Goal: Task Accomplishment & Management: Manage account settings

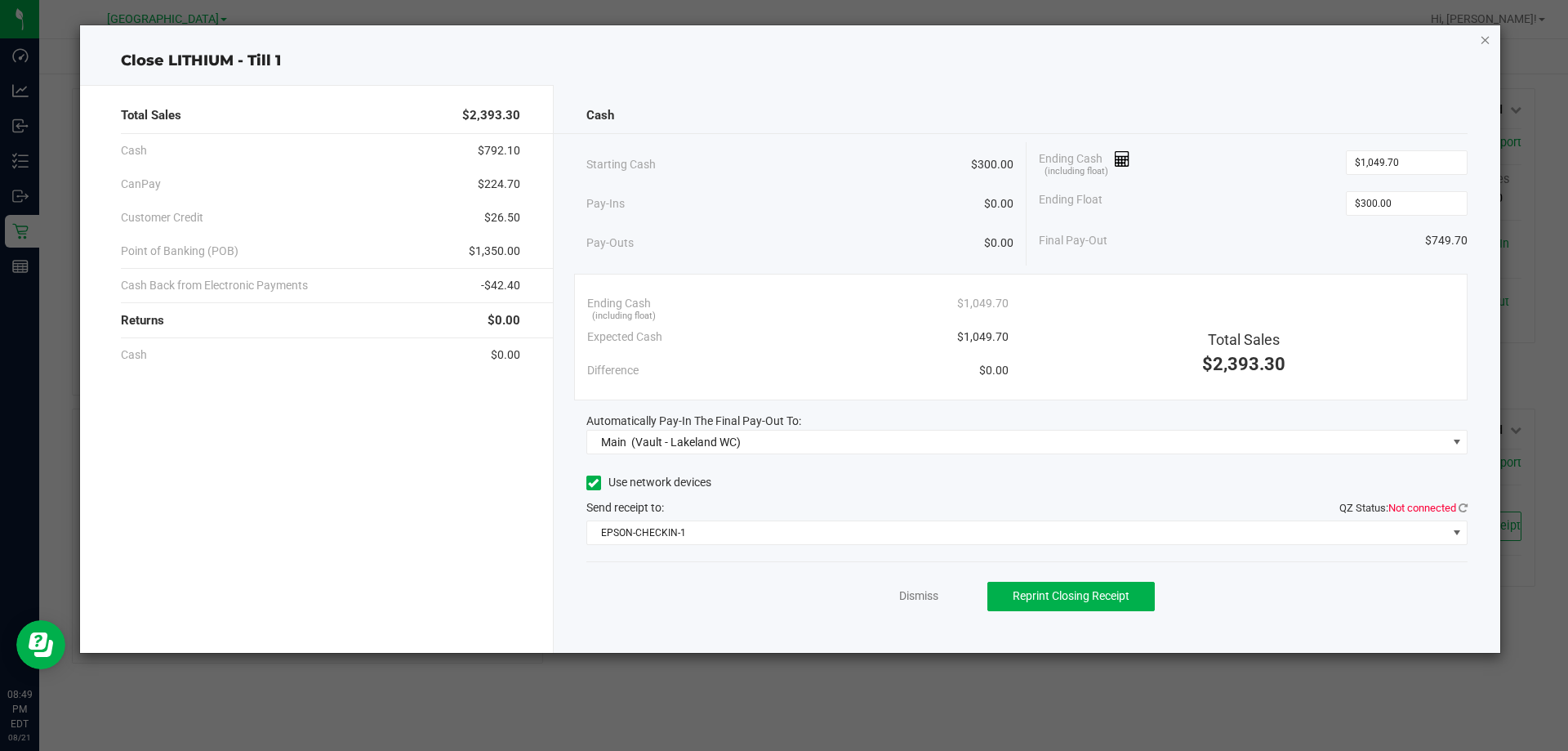
click at [1487, 39] on icon "button" at bounding box center [1485, 39] width 12 height 20
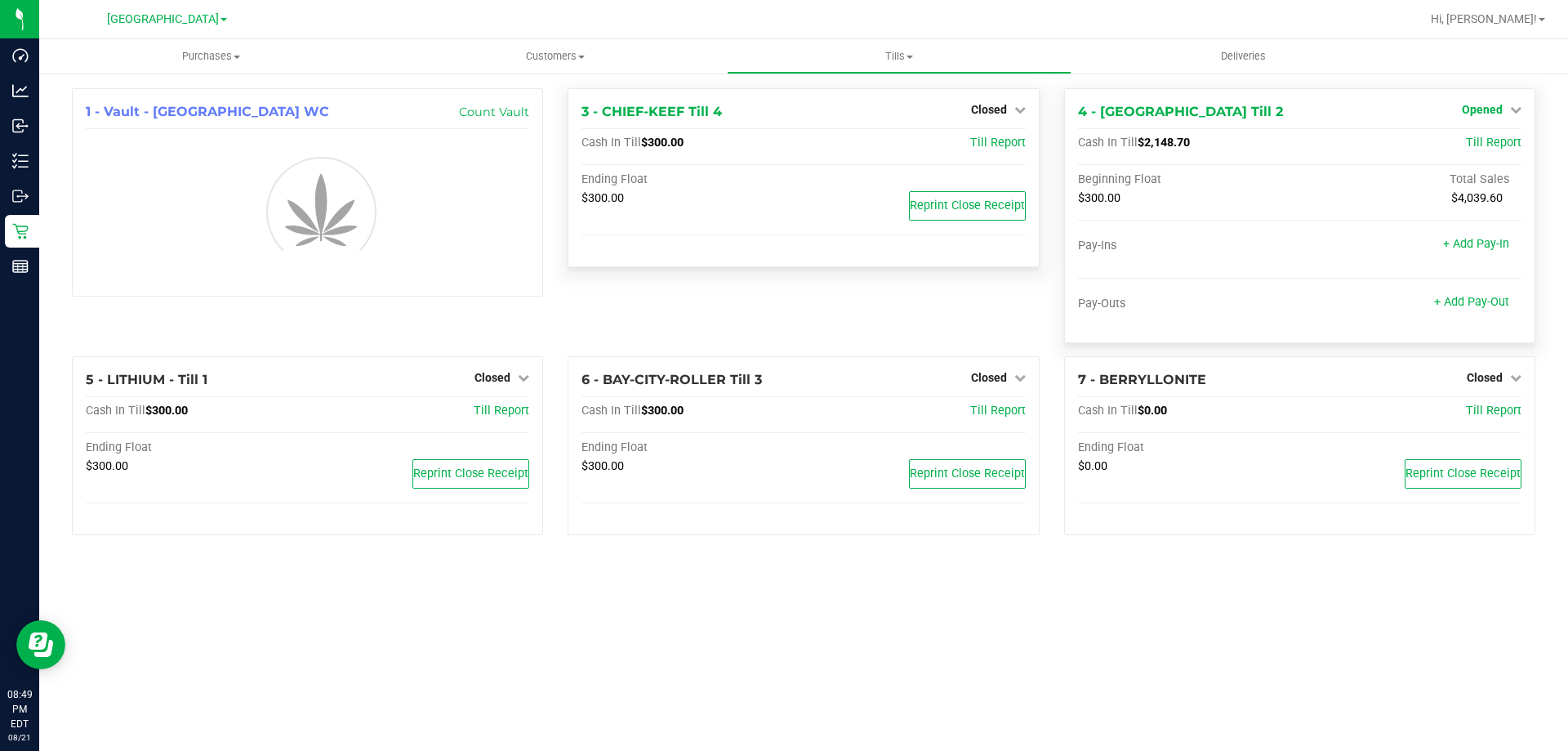
click at [1510, 109] on icon at bounding box center [1515, 109] width 12 height 12
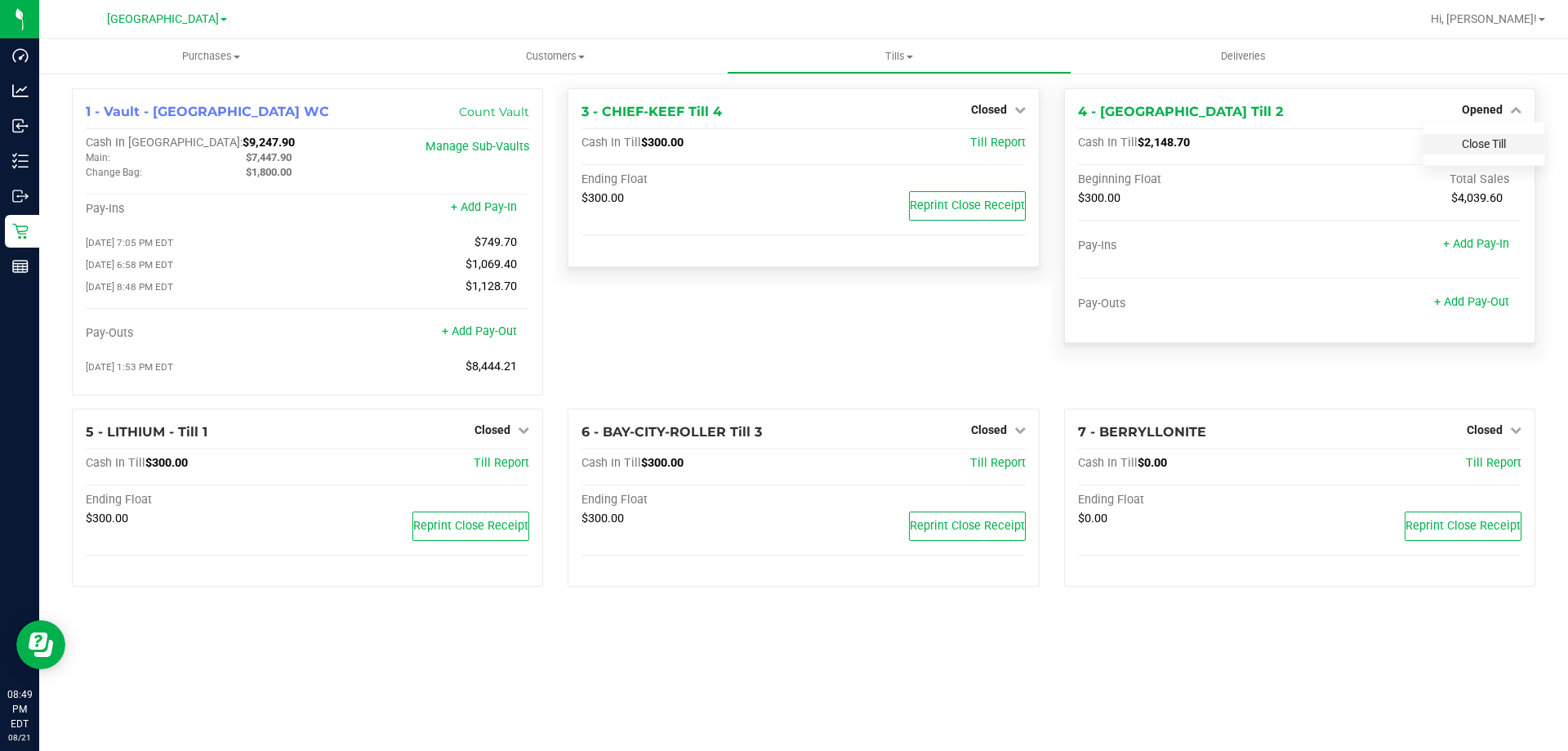
click at [1501, 140] on link "Close Till" at bounding box center [1484, 143] width 44 height 13
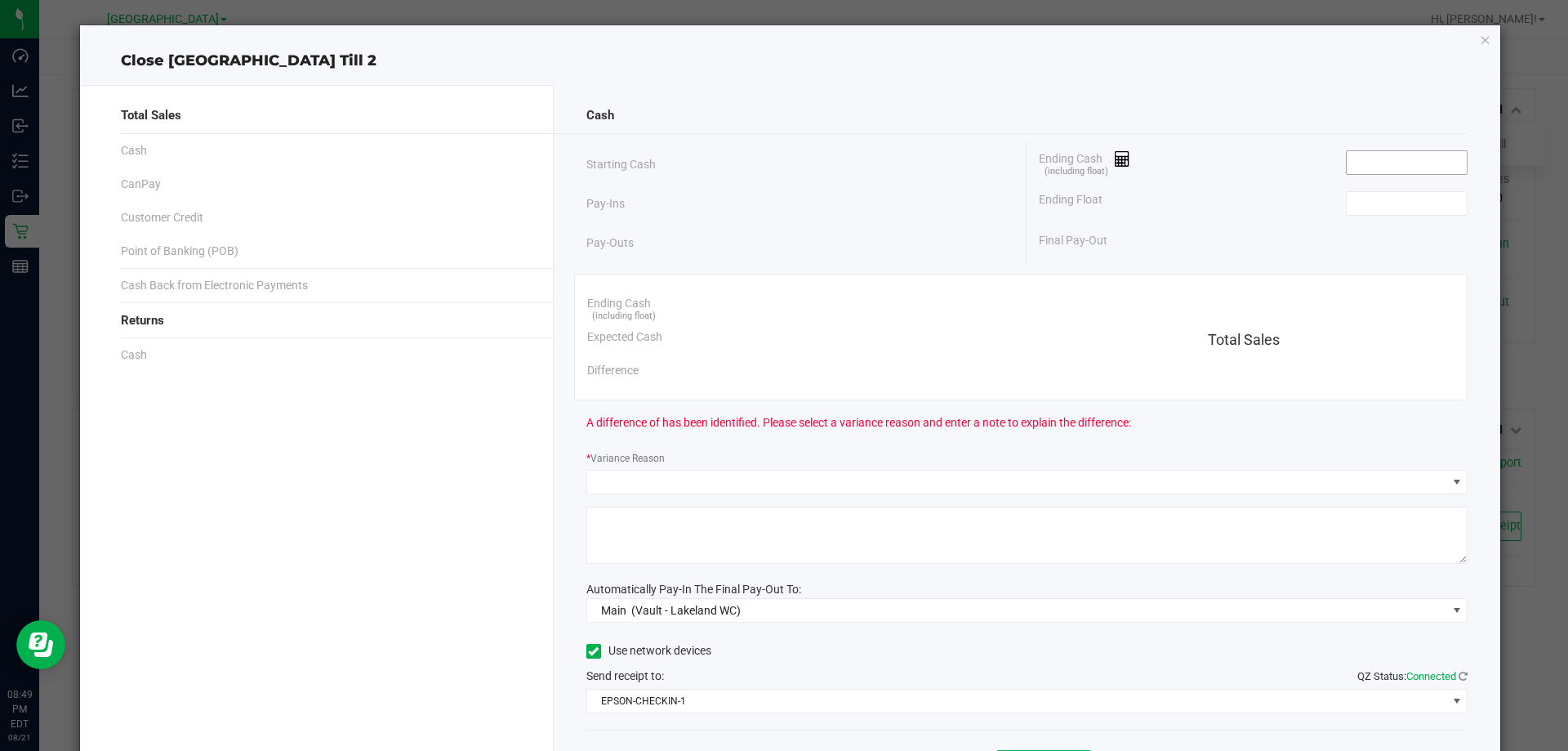
click at [1357, 170] on input at bounding box center [1407, 162] width 120 height 23
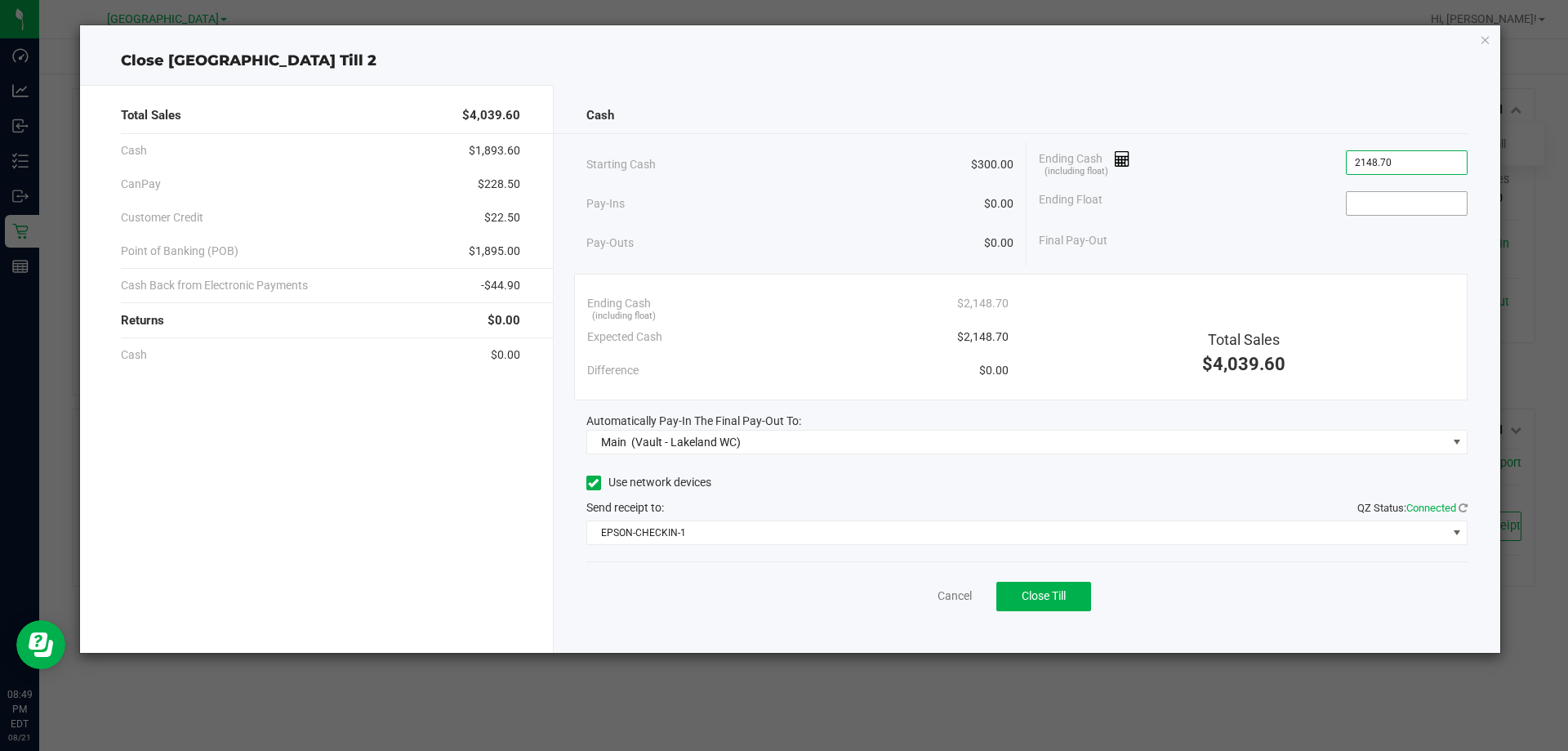
type input "$2,148.70"
click at [1392, 196] on input at bounding box center [1407, 203] width 120 height 23
type input "$300.00"
click at [1254, 210] on div "Ending Float $300.00" at bounding box center [1252, 203] width 429 height 41
click at [1033, 594] on span "Close Till" at bounding box center [1043, 595] width 44 height 13
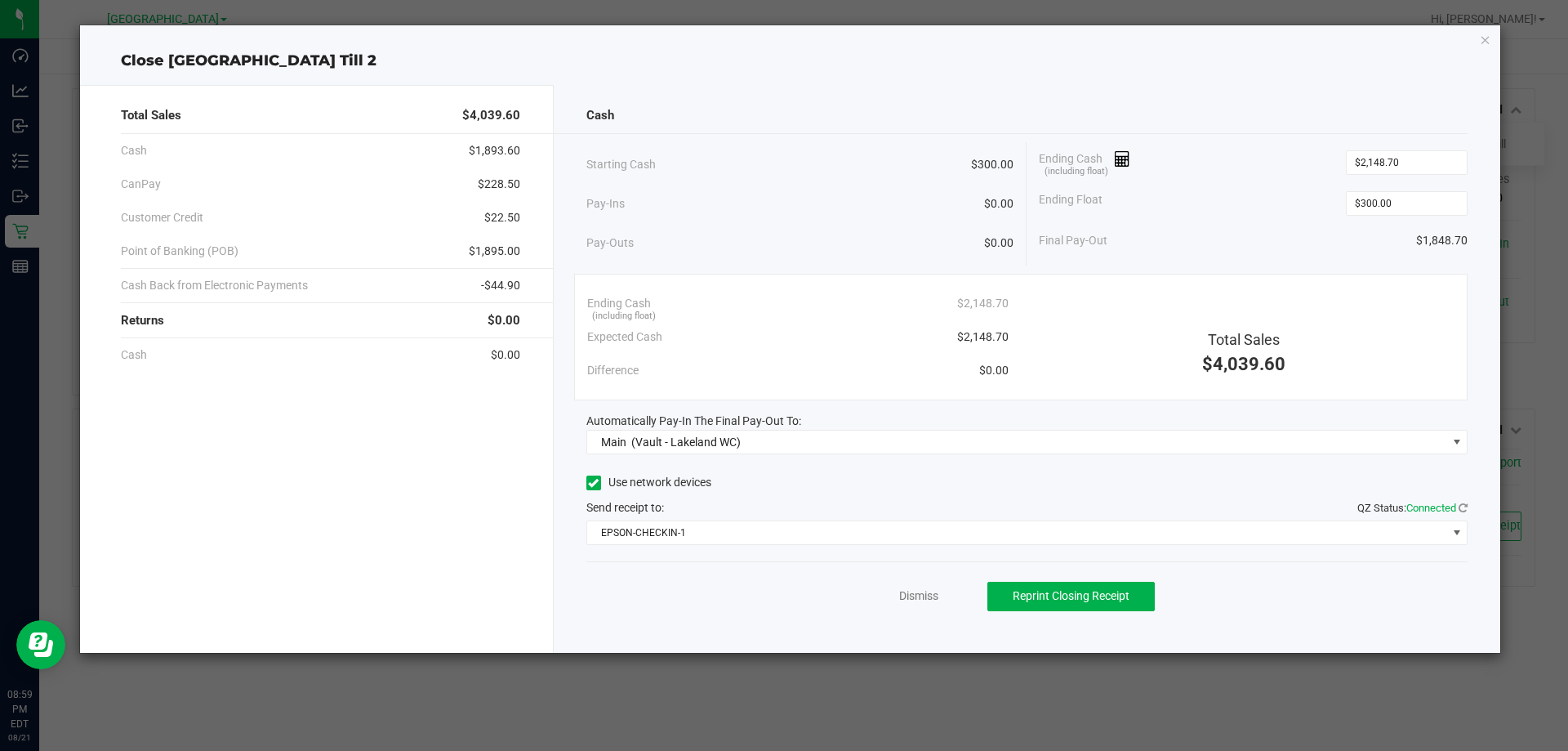
click at [911, 606] on div "Dismiss Reprint Closing Receipt" at bounding box center [1027, 592] width 882 height 63
click at [911, 603] on link "Dismiss" at bounding box center [918, 595] width 39 height 17
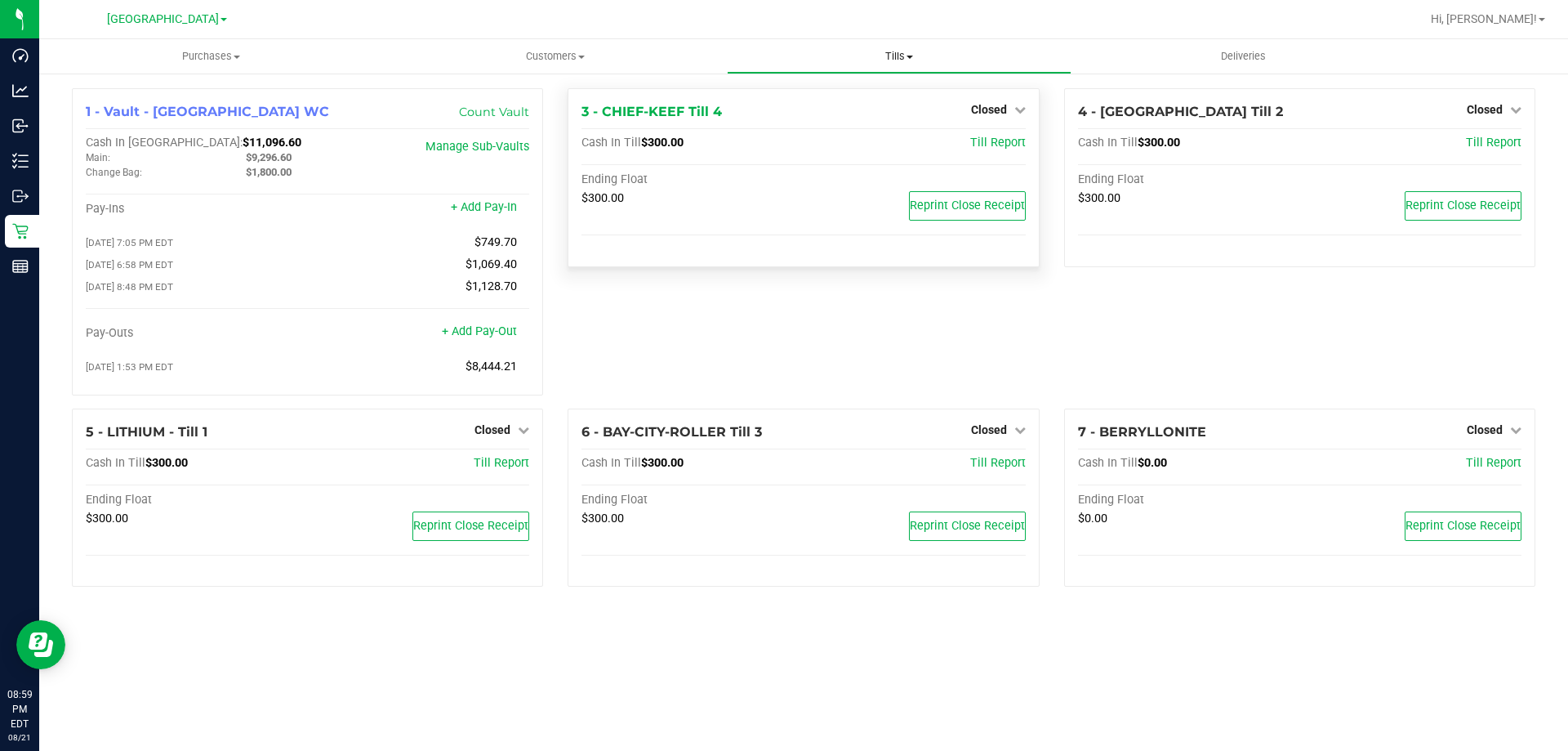
click at [915, 51] on span "Tills" at bounding box center [898, 56] width 342 height 15
click at [893, 113] on li "Reconcile e-payments" at bounding box center [898, 119] width 344 height 20
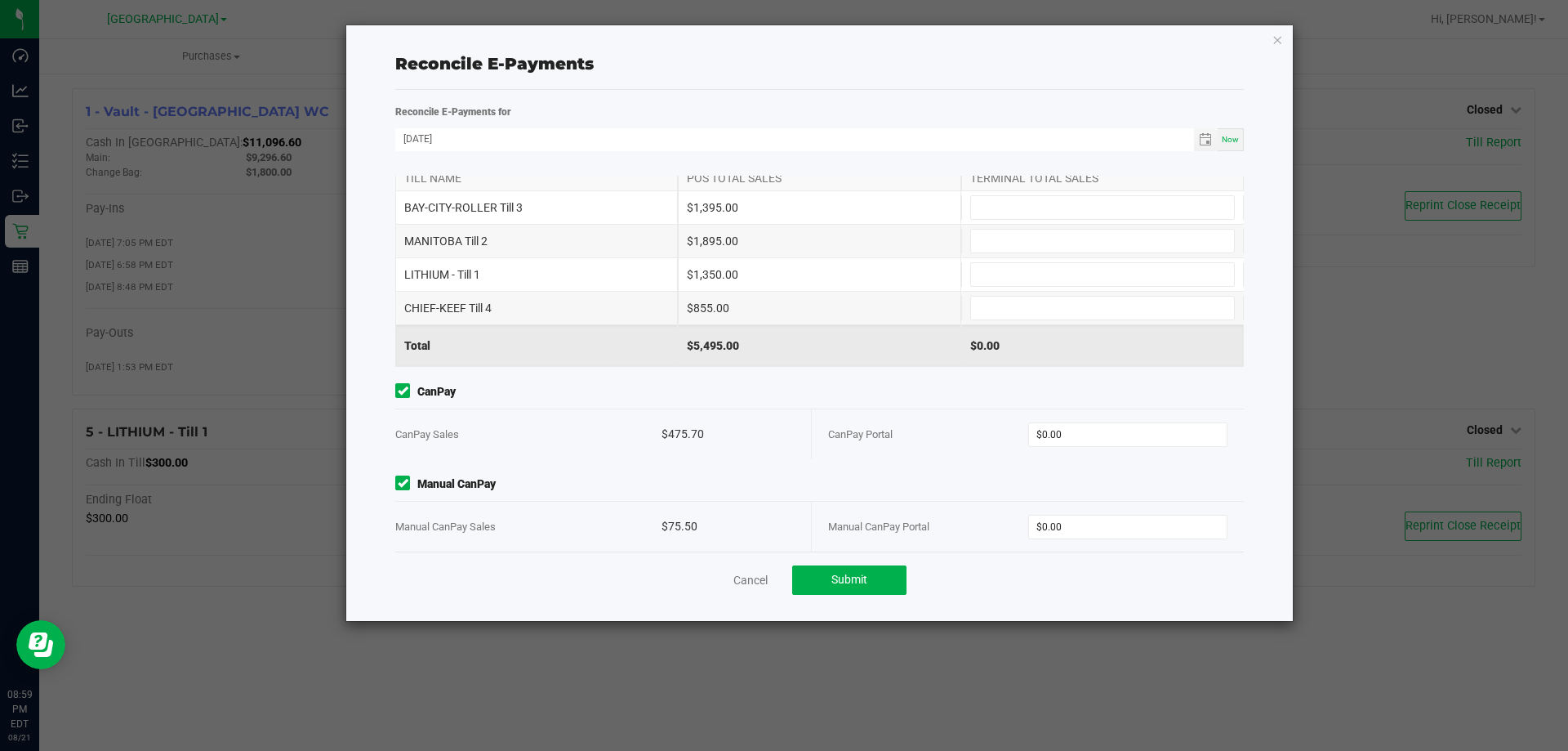
scroll to position [51, 0]
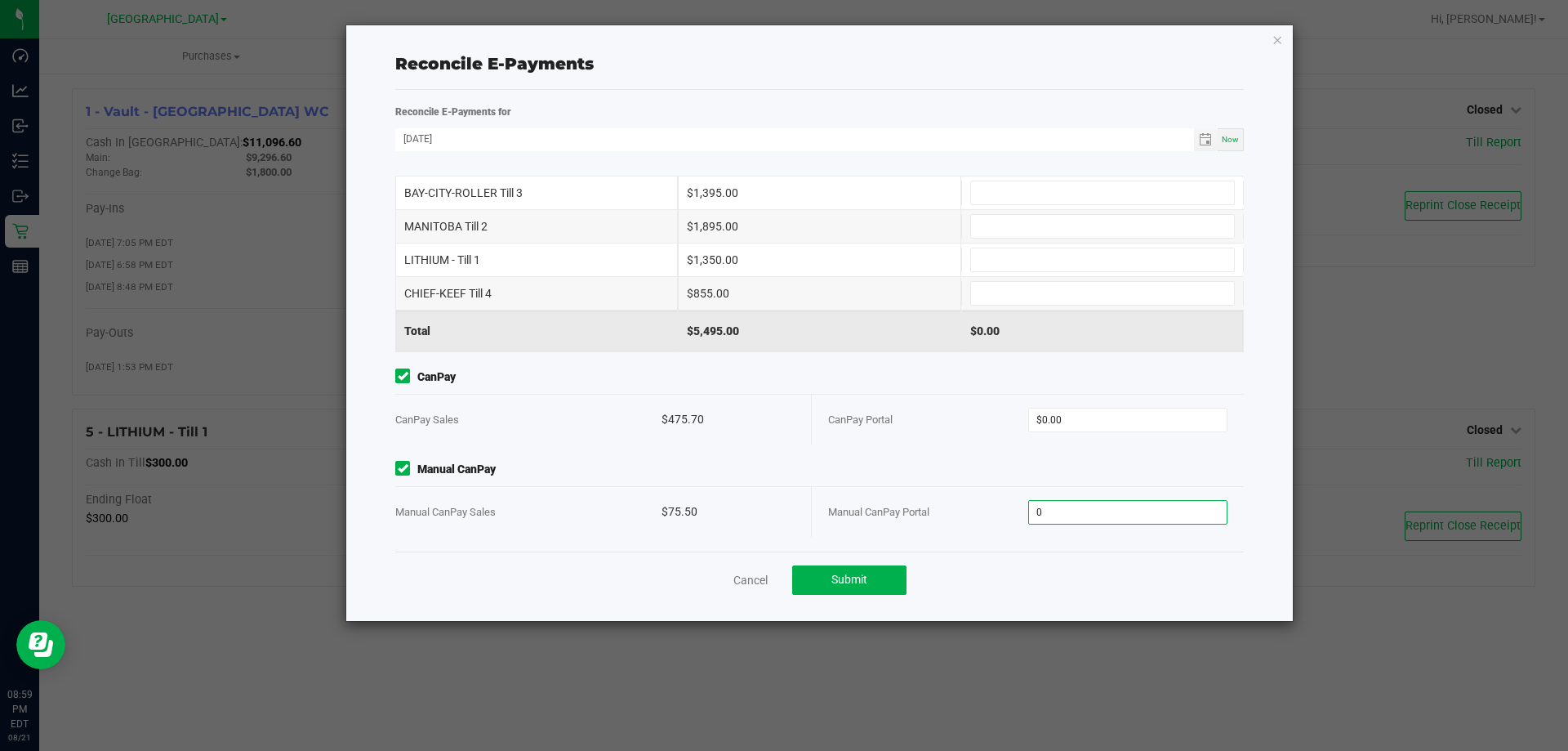
drag, startPoint x: 1063, startPoint y: 503, endPoint x: 1046, endPoint y: 499, distance: 17.5
click at [1062, 503] on input "0" at bounding box center [1128, 512] width 199 height 23
type input "75.50"
type input "0"
type input "$75.50"
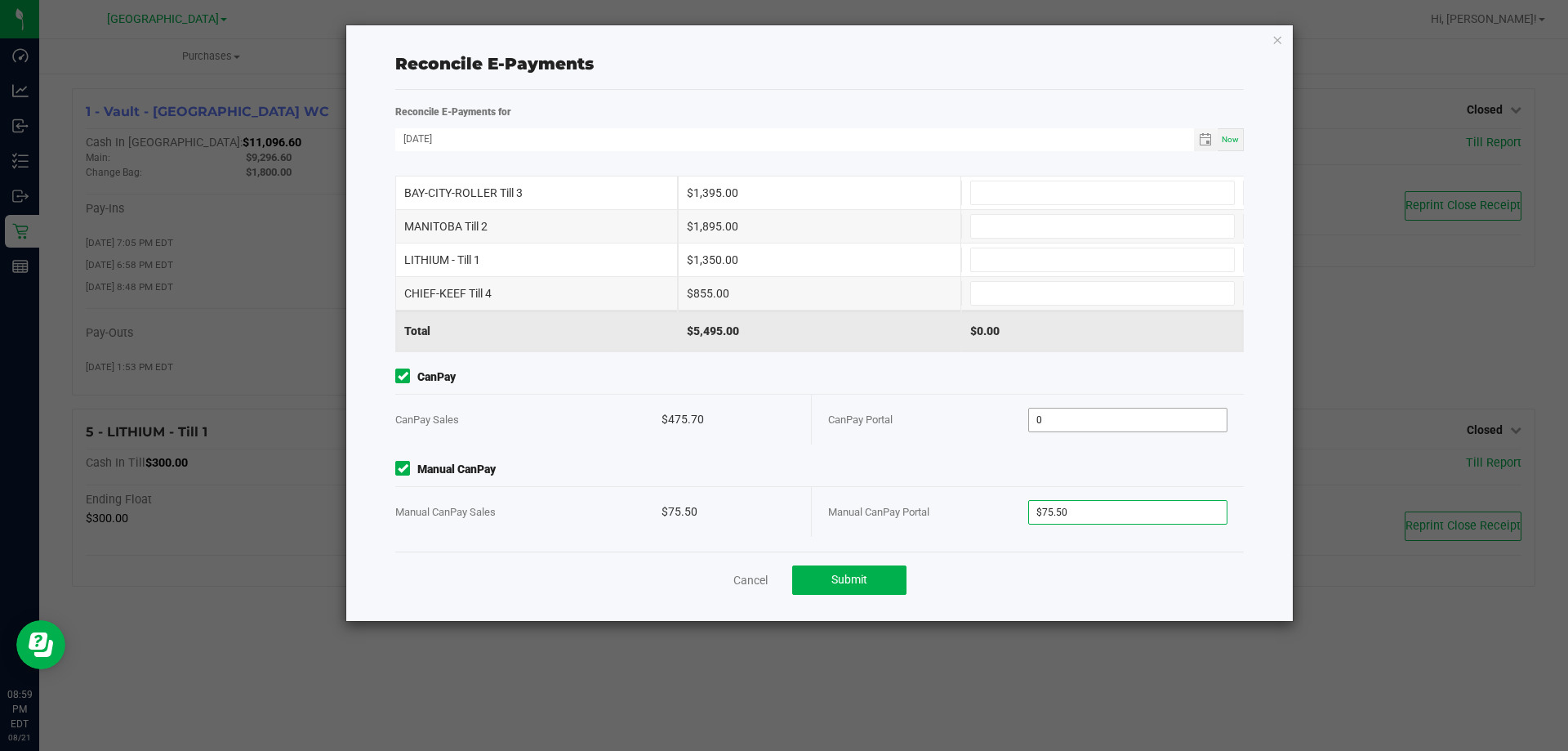
click at [1083, 428] on input "0" at bounding box center [1128, 419] width 199 height 23
click at [1083, 427] on input "0" at bounding box center [1128, 419] width 199 height 23
type input "$475.70"
click at [968, 422] on div "CanPay Portal" at bounding box center [928, 419] width 200 height 50
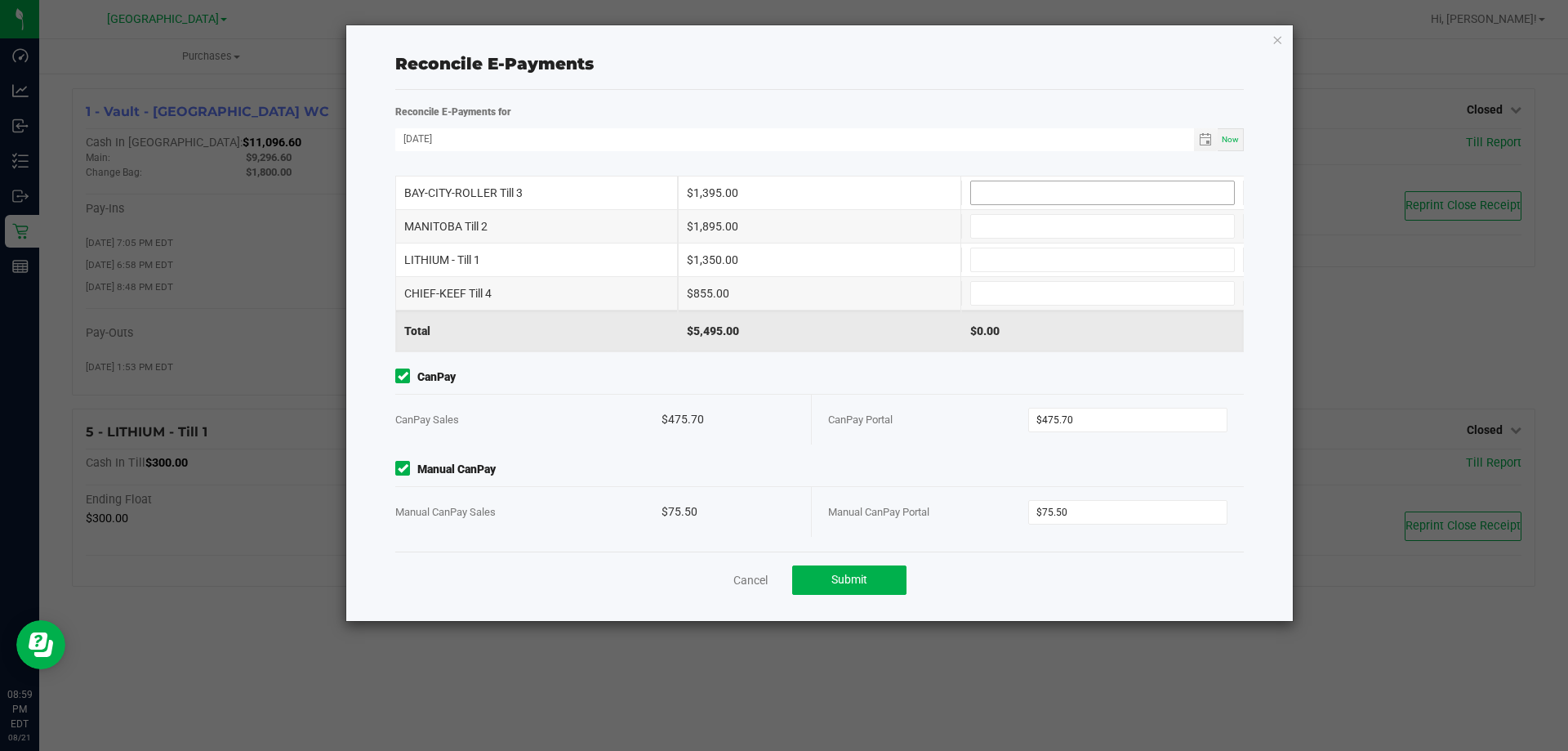
click at [1013, 200] on input at bounding box center [1103, 192] width 263 height 23
click at [1007, 258] on input at bounding box center [1103, 259] width 263 height 23
type input "$1,350.00"
click at [996, 227] on input at bounding box center [1103, 226] width 263 height 23
type input "$1,895.00"
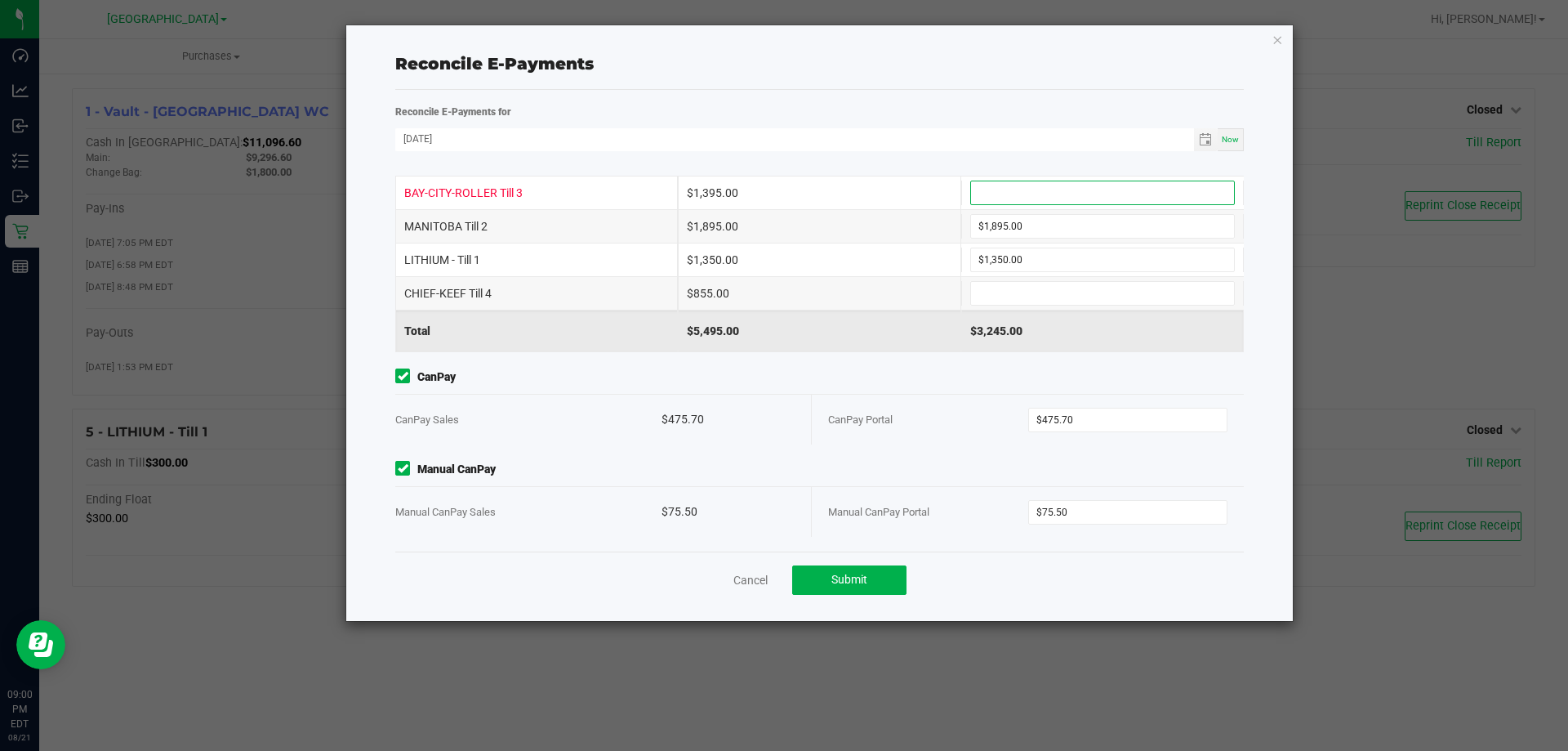
click at [999, 196] on input at bounding box center [1103, 192] width 263 height 23
type input "$1,395.00"
click at [996, 284] on input at bounding box center [1103, 293] width 263 height 23
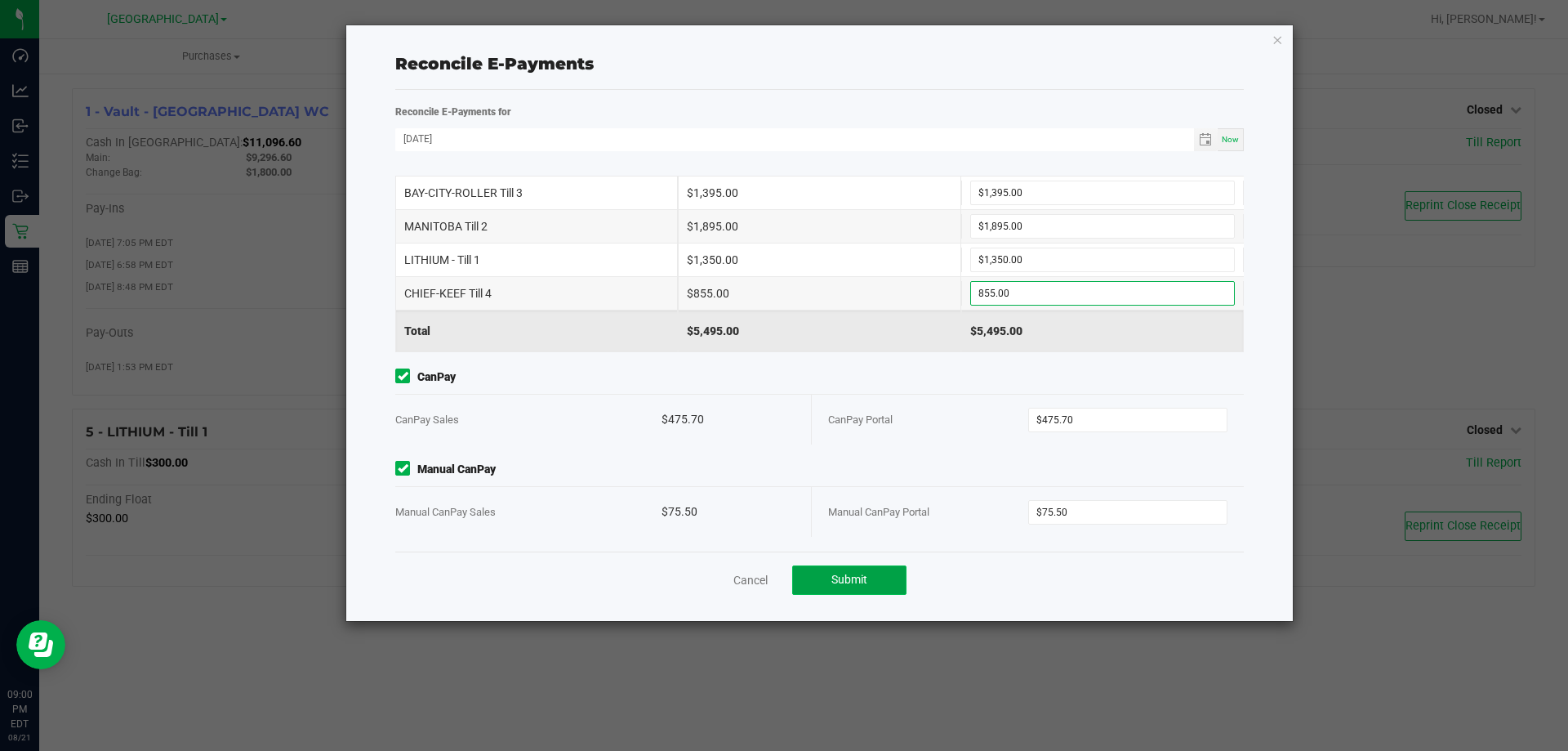
type input "$855.00"
click at [851, 580] on span "Submit" at bounding box center [850, 579] width 36 height 13
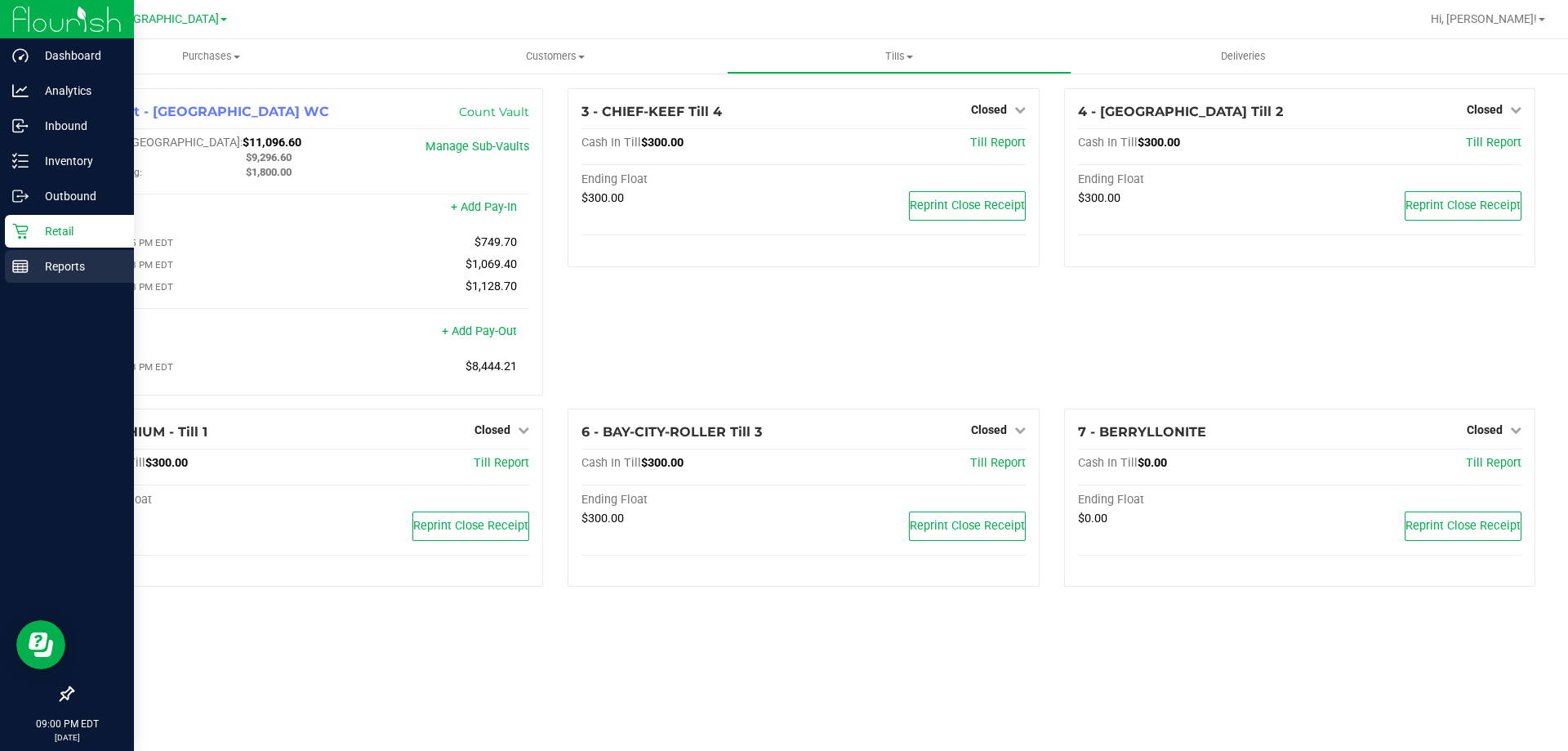
click at [79, 270] on p "Reports" at bounding box center [78, 267] width 98 height 20
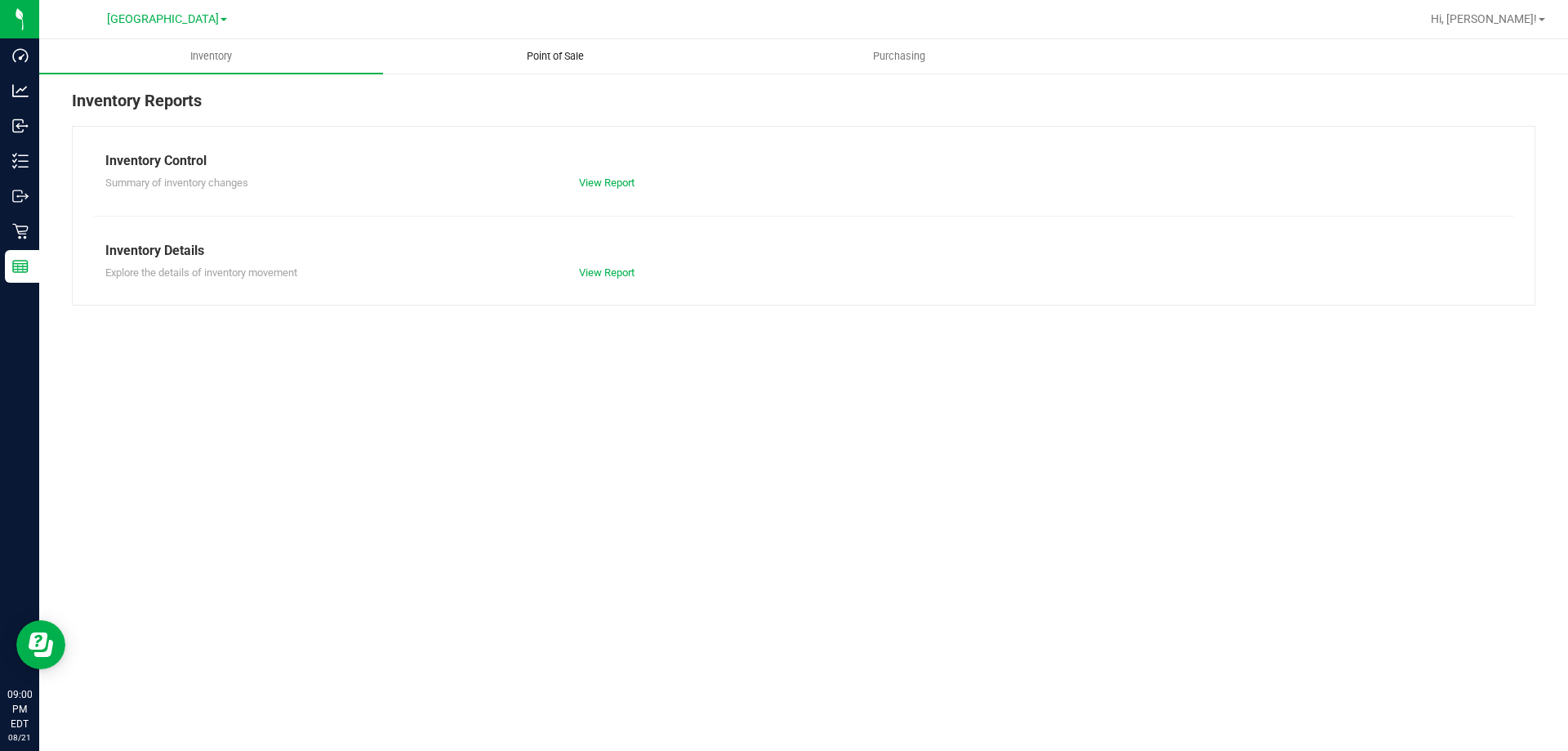
click at [554, 50] on span "Point of Sale" at bounding box center [555, 56] width 102 height 15
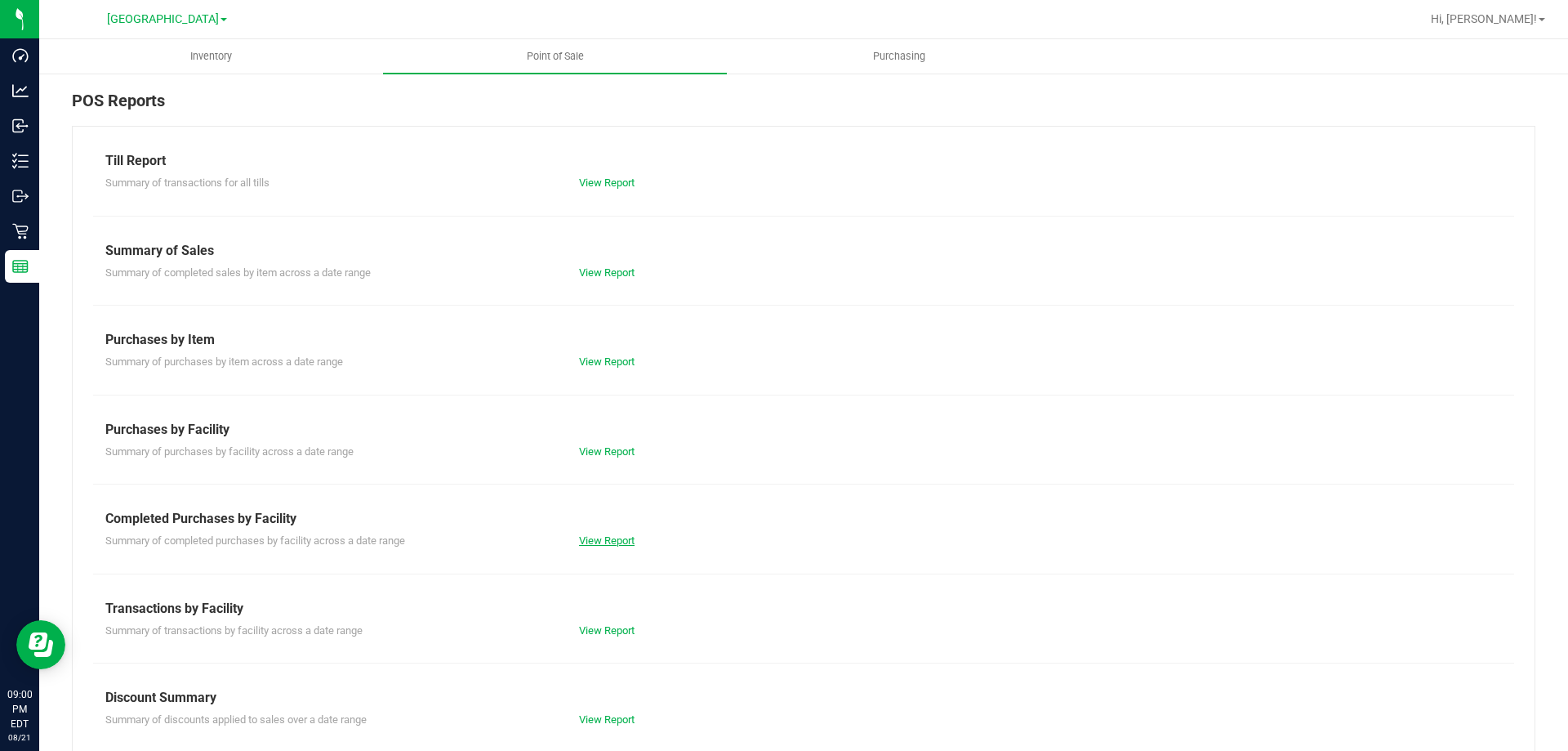
click at [607, 536] on link "View Report" at bounding box center [606, 541] width 55 height 13
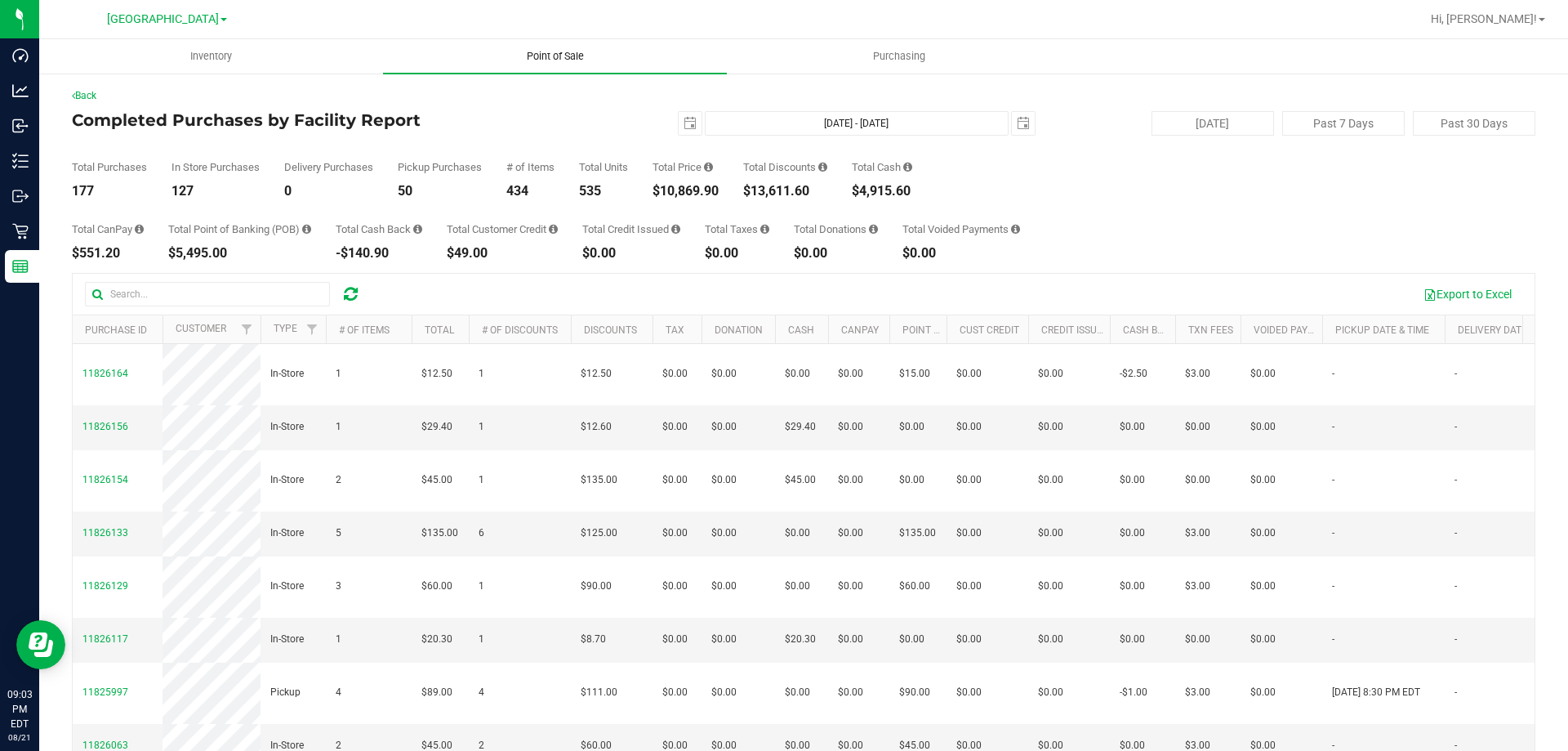
click at [543, 47] on uib-tab-heading "Point of Sale" at bounding box center [554, 56] width 344 height 34
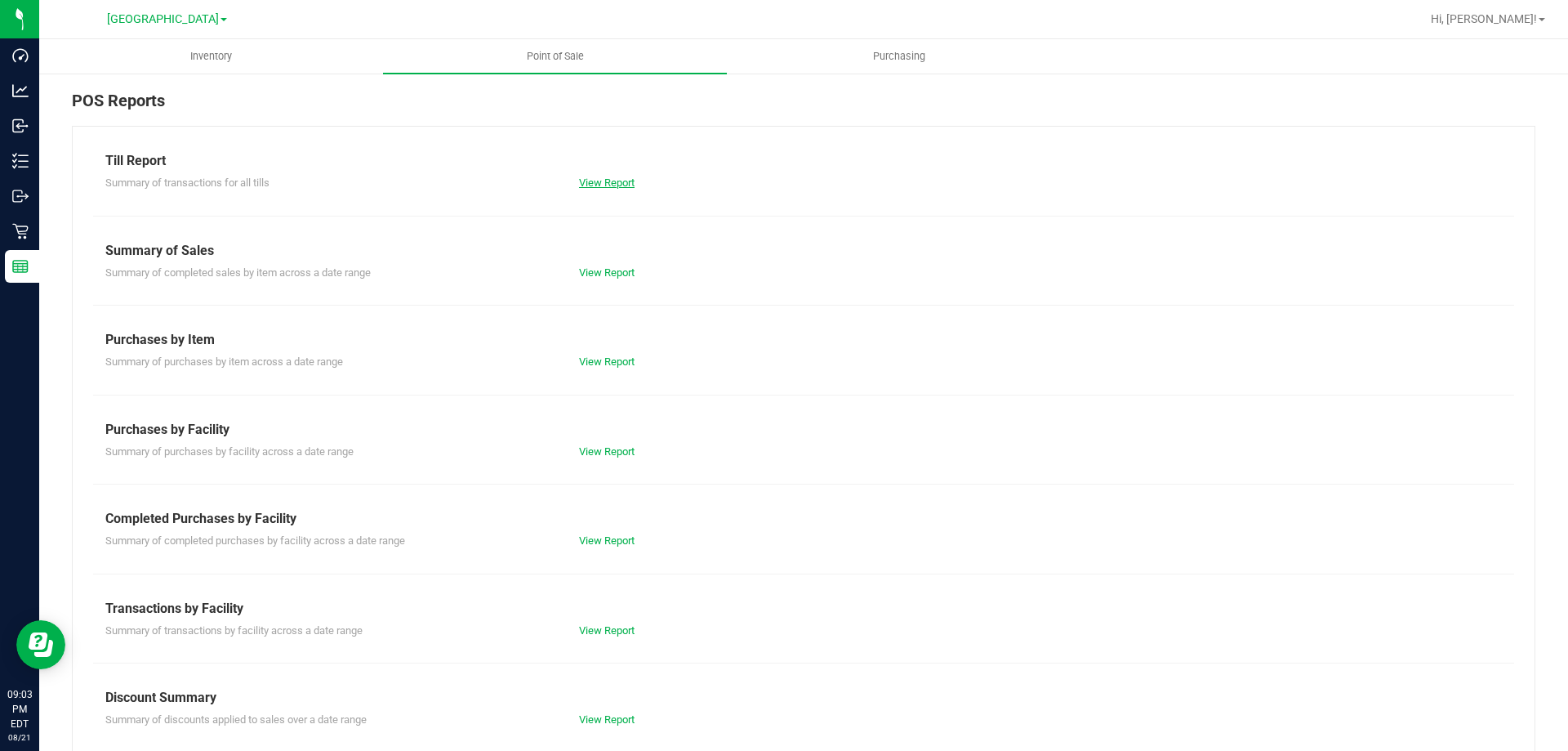
click at [585, 185] on link "View Report" at bounding box center [606, 183] width 55 height 13
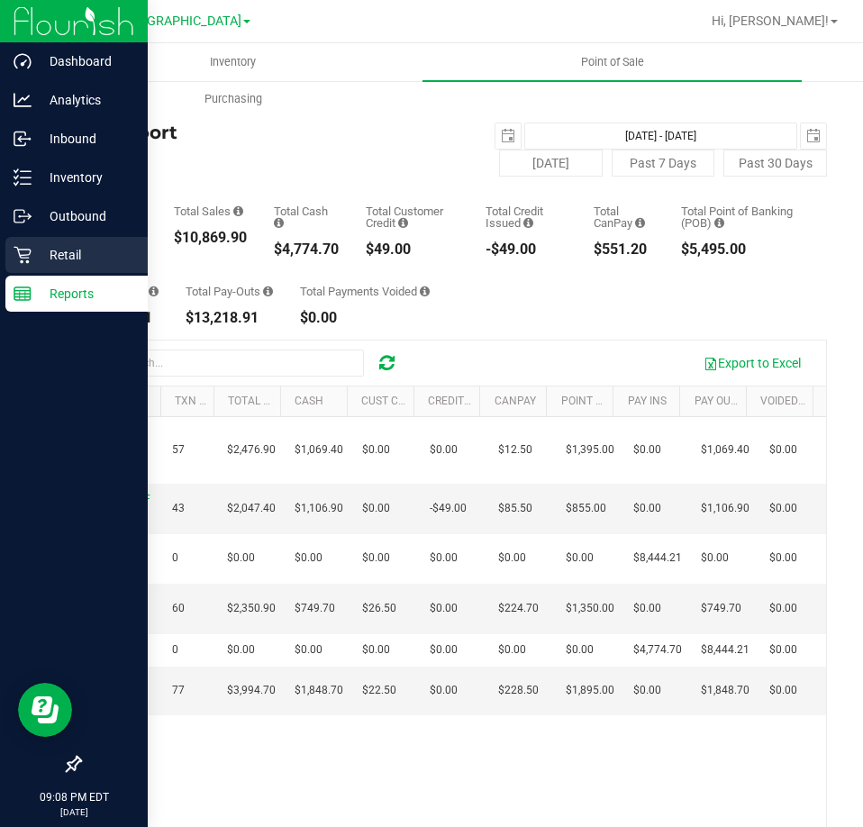
click at [52, 258] on p "Retail" at bounding box center [86, 255] width 108 height 22
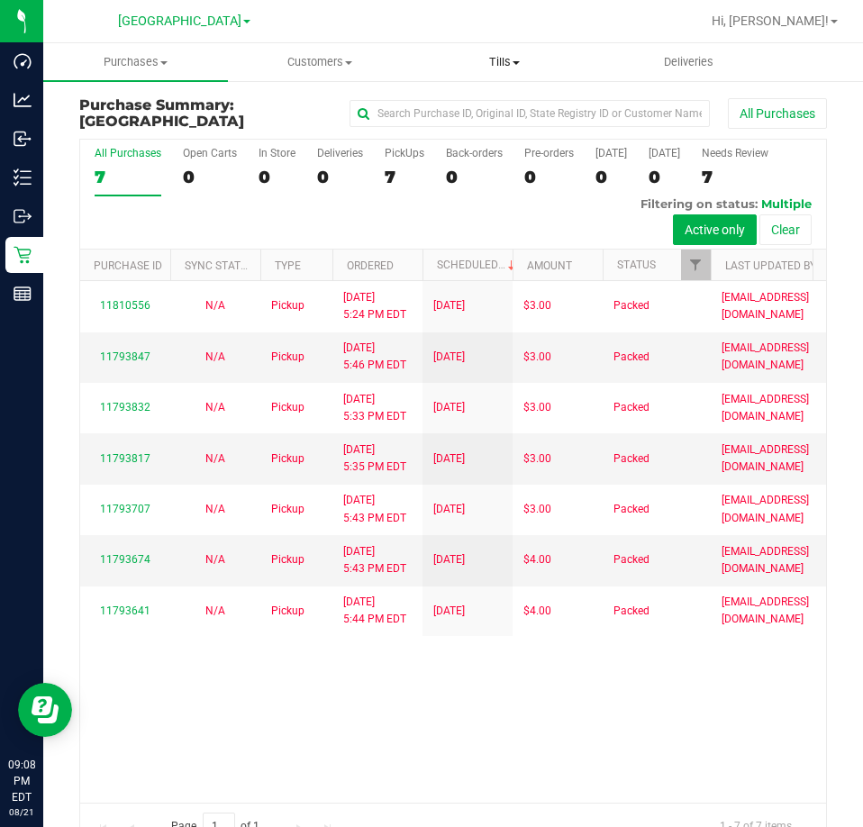
click at [500, 63] on span "Tills" at bounding box center [504, 62] width 183 height 16
click at [481, 103] on span "Manage tills" at bounding box center [473, 108] width 122 height 15
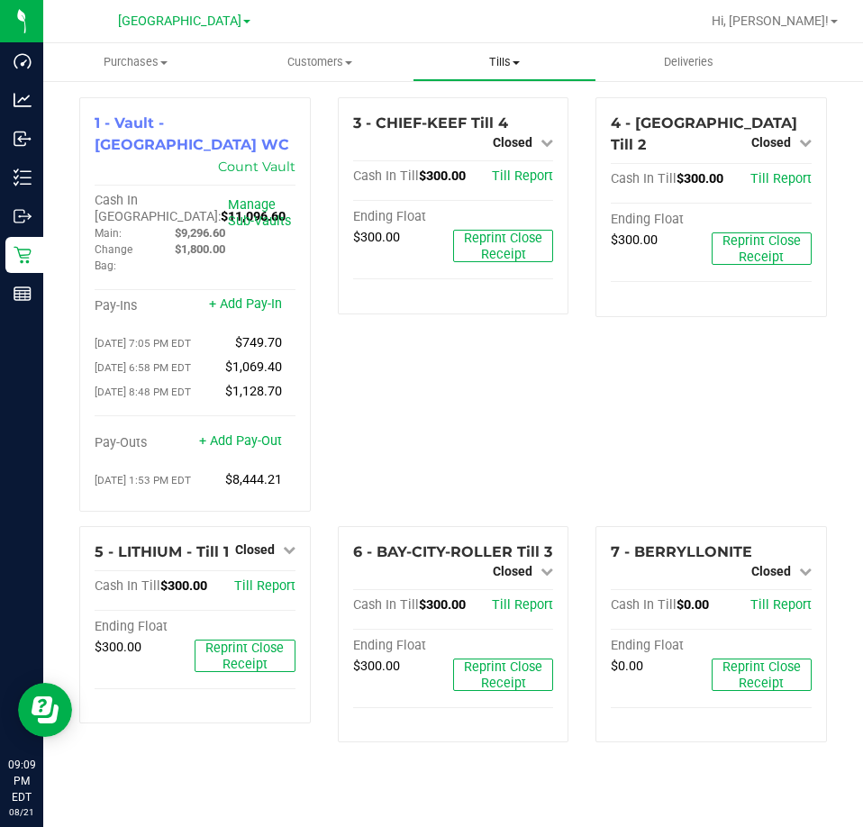
click at [493, 71] on uib-tab-heading "Tills Manage tills Reconcile e-payments" at bounding box center [504, 62] width 183 height 36
click at [488, 107] on span "Manage tills" at bounding box center [473, 108] width 122 height 15
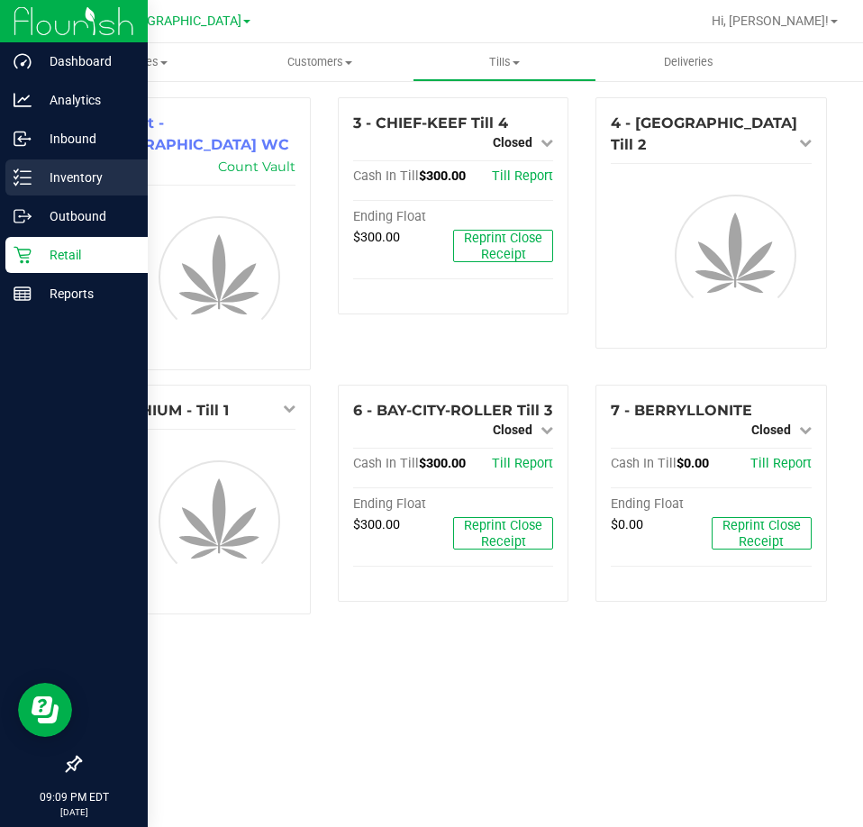
click at [64, 160] on div "Inventory" at bounding box center [76, 177] width 142 height 36
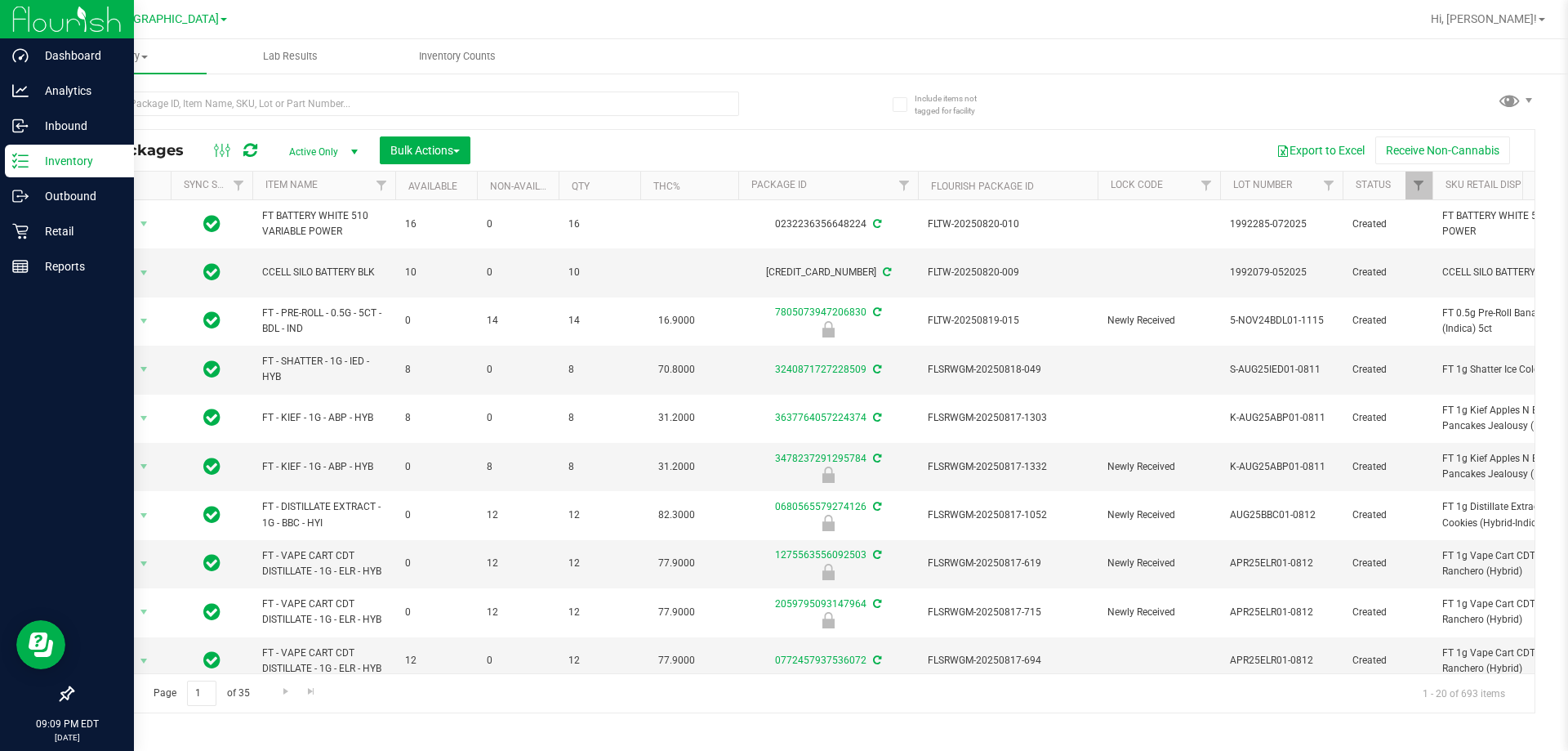
click at [69, 160] on p "Inventory" at bounding box center [78, 161] width 98 height 20
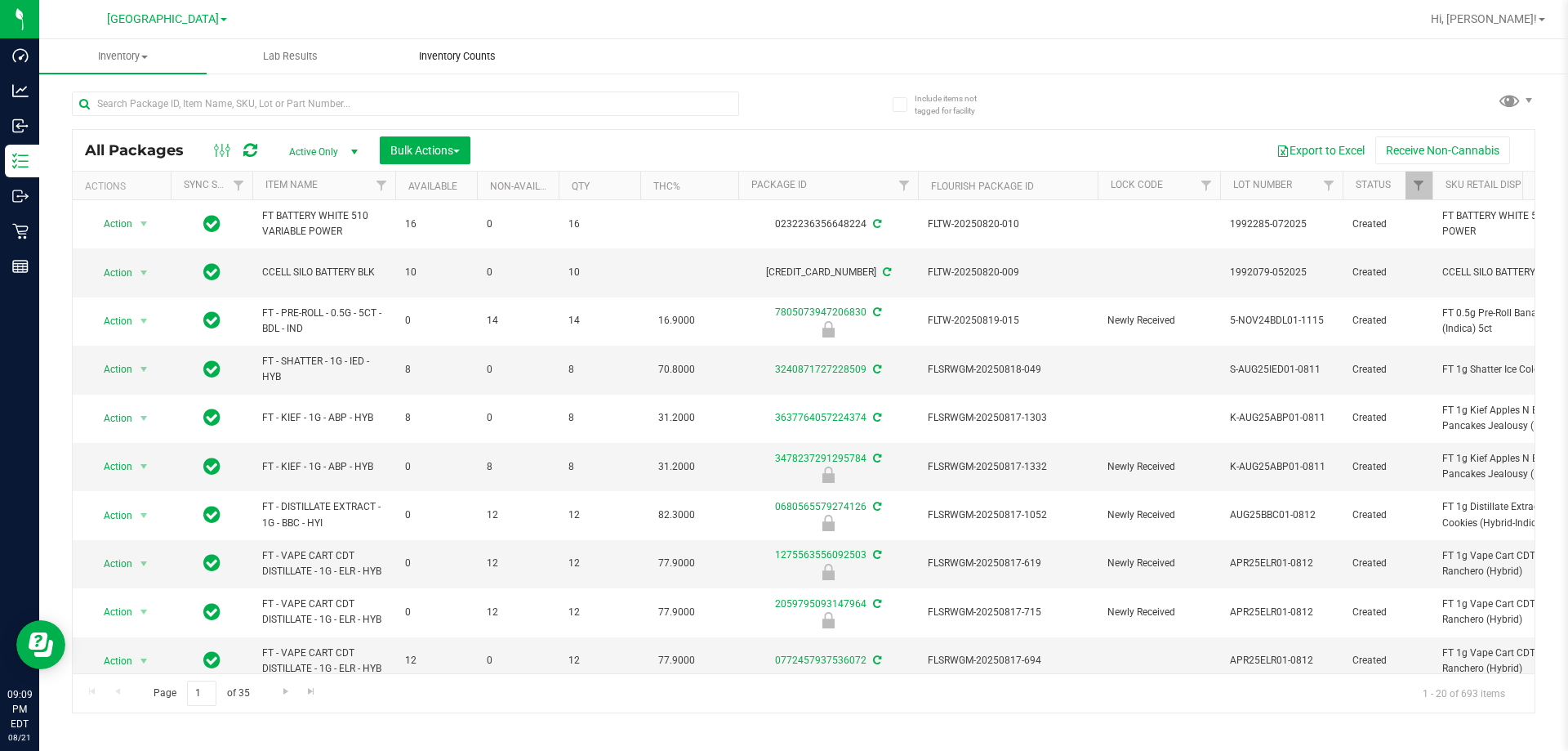
click at [463, 54] on span "Inventory Counts" at bounding box center [457, 56] width 121 height 15
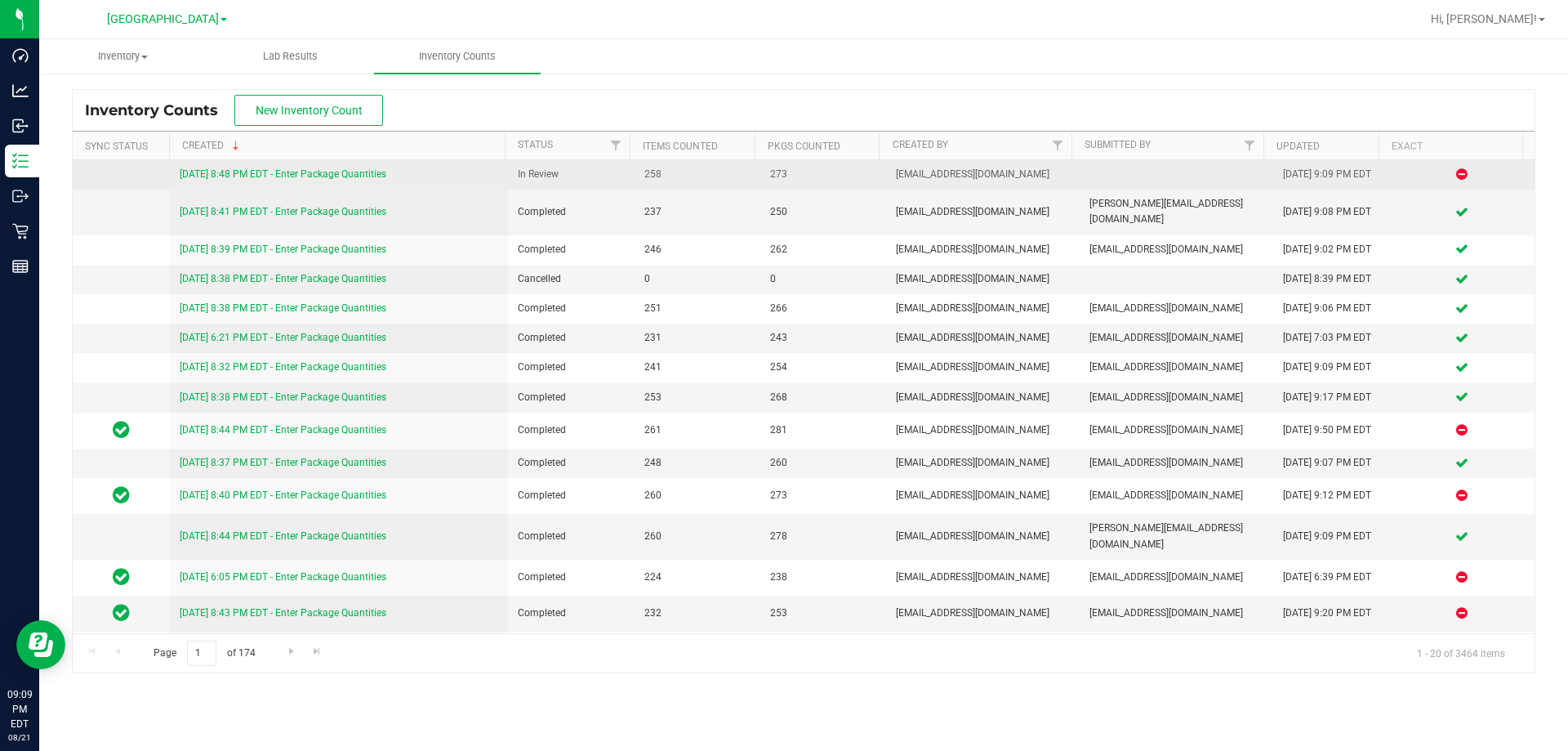
click at [255, 171] on link "8/21/25 8:48 PM EDT - Enter Package Quantities" at bounding box center [283, 173] width 207 height 12
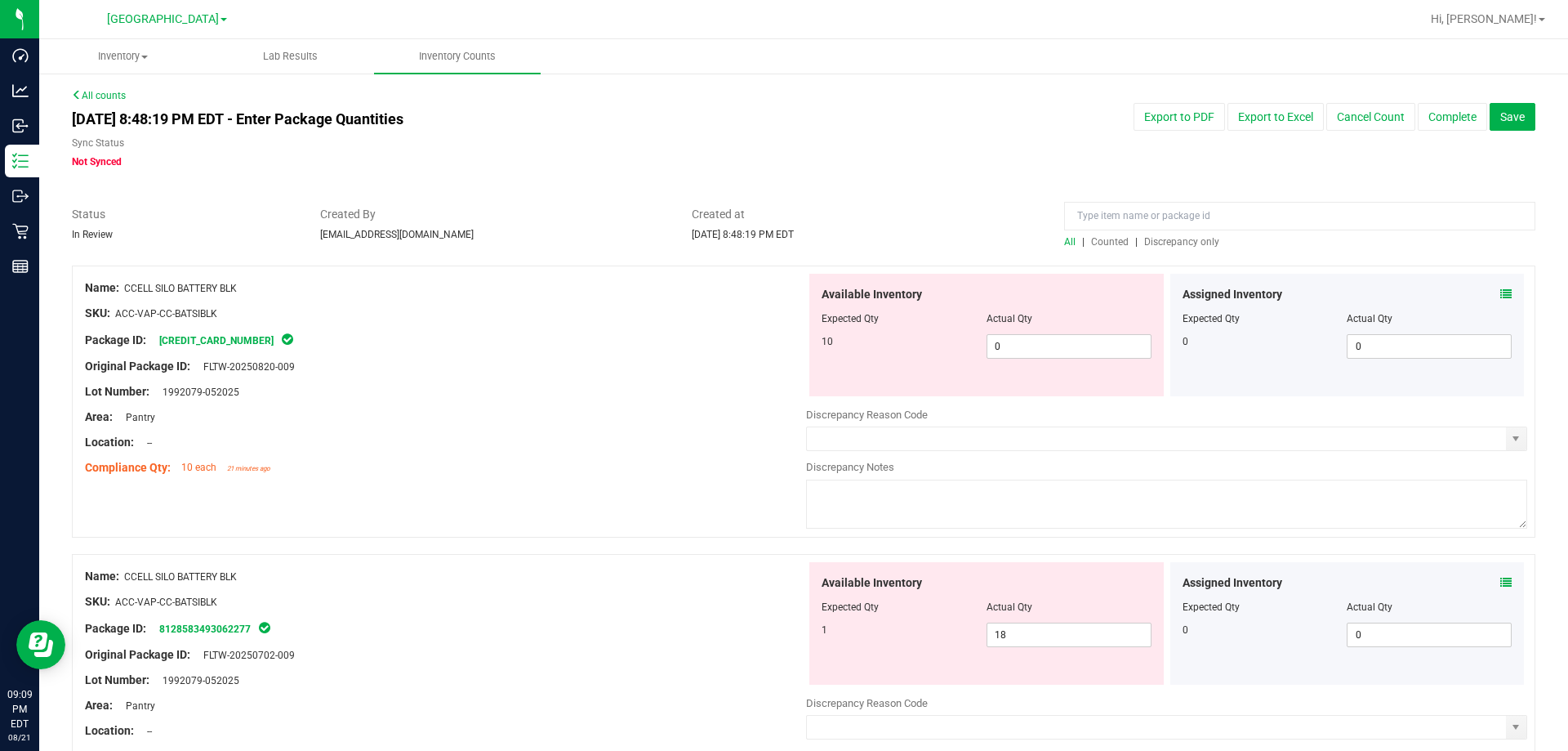
click at [1184, 249] on div "All | Counted | Discrepancy only" at bounding box center [1300, 241] width 472 height 15
click at [1180, 245] on span "Discrepancy only" at bounding box center [1182, 241] width 75 height 12
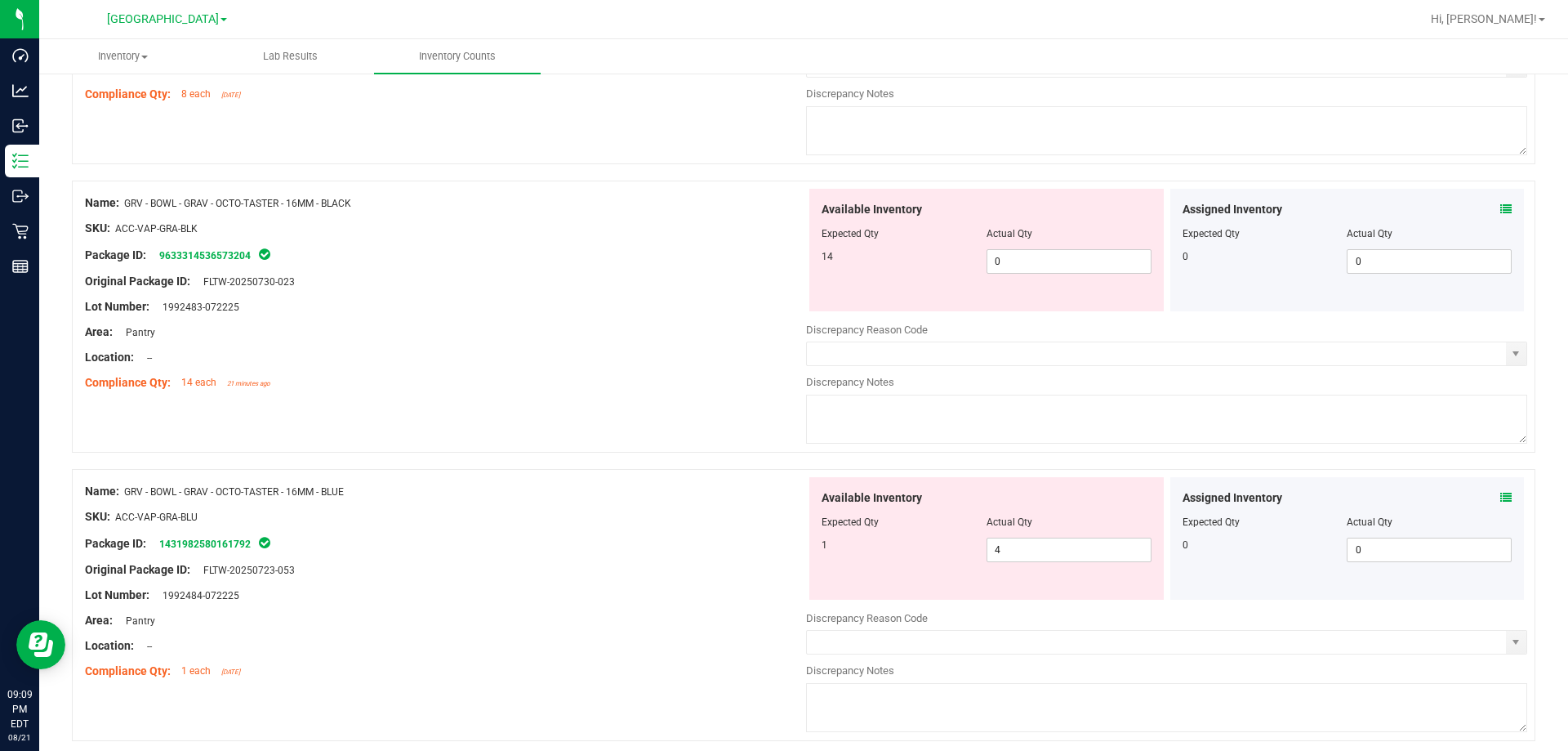
scroll to position [5337, 0]
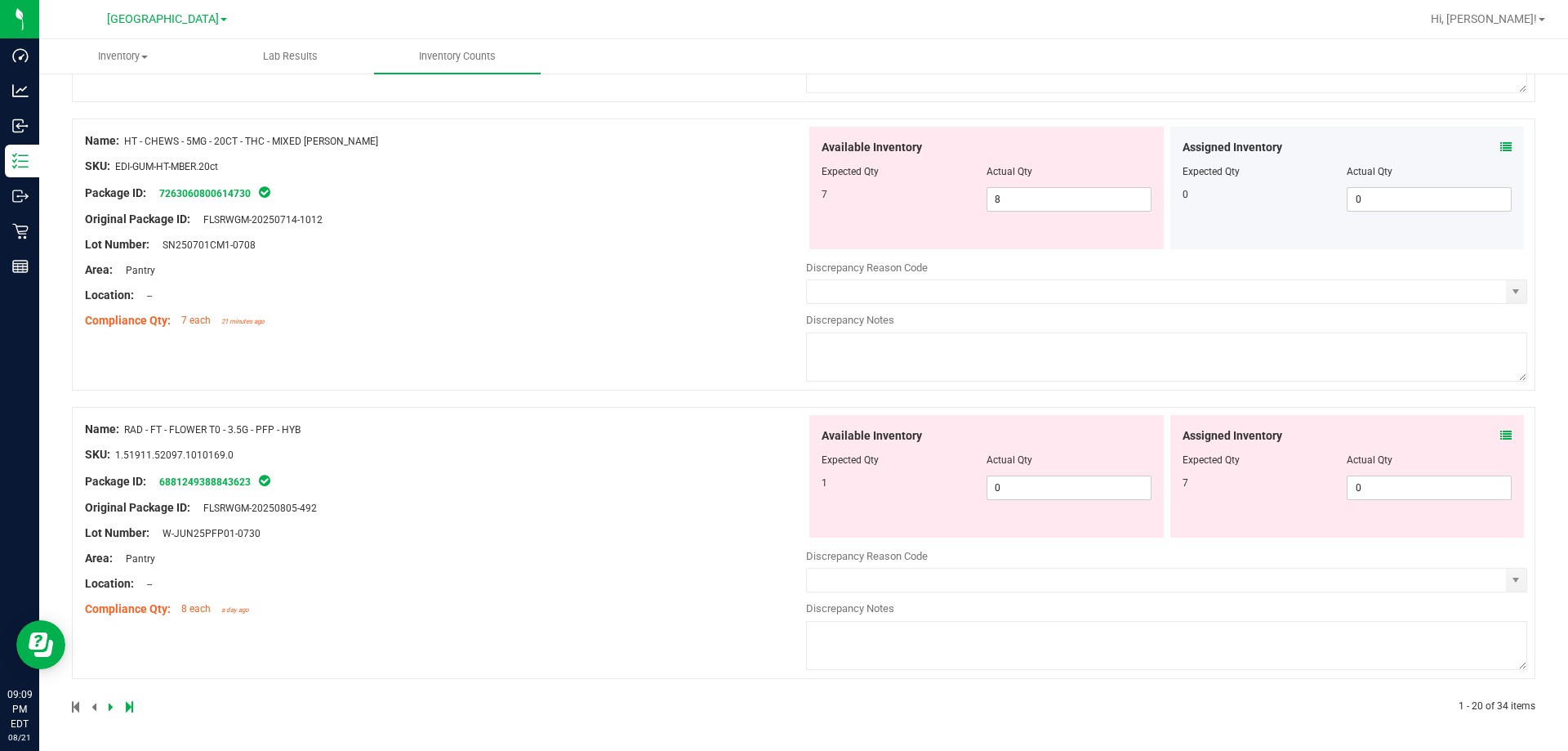
click at [135, 703] on div at bounding box center [437, 707] width 732 height 15
click at [132, 706] on icon at bounding box center [130, 706] width 7 height 10
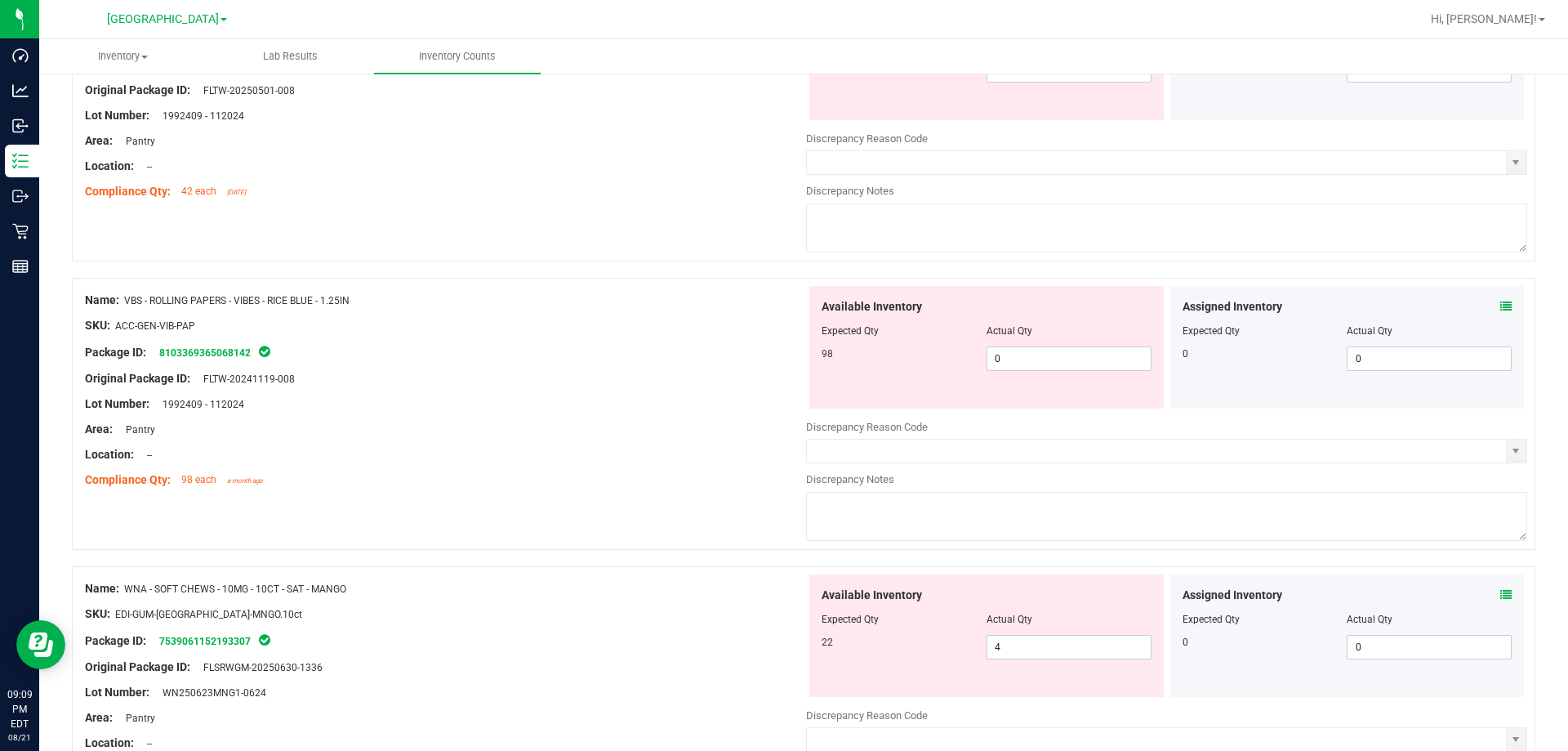
scroll to position [3606, 0]
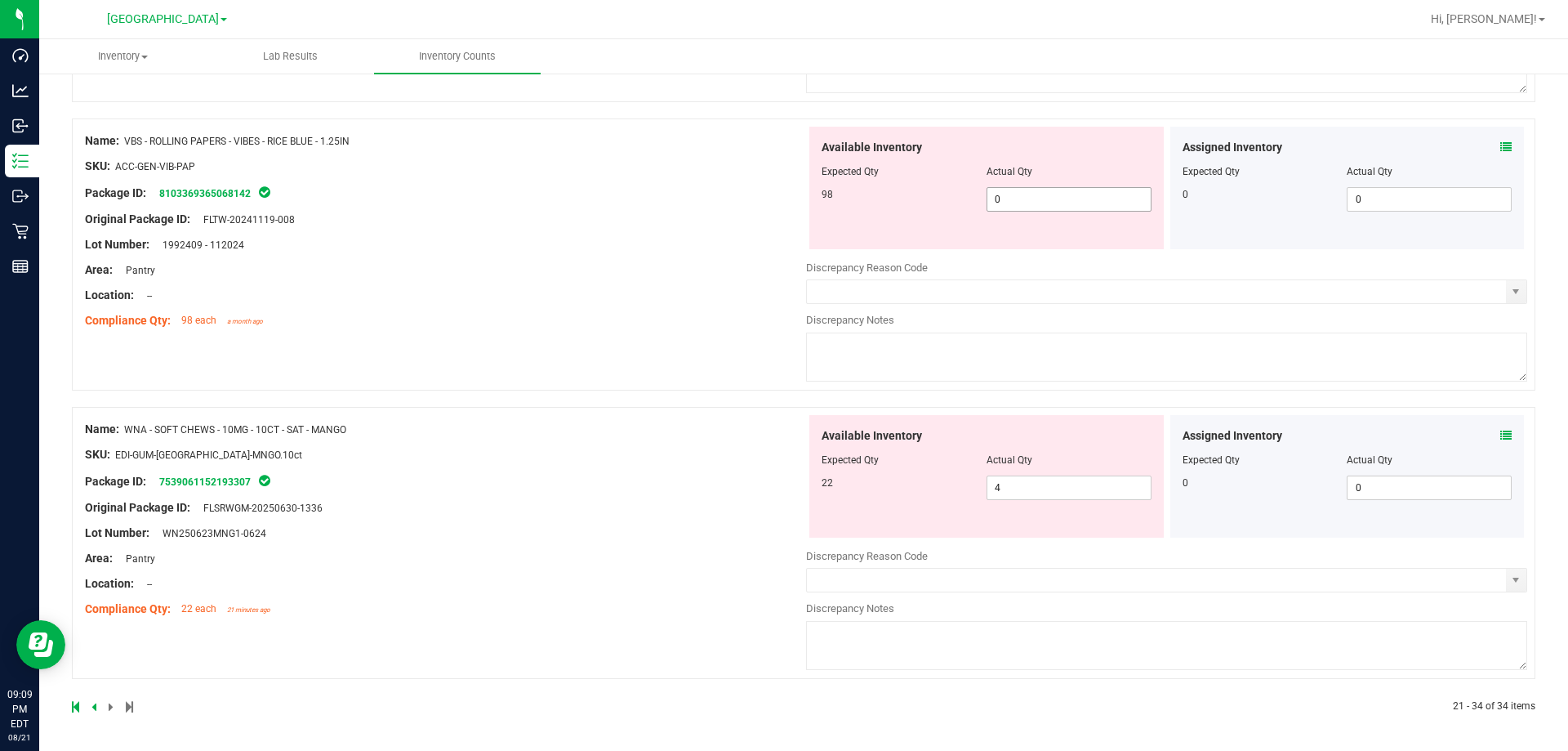
click at [1012, 200] on span "0 0" at bounding box center [1069, 199] width 165 height 24
click at [1012, 200] on input "0" at bounding box center [1069, 199] width 163 height 23
type input "98"
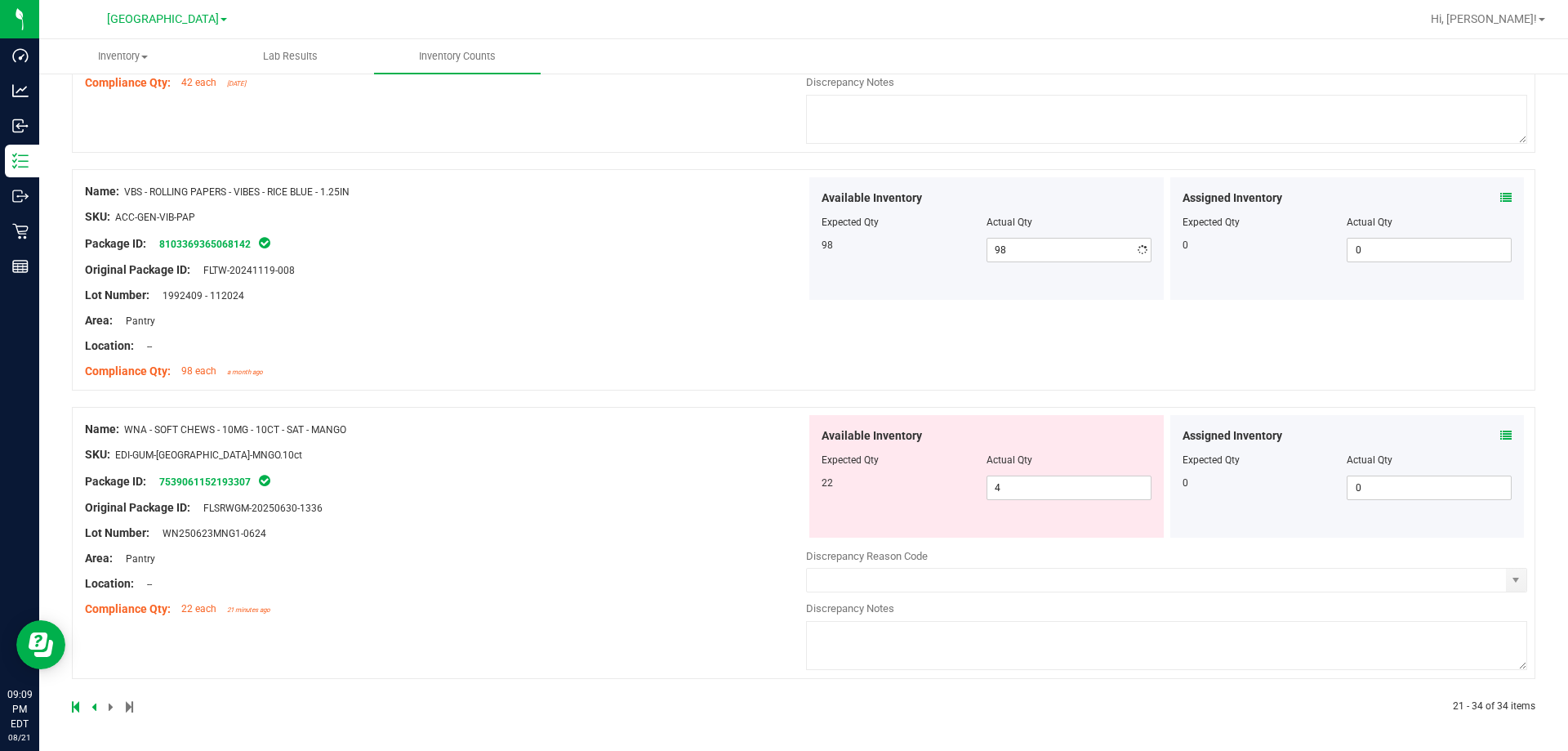
click at [603, 224] on div "Name: VBS - ROLLING PAPERS - VIBES - RICE BLUE - 1.25IN SKU: ACC-GEN-VIB-PAP Pa…" at bounding box center [445, 281] width 721 height 209
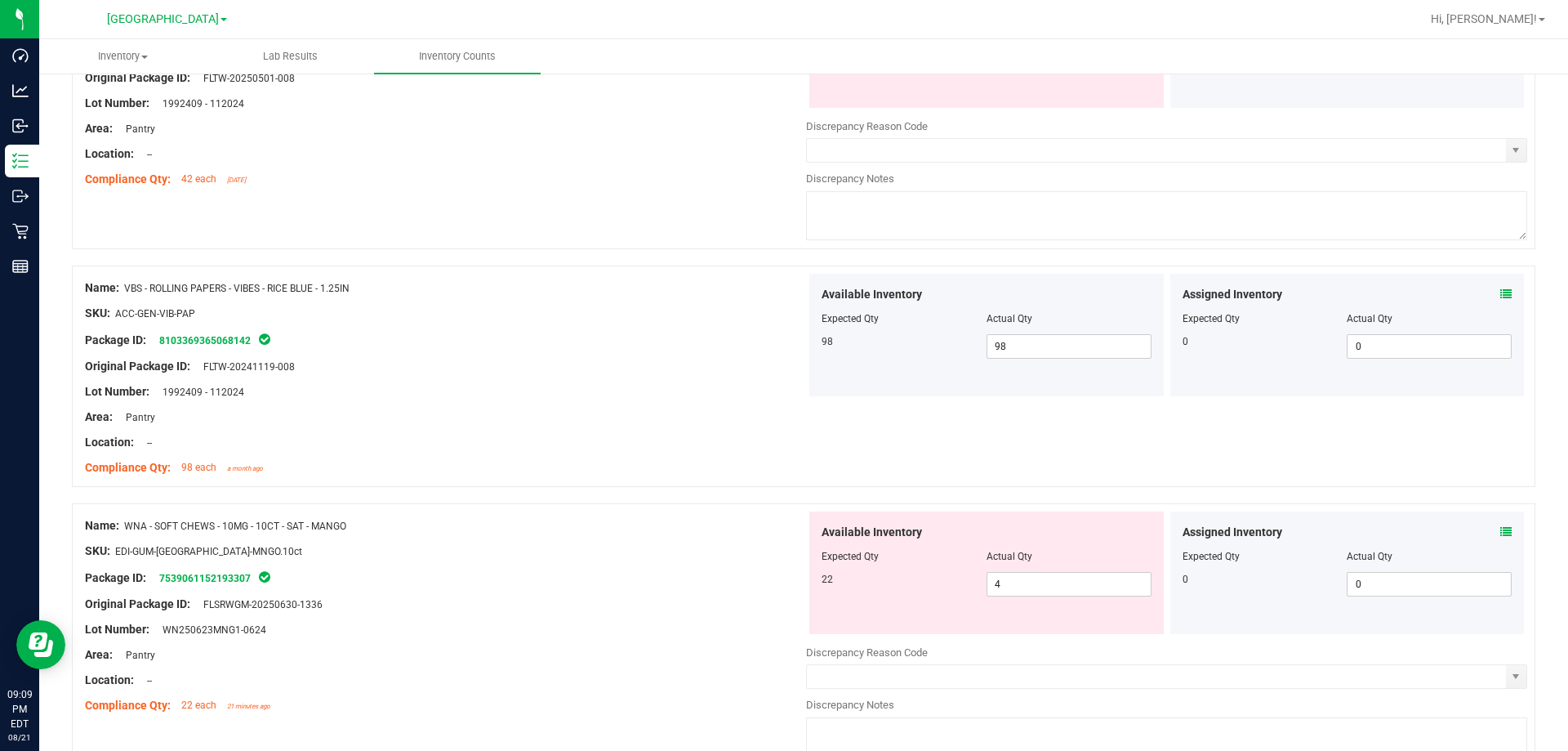
scroll to position [3229, 0]
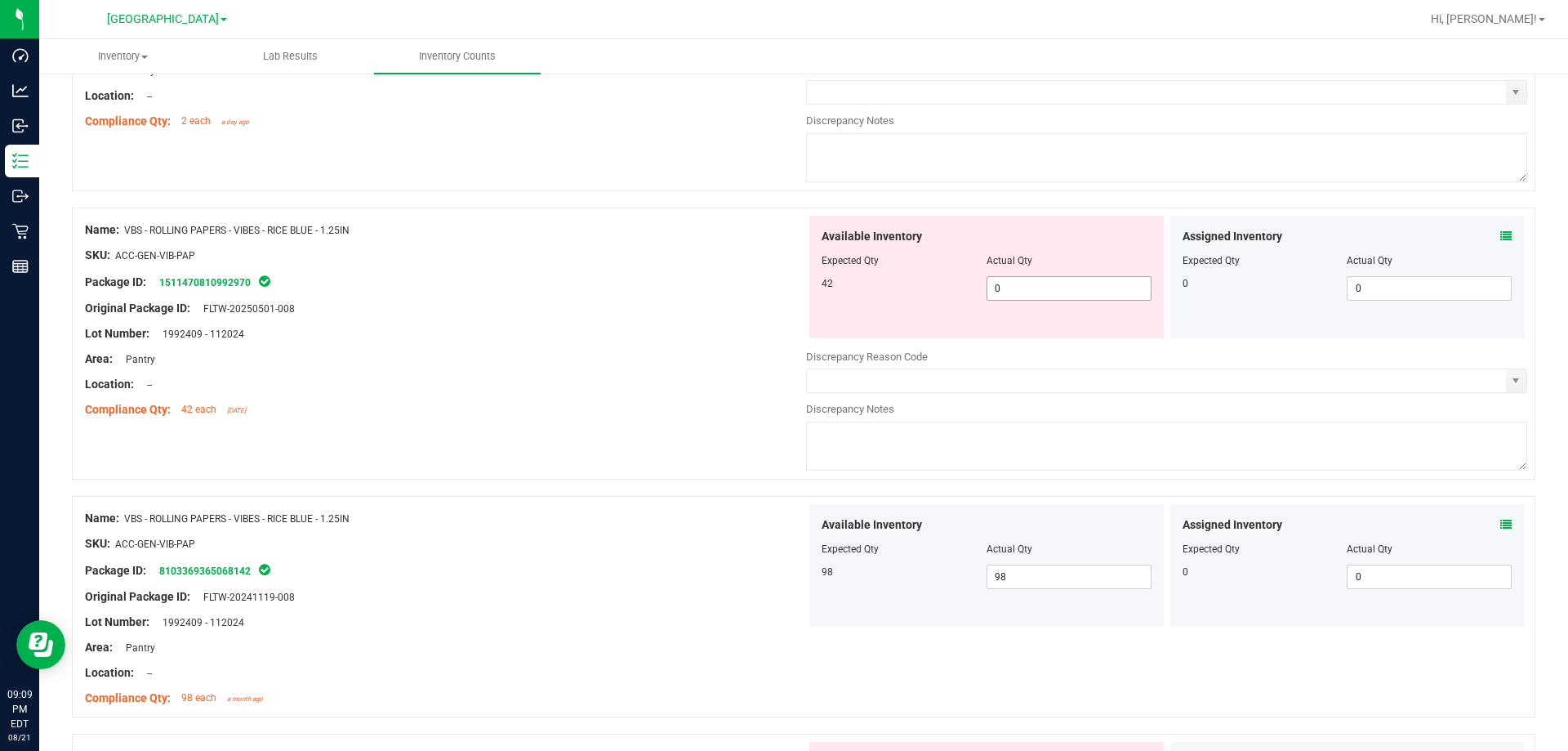
click at [1006, 292] on span "0 0" at bounding box center [1069, 288] width 165 height 24
click at [1006, 292] on input "0" at bounding box center [1069, 288] width 163 height 23
type input "42"
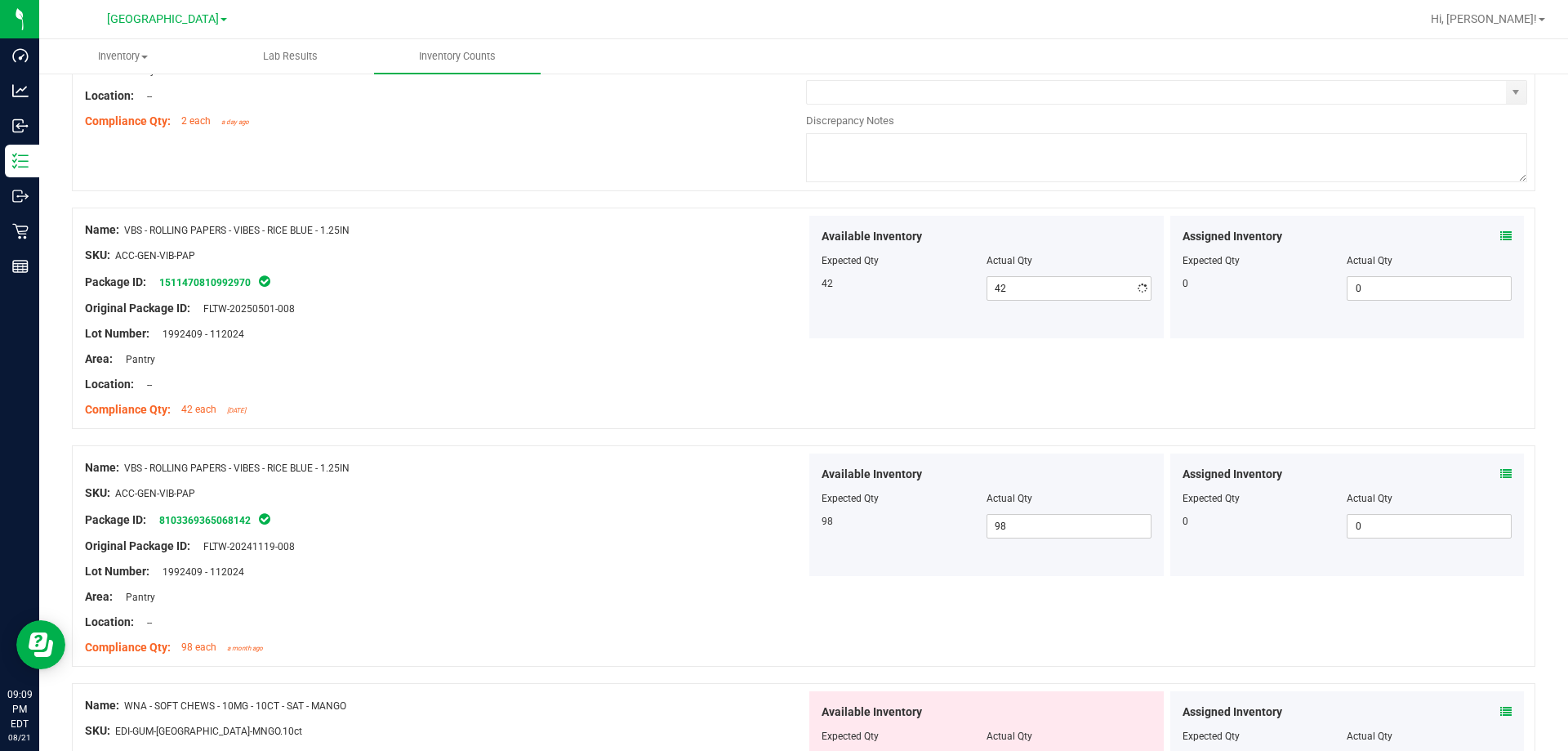
click at [730, 297] on div at bounding box center [445, 295] width 721 height 8
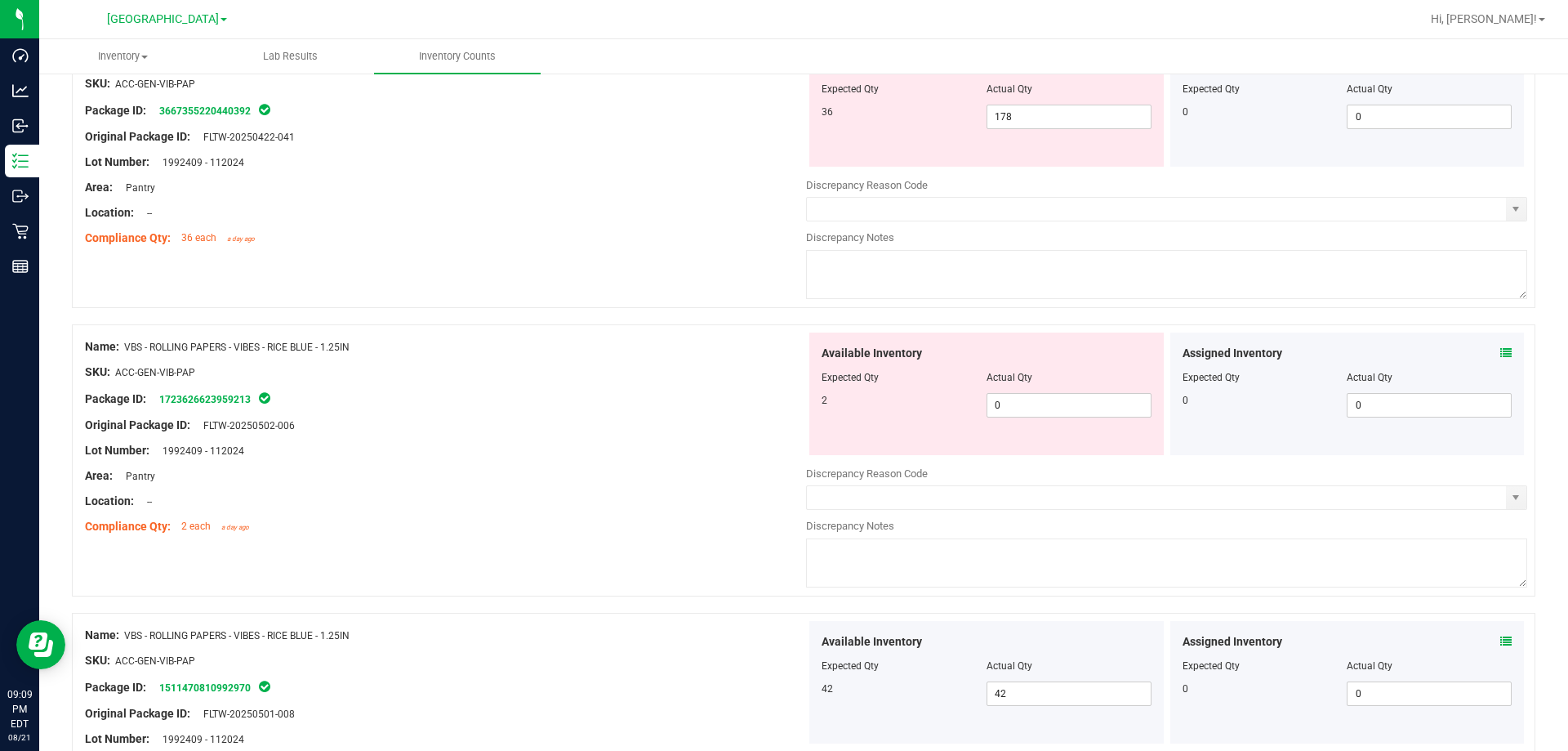
scroll to position [2821, 0]
click at [1013, 410] on span "0 0" at bounding box center [1069, 408] width 165 height 24
click at [1013, 410] on input "0" at bounding box center [1069, 408] width 163 height 23
type input "2"
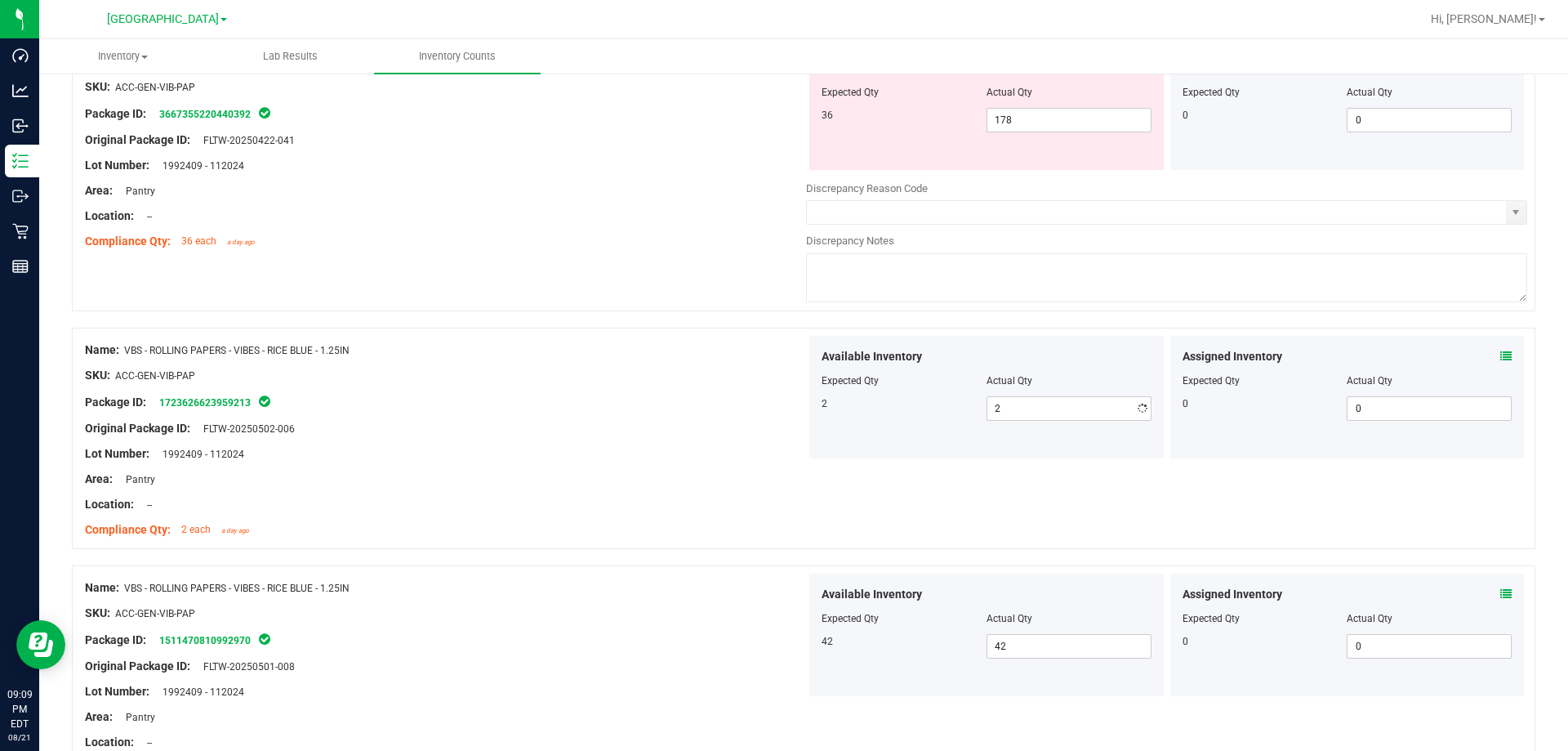
click at [712, 363] on div at bounding box center [445, 362] width 721 height 8
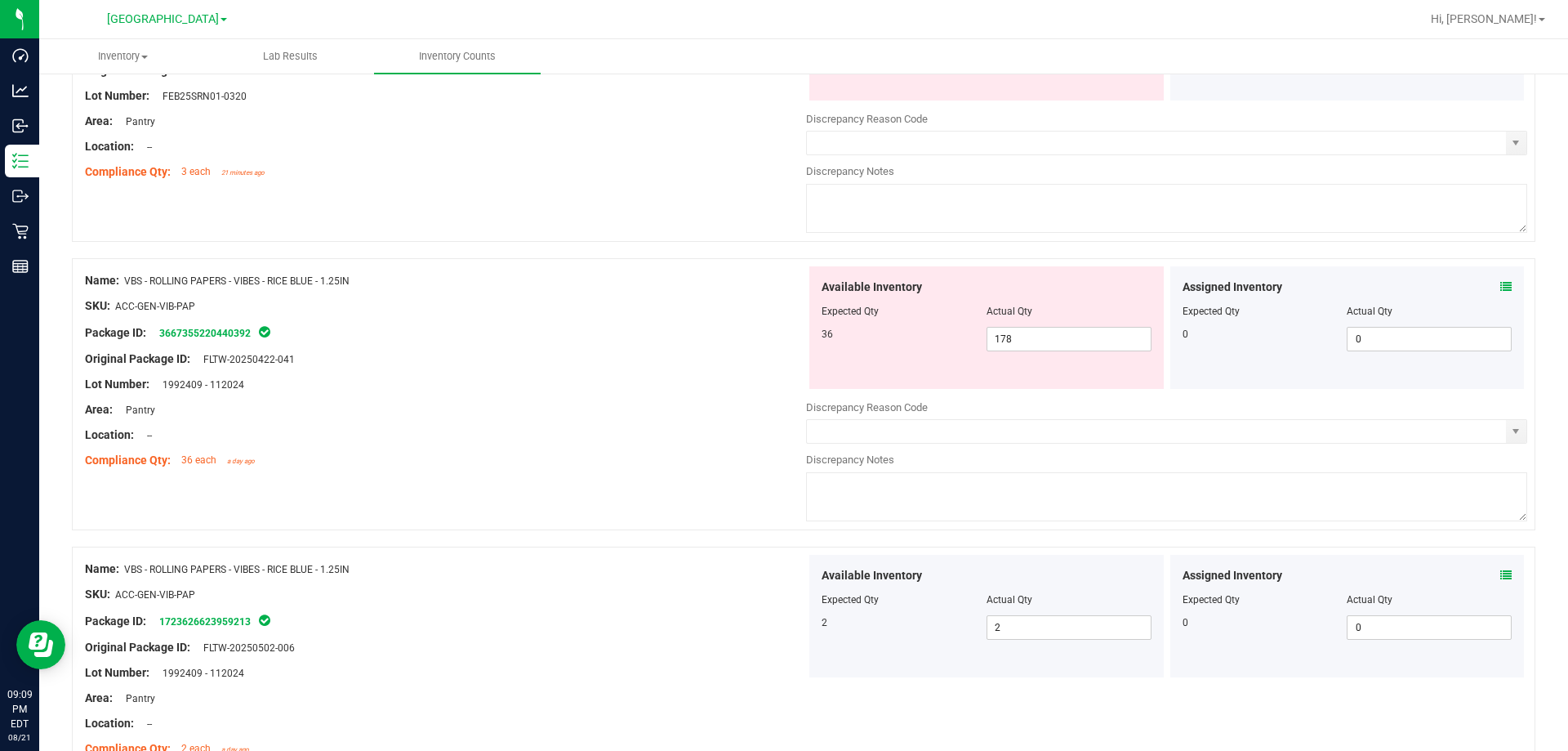
scroll to position [2576, 0]
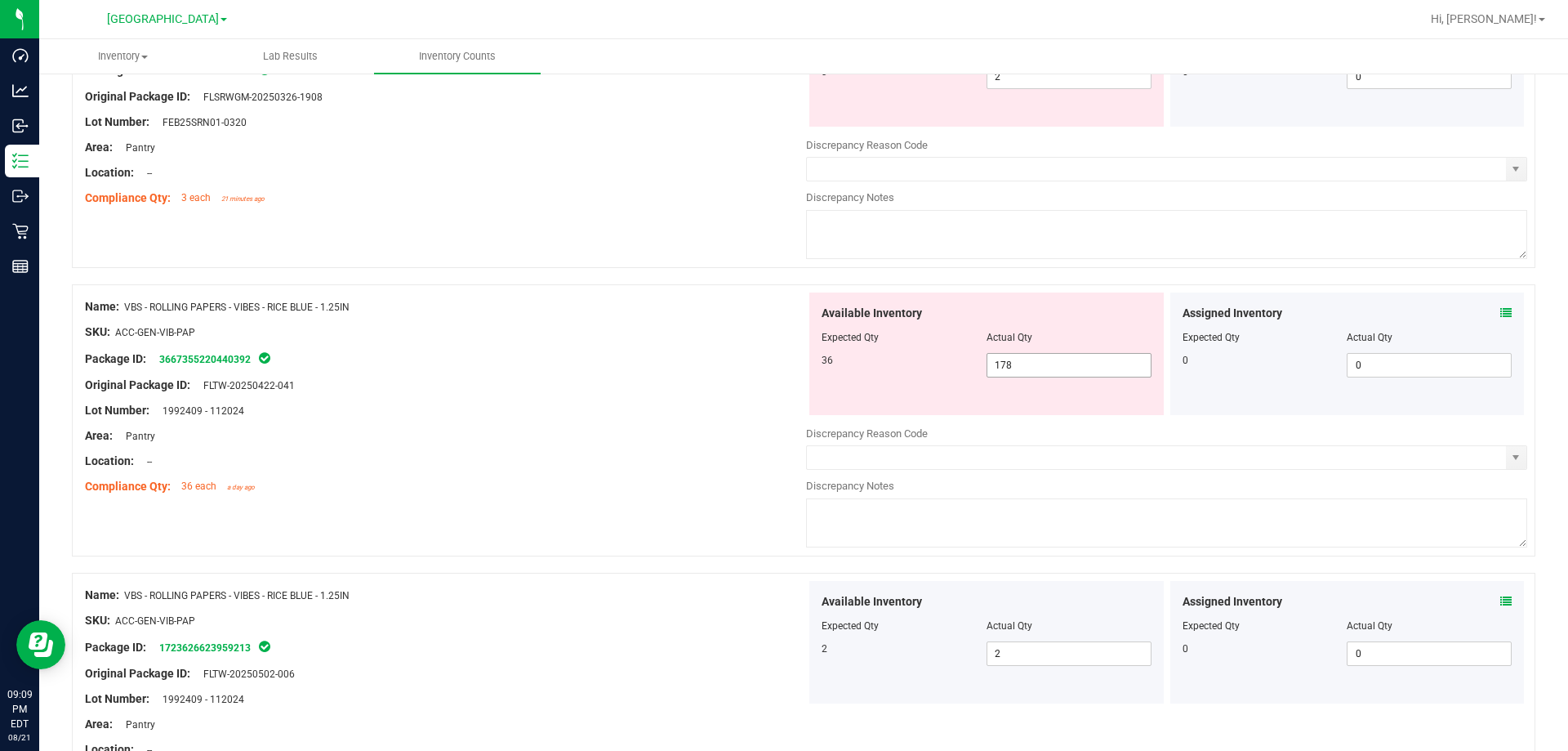
click at [1013, 366] on span "178 178" at bounding box center [1069, 365] width 165 height 24
click at [1013, 366] on input "178" at bounding box center [1069, 365] width 163 height 23
type input "36"
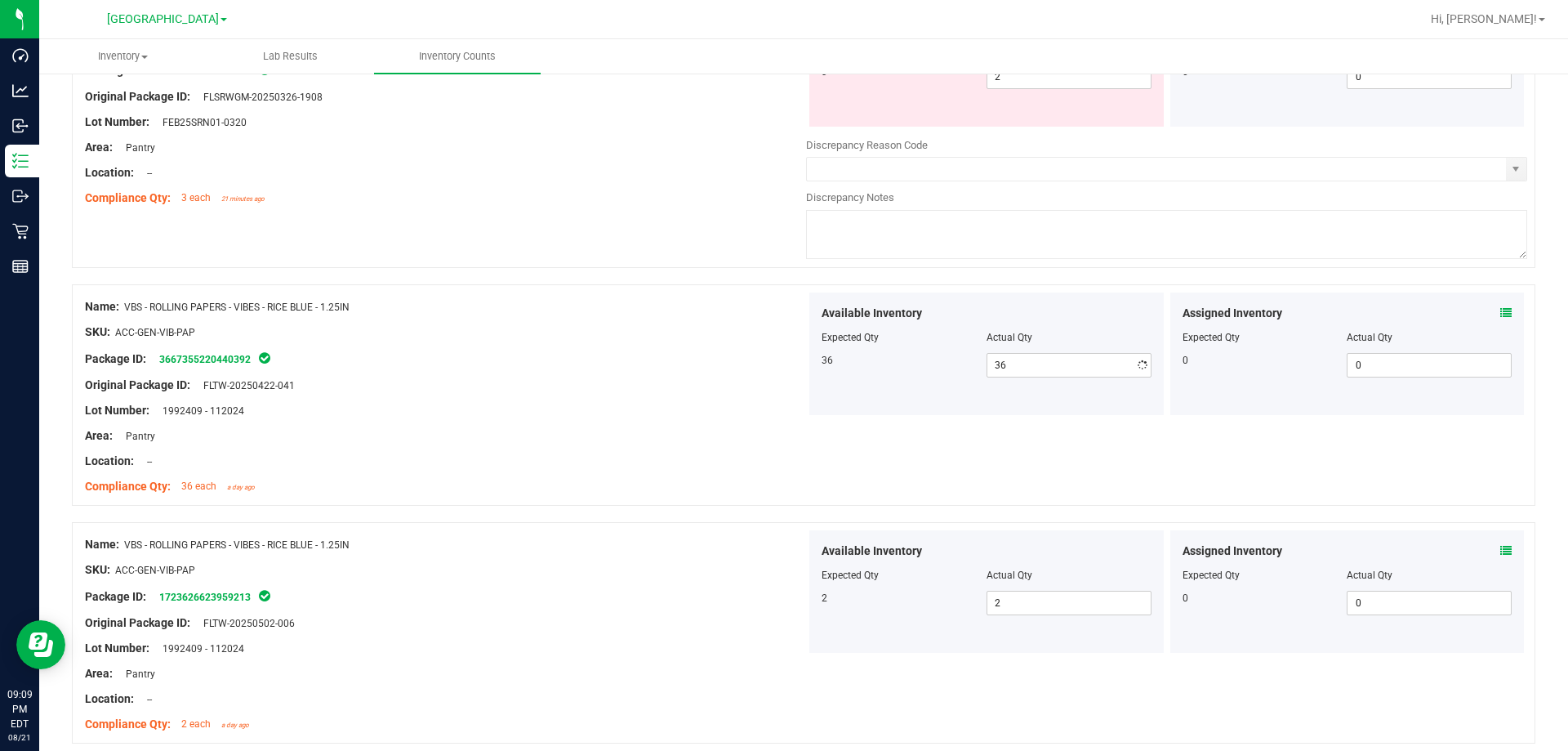
click at [698, 324] on div "SKU: ACC-GEN-VIB-PAP" at bounding box center [445, 332] width 721 height 17
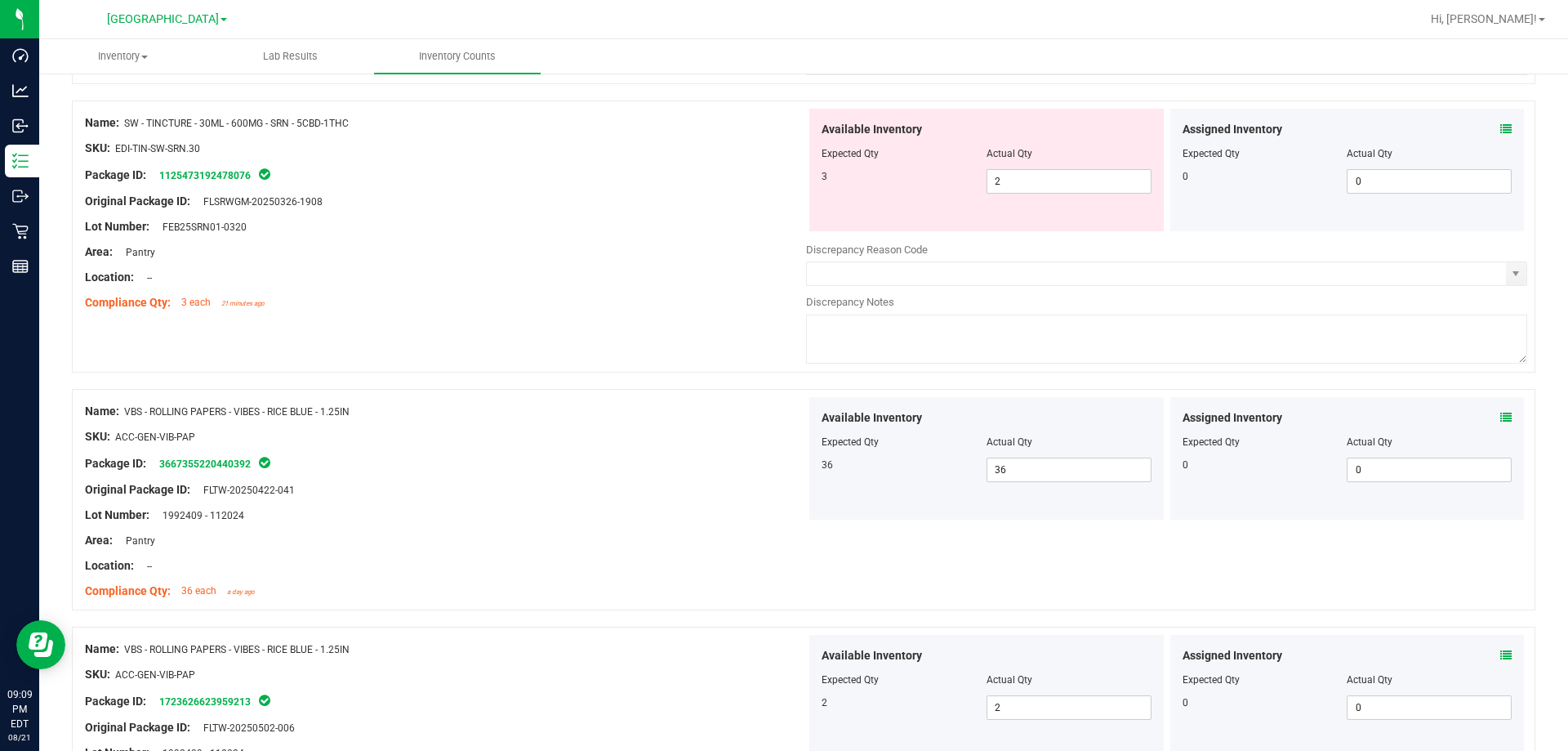
scroll to position [2249, 0]
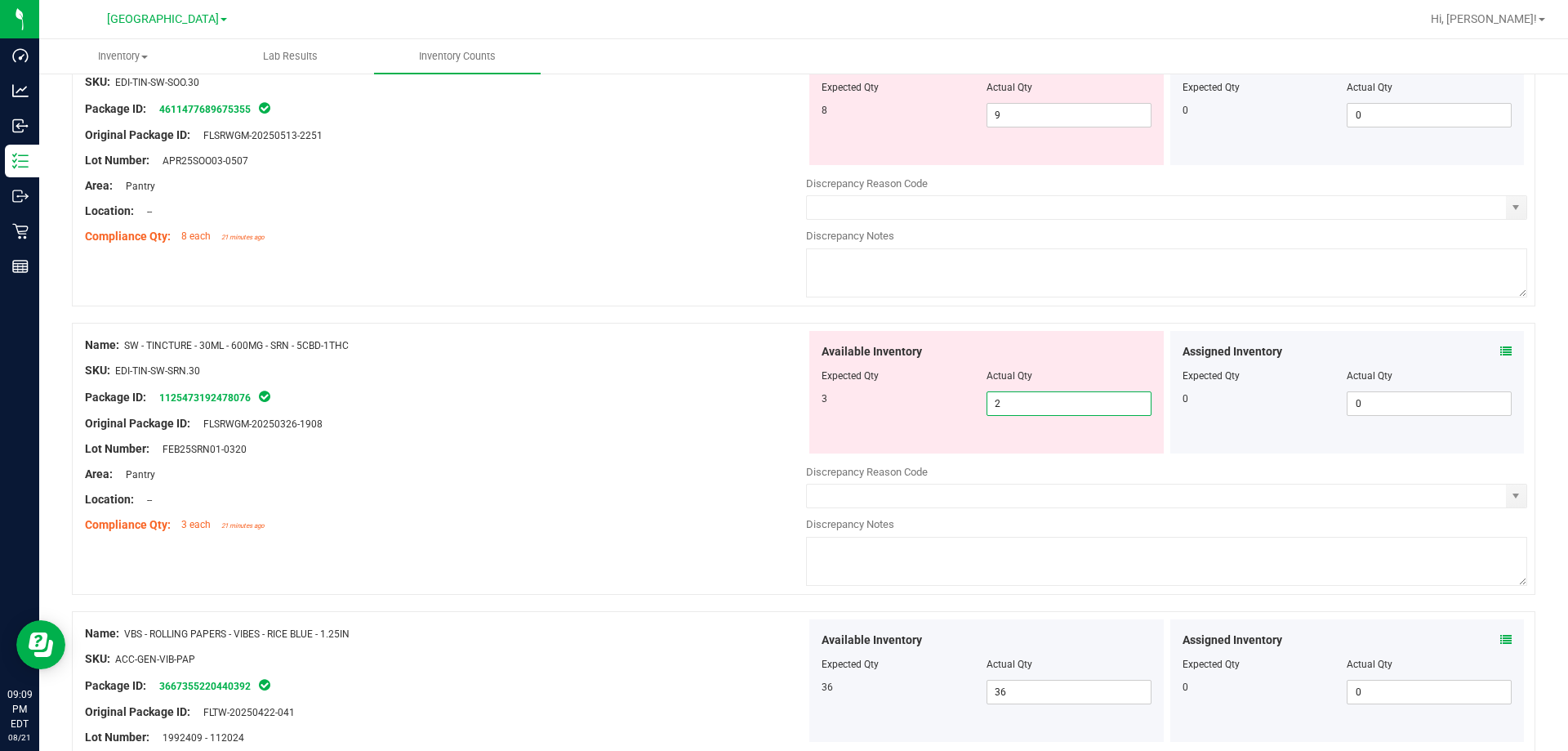
click at [1015, 400] on span "2 2" at bounding box center [1069, 403] width 165 height 24
click at [1015, 400] on input "2" at bounding box center [1069, 403] width 163 height 23
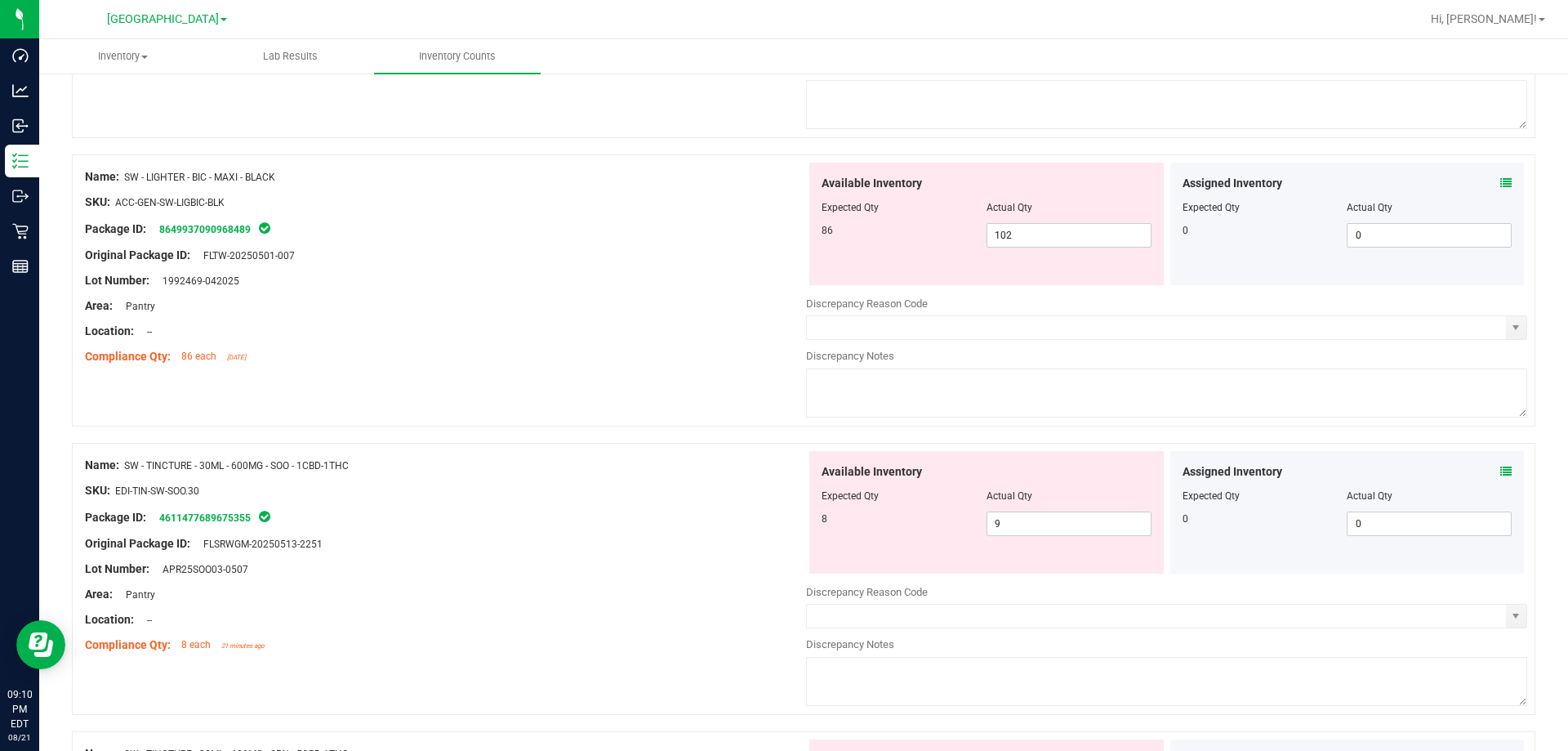
scroll to position [1760, 0]
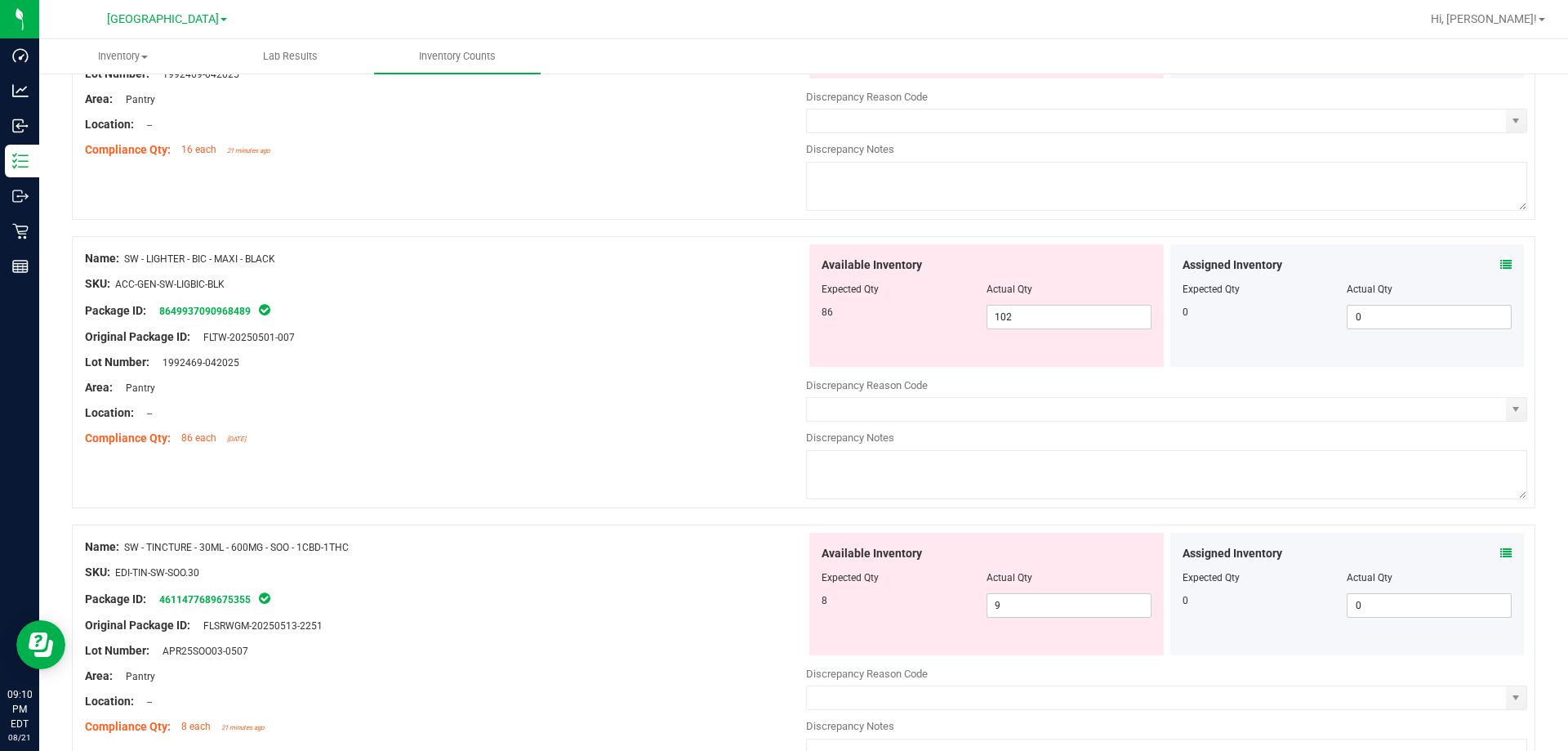
click at [1017, 270] on div "Available Inventory" at bounding box center [987, 265] width 330 height 17
click at [1021, 311] on span "102 102" at bounding box center [1069, 317] width 165 height 24
click at [1021, 311] on input "102" at bounding box center [1069, 317] width 163 height 23
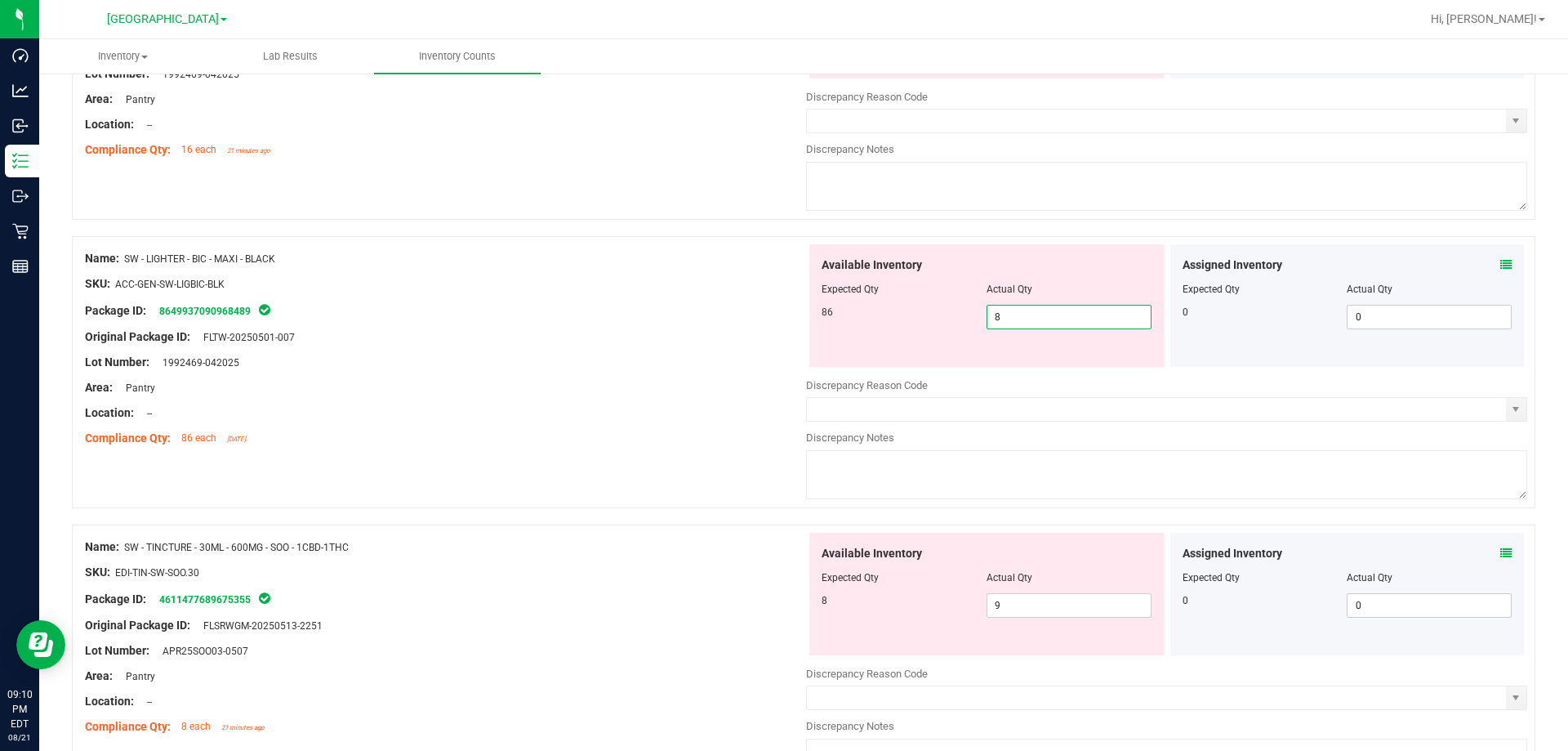
type input "86"
click at [689, 309] on div "Package ID: 8649937090968489" at bounding box center [445, 310] width 721 height 20
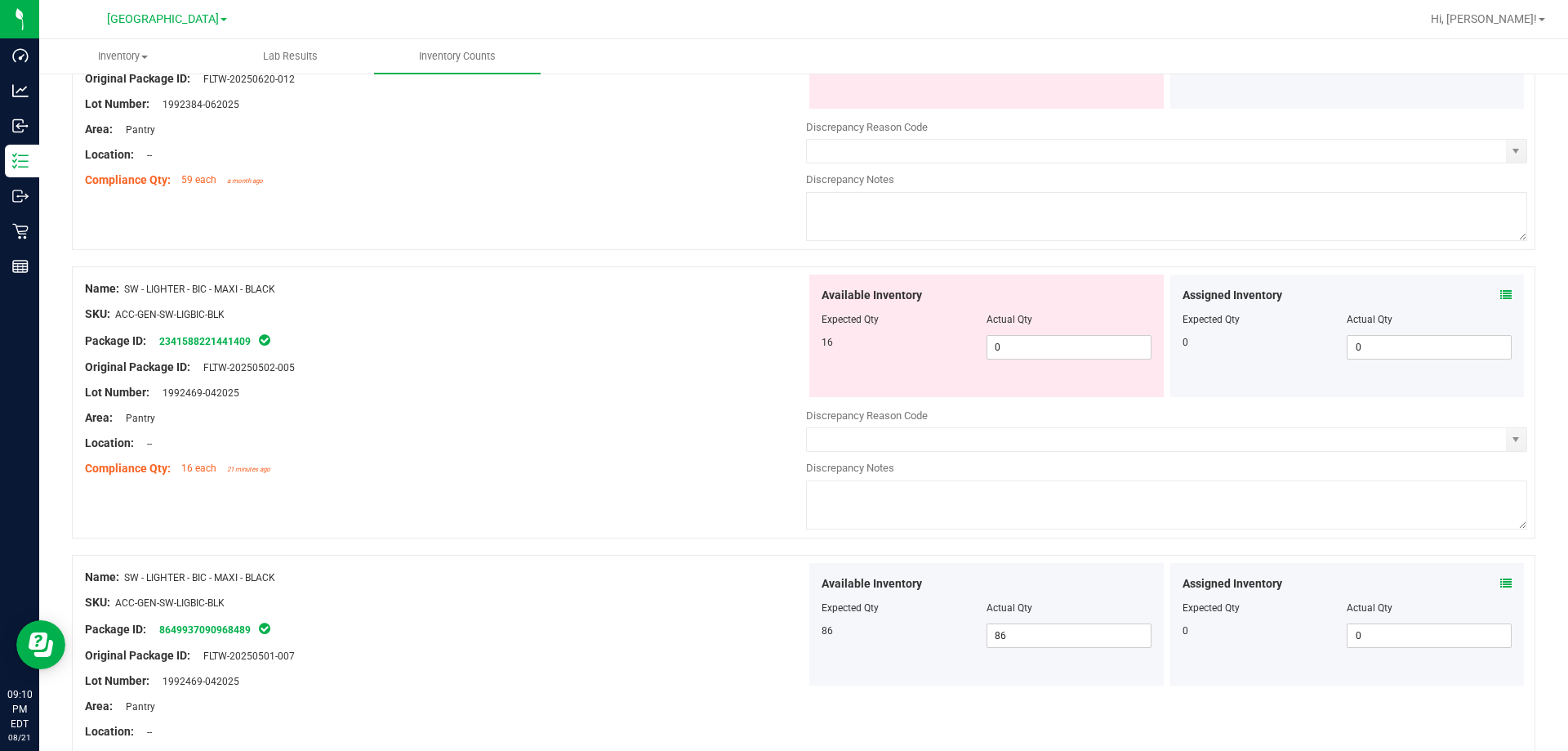
scroll to position [1432, 0]
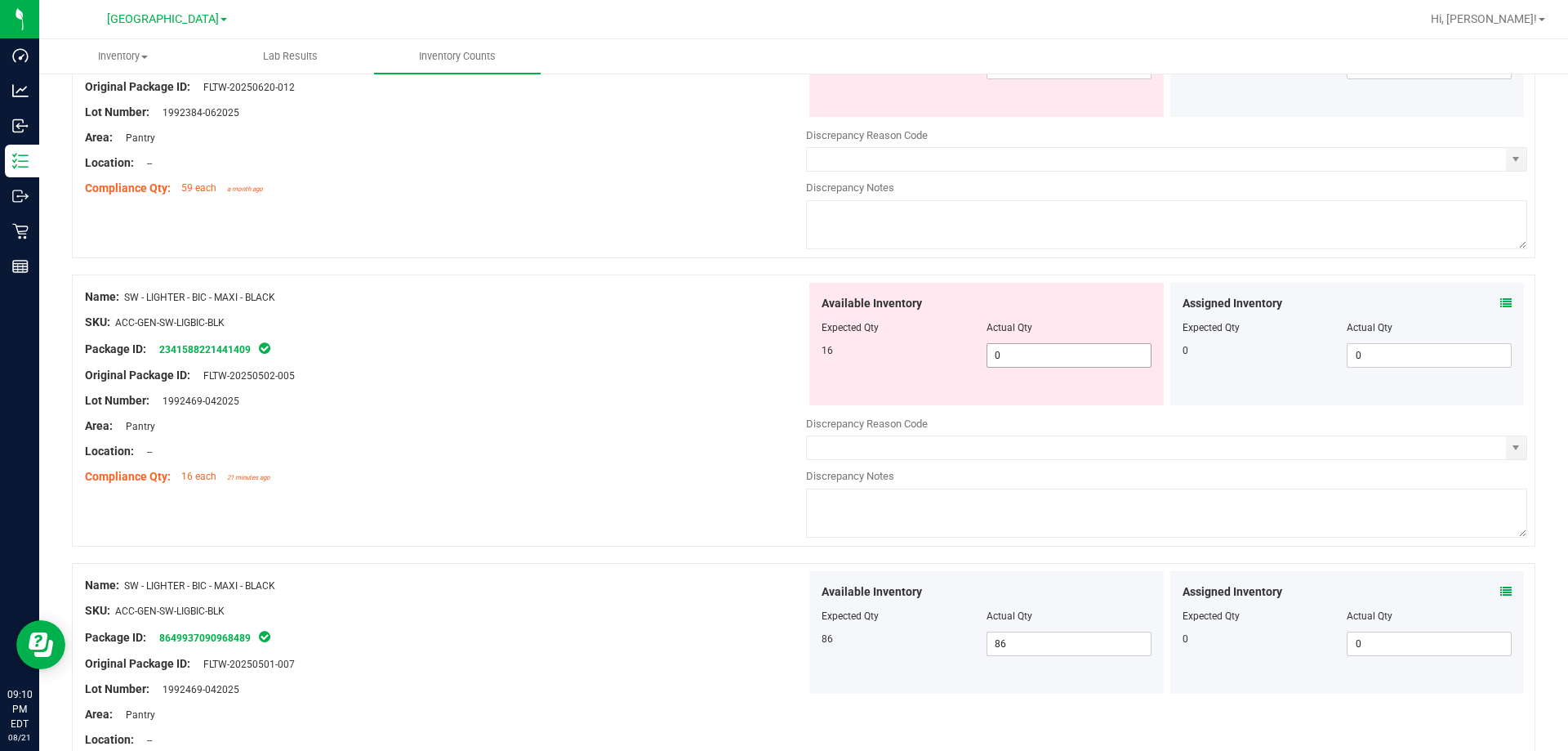
click at [1016, 346] on span "0 0" at bounding box center [1069, 355] width 165 height 24
click at [1016, 346] on input "0" at bounding box center [1069, 355] width 163 height 23
type input "16"
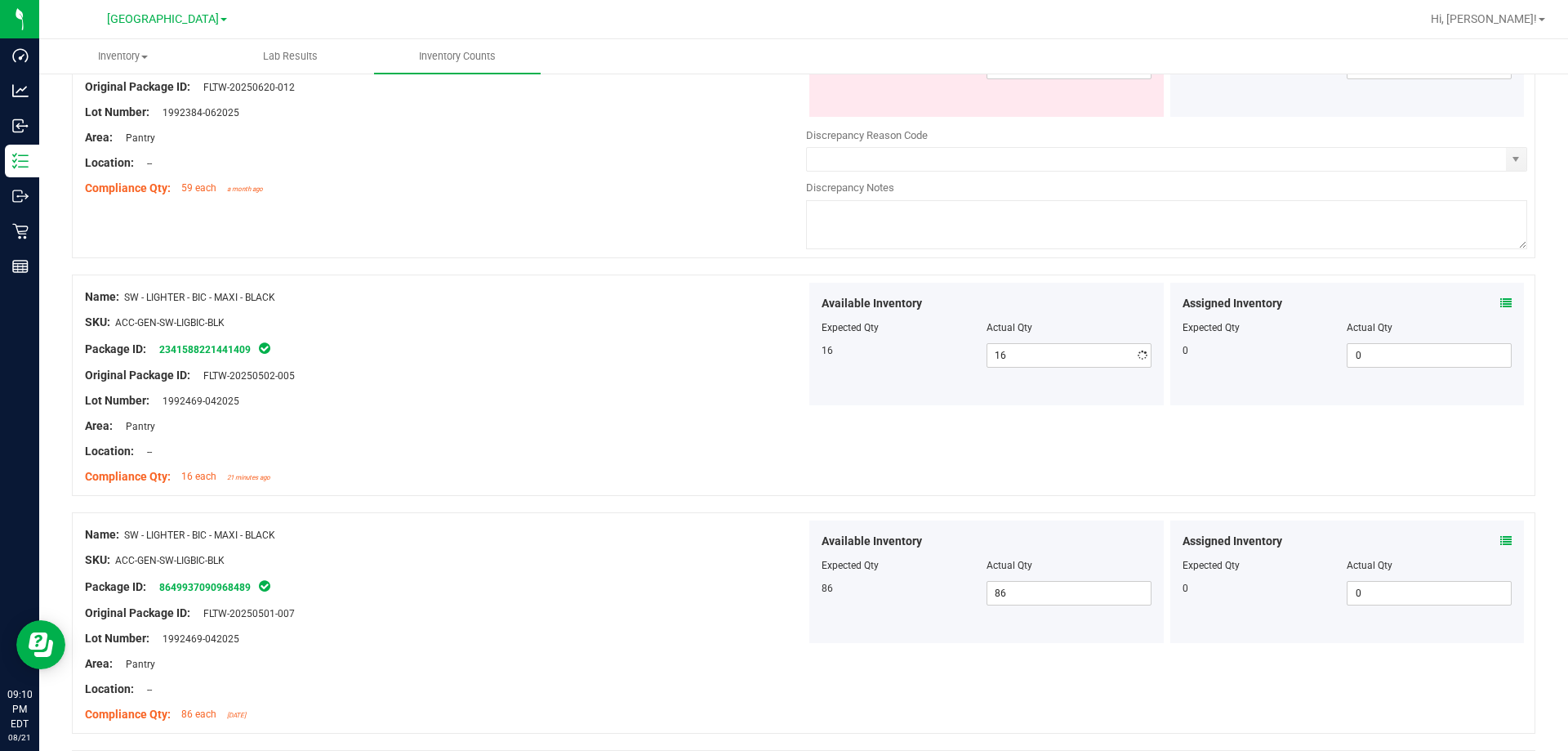
click at [748, 332] on div at bounding box center [445, 335] width 721 height 8
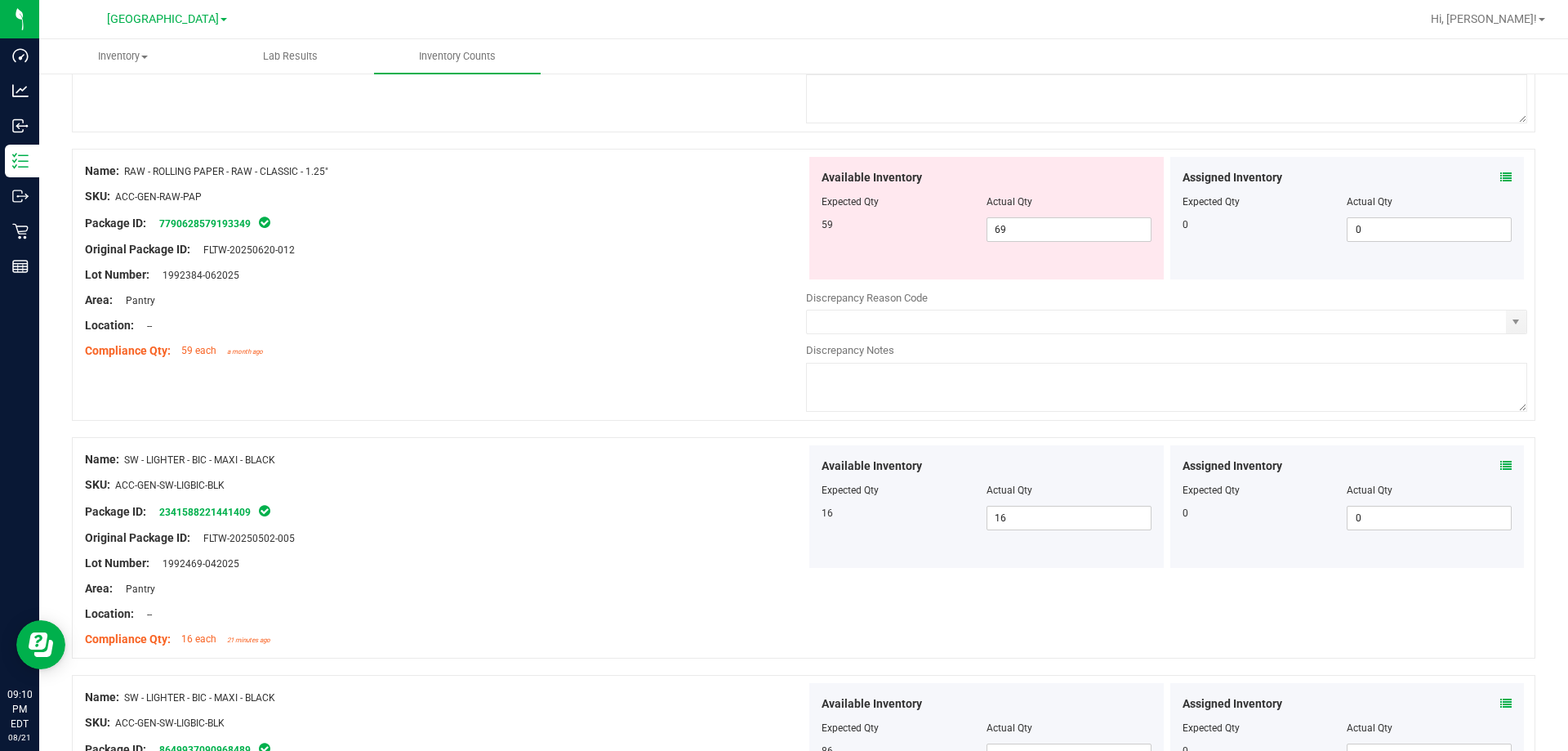
scroll to position [1024, 0]
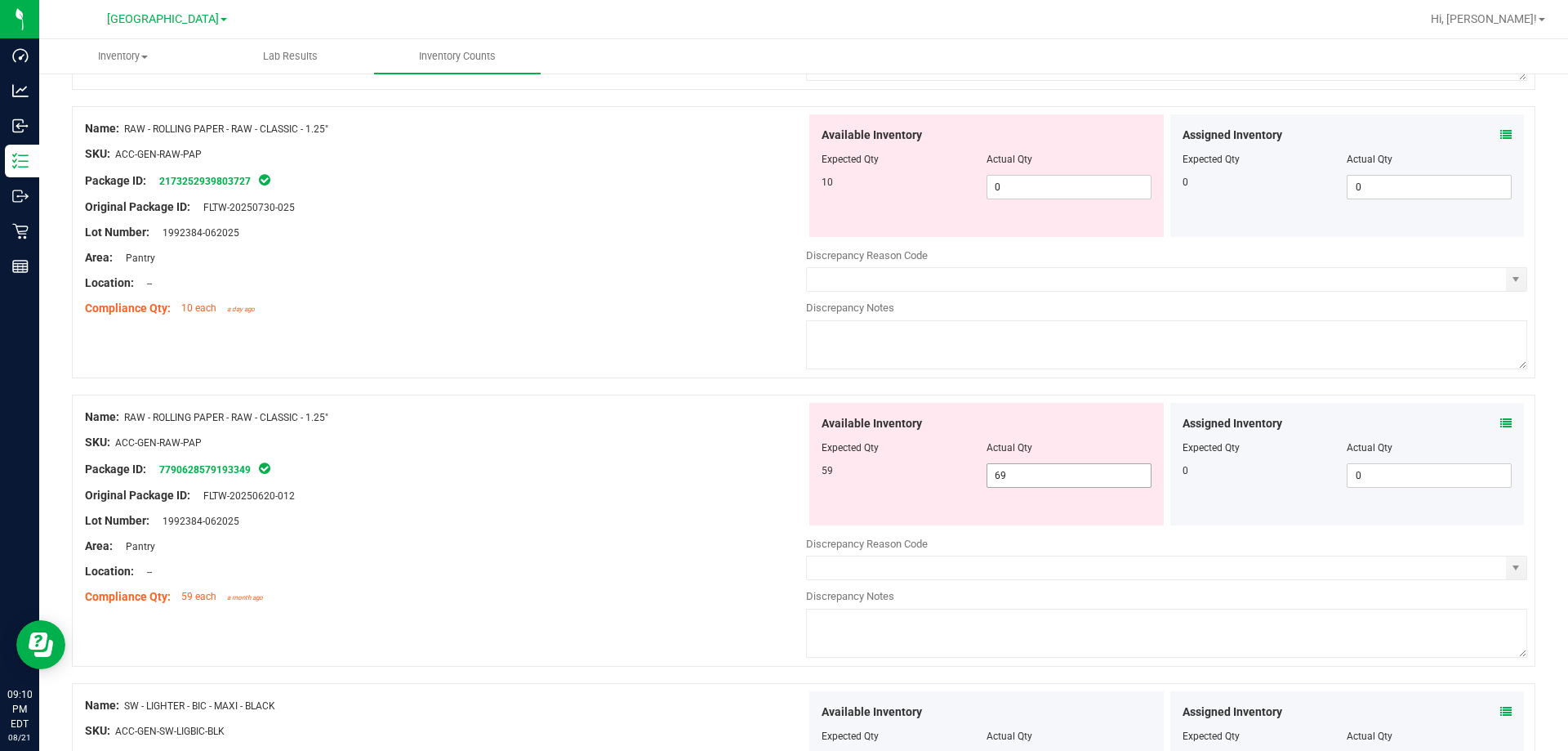
click at [1017, 473] on span "69 69" at bounding box center [1069, 475] width 165 height 24
click at [1017, 473] on input "69" at bounding box center [1069, 474] width 163 height 23
type input "59"
click at [739, 335] on div "Name: RAW - ROLLING PAPER - RAW - CLASSIC - 1.25" SKU: ACC-GEN-RAW-PAP Package …" at bounding box center [803, 242] width 1464 height 272
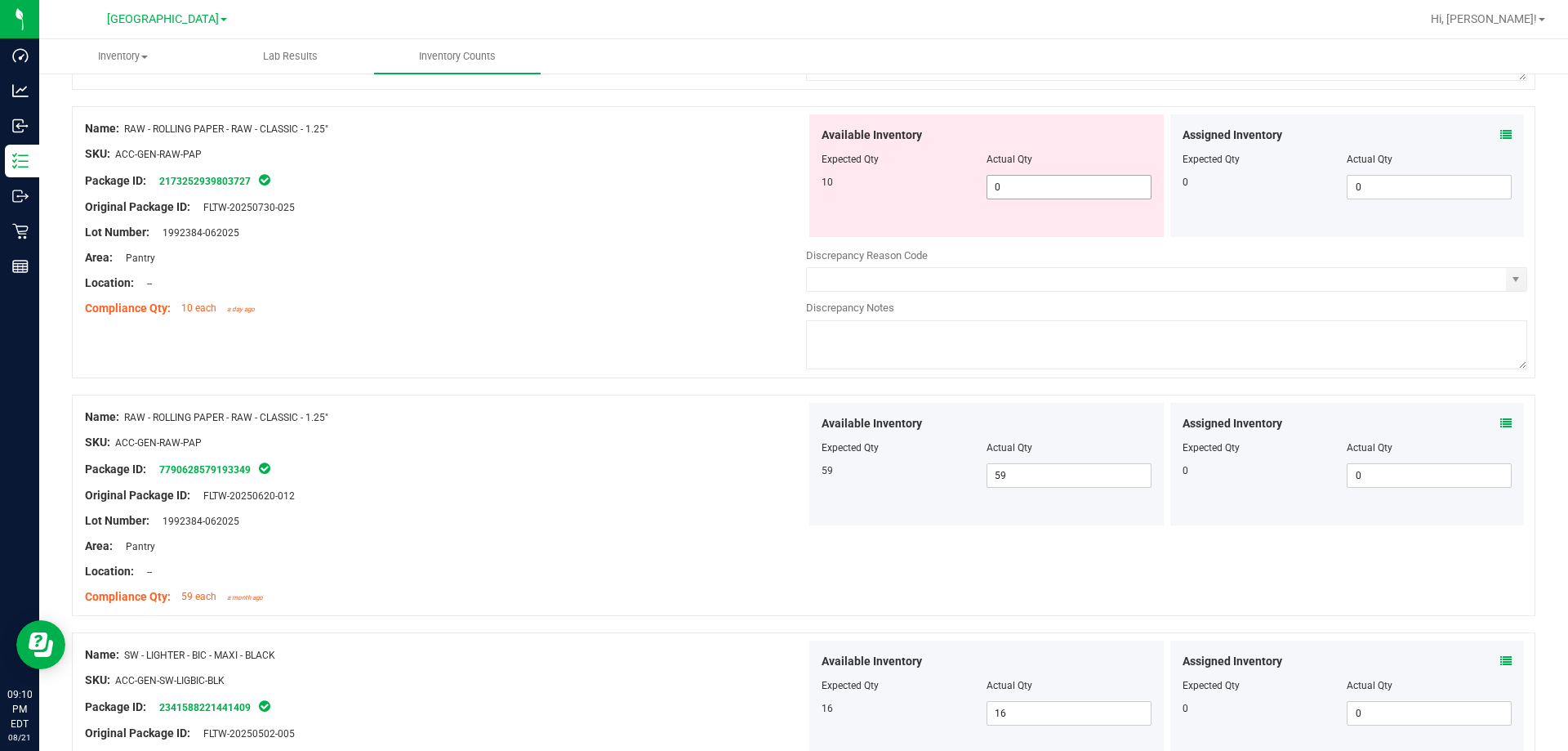
click at [1005, 189] on span "0 0" at bounding box center [1069, 187] width 165 height 24
click at [1005, 189] on input "0" at bounding box center [1069, 187] width 163 height 23
type input "10"
click at [765, 241] on div at bounding box center [445, 245] width 721 height 8
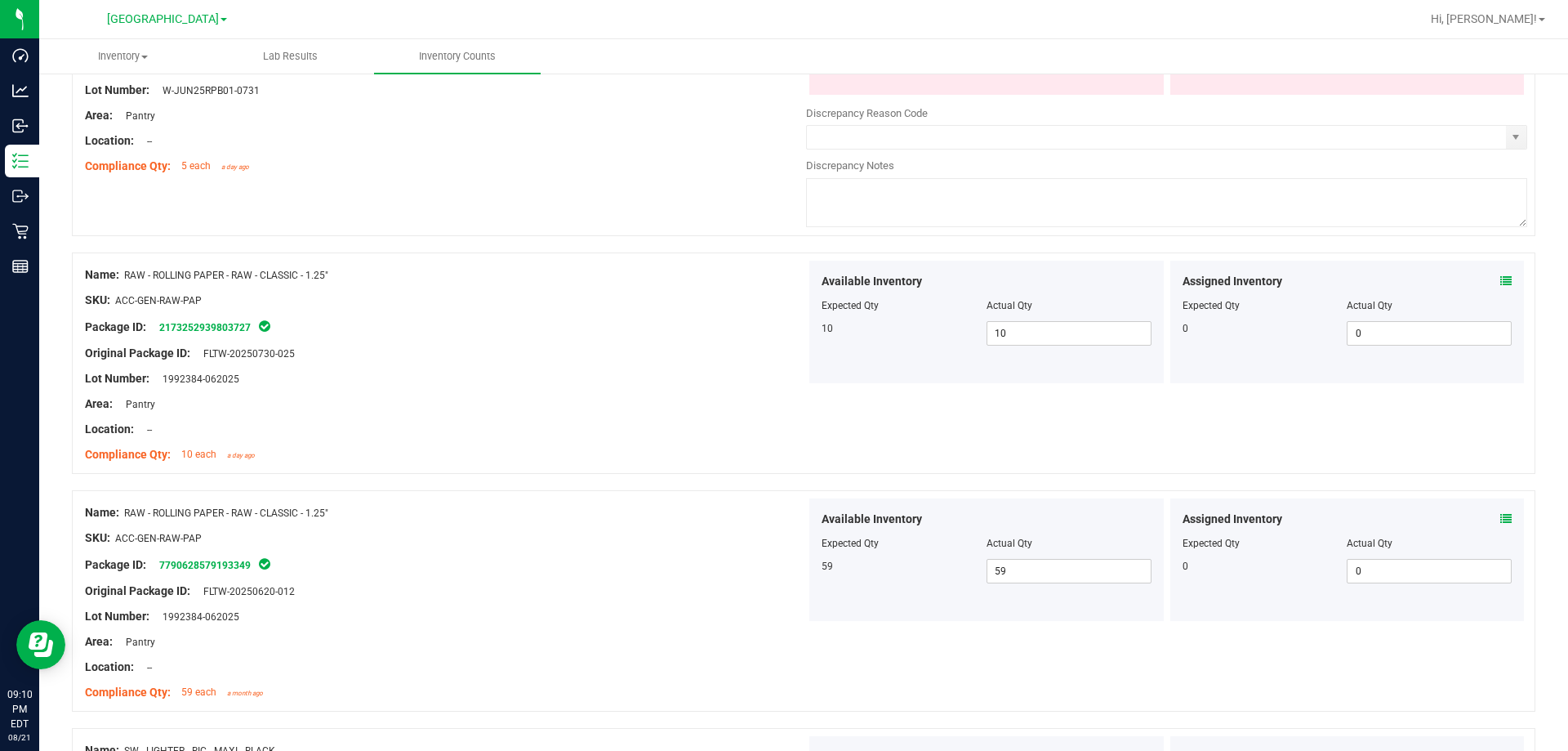
scroll to position [616, 0]
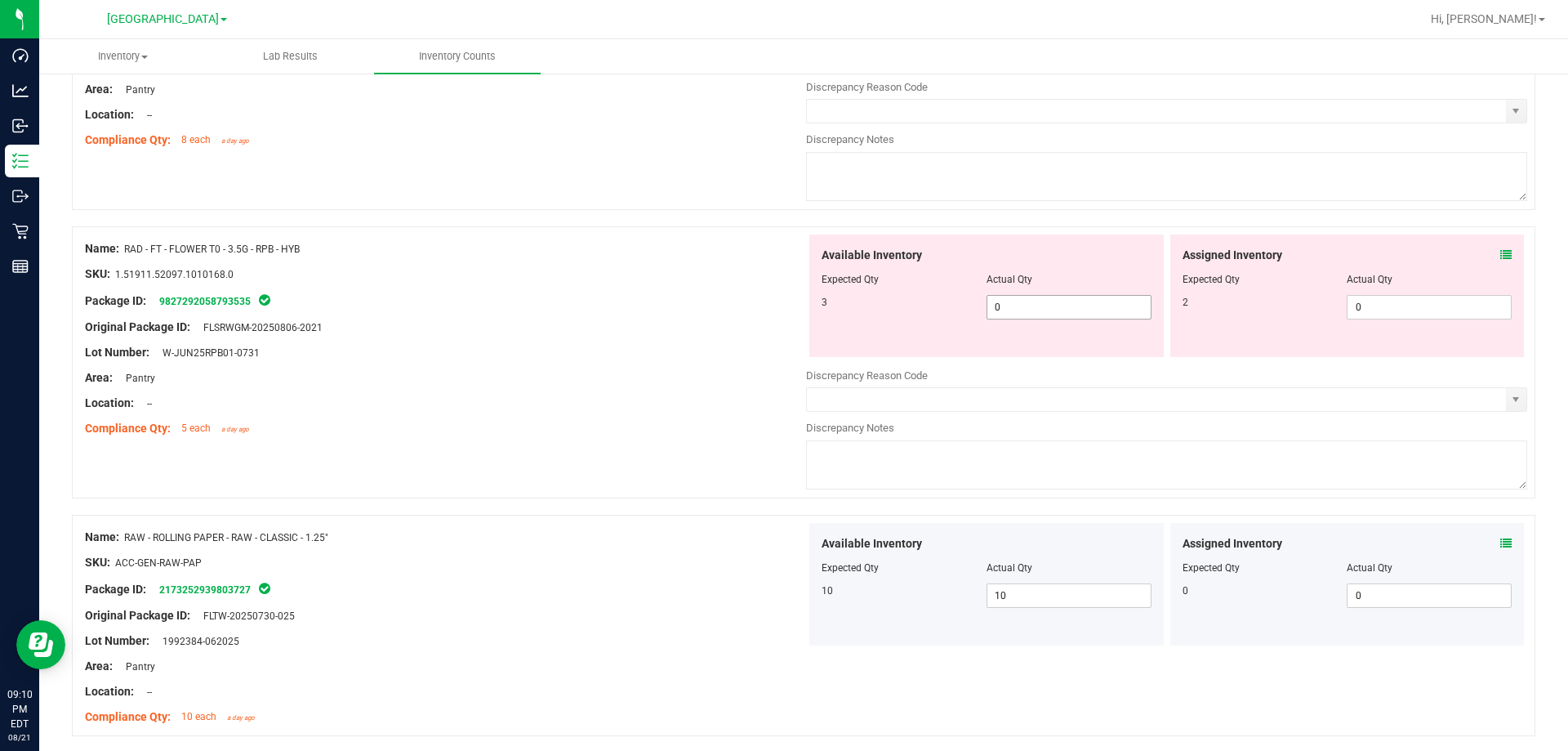
click at [998, 307] on span "0 0" at bounding box center [1069, 307] width 165 height 24
click at [998, 307] on input "0" at bounding box center [1069, 307] width 163 height 23
type input "3"
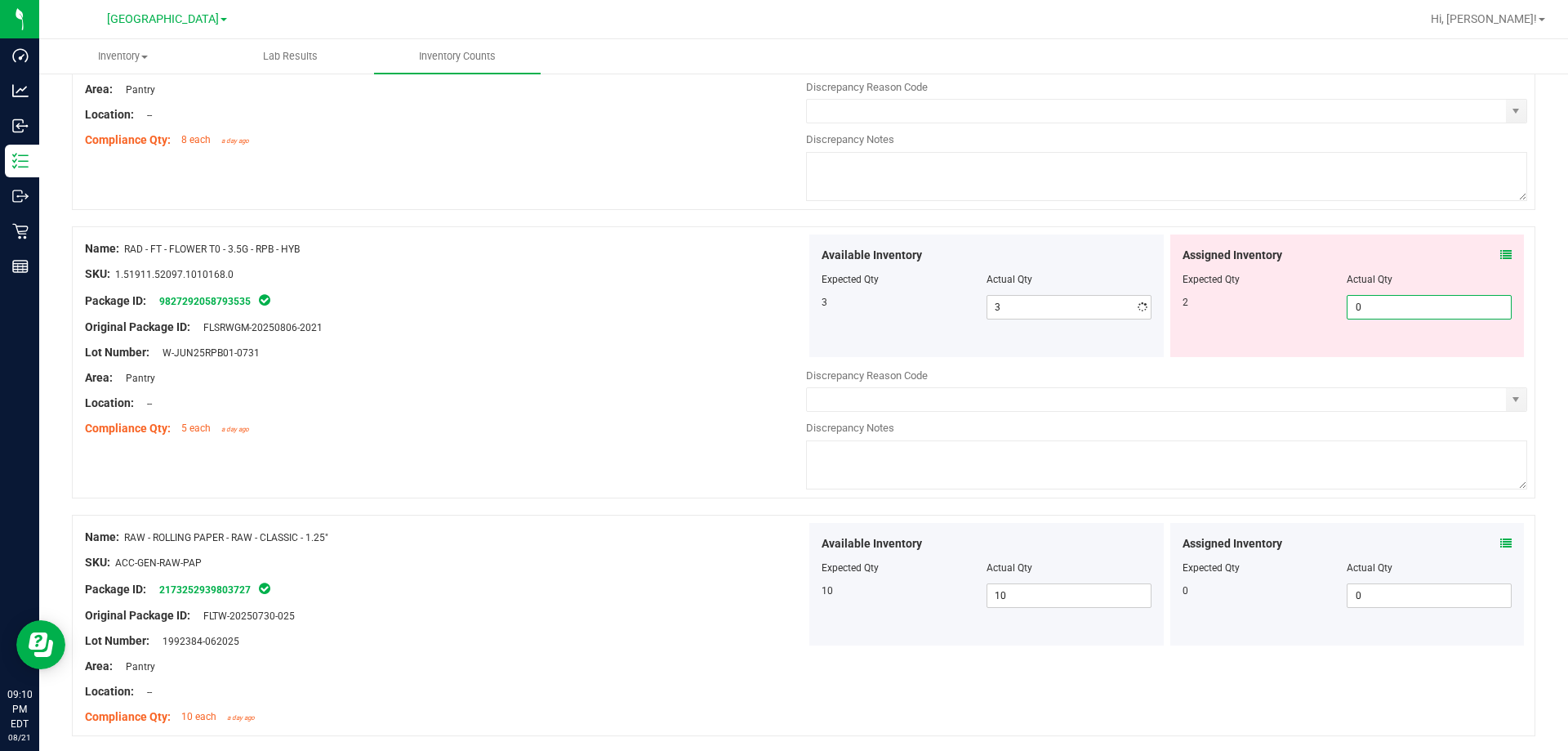
click at [1368, 310] on span "0 0" at bounding box center [1429, 307] width 165 height 24
click at [1368, 310] on input "0" at bounding box center [1429, 307] width 163 height 23
type input "2"
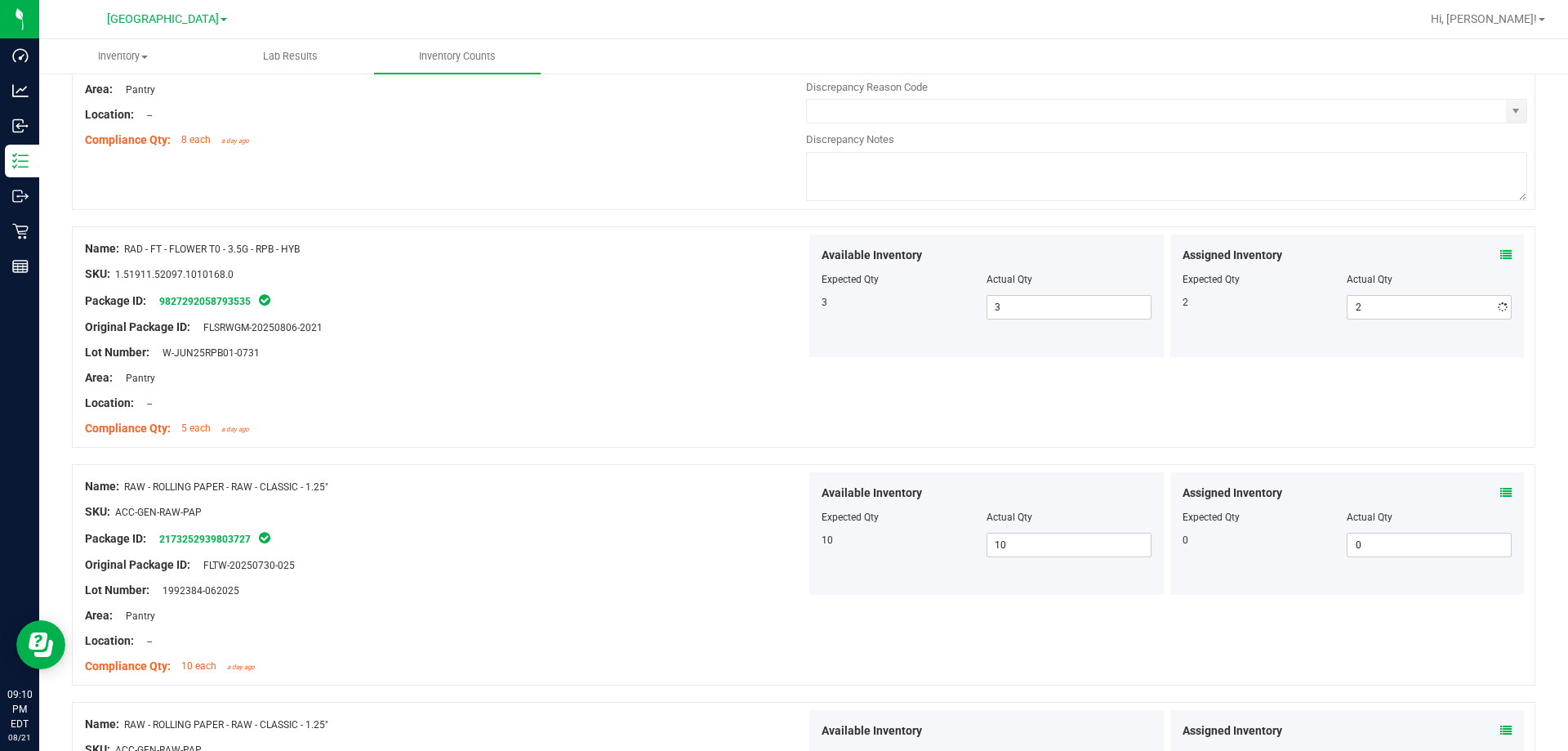
click at [857, 267] on div at bounding box center [987, 268] width 330 height 8
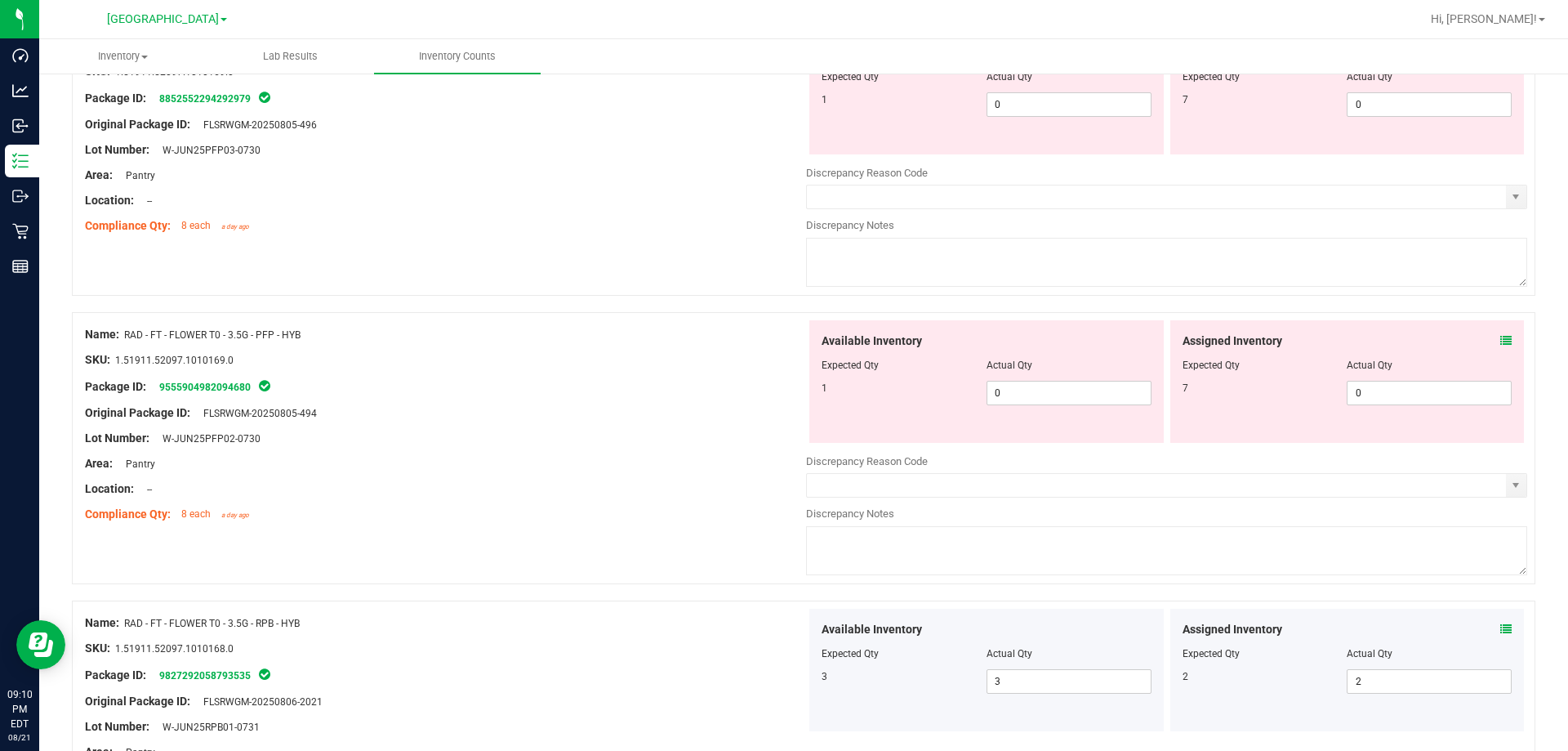
scroll to position [208, 0]
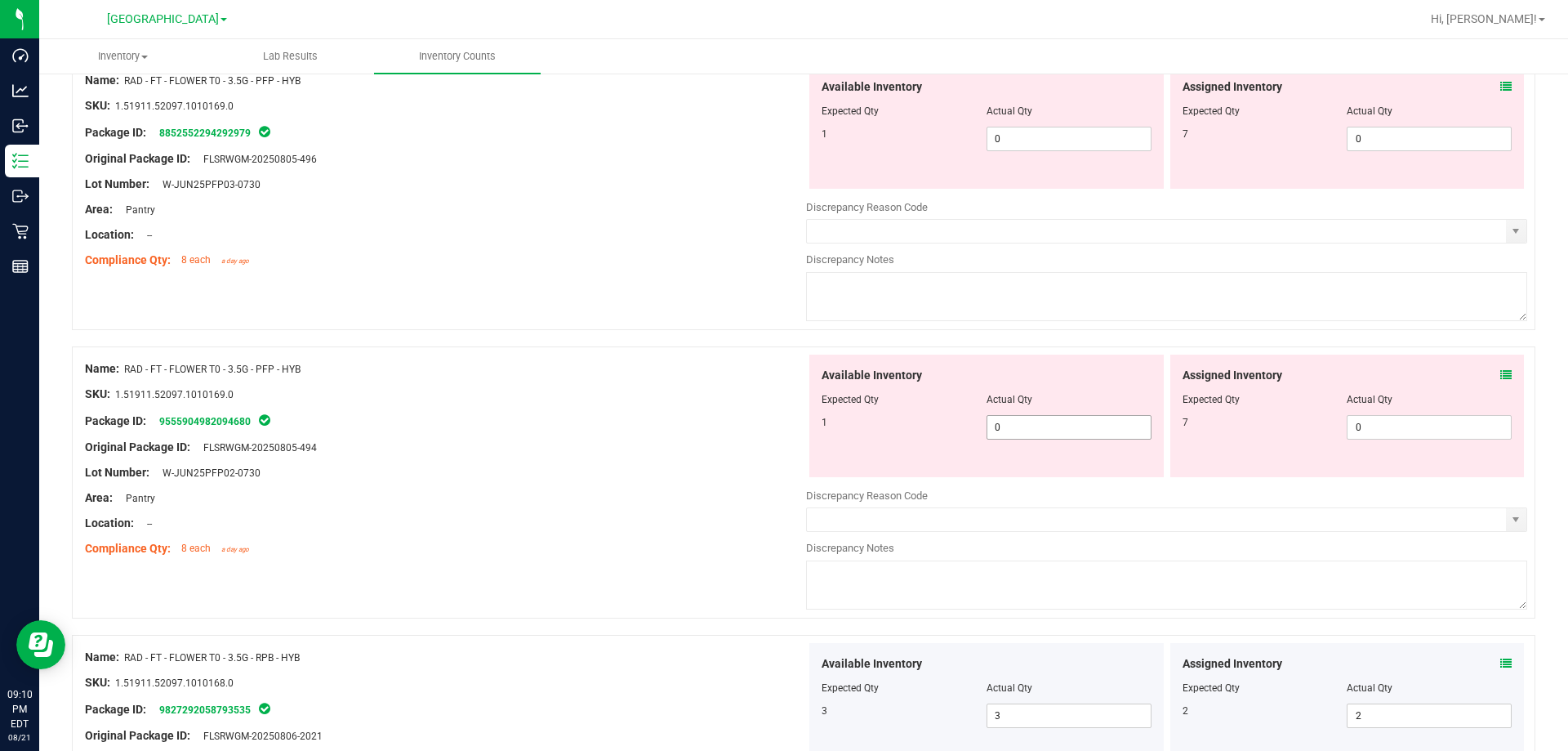
click at [998, 424] on span "0 0" at bounding box center [1069, 426] width 165 height 24
click at [998, 424] on input "0" at bounding box center [1069, 426] width 163 height 23
type input "1"
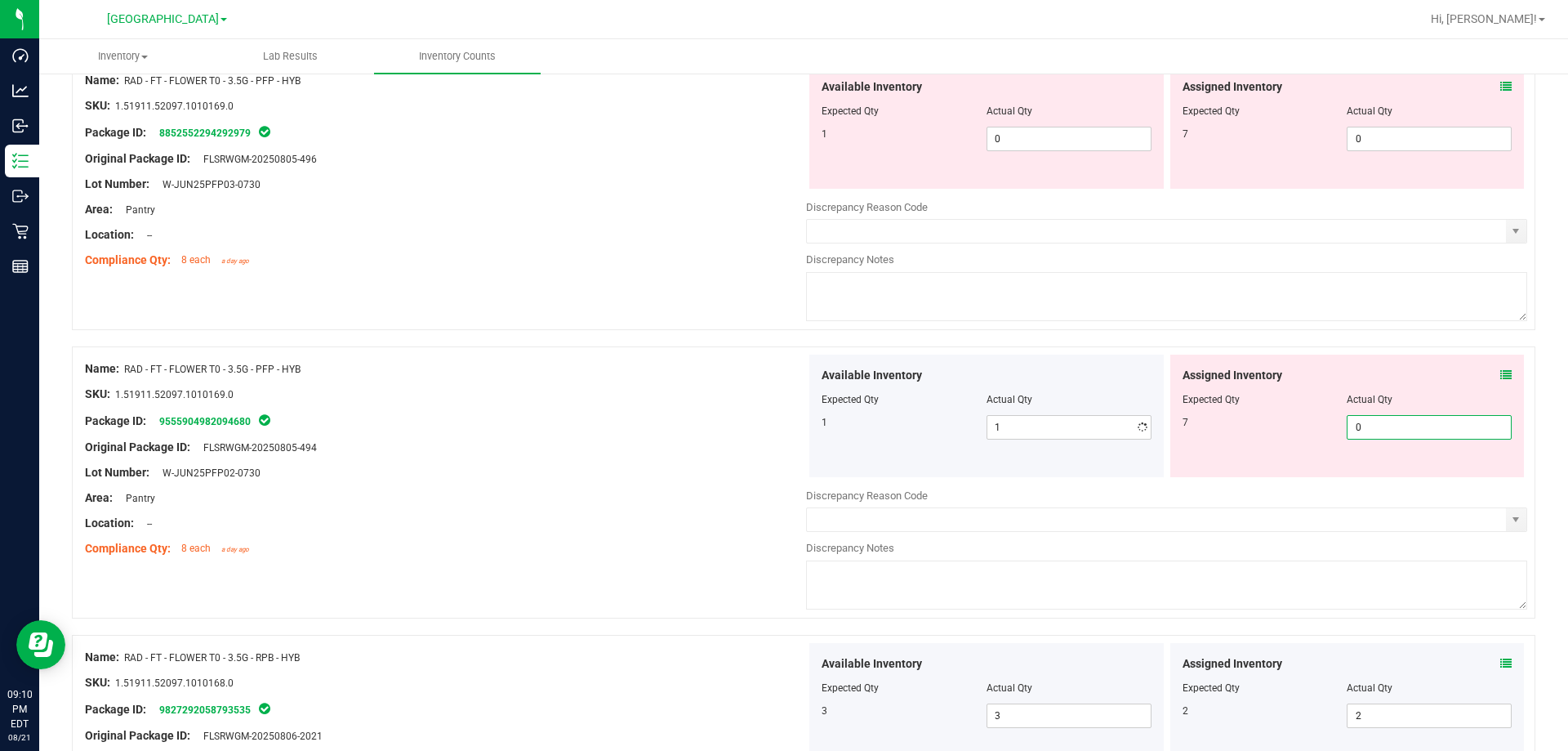
click at [1372, 425] on span "0 0" at bounding box center [1429, 426] width 165 height 24
click at [1371, 425] on input "0" at bounding box center [1429, 426] width 163 height 23
type input "7"
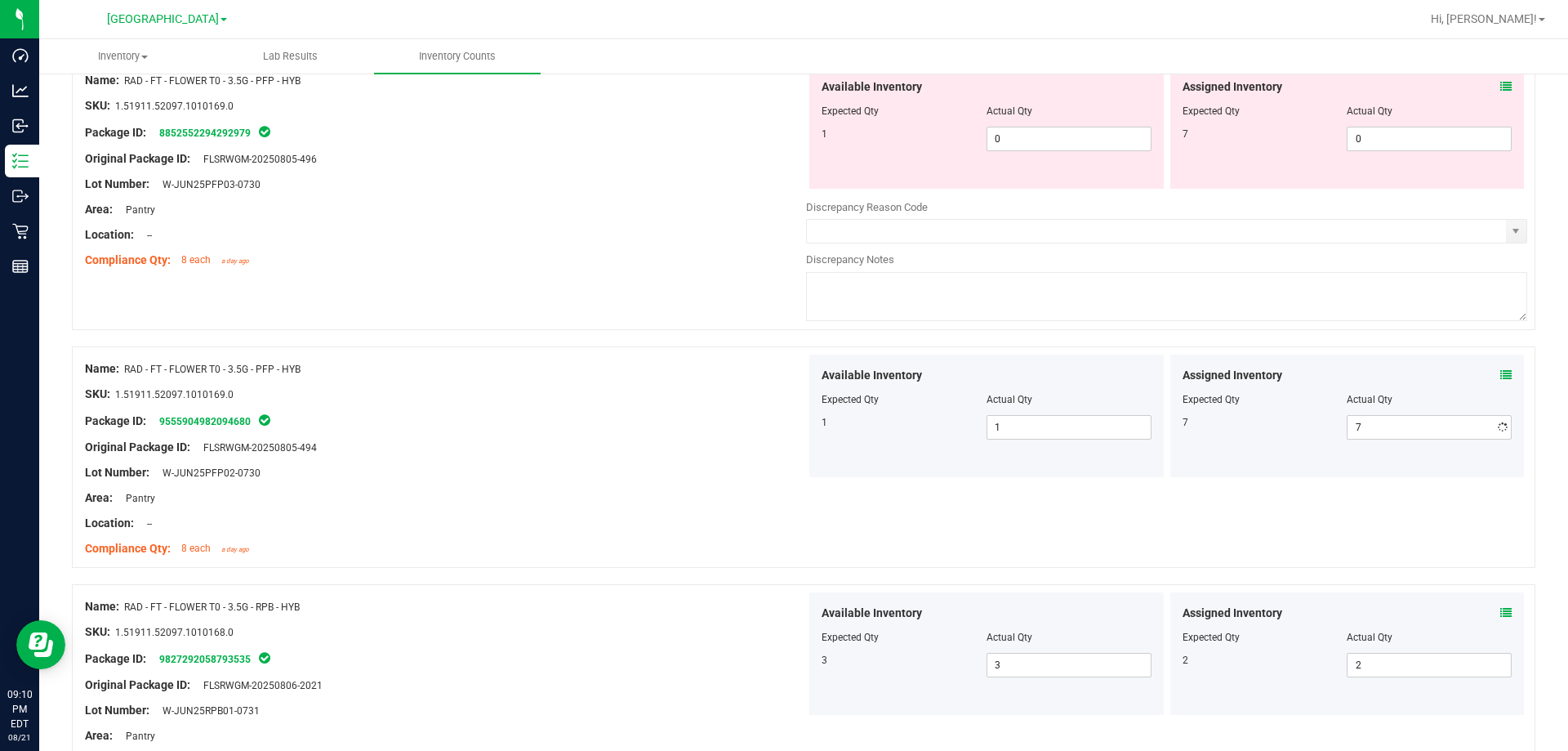
click at [628, 336] on div at bounding box center [803, 338] width 1464 height 16
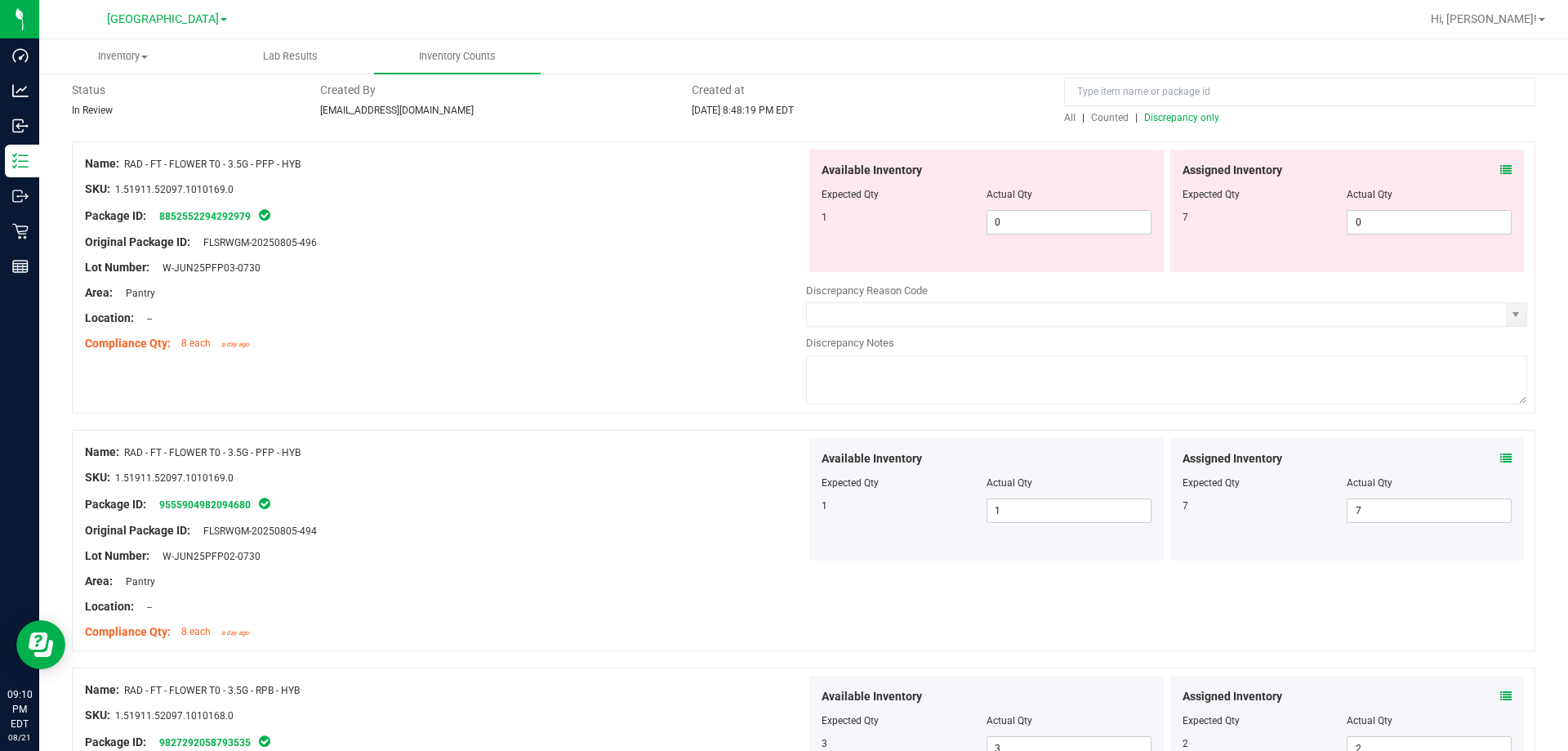
scroll to position [44, 0]
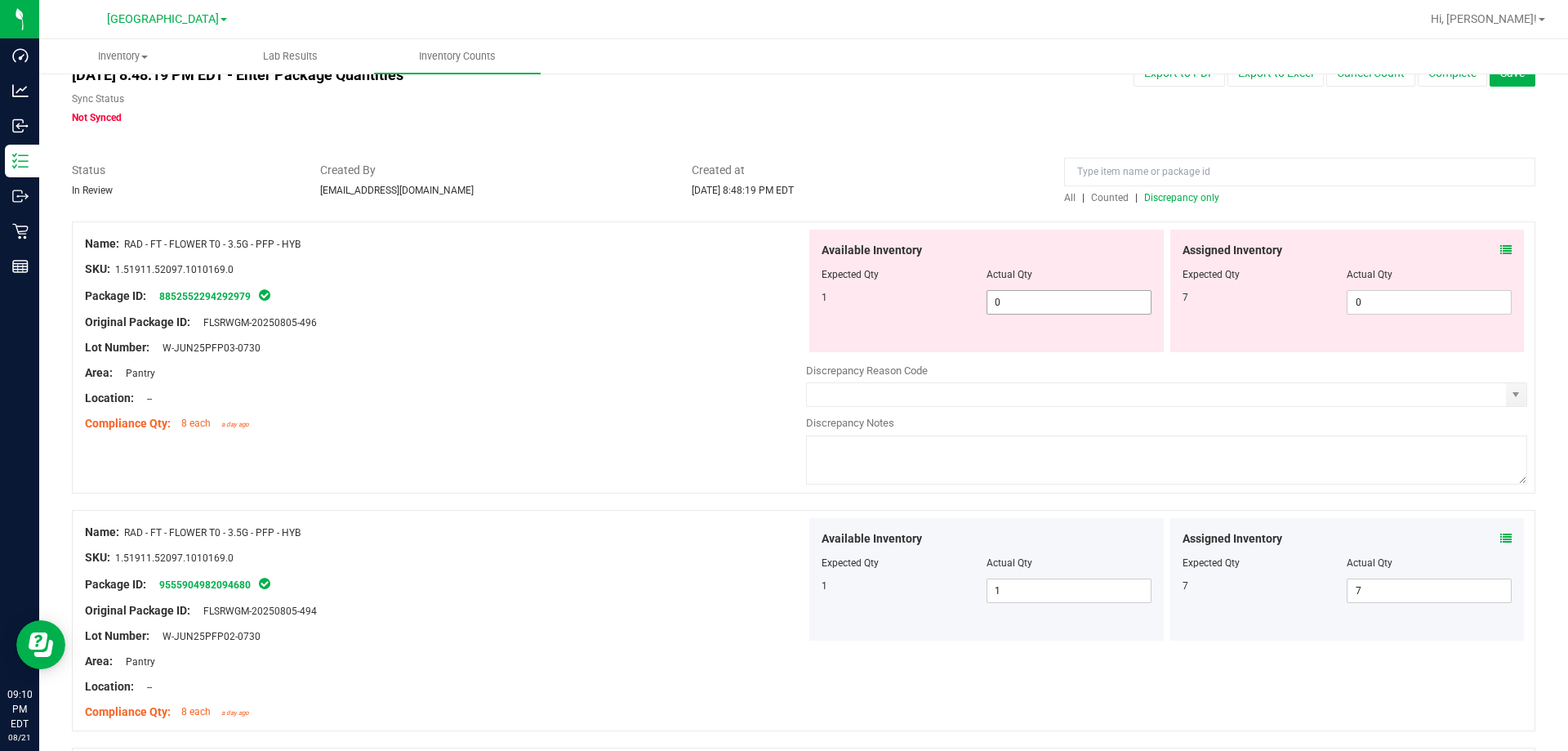
click at [998, 307] on span "0 0" at bounding box center [1069, 302] width 165 height 24
click at [998, 307] on input "0" at bounding box center [1069, 302] width 163 height 23
type input "1"
click at [1357, 302] on span "0 0" at bounding box center [1429, 302] width 165 height 24
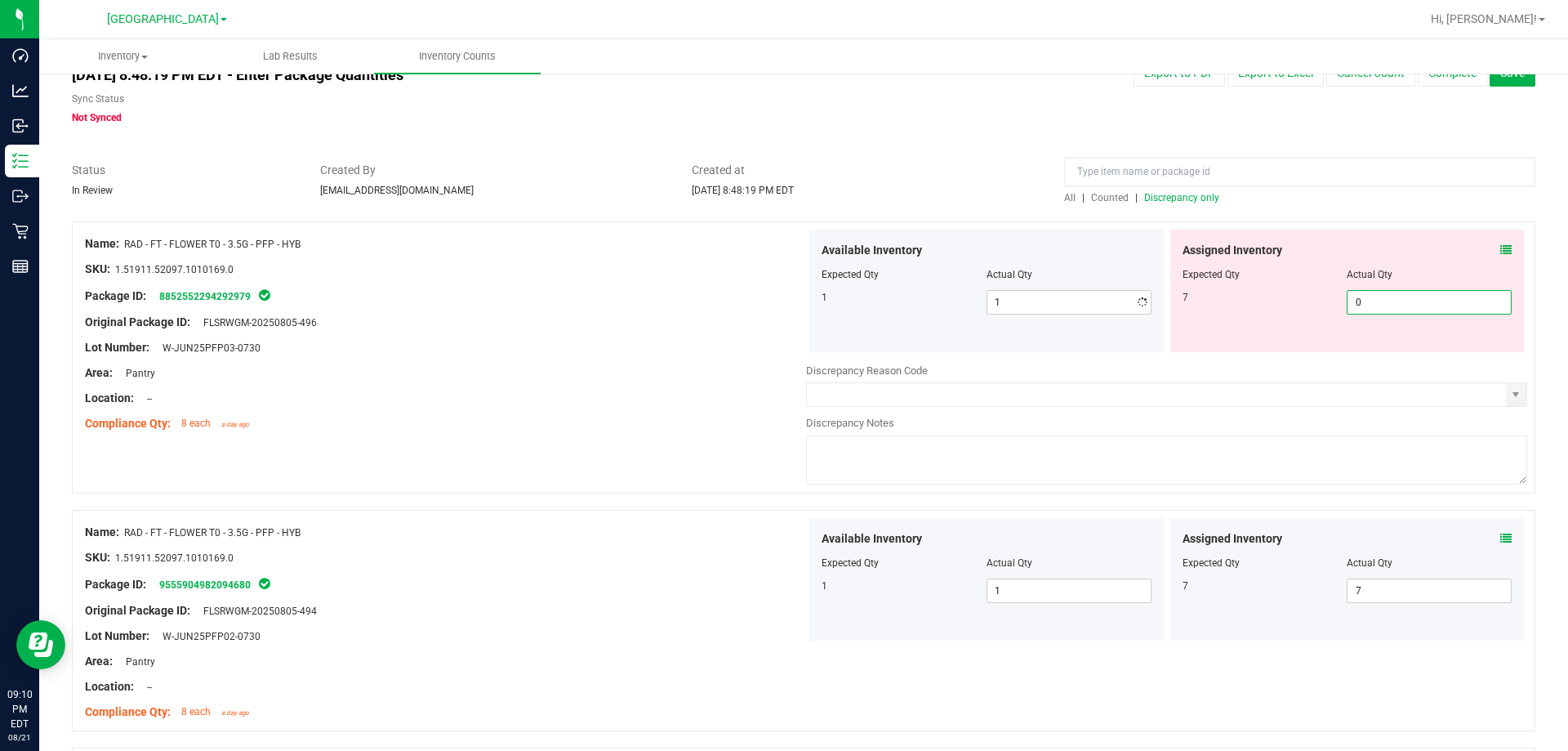
click at [1357, 302] on input "0" at bounding box center [1429, 302] width 163 height 23
type input "7"
click at [1180, 197] on span "Discrepancy only" at bounding box center [1182, 198] width 75 height 12
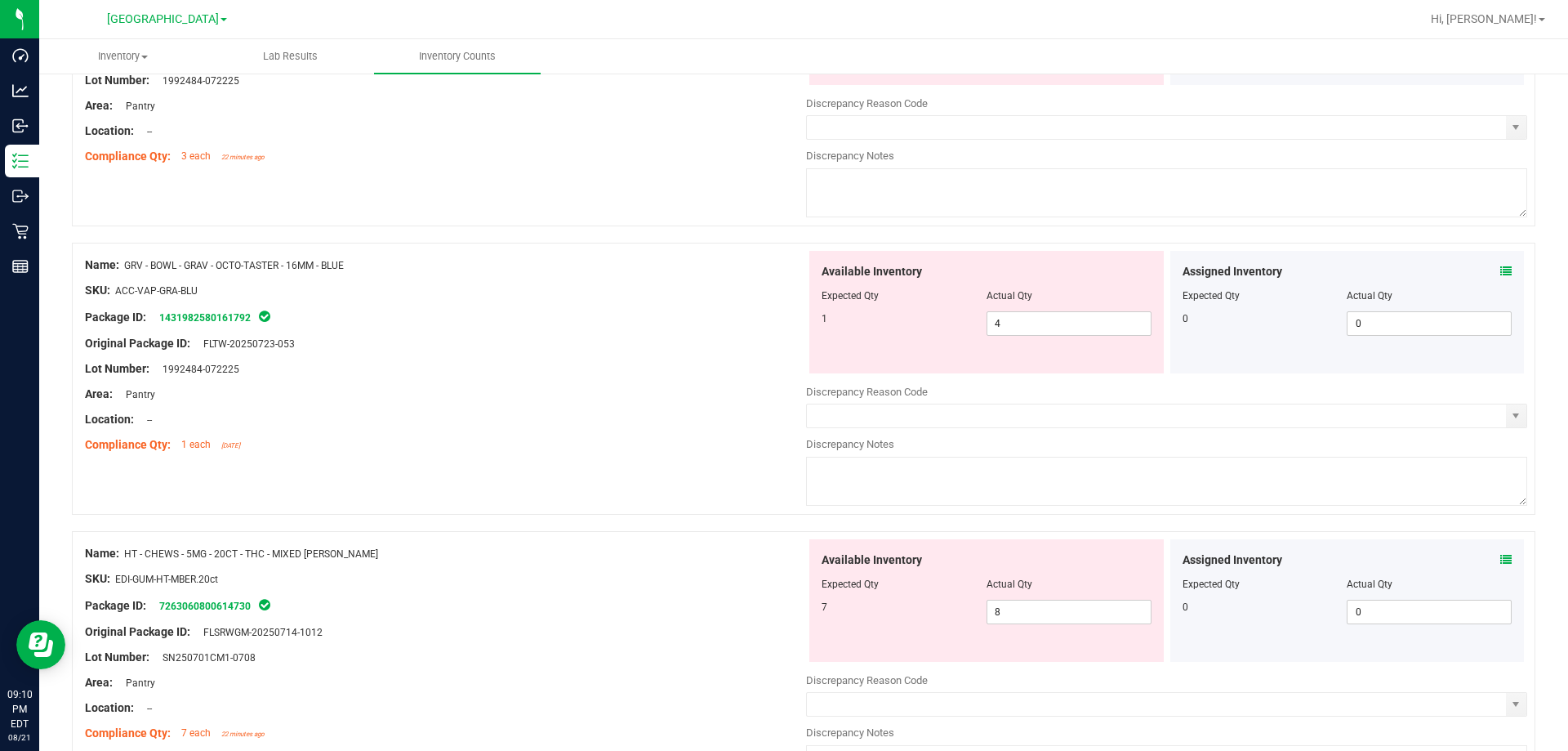
scroll to position [5337, 0]
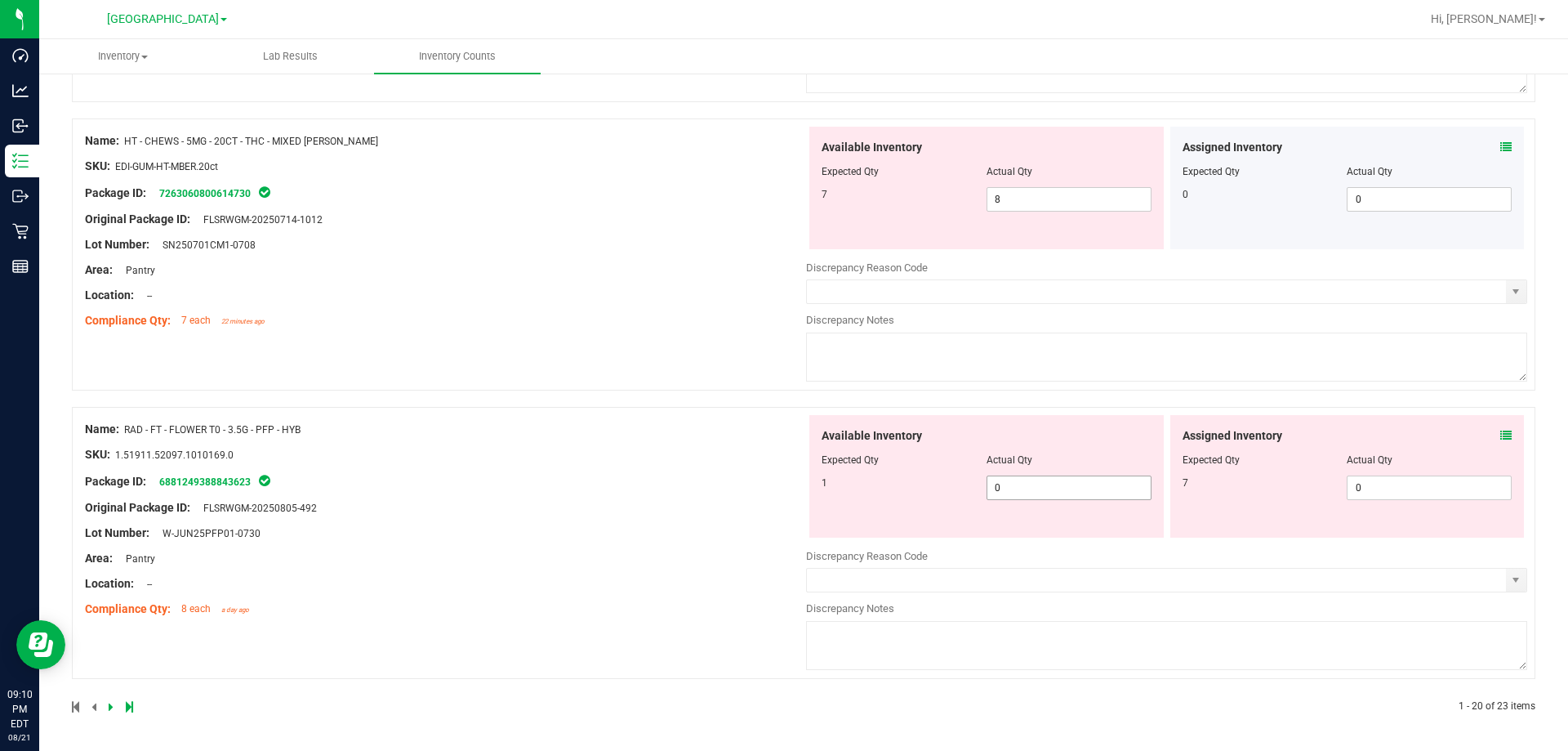
click at [1011, 488] on span "0 0" at bounding box center [1069, 487] width 165 height 24
click at [1011, 488] on input "0" at bounding box center [1069, 487] width 163 height 23
type input "1"
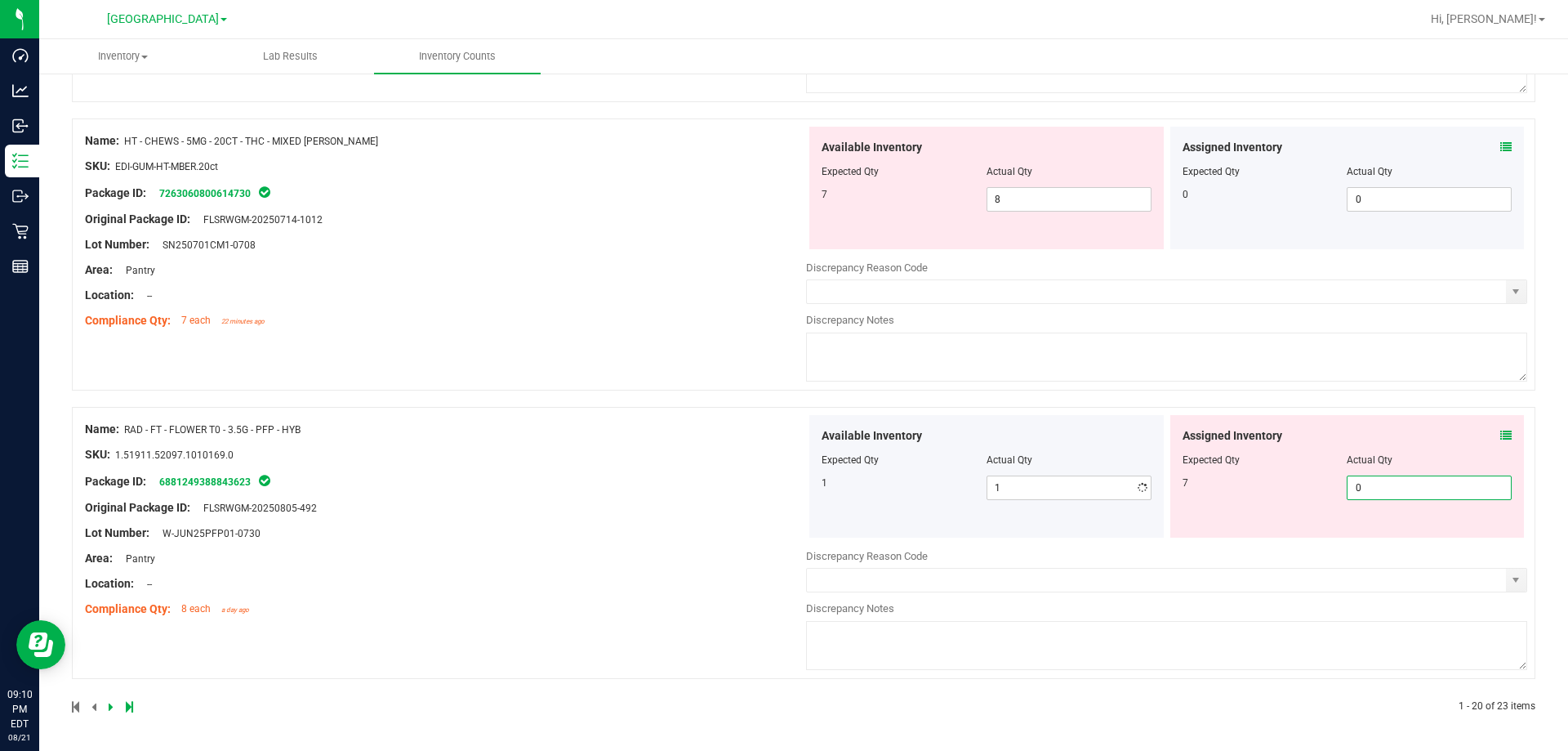
click at [1377, 476] on span "0 0" at bounding box center [1429, 487] width 165 height 24
click at [1377, 476] on input "0" at bounding box center [1429, 487] width 163 height 23
type input "7"
click at [730, 210] on div "Name: HT - CHEWS - 5MG - 20CT - THC - MIXED BERRY SKU: EDI-GUM-HT-MBER.20ct Pac…" at bounding box center [445, 231] width 721 height 209
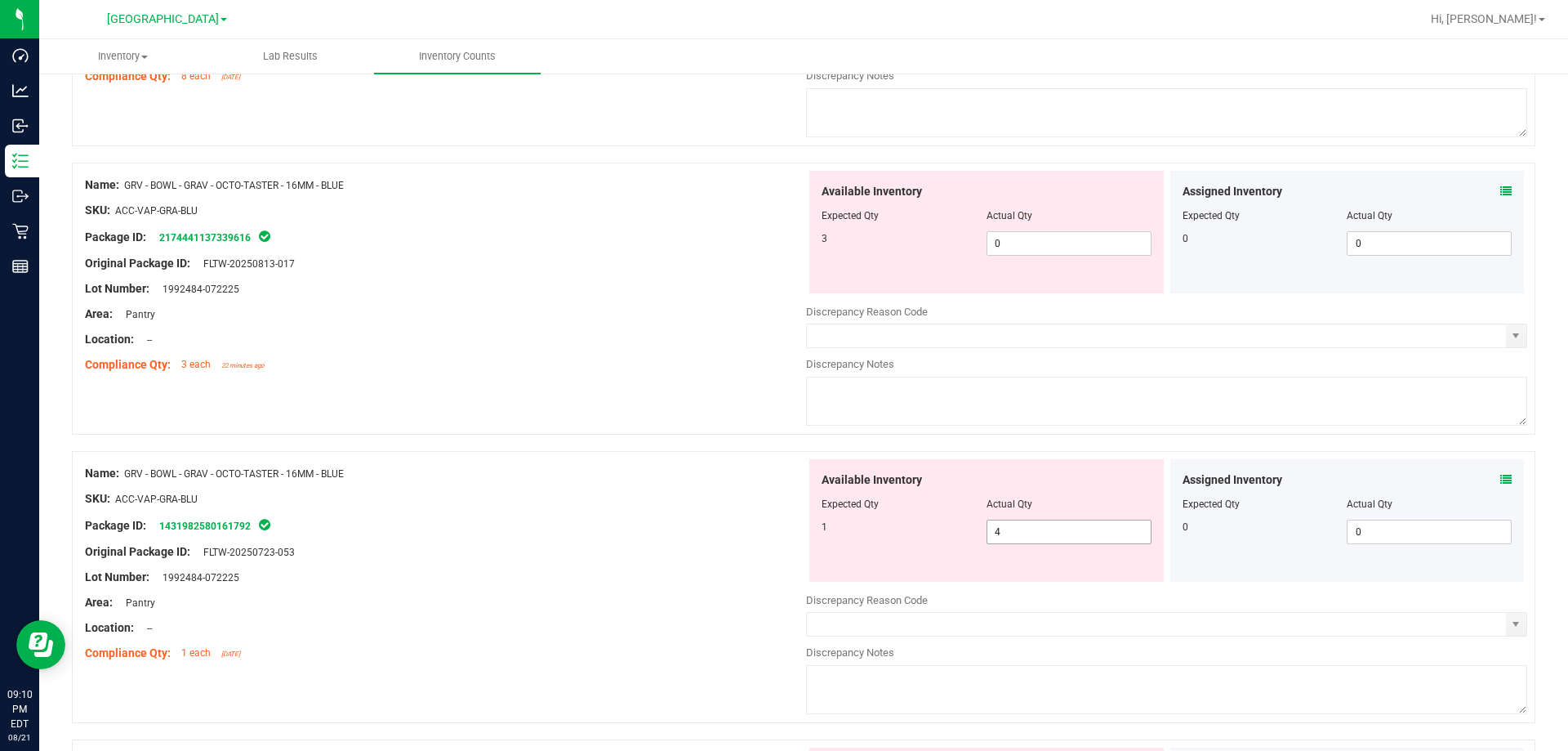
scroll to position [4714, 0]
click at [1007, 250] on span "0 0" at bounding box center [1069, 245] width 165 height 24
click at [1007, 250] on input "0" at bounding box center [1069, 245] width 163 height 23
type input "3"
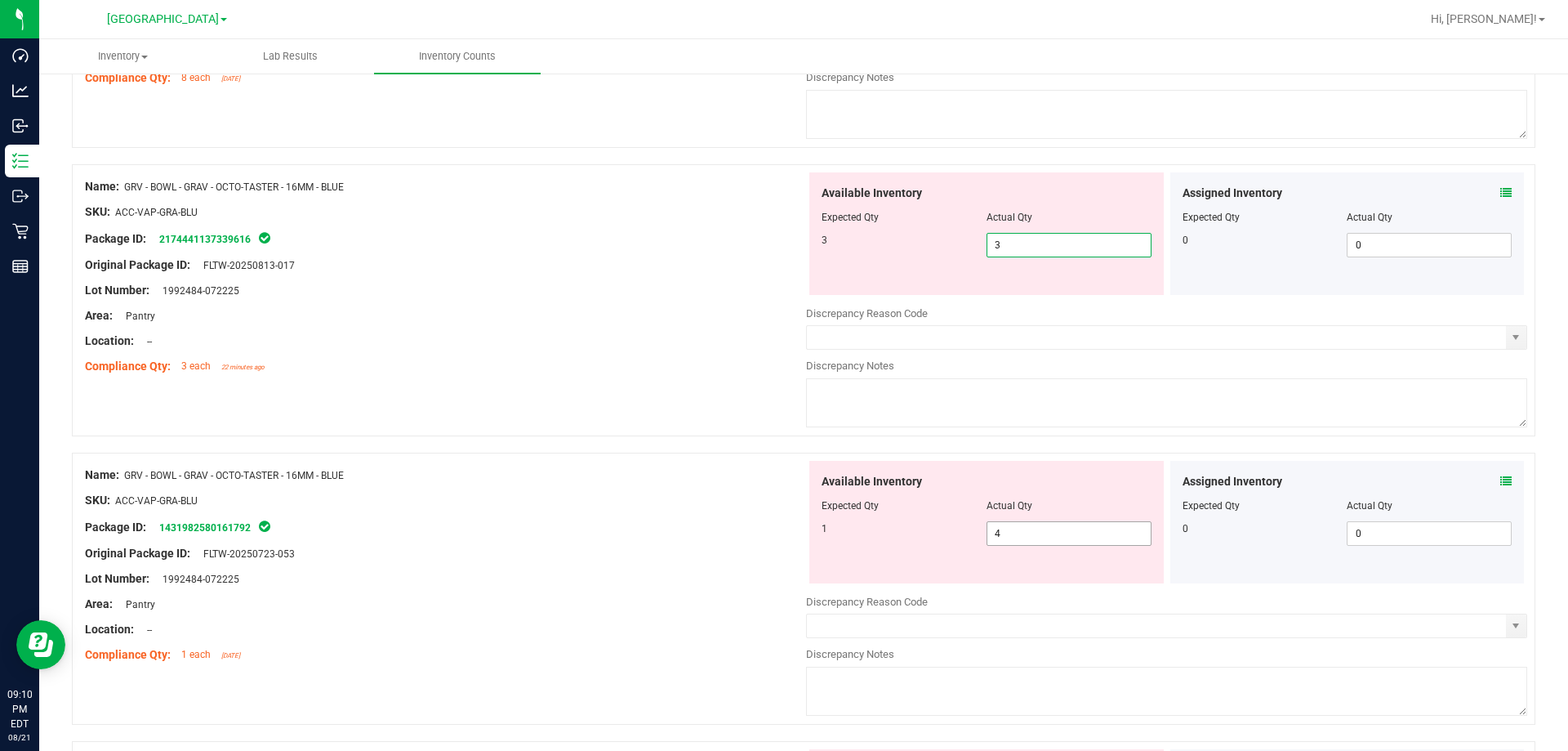
click at [1013, 528] on div "Available Inventory Expected Qty Actual Qty 1 4 4" at bounding box center [986, 522] width 355 height 122
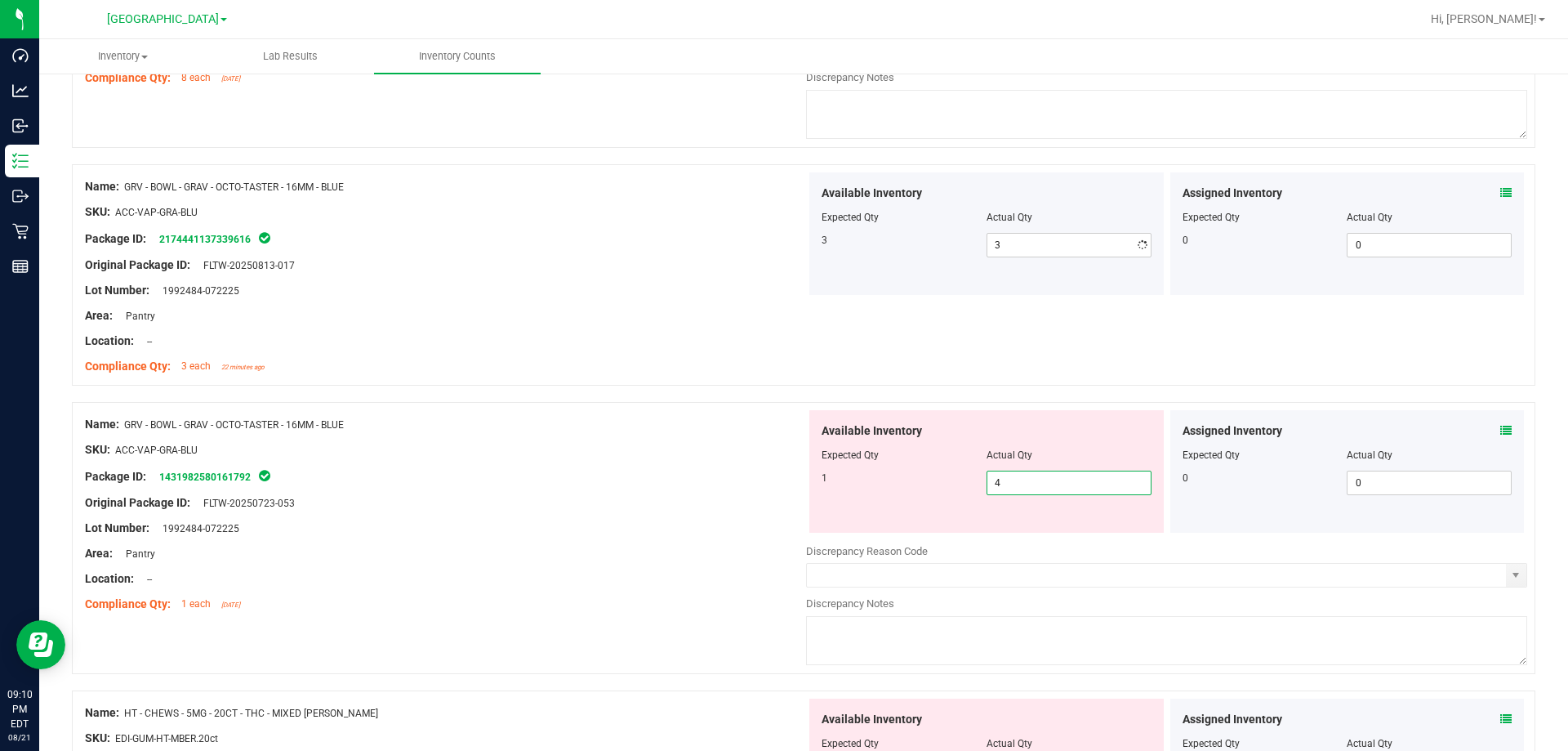
click at [1013, 528] on div "Available Inventory Expected Qty Actual Qty 1 4 4" at bounding box center [986, 471] width 355 height 122
click at [991, 478] on span "4 4" at bounding box center [1069, 483] width 165 height 24
click at [991, 478] on input "4" at bounding box center [1069, 483] width 163 height 23
type input "1"
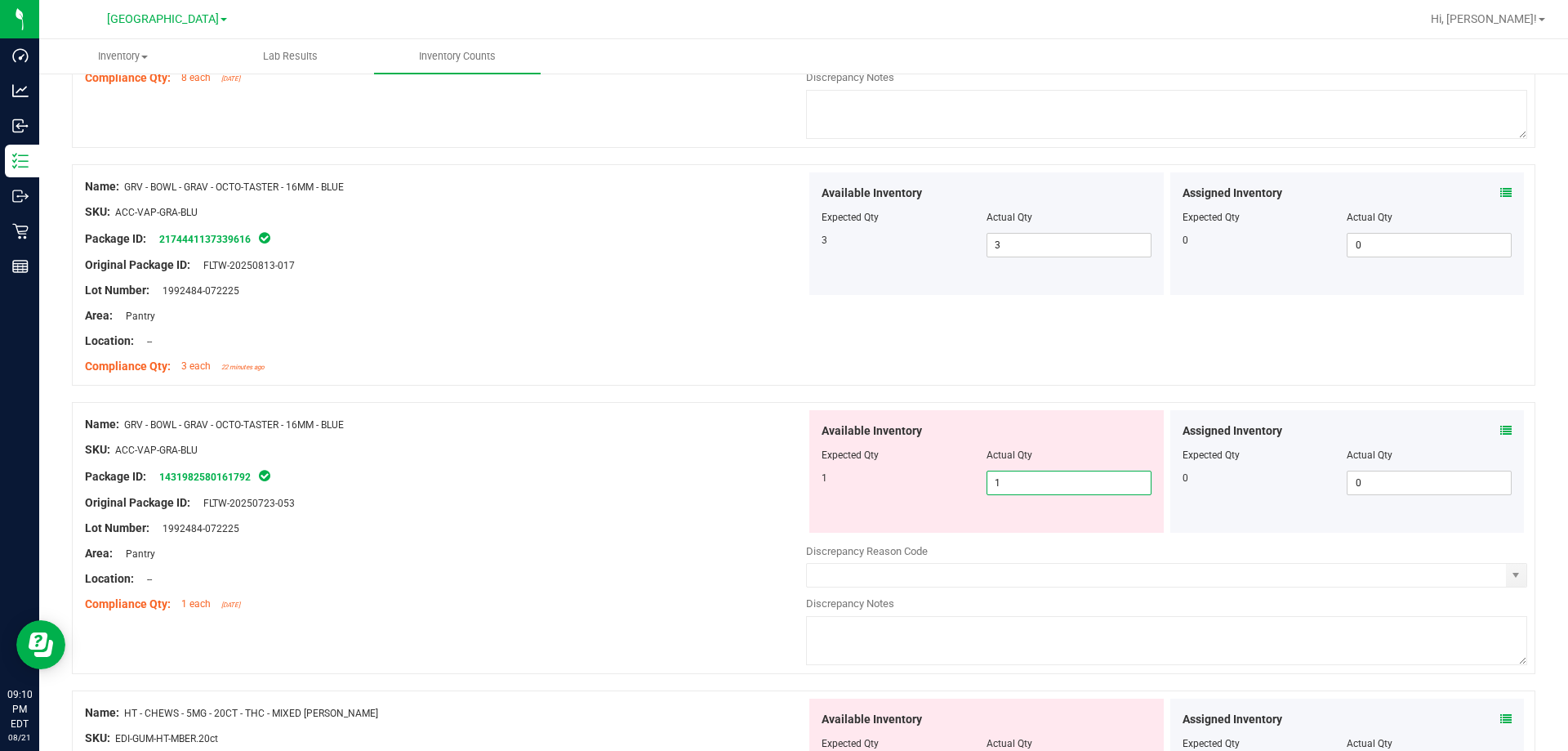
click at [741, 431] on div "Name: GRV - BOWL - GRAV - OCTO-TASTER - 16MM - BLUE" at bounding box center [445, 424] width 721 height 17
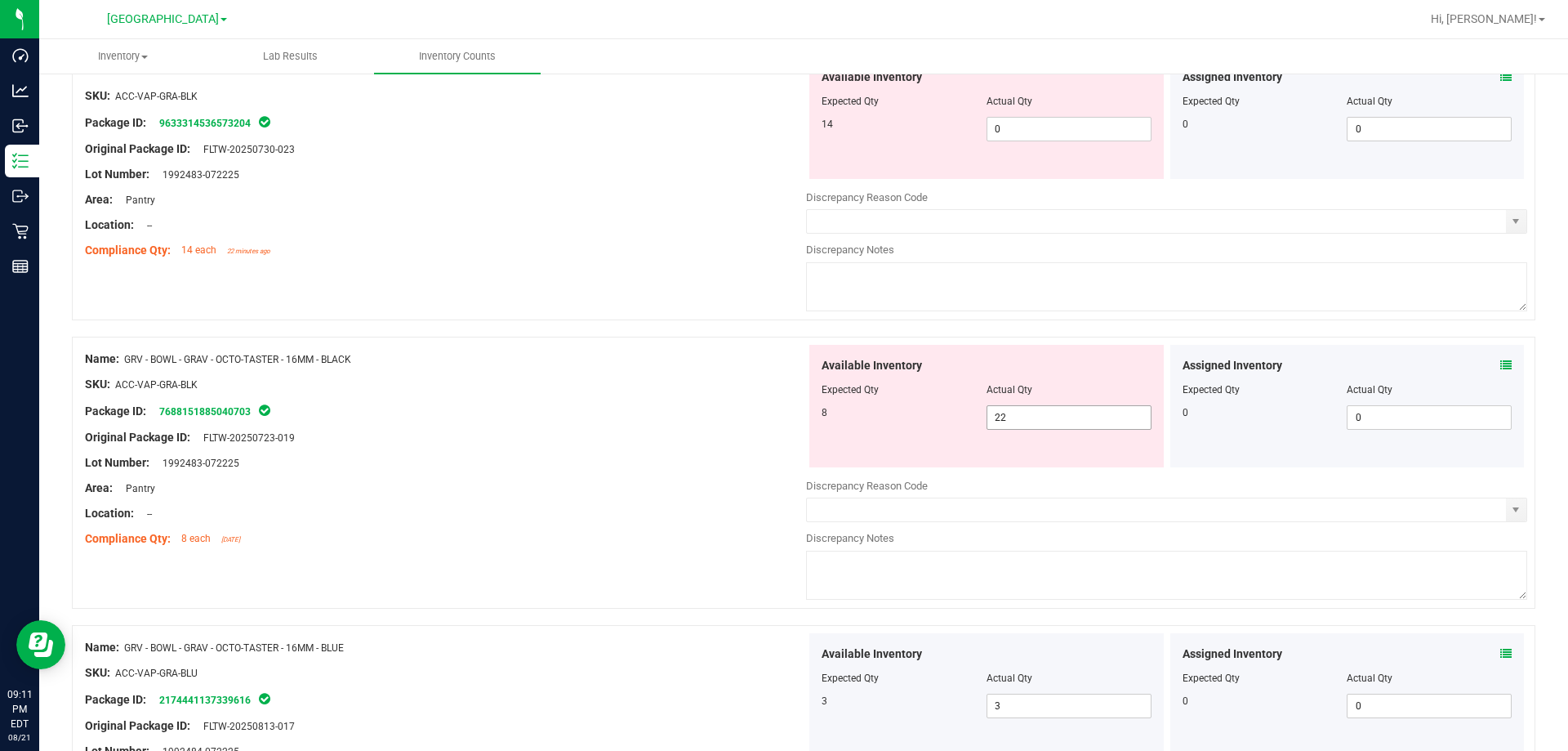
scroll to position [4224, 0]
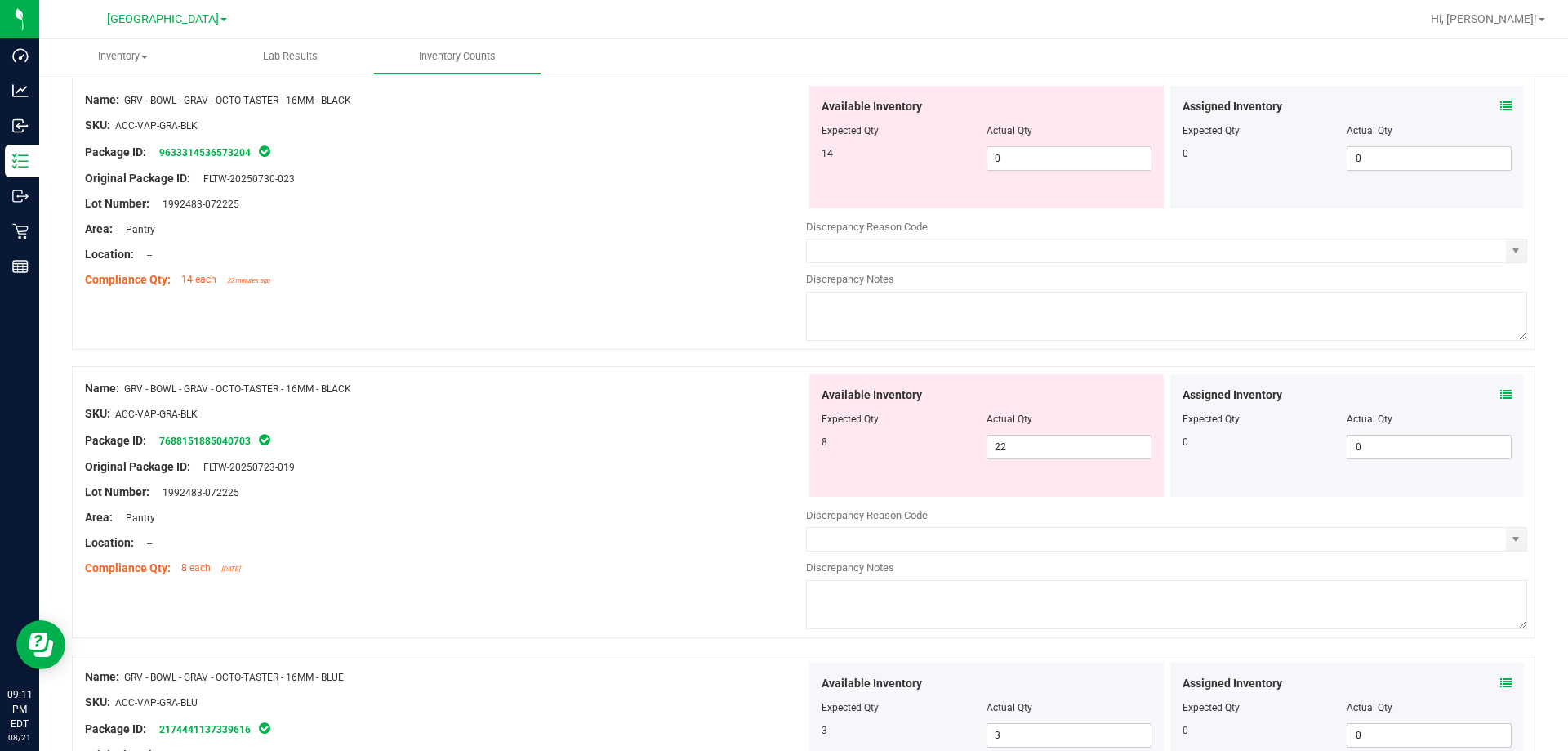
click at [1024, 431] on div at bounding box center [987, 430] width 330 height 8
click at [1017, 439] on span "22 22" at bounding box center [1069, 446] width 165 height 24
click at [1017, 439] on input "22" at bounding box center [1069, 446] width 163 height 23
type input "8"
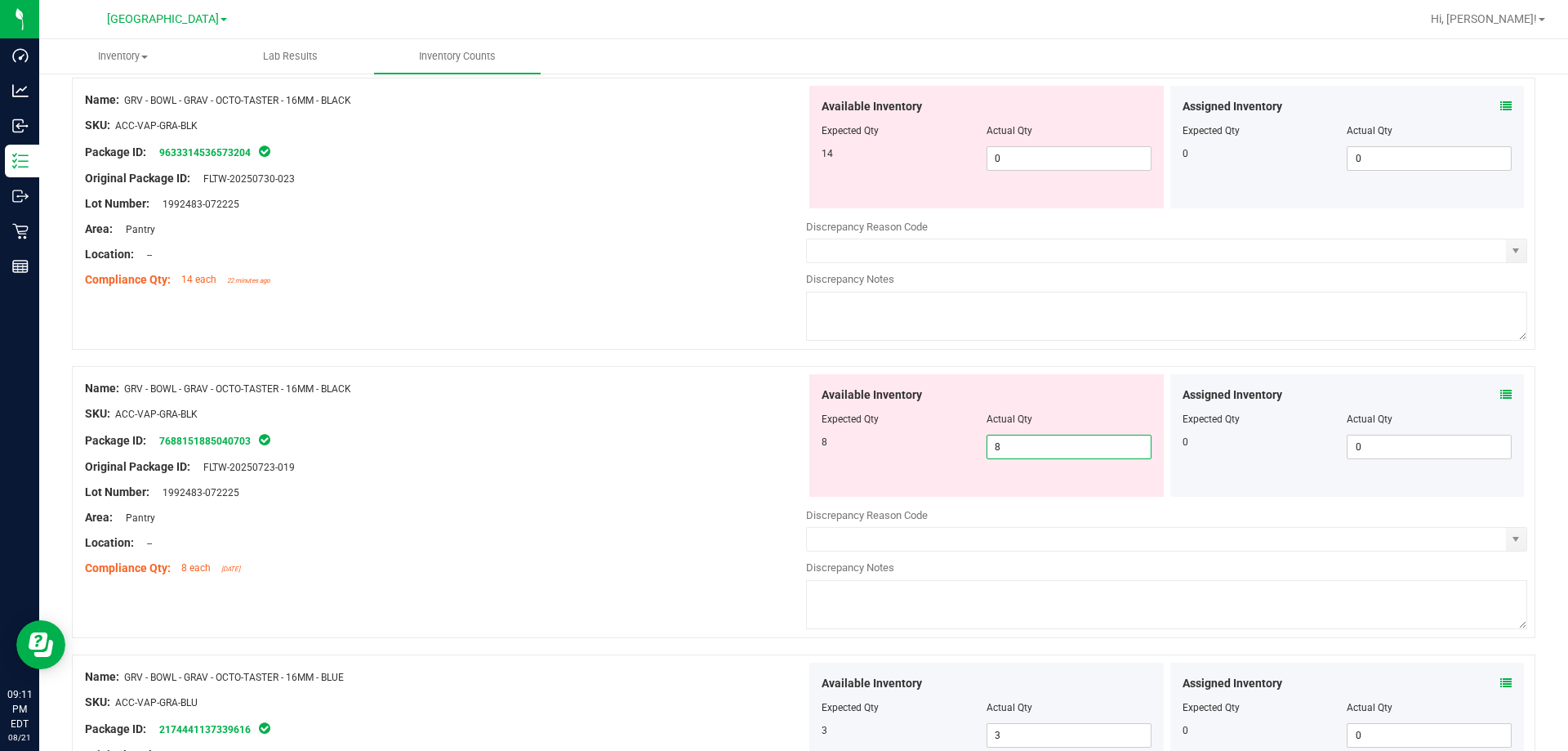
click at [774, 433] on div "Package ID: 7688151885040703" at bounding box center [445, 441] width 721 height 20
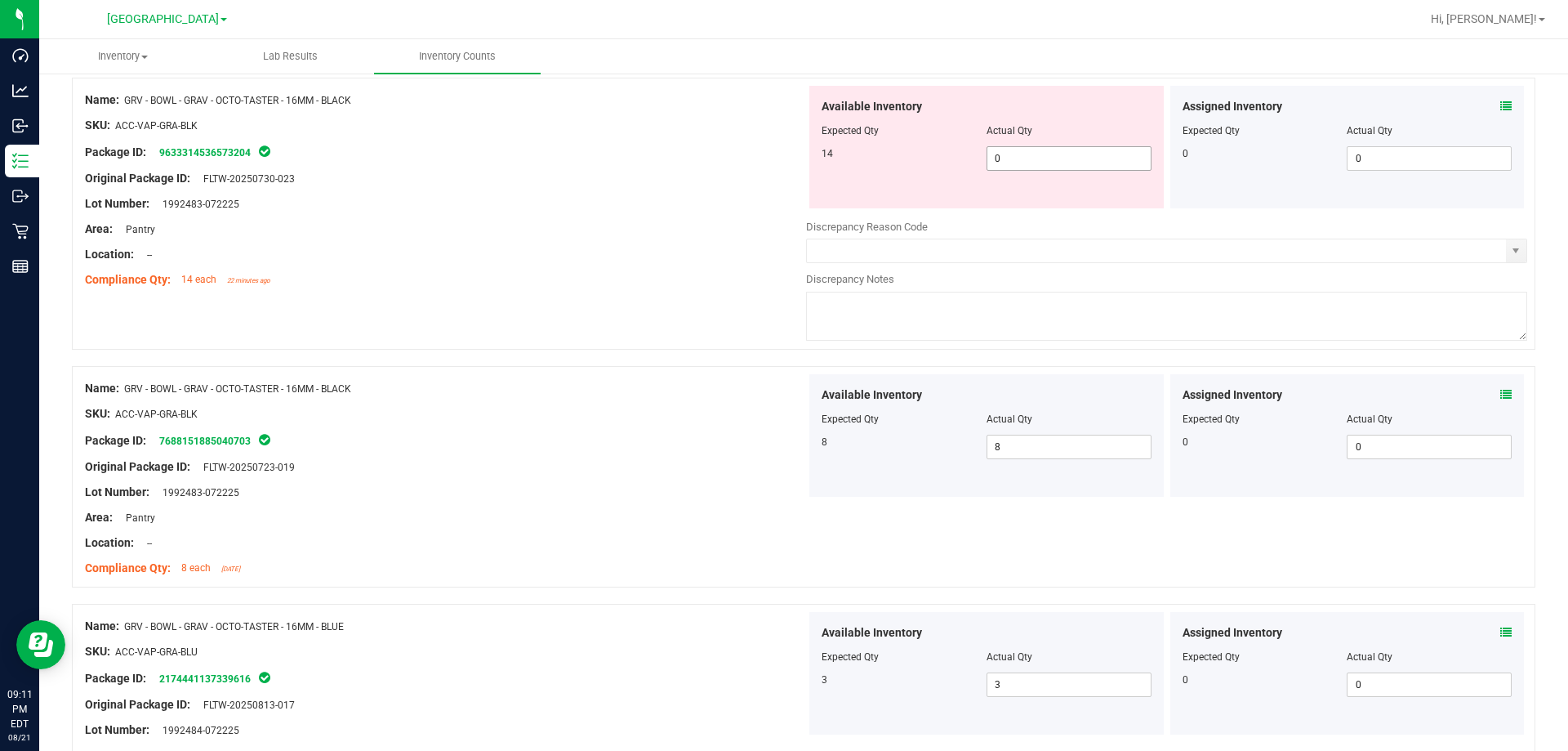
click at [1021, 161] on span "0 0" at bounding box center [1069, 158] width 165 height 24
click at [1021, 161] on input "0" at bounding box center [1069, 158] width 163 height 23
type input "14"
click at [775, 182] on div "Original Package ID: FLTW-20250730-023" at bounding box center [445, 178] width 721 height 17
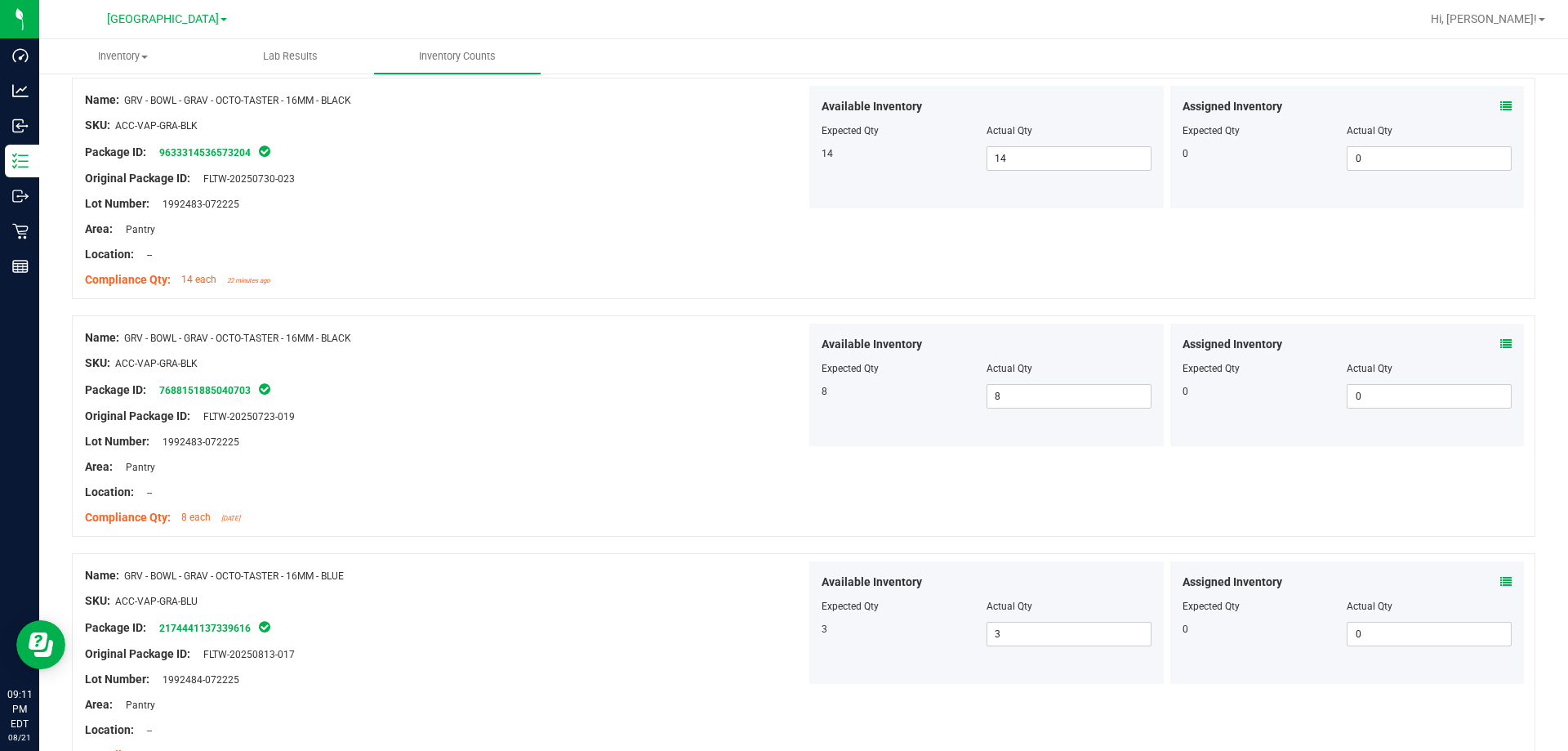
scroll to position [3816, 0]
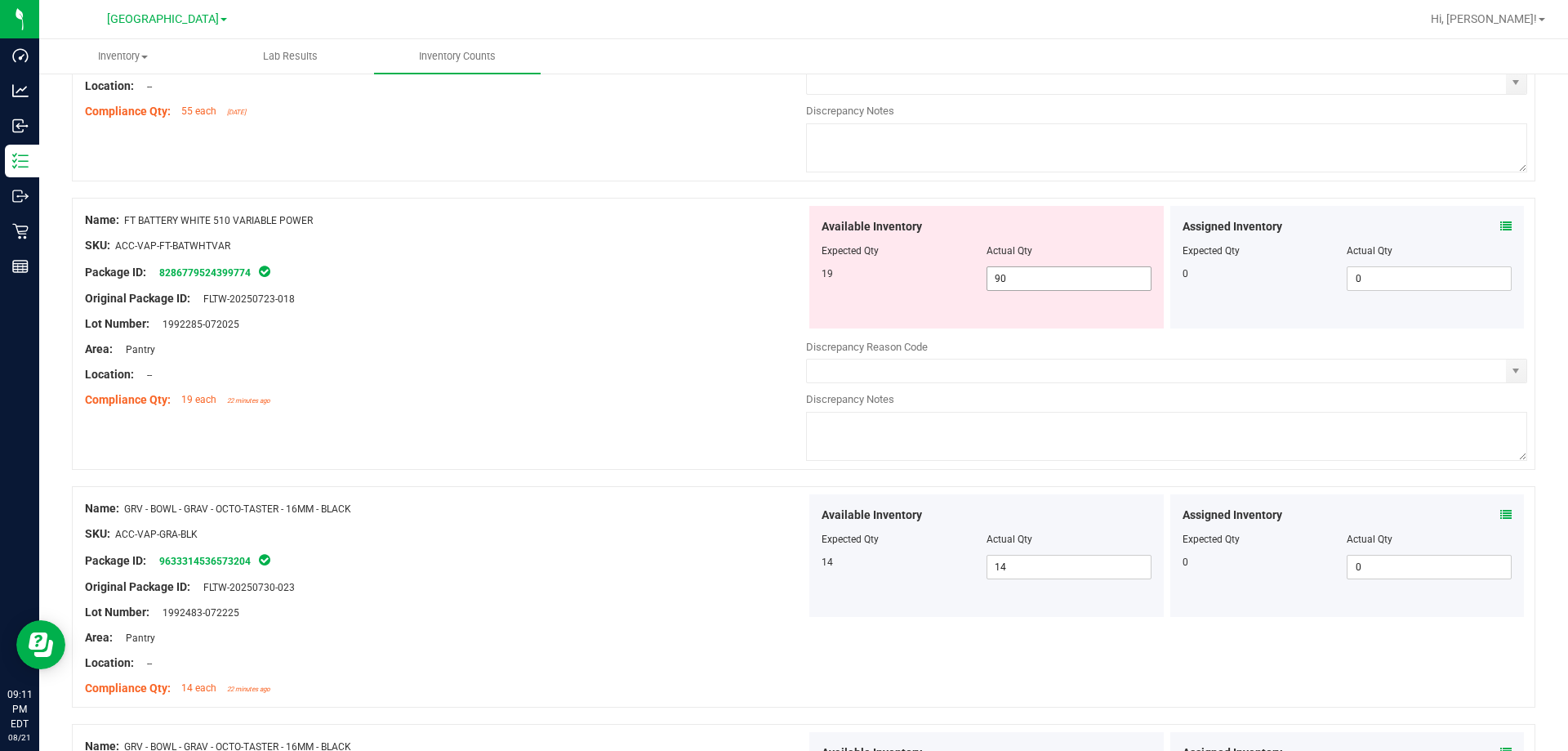
click at [1017, 275] on span "90 90" at bounding box center [1069, 278] width 165 height 24
click at [1017, 275] on input "90" at bounding box center [1069, 278] width 163 height 23
type input "19"
drag, startPoint x: 720, startPoint y: 283, endPoint x: 732, endPoint y: 283, distance: 12.0
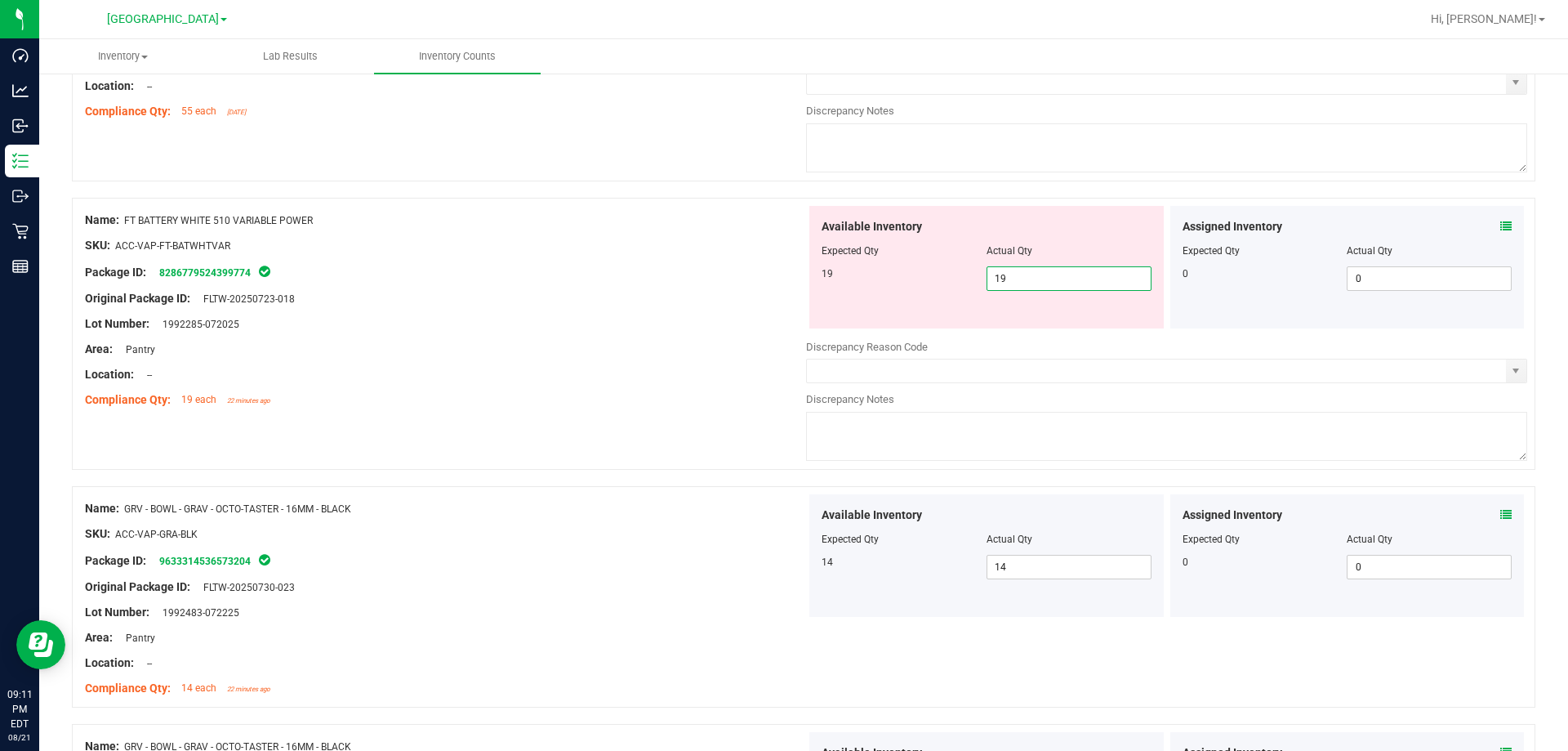
click at [722, 283] on div at bounding box center [445, 286] width 721 height 8
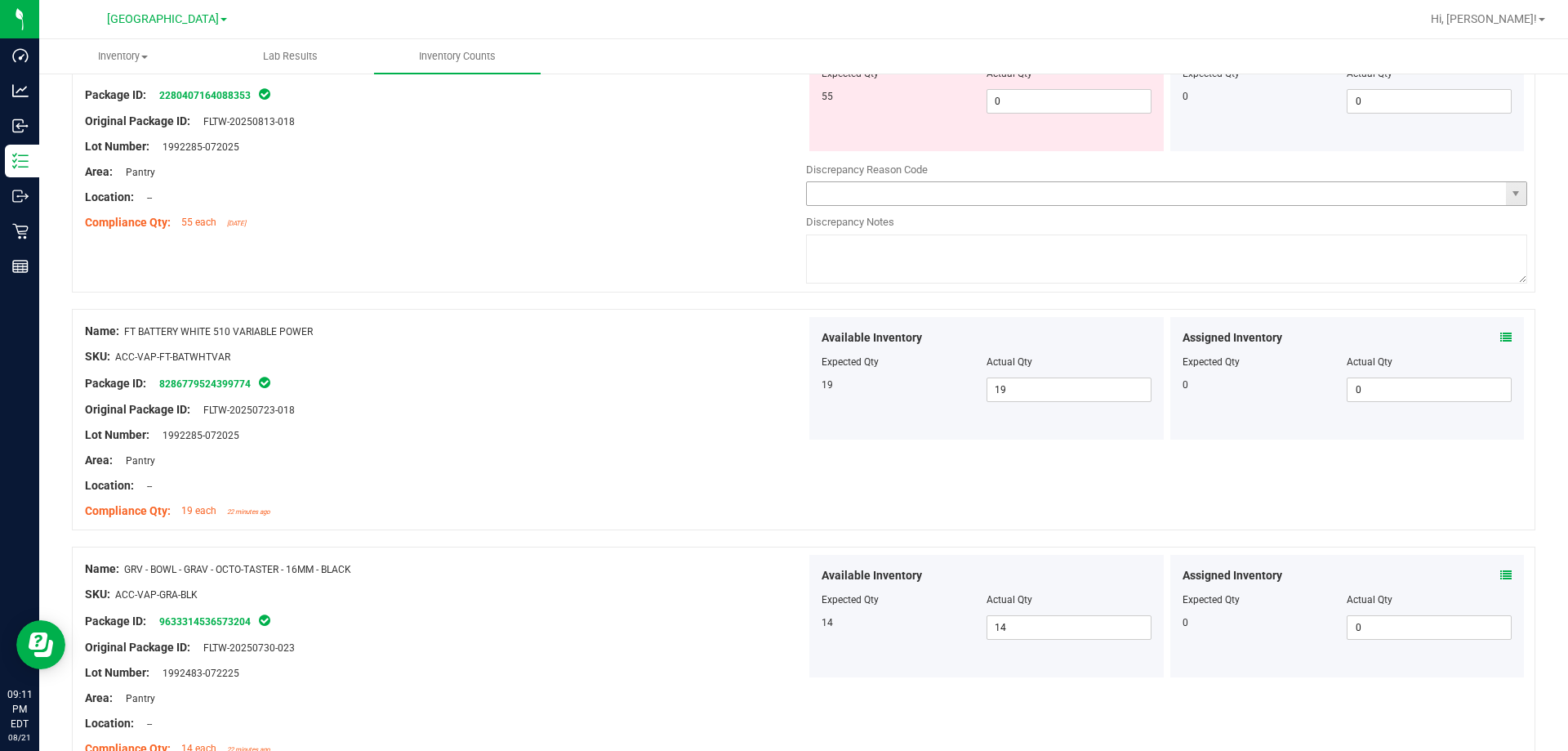
scroll to position [3571, 0]
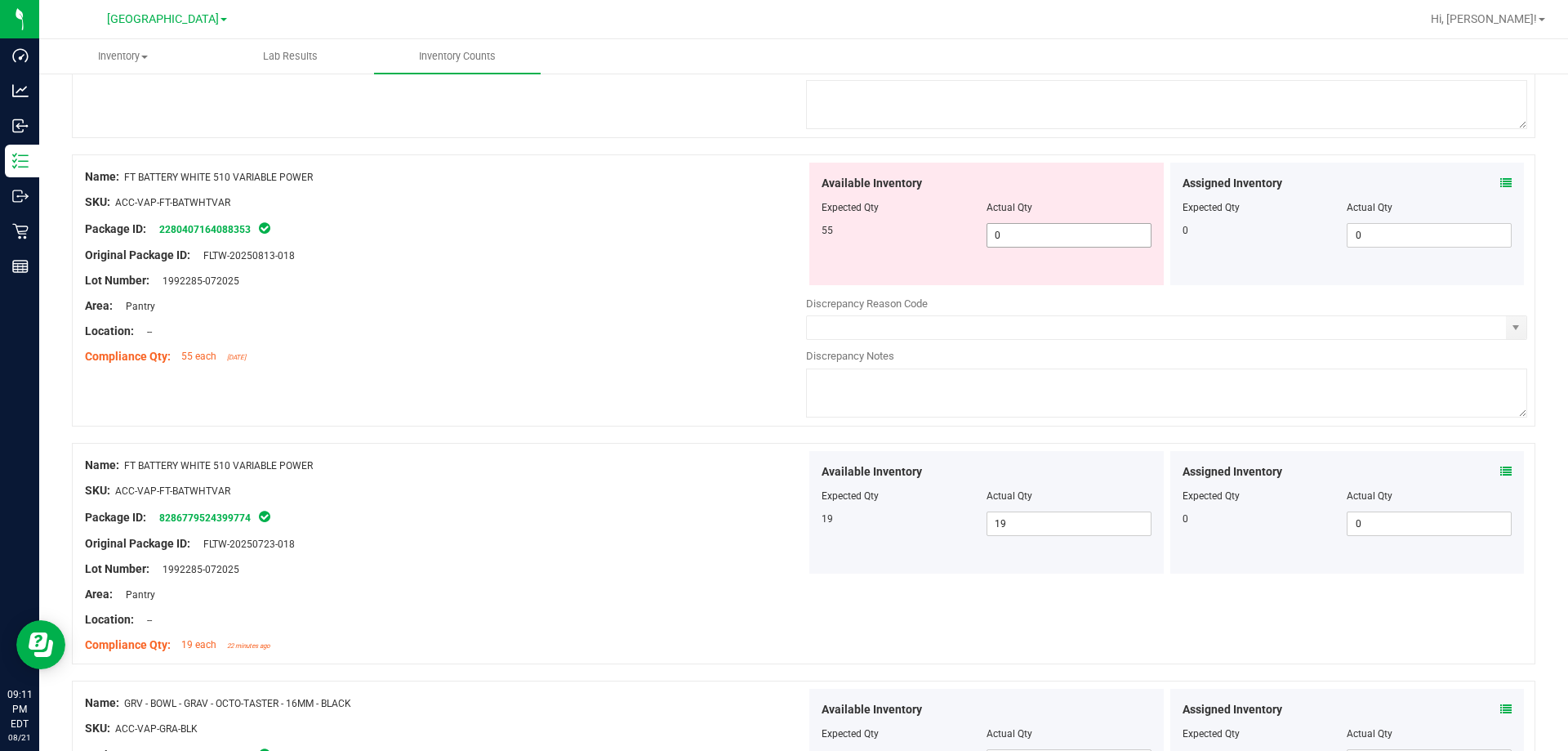
click at [1025, 232] on span "0 0" at bounding box center [1069, 235] width 165 height 24
click at [1025, 232] on input "0" at bounding box center [1069, 235] width 163 height 23
type input "55"
click at [705, 277] on div "Lot Number: 1992285-072025" at bounding box center [445, 280] width 721 height 17
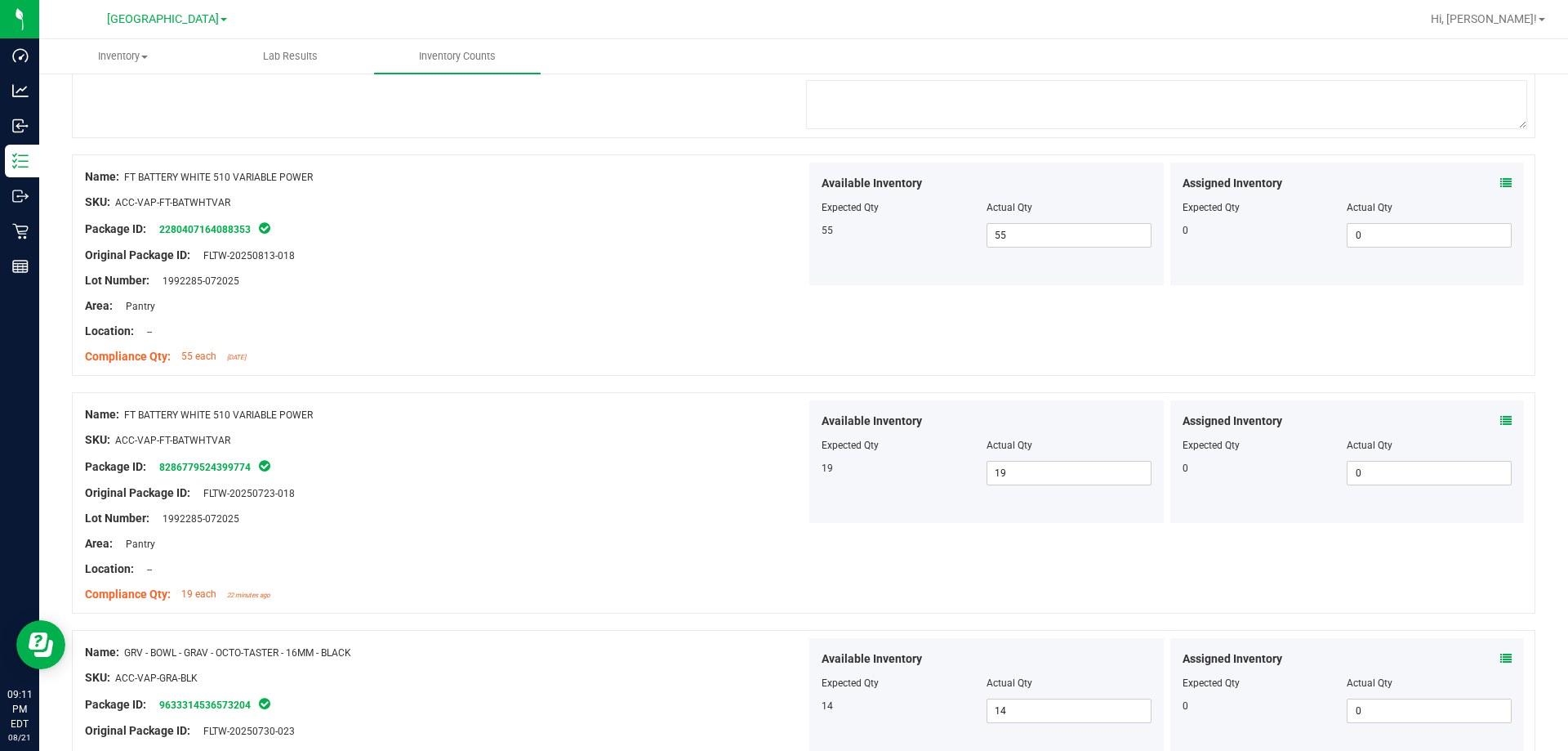
scroll to position [3326, 0]
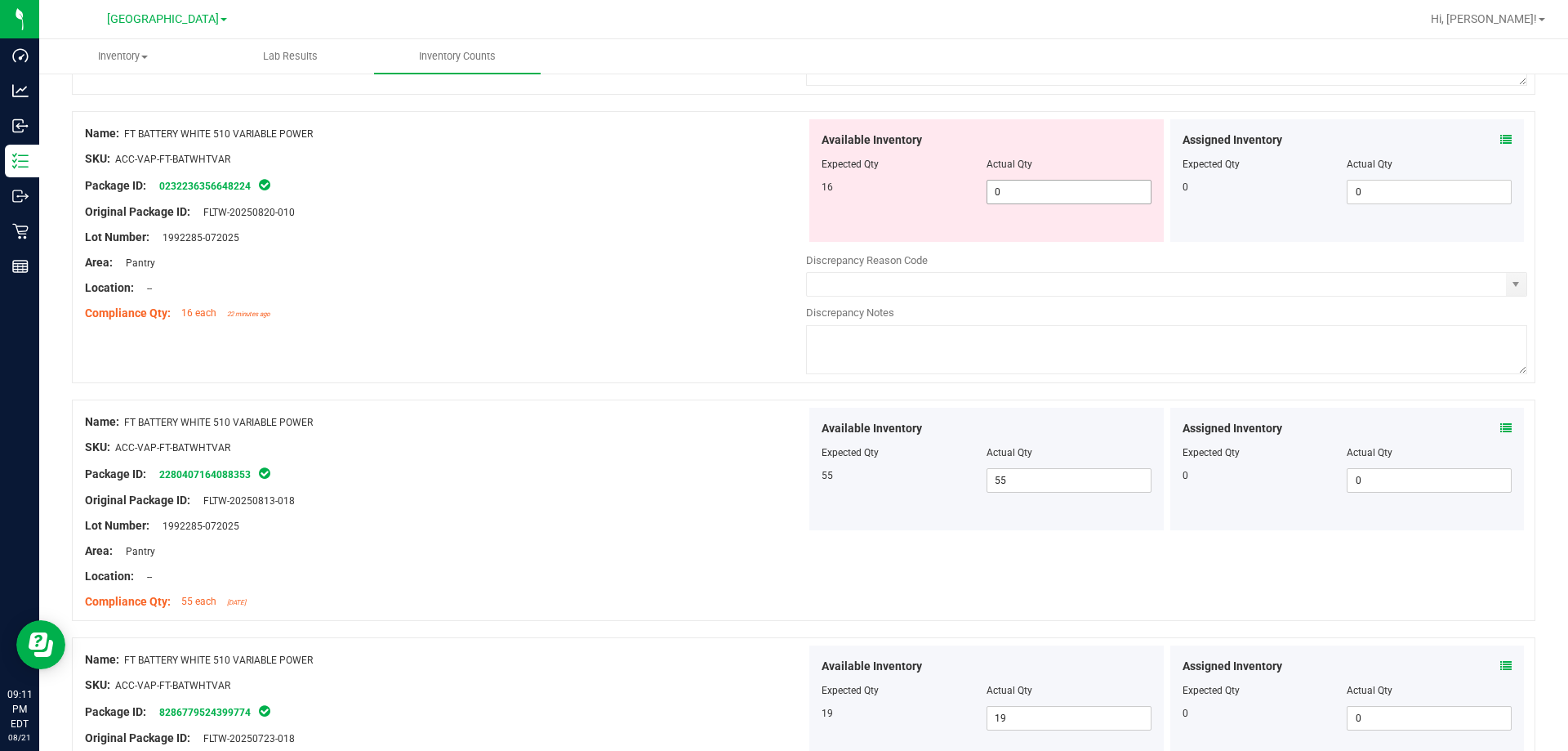
click at [1004, 194] on span "0 0" at bounding box center [1069, 191] width 165 height 24
click at [1004, 194] on input "0" at bounding box center [1069, 191] width 163 height 23
type input "16"
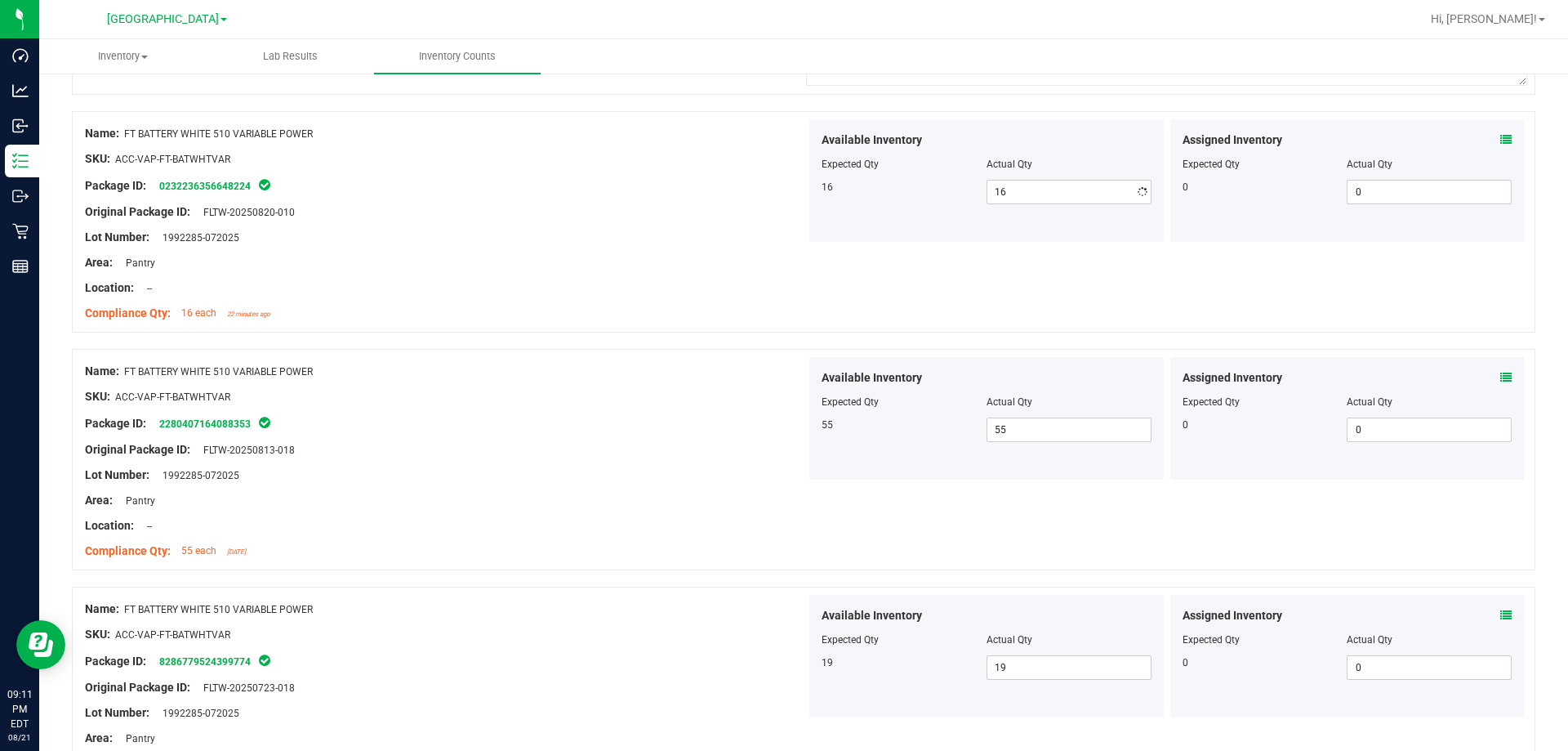
click at [784, 229] on div "Lot Number: 1992285-072025" at bounding box center [445, 237] width 721 height 17
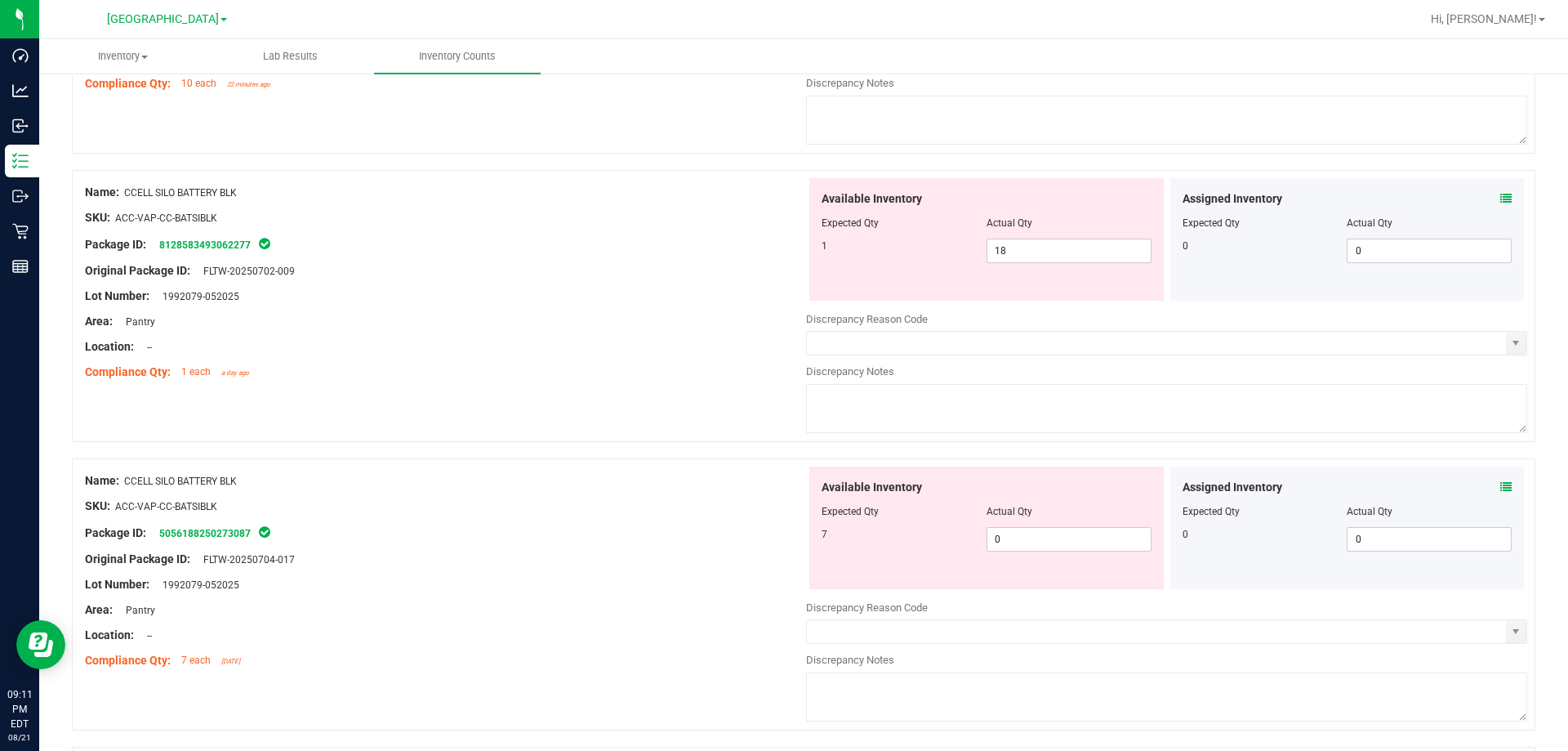
scroll to position [385, 0]
click at [1011, 534] on span "0 0" at bounding box center [1069, 537] width 165 height 24
click at [1011, 534] on input "0" at bounding box center [1069, 537] width 163 height 23
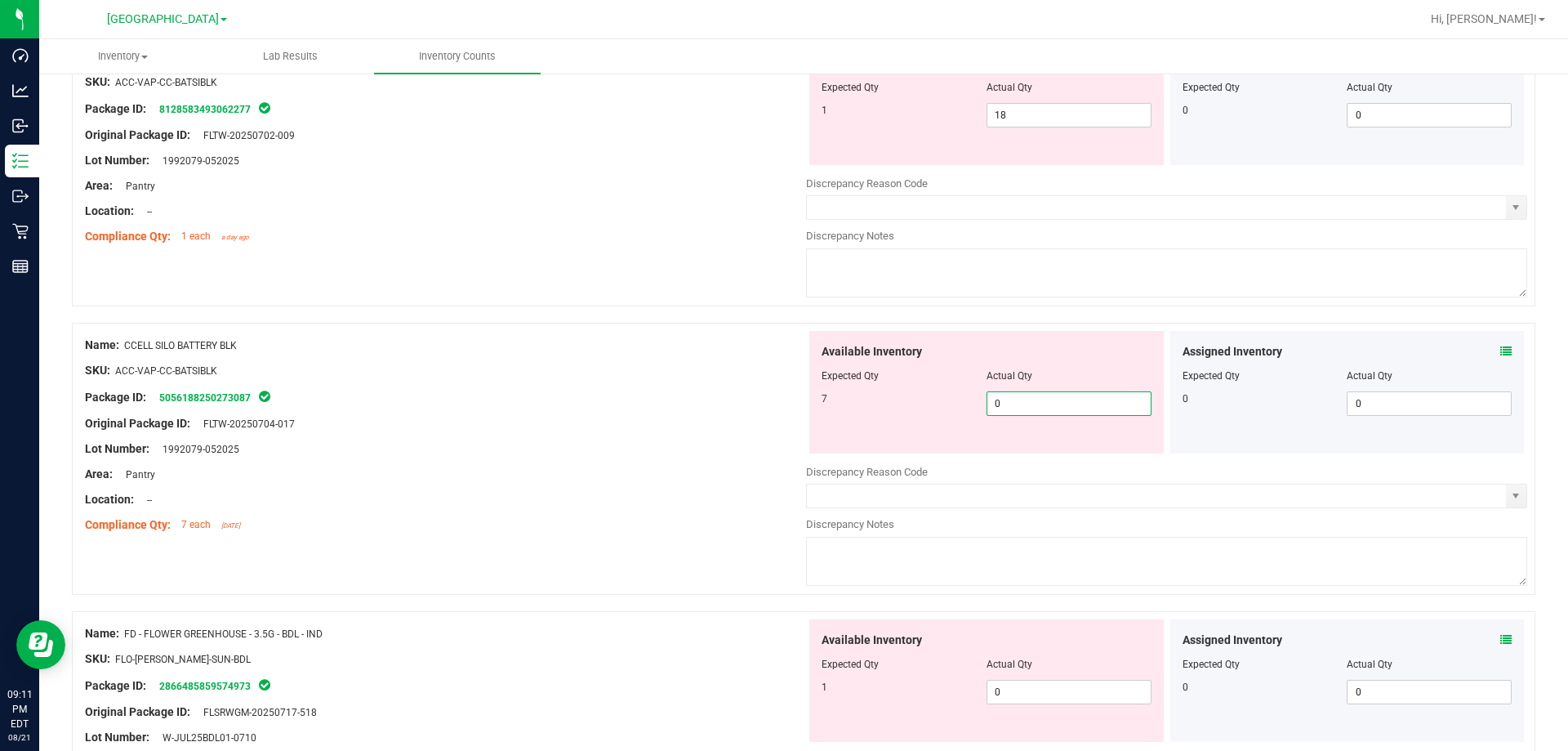
scroll to position [549, 0]
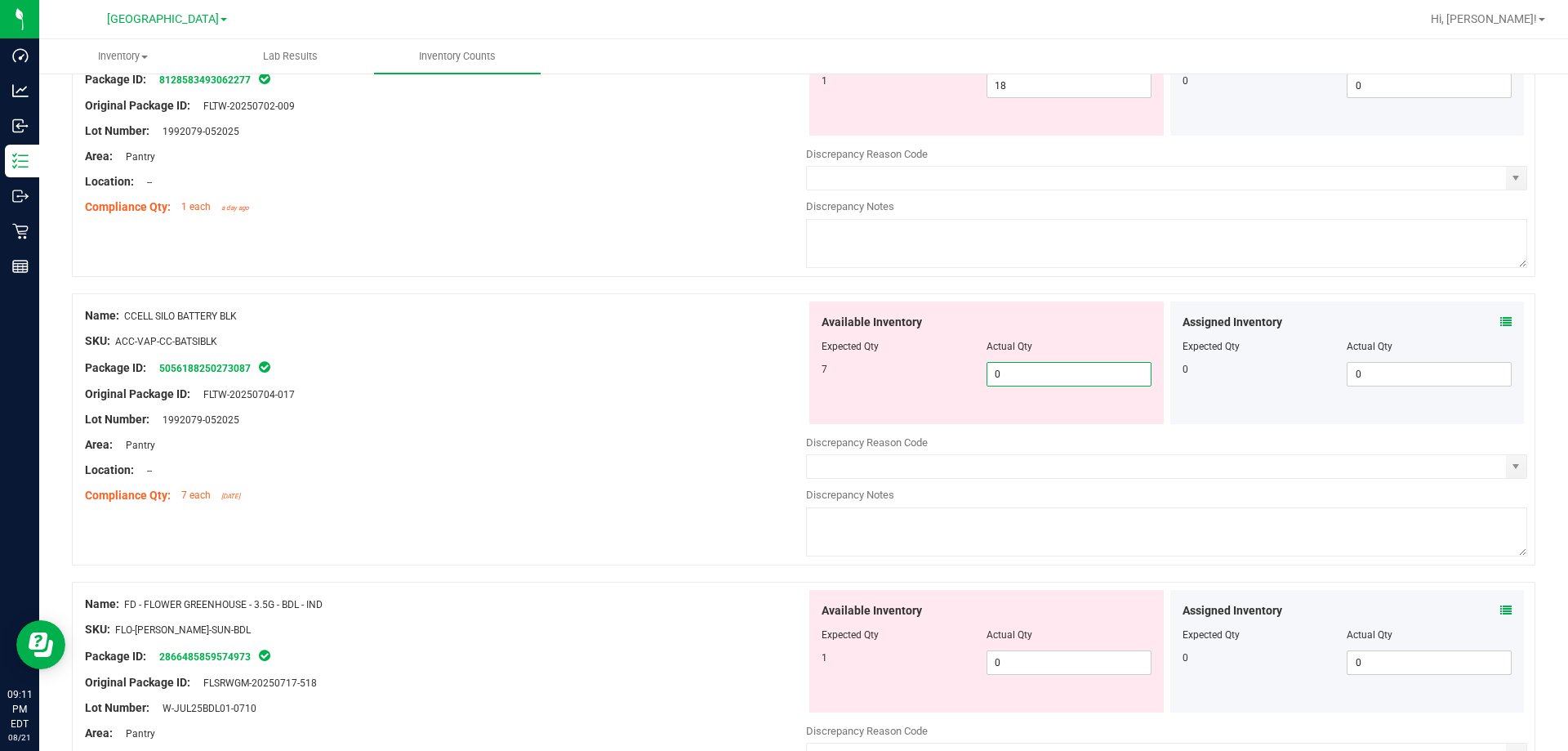
type input "7"
click at [775, 455] on div at bounding box center [445, 457] width 721 height 8
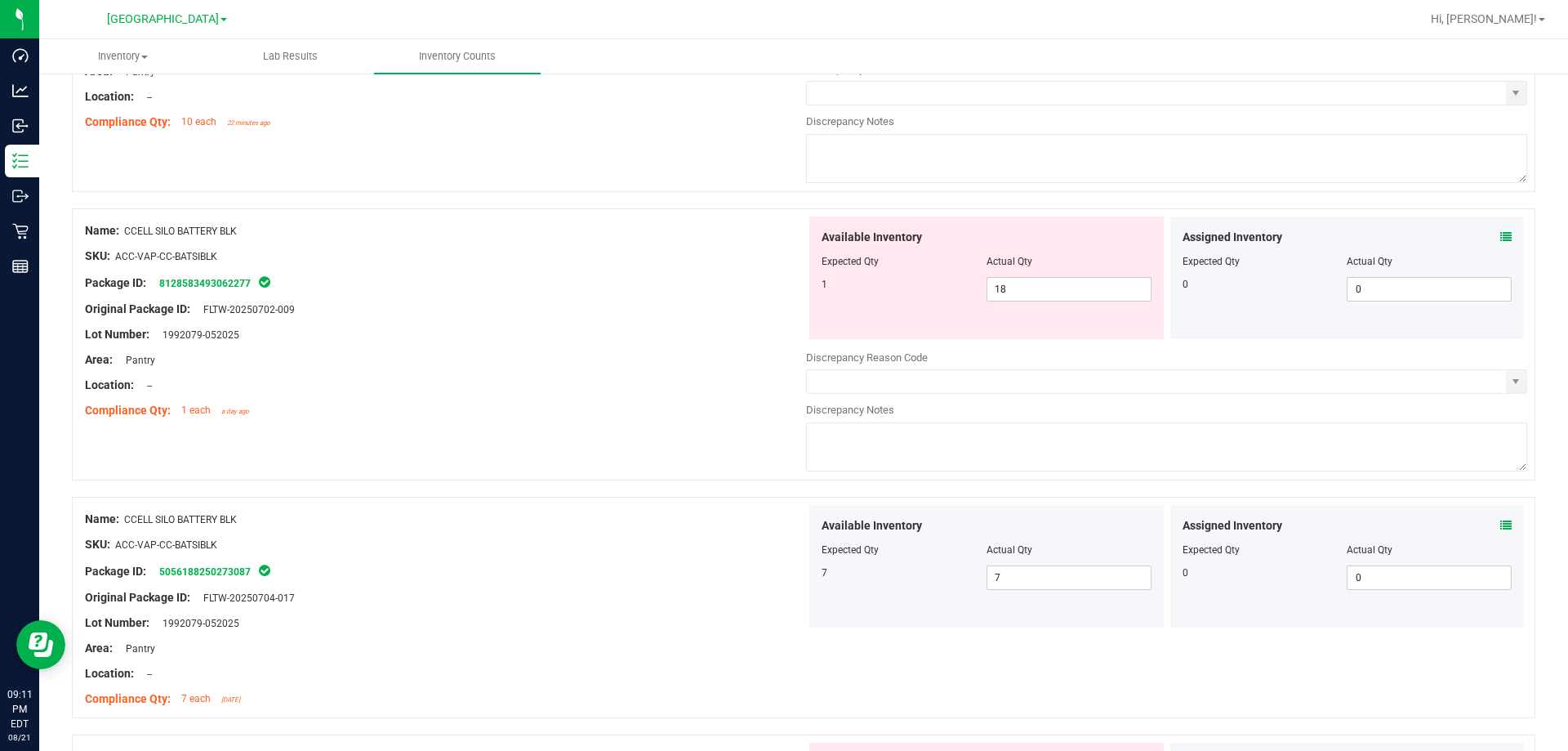
scroll to position [304, 0]
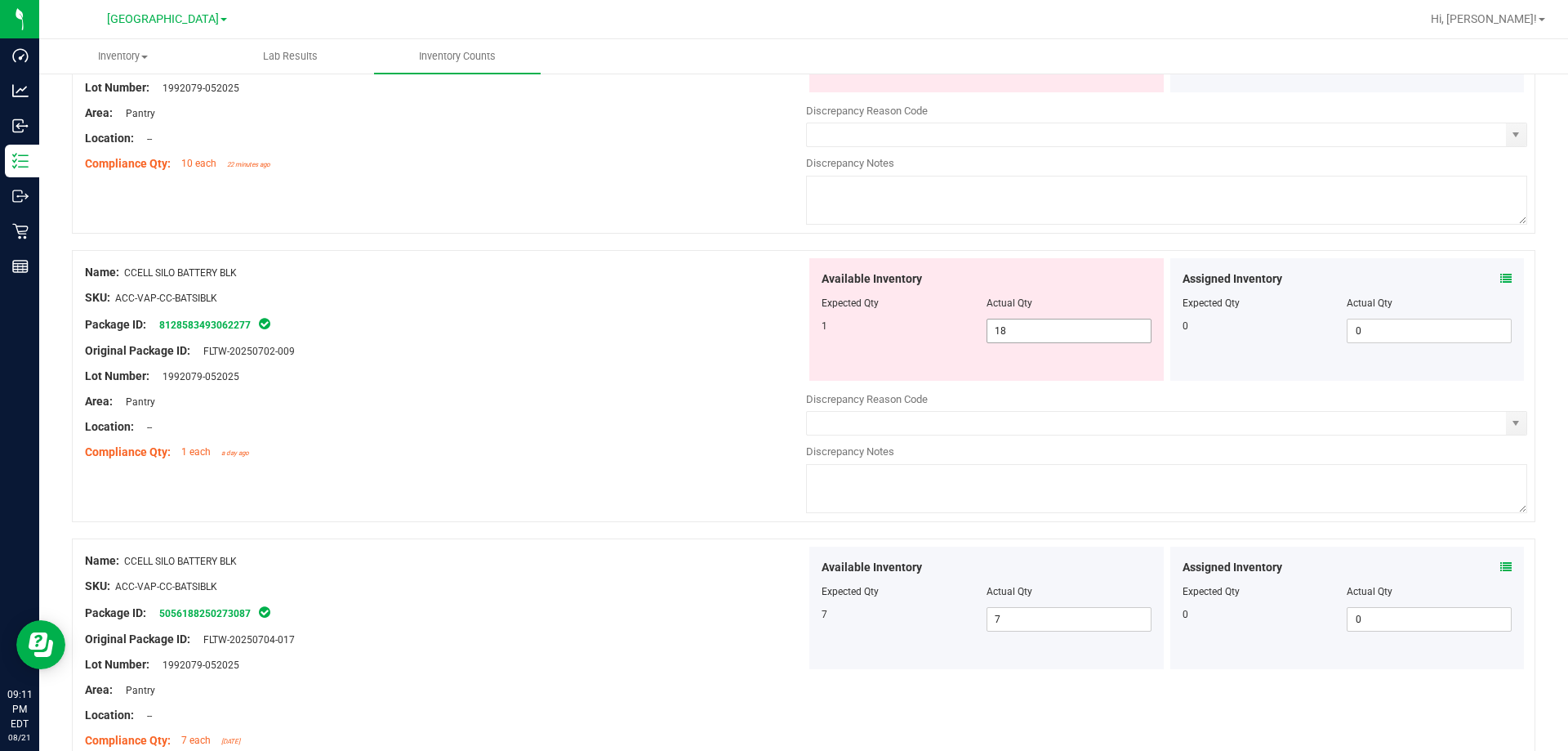
click at [1004, 324] on span "18 18" at bounding box center [1069, 330] width 165 height 24
click at [1004, 324] on input "18" at bounding box center [1069, 330] width 163 height 23
type input "1"
click at [794, 359] on div at bounding box center [445, 363] width 721 height 8
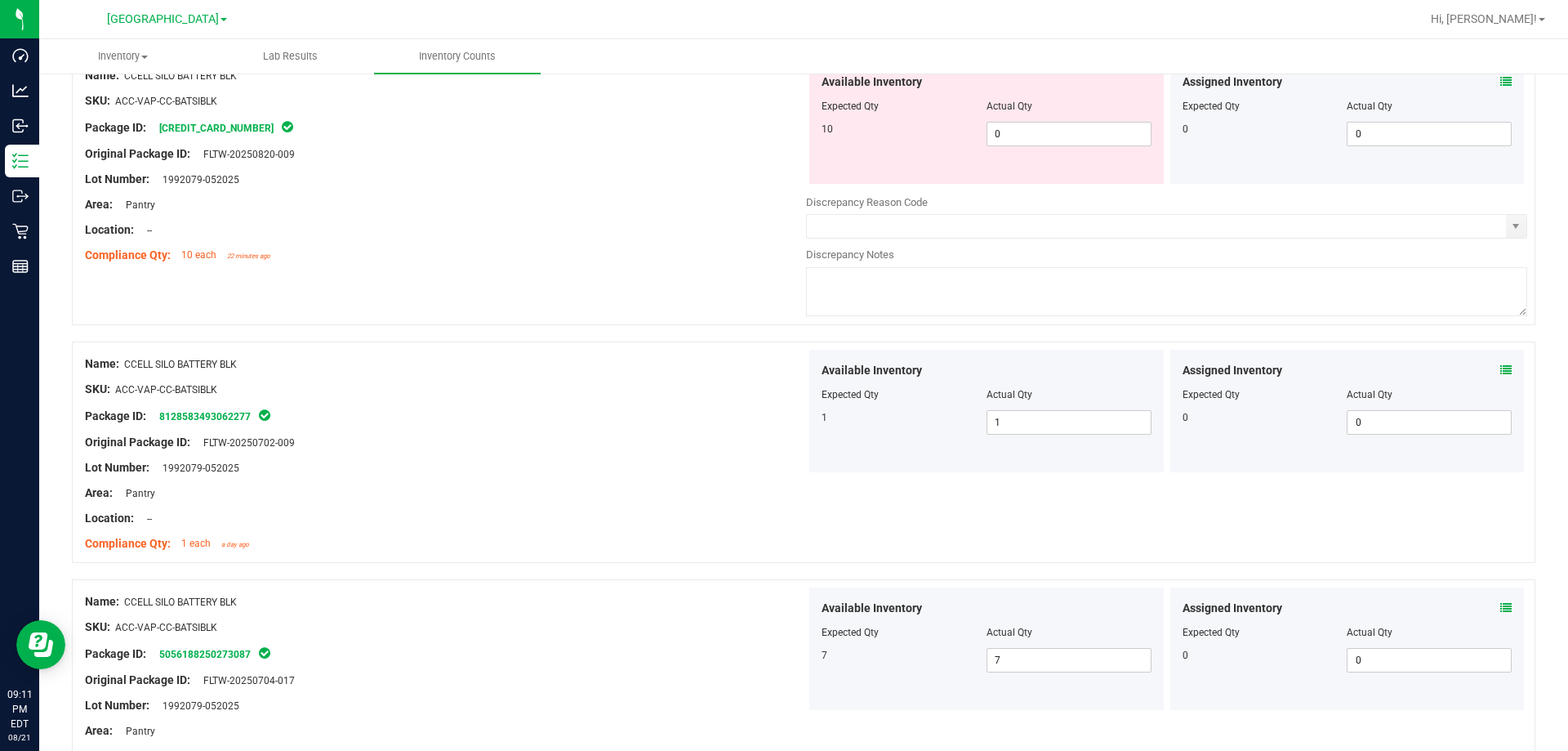
scroll to position [59, 0]
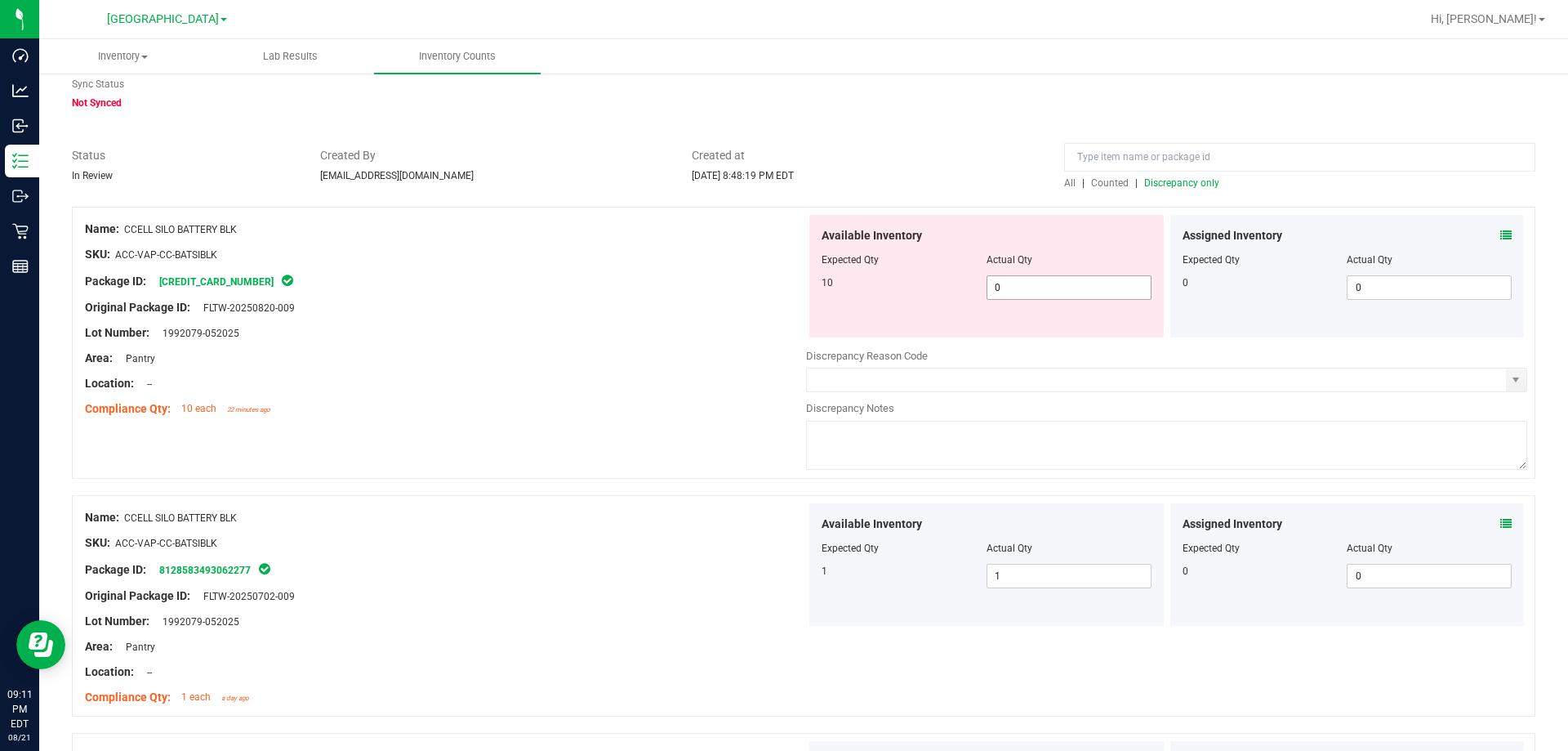
click at [1036, 285] on span "0 0" at bounding box center [1069, 287] width 165 height 24
click at [1036, 285] on input "0" at bounding box center [1069, 287] width 163 height 23
type input "10"
click at [794, 351] on div "Area: Pantry" at bounding box center [445, 357] width 721 height 17
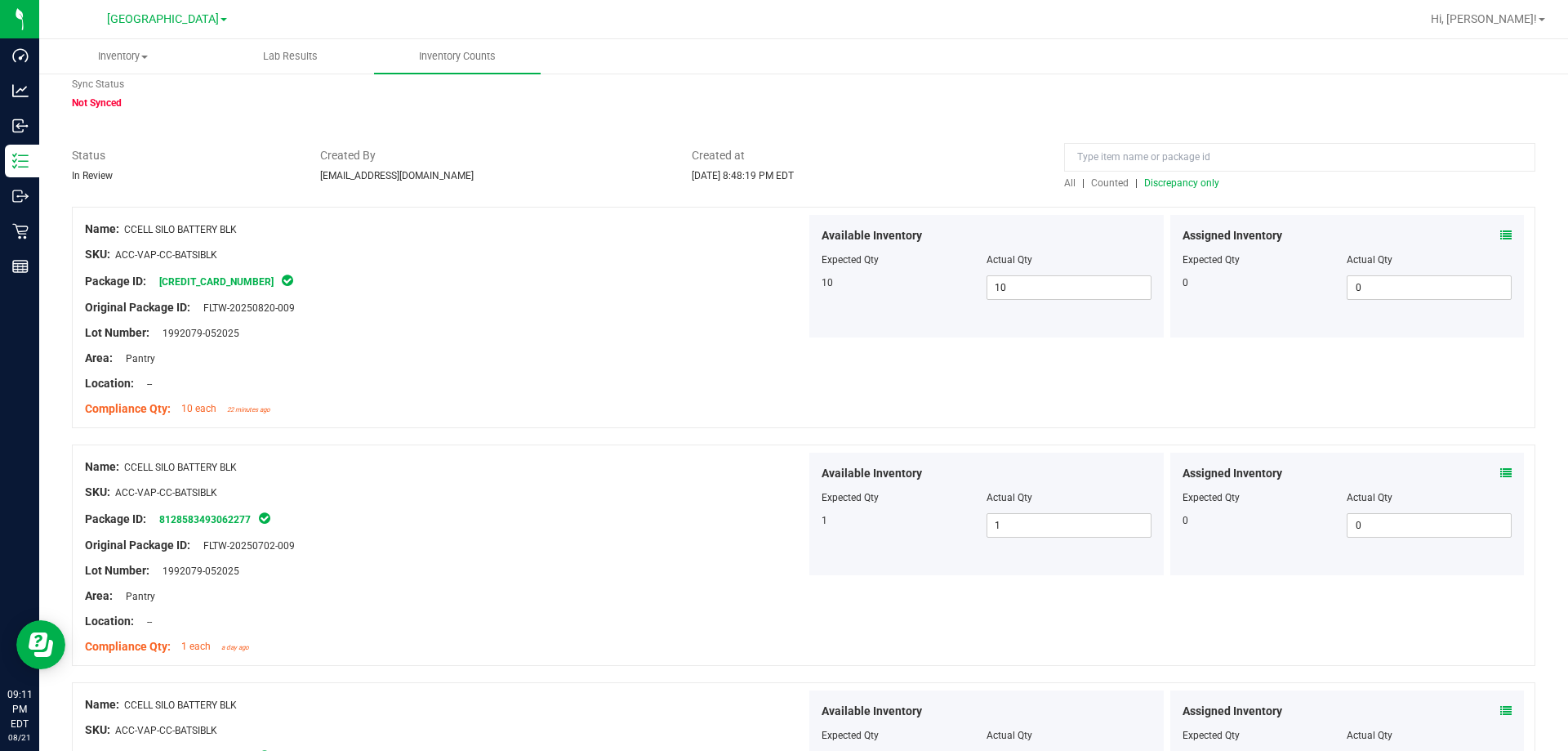
click at [1158, 184] on span "Discrepancy only" at bounding box center [1182, 182] width 75 height 12
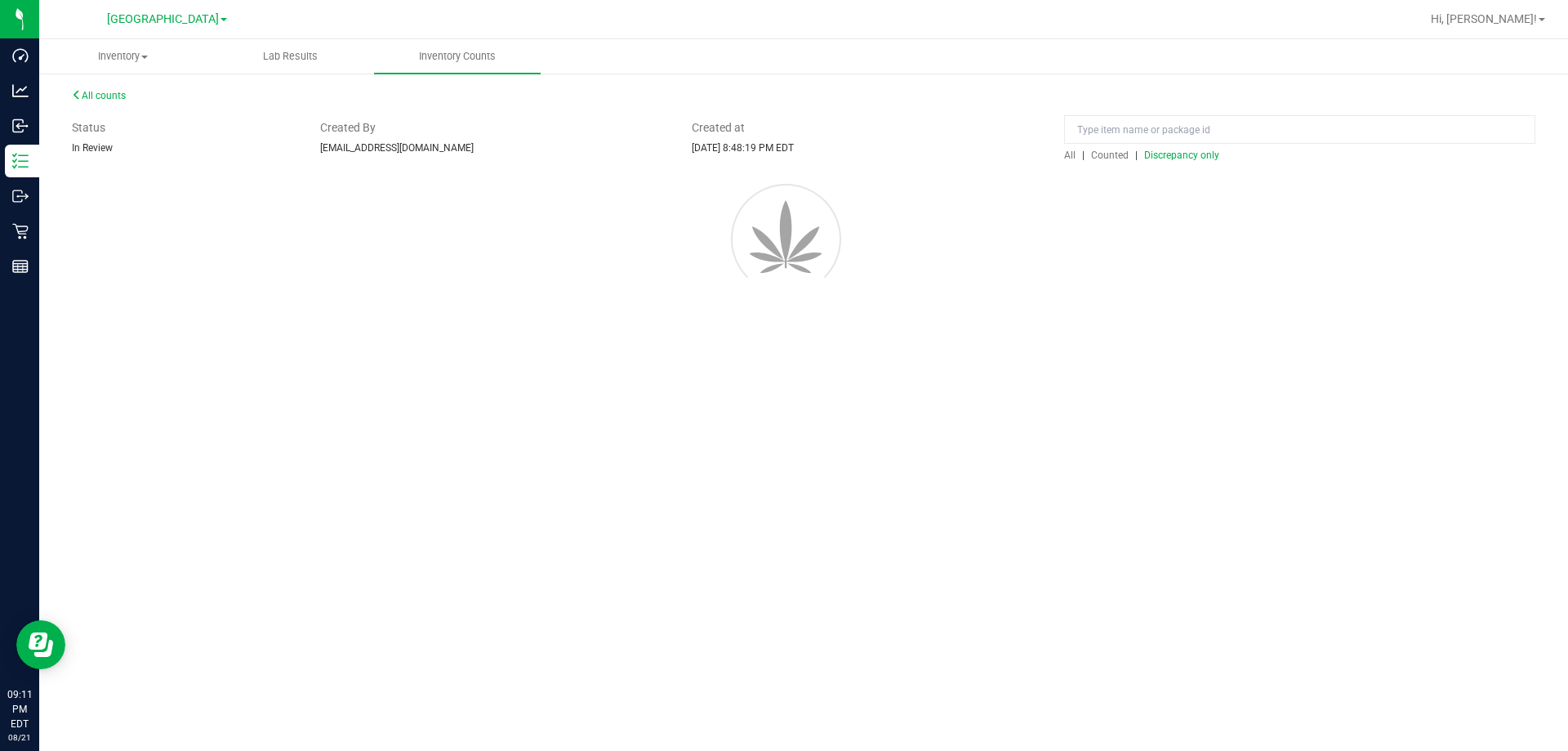
scroll to position [0, 0]
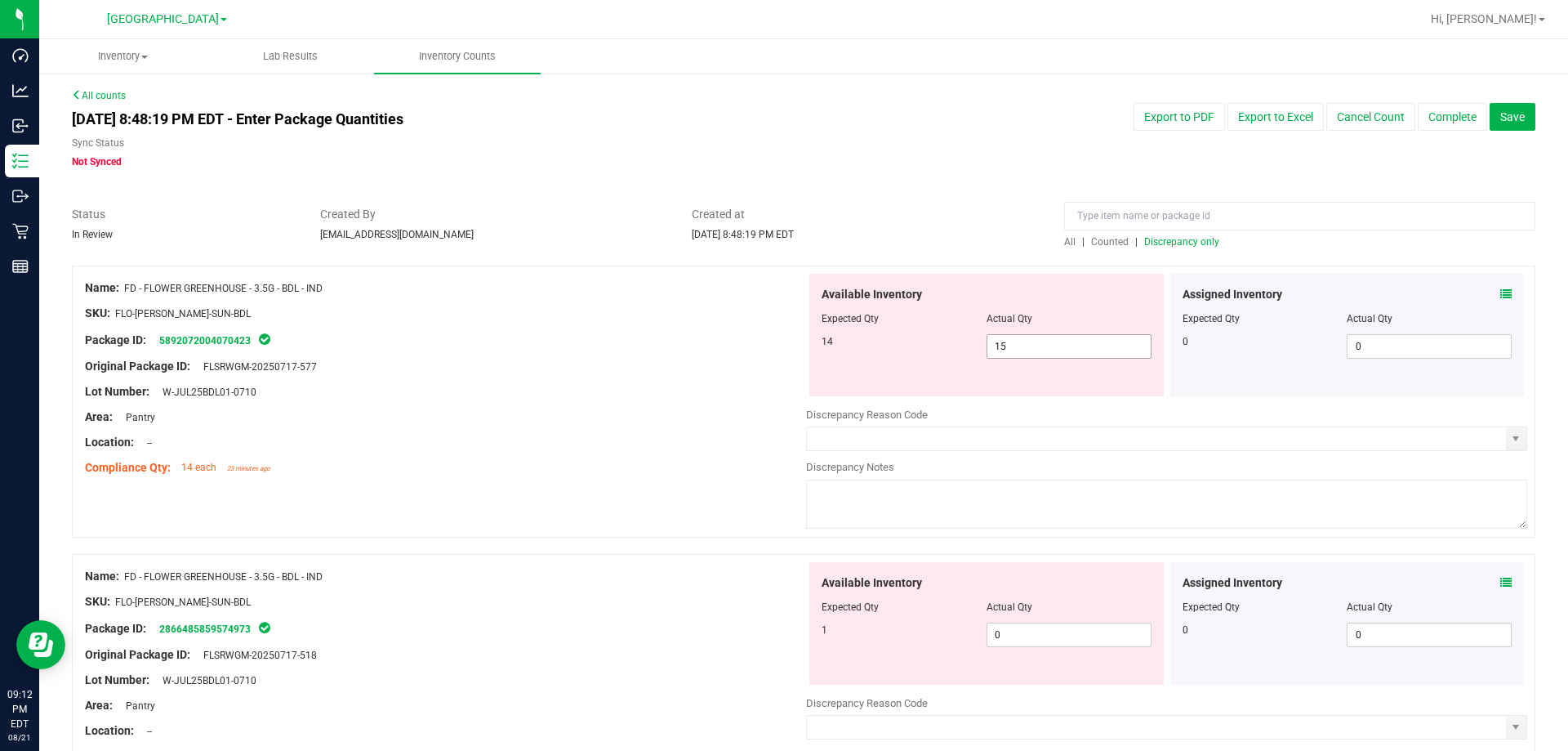
click at [1014, 348] on span "15 15" at bounding box center [1069, 346] width 165 height 24
click at [1016, 348] on input "15" at bounding box center [1069, 346] width 163 height 23
type input "14"
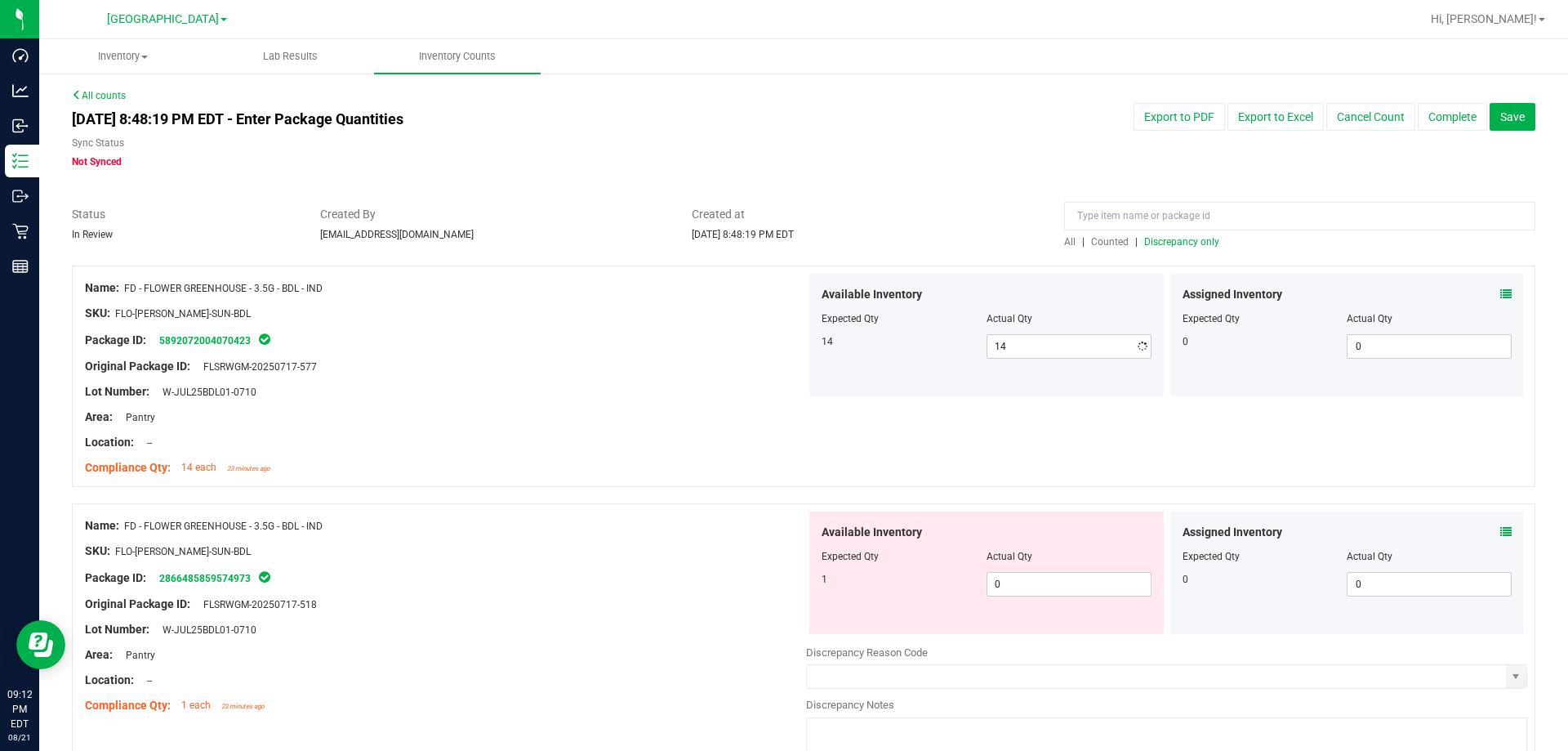
click at [710, 386] on div "Lot Number: W-JUL25BDL01-0710" at bounding box center [445, 391] width 721 height 17
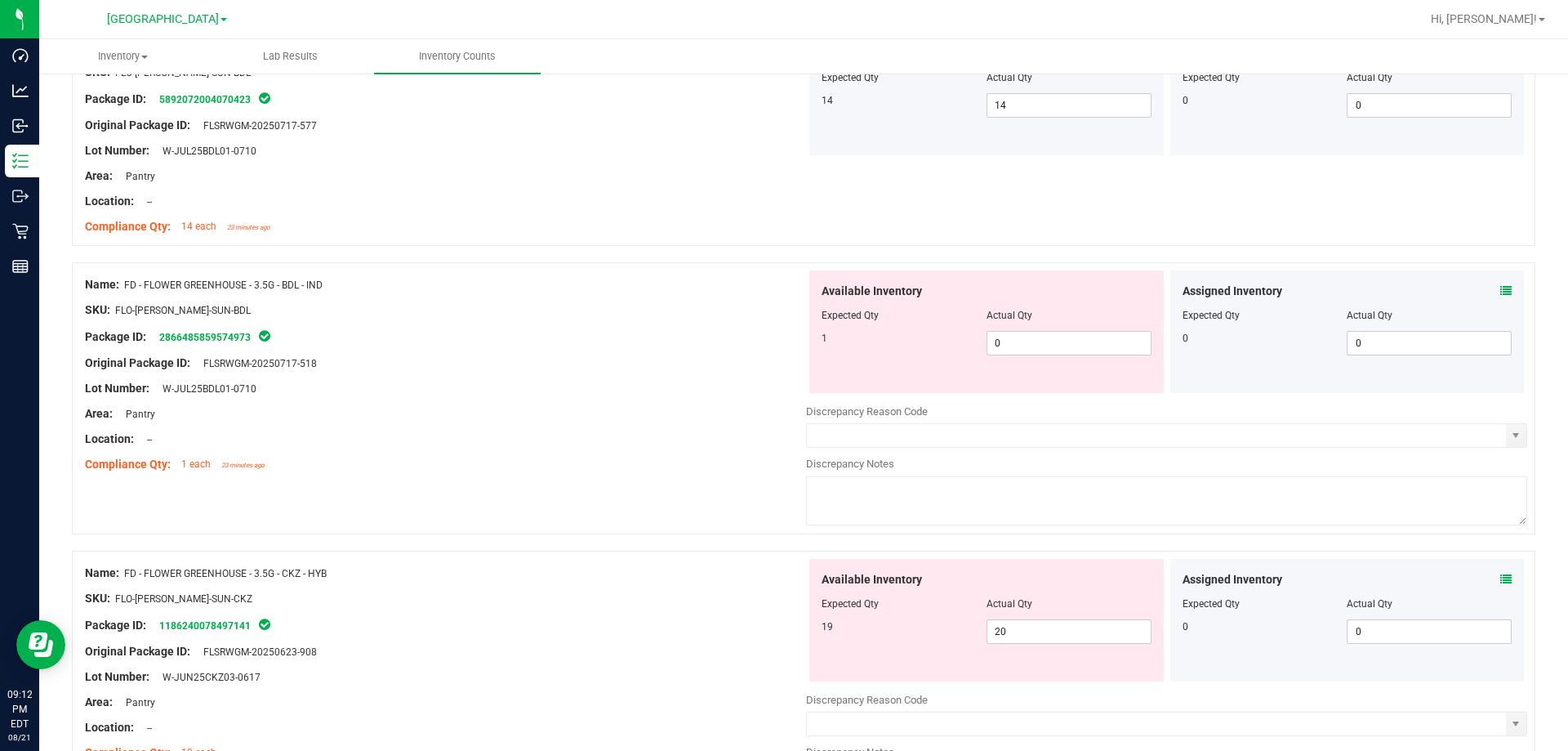
scroll to position [245, 0]
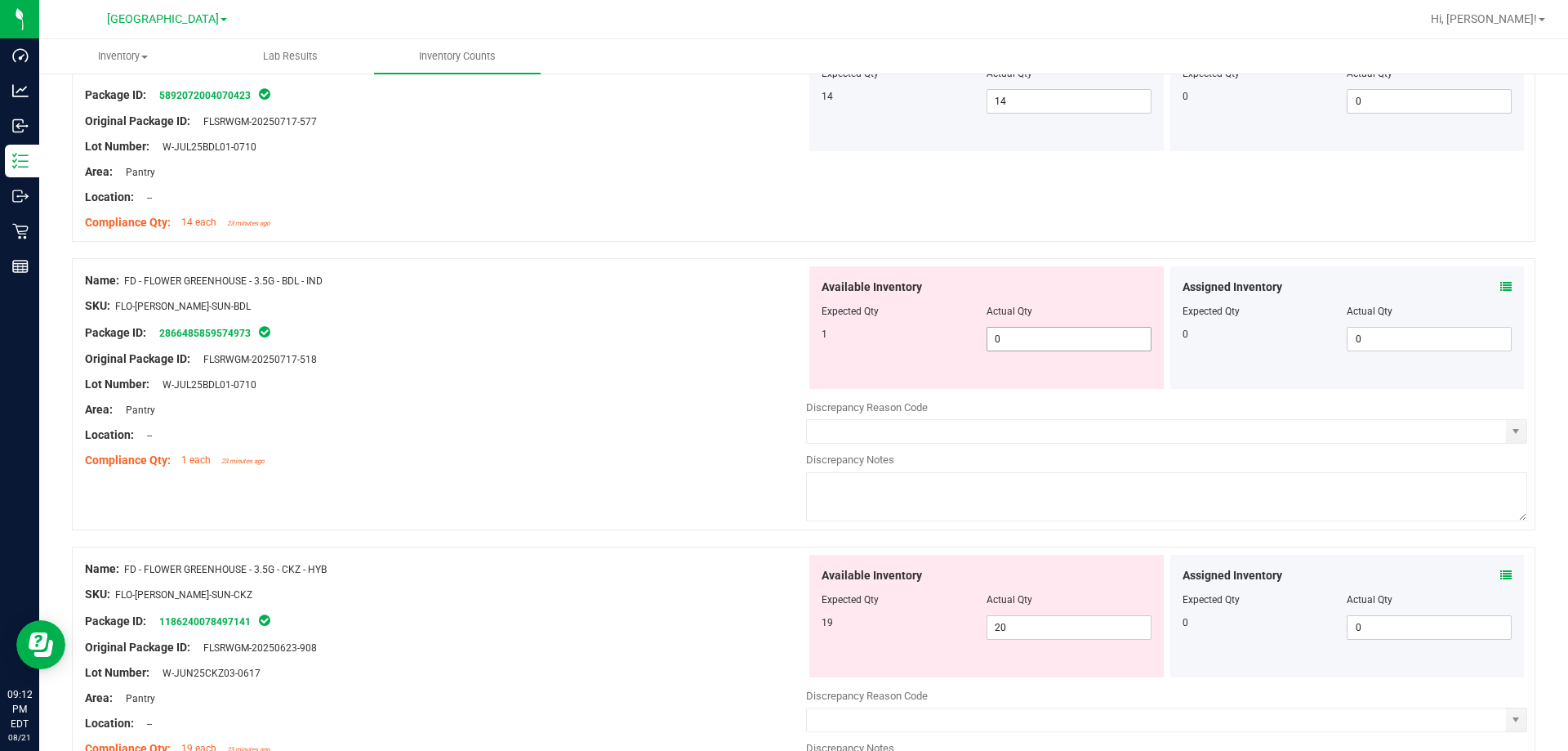
click at [1012, 338] on span "0 0" at bounding box center [1069, 338] width 165 height 24
click at [1012, 338] on input "0" at bounding box center [1069, 338] width 163 height 23
type input "1"
click at [750, 344] on div at bounding box center [445, 346] width 721 height 8
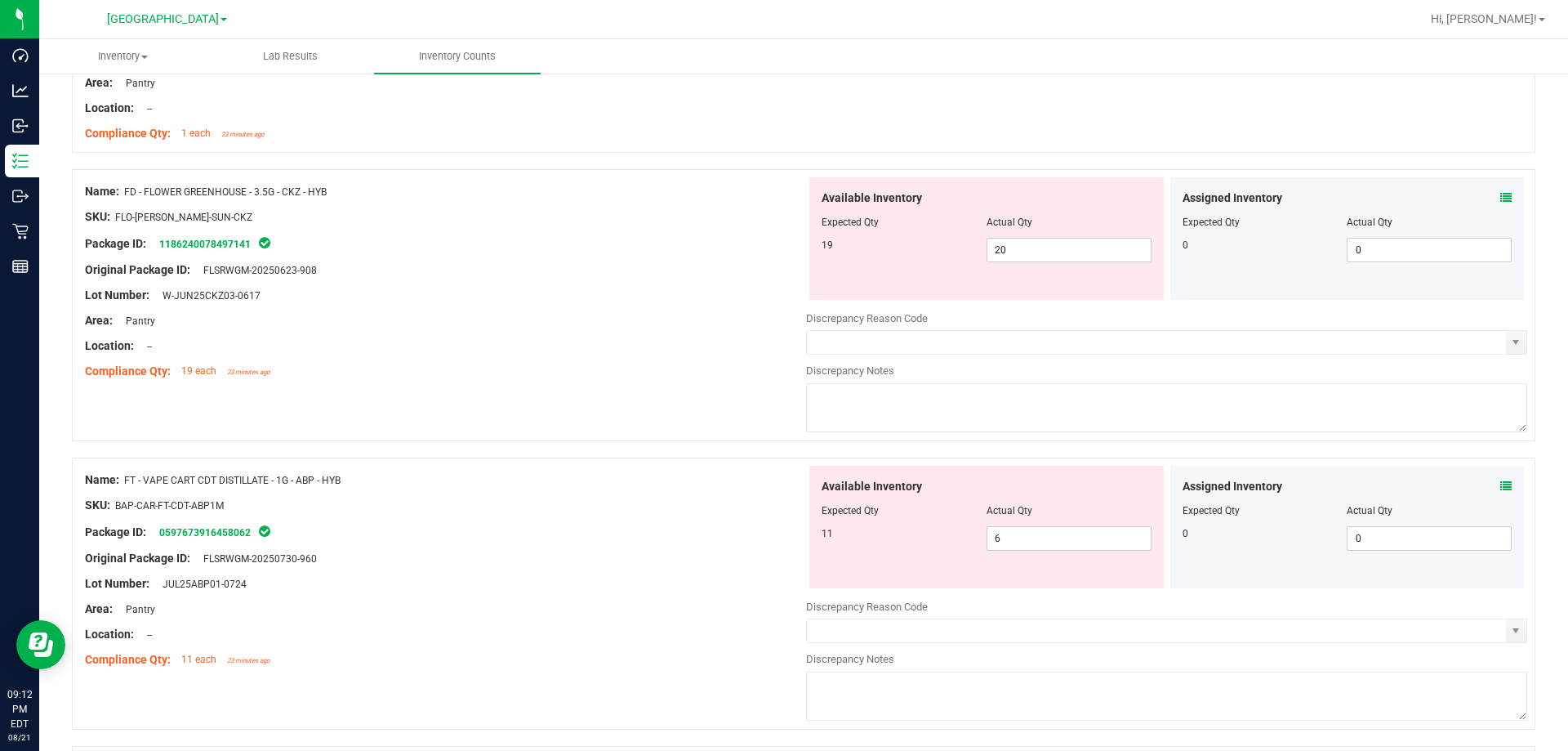
scroll to position [408, 0]
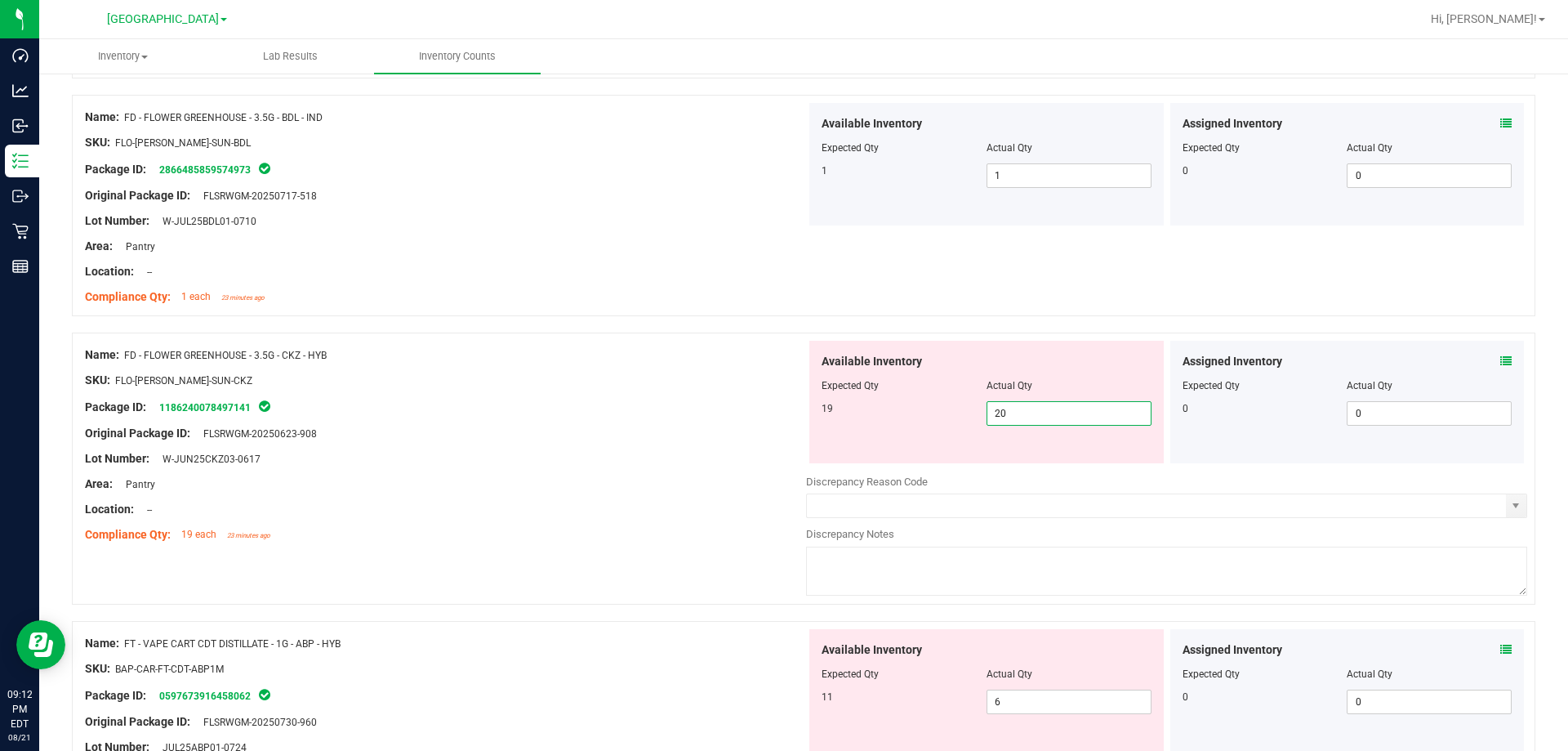
click at [1011, 402] on span "20 20" at bounding box center [1069, 413] width 165 height 24
click at [1011, 402] on input "20" at bounding box center [1069, 413] width 163 height 23
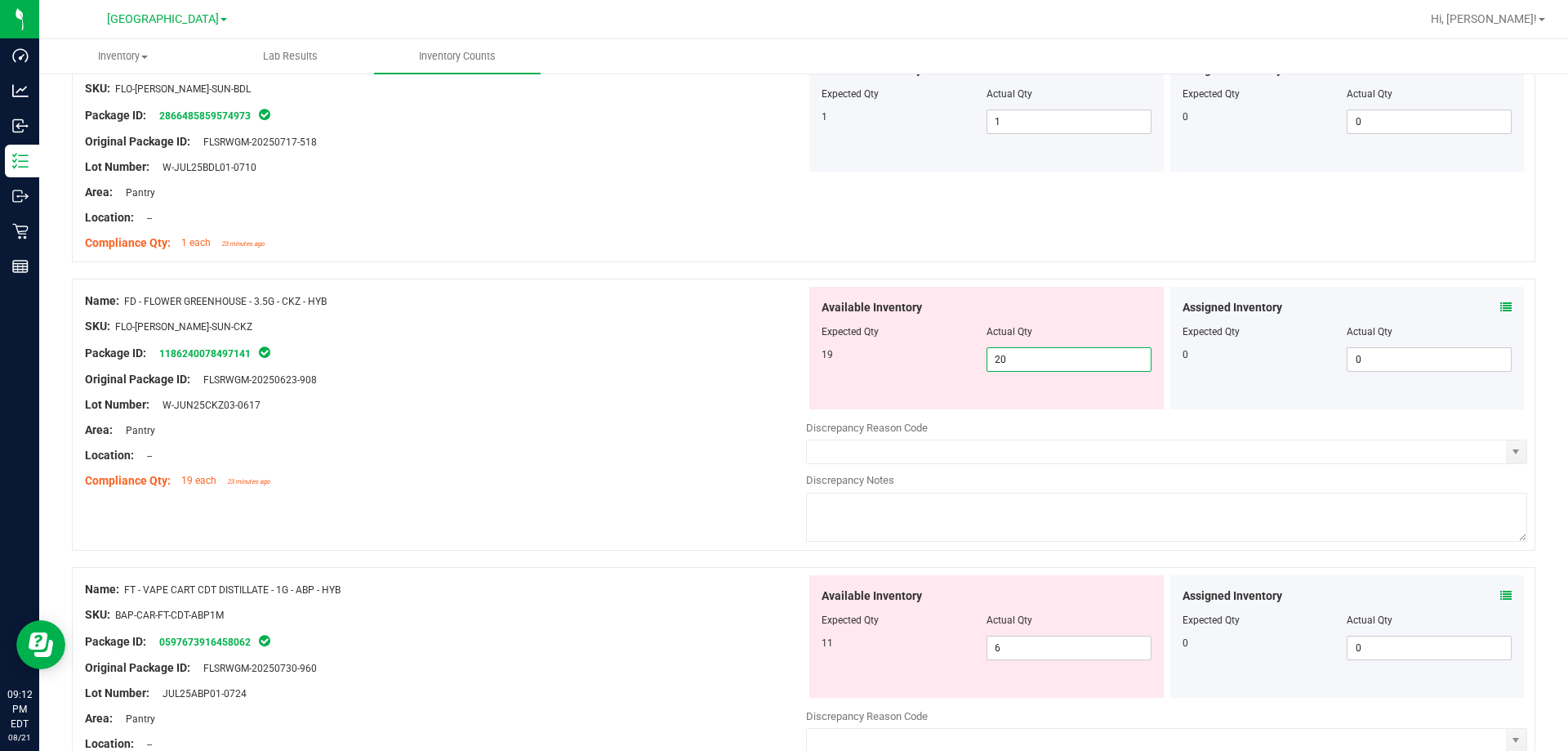
scroll to position [490, 0]
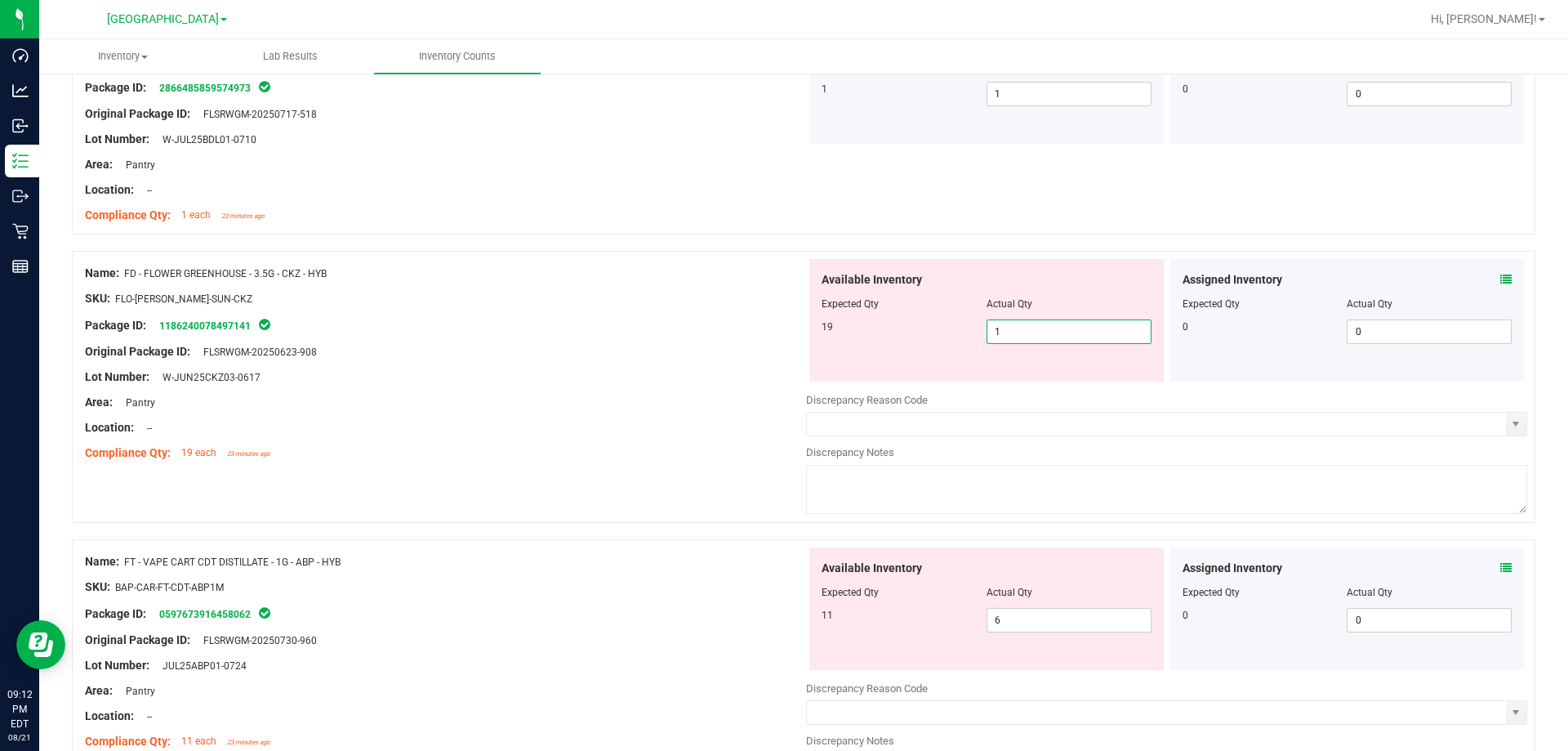
type input "19"
click at [722, 464] on div "Name: FD - FLOWER GREENHOUSE - 3.5G - CKZ - HYB SKU: FLO-BUD-FD-SUN-CKZ Package…" at bounding box center [445, 363] width 721 height 209
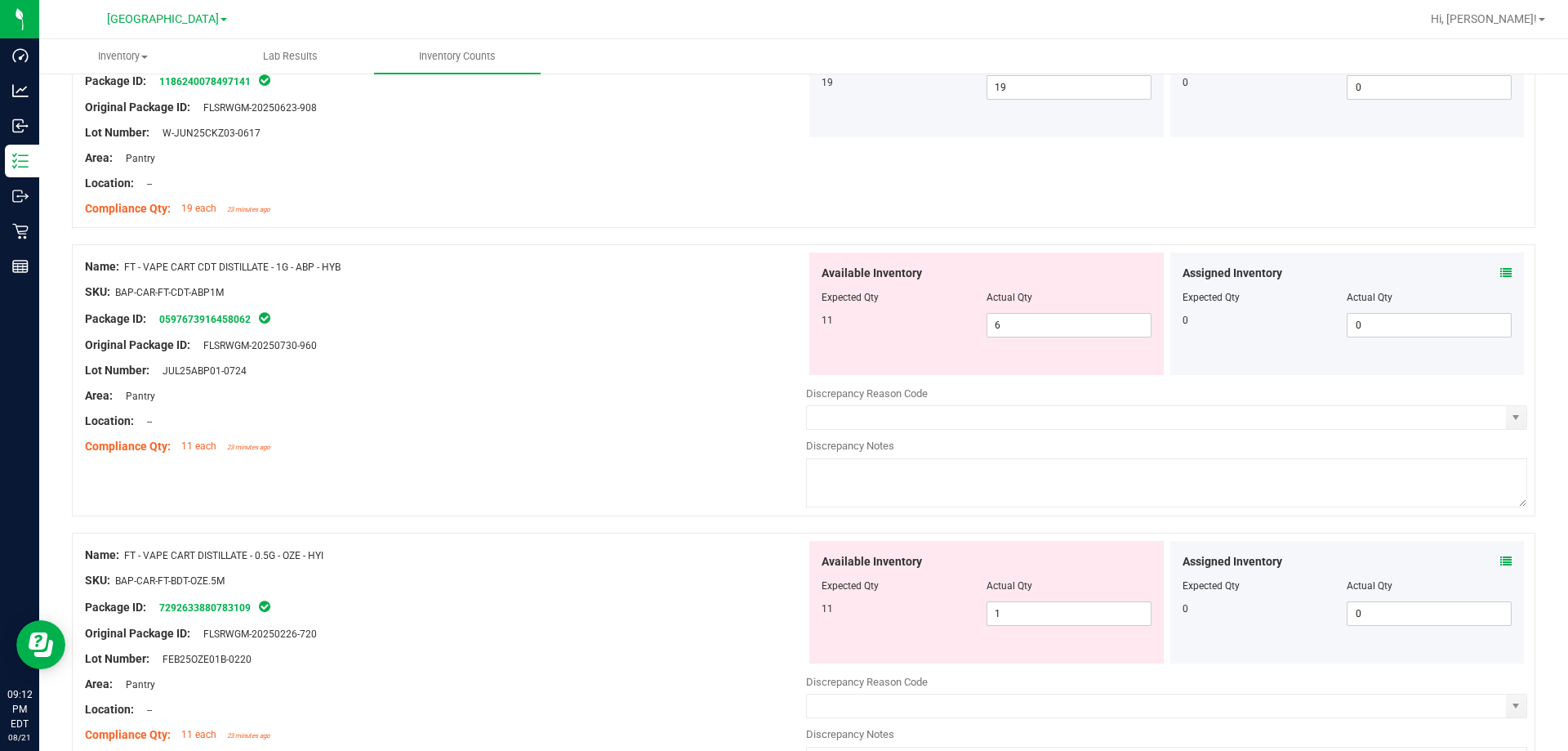
scroll to position [735, 0]
click at [1003, 330] on span "6 6" at bounding box center [1069, 324] width 165 height 24
click at [1003, 330] on input "6" at bounding box center [1069, 324] width 163 height 23
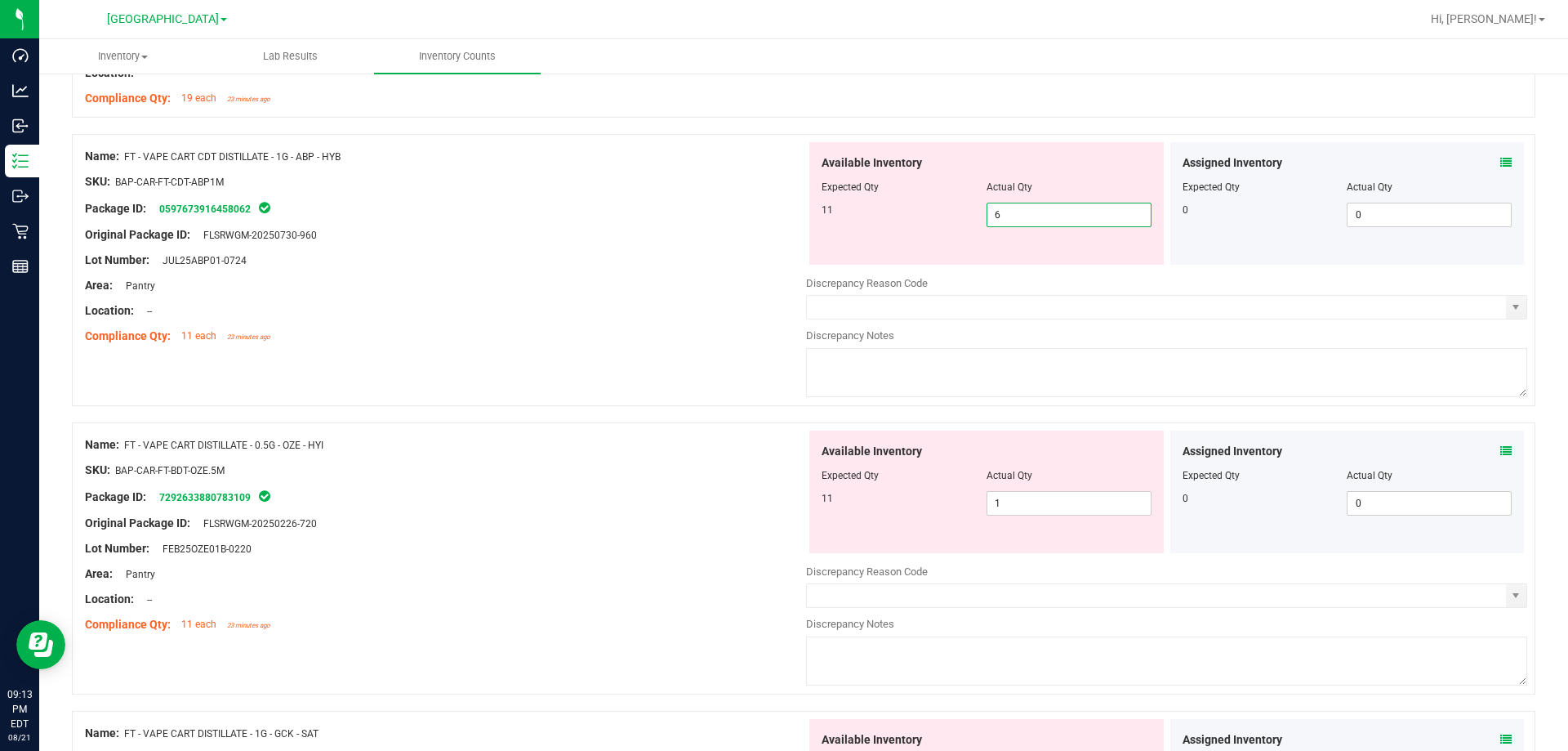
scroll to position [816, 0]
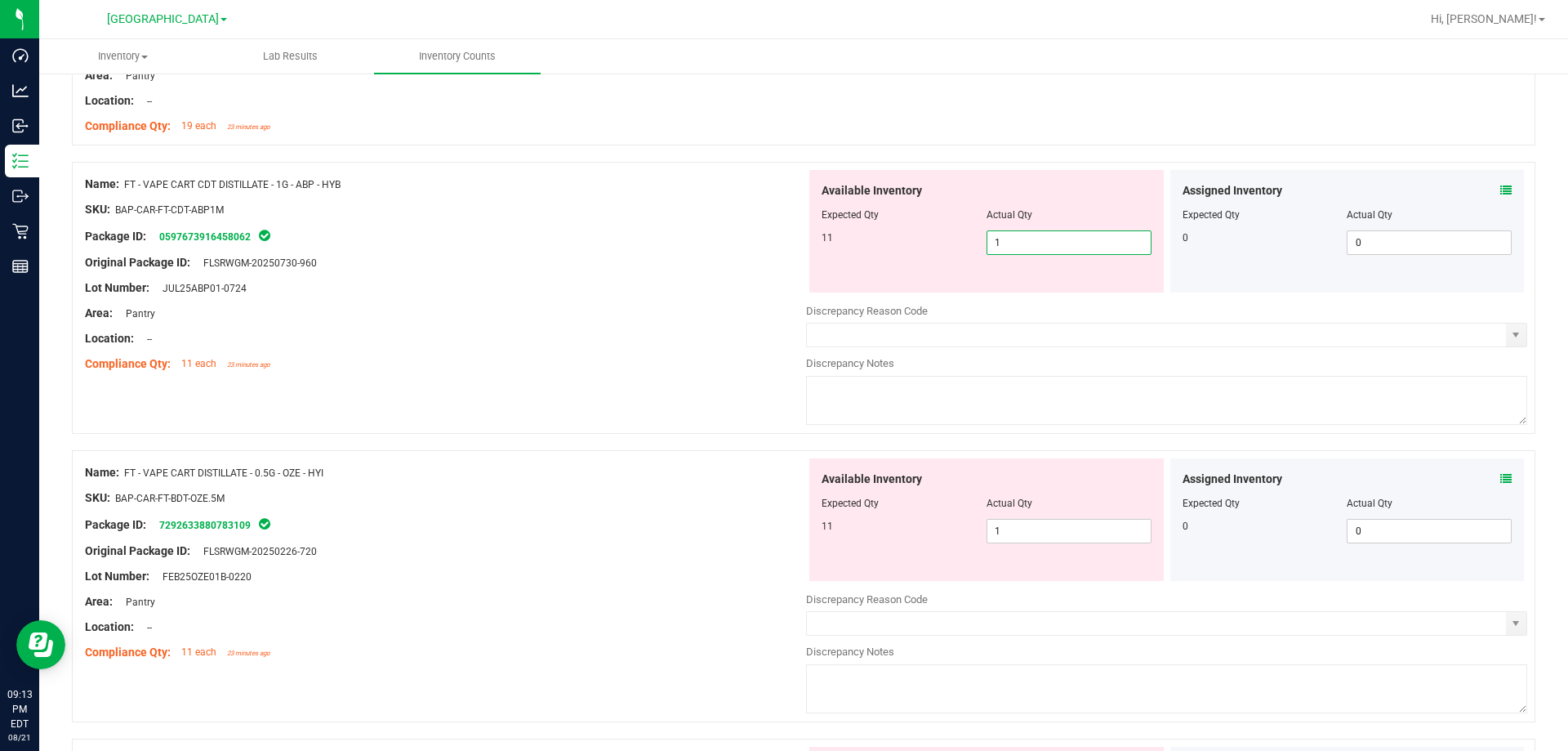
type input "11"
click at [698, 299] on div at bounding box center [445, 300] width 721 height 8
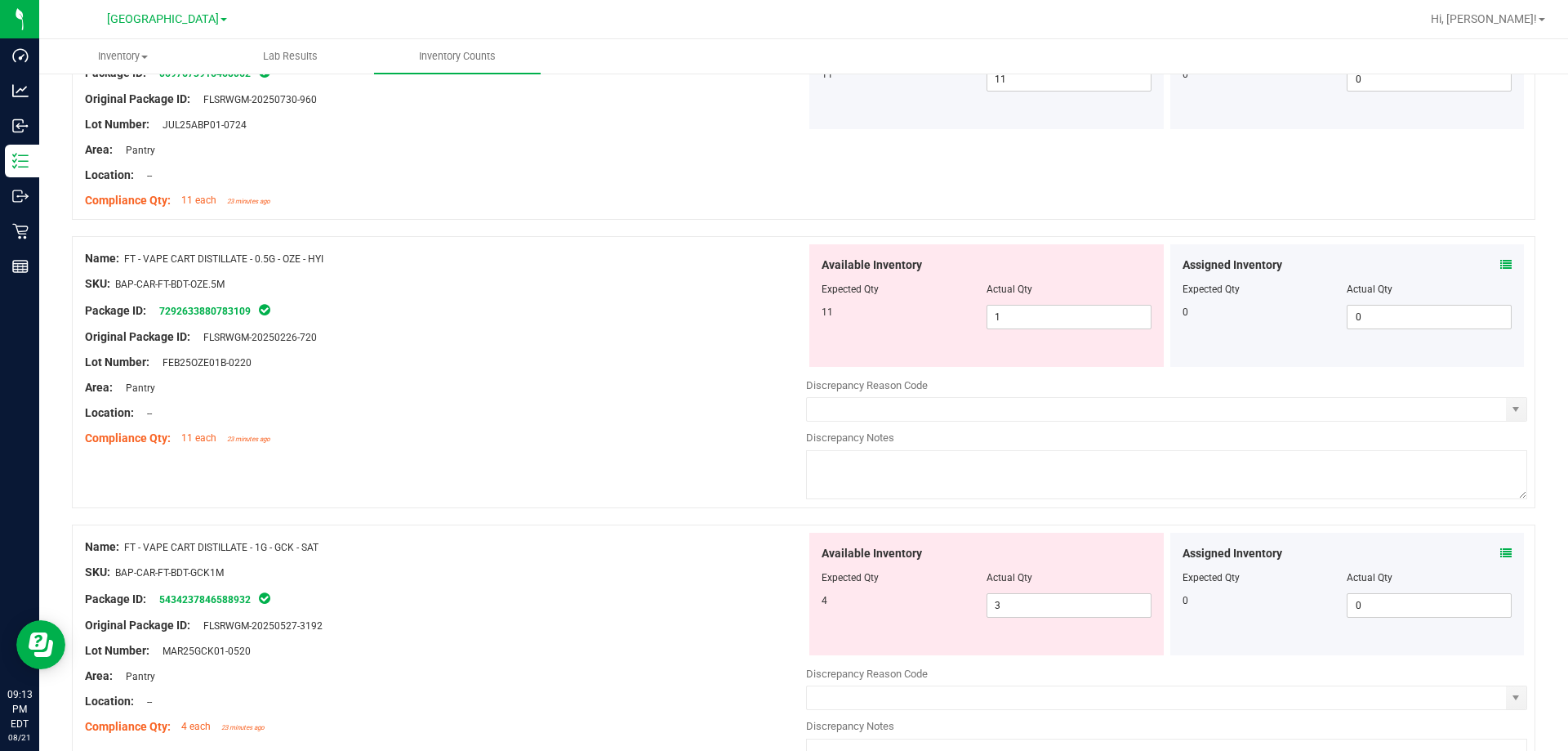
scroll to position [1144, 0]
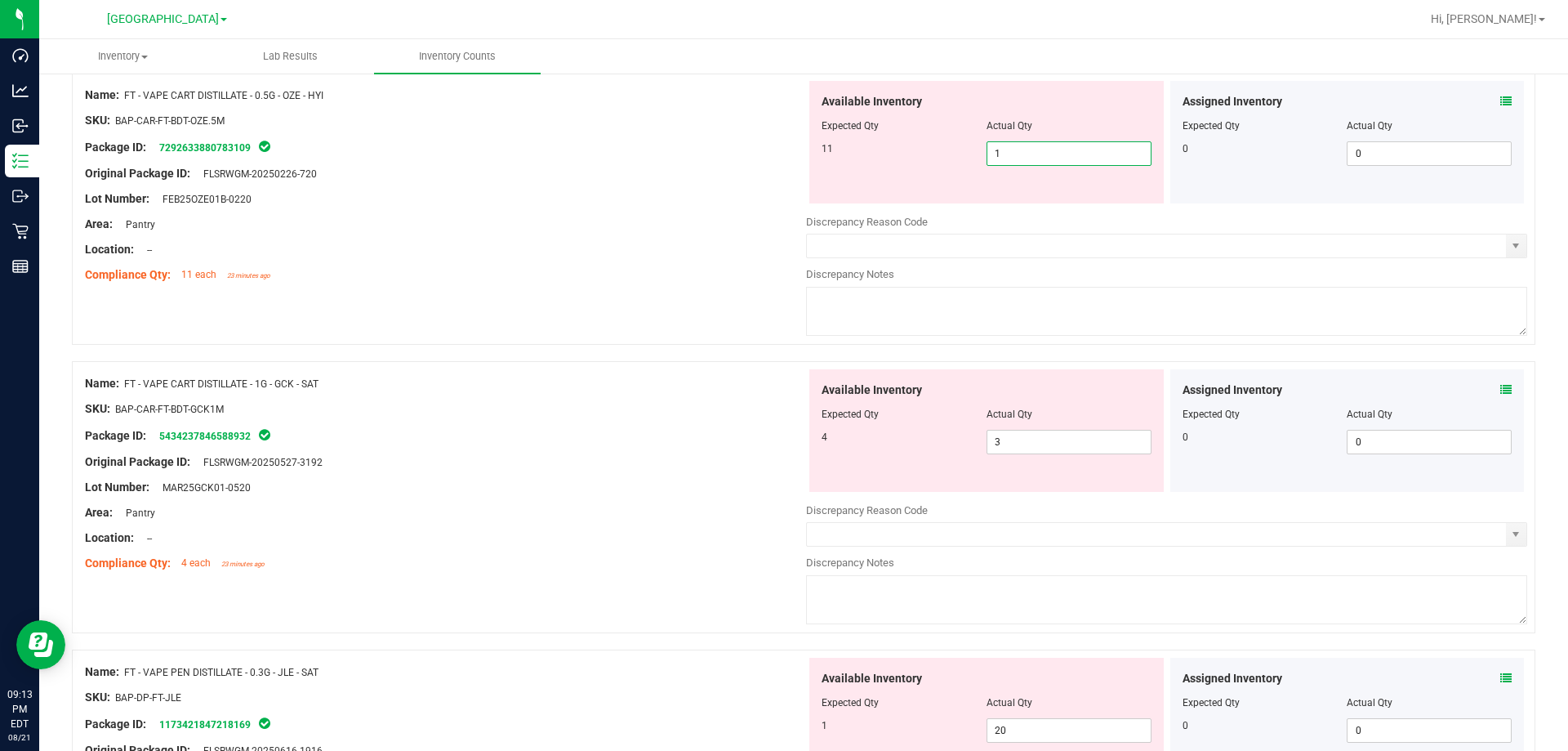
click at [1021, 155] on span "1 1" at bounding box center [1069, 153] width 165 height 24
click at [1022, 154] on input "1" at bounding box center [1069, 153] width 163 height 23
type input "11"
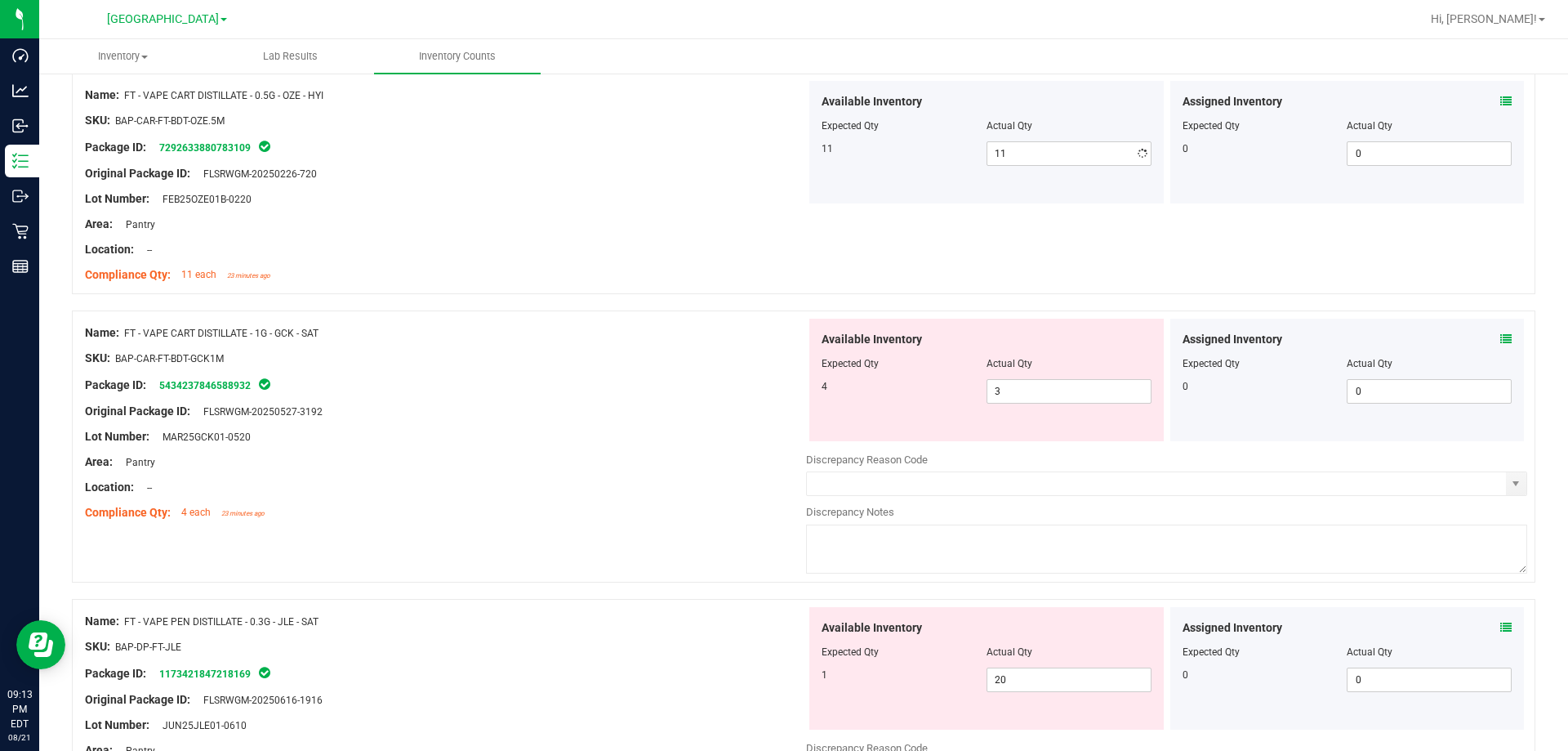
click at [722, 225] on div "Area: Pantry" at bounding box center [445, 224] width 721 height 17
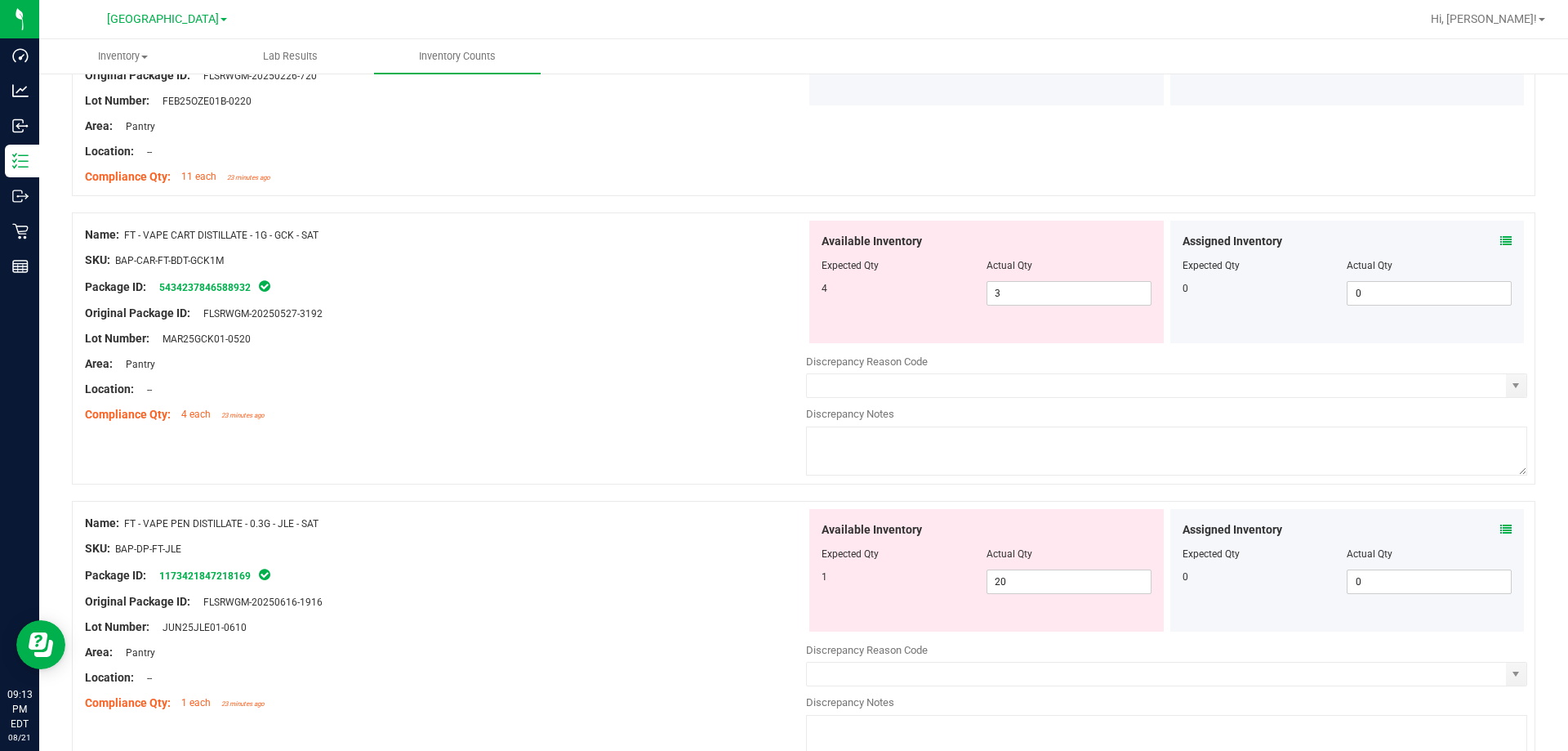
scroll to position [1389, 0]
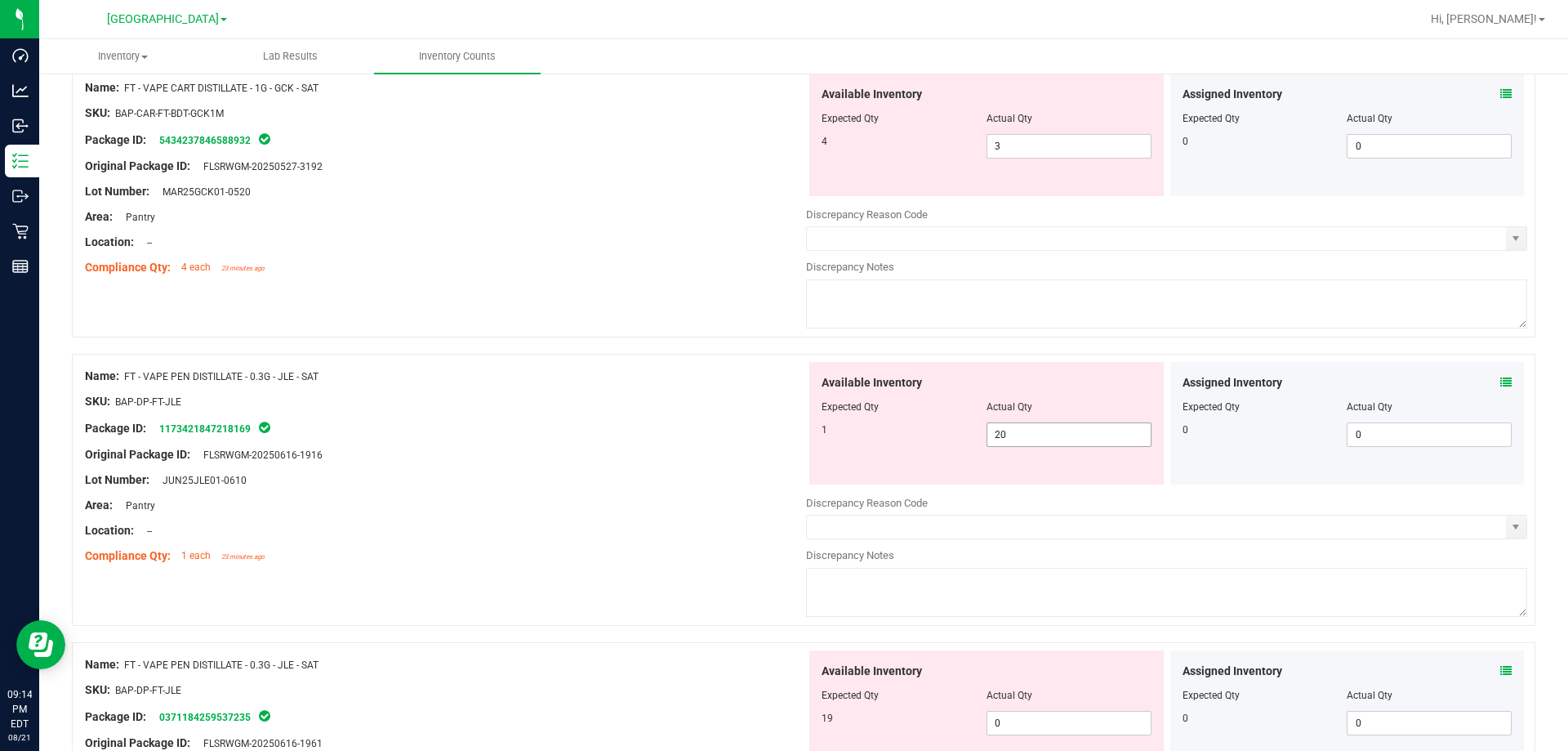
drag, startPoint x: 1193, startPoint y: 157, endPoint x: 1004, endPoint y: 434, distance: 335.3
click at [1004, 434] on span "20 20" at bounding box center [1069, 434] width 165 height 24
click at [1004, 434] on input "20" at bounding box center [1069, 434] width 163 height 23
type input "1"
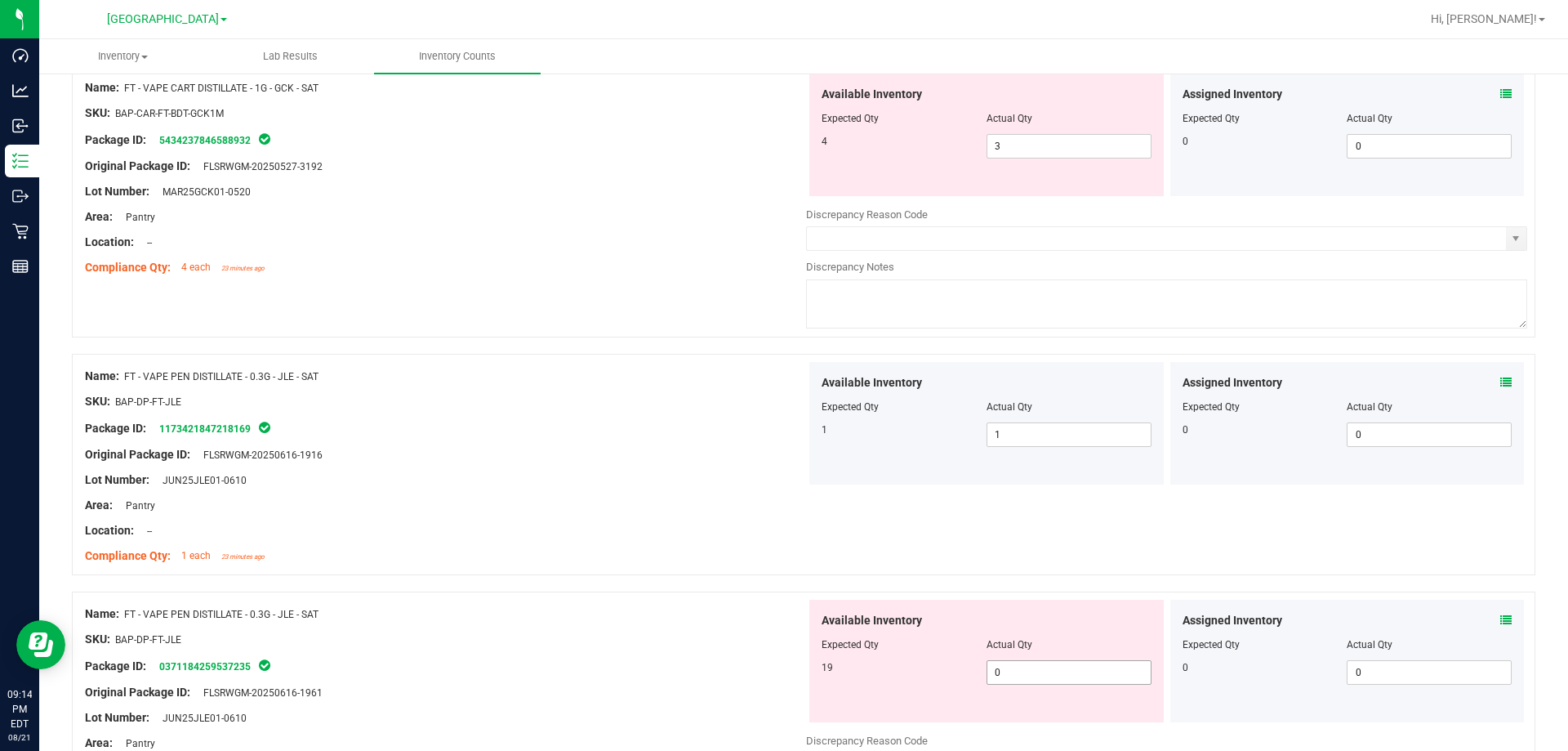
click at [999, 725] on div at bounding box center [1166, 728] width 721 height 8
click at [1005, 672] on span "0 0" at bounding box center [1069, 672] width 165 height 24
click at [1005, 672] on input "0" at bounding box center [1069, 671] width 163 height 23
type input "19"
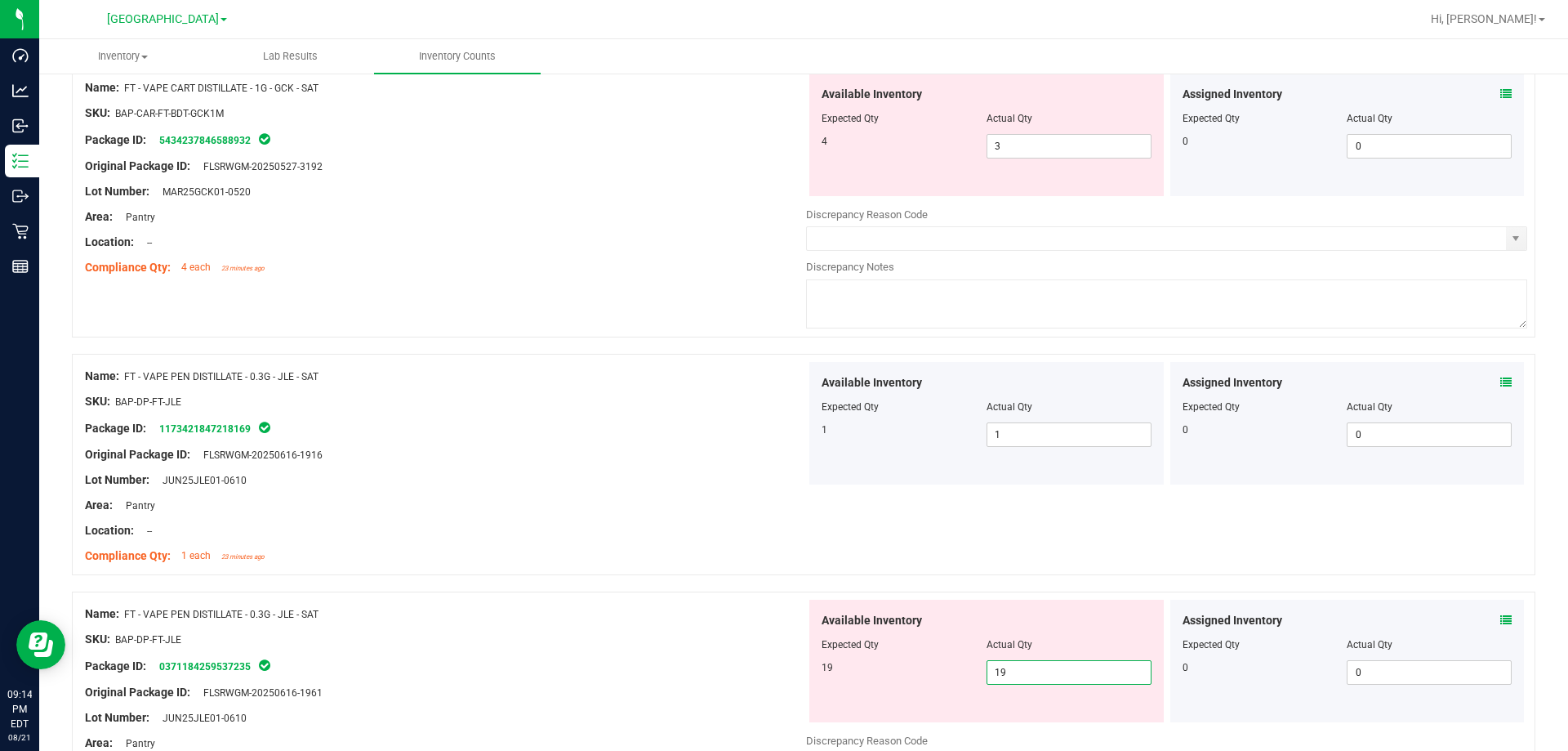
click at [765, 653] on div at bounding box center [445, 651] width 721 height 8
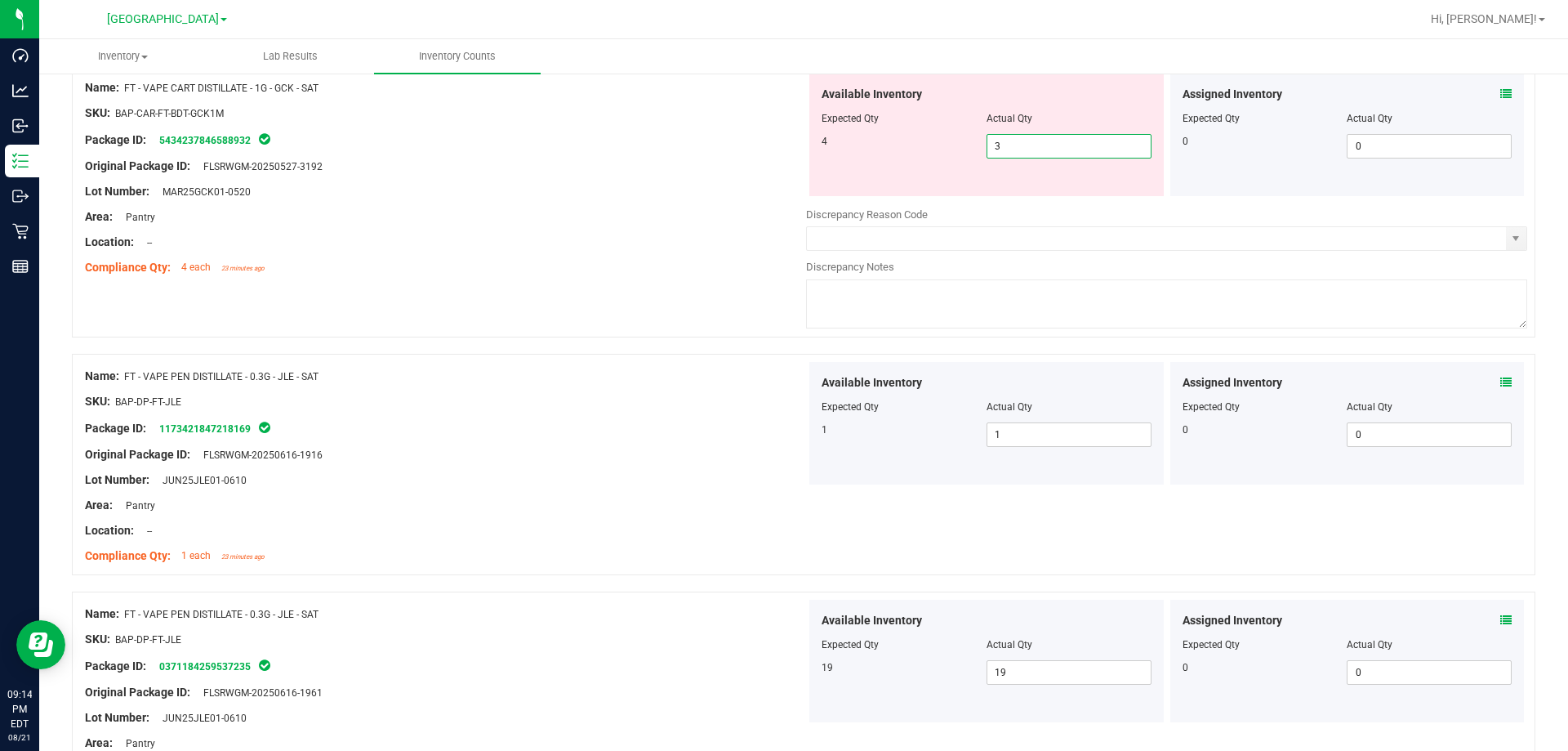
click at [1046, 151] on span "3 3" at bounding box center [1069, 146] width 165 height 24
click at [1046, 151] on input "3" at bounding box center [1069, 146] width 163 height 23
type input "4"
click at [660, 222] on div "Area: Pantry" at bounding box center [445, 217] width 721 height 17
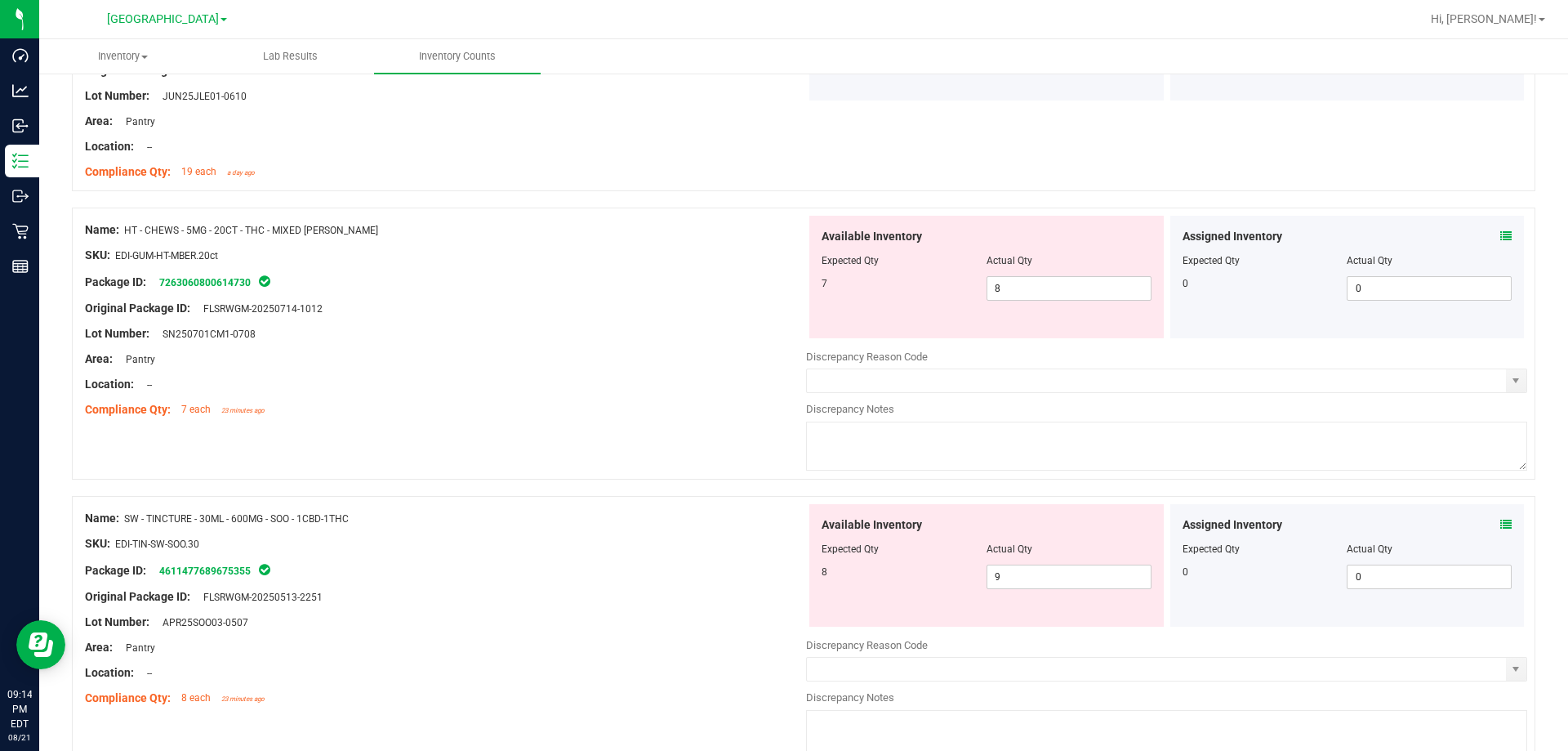
scroll to position [1960, 0]
click at [990, 290] on span "8 8" at bounding box center [1069, 287] width 165 height 24
click at [989, 291] on input "8" at bounding box center [1069, 287] width 163 height 23
type input "7"
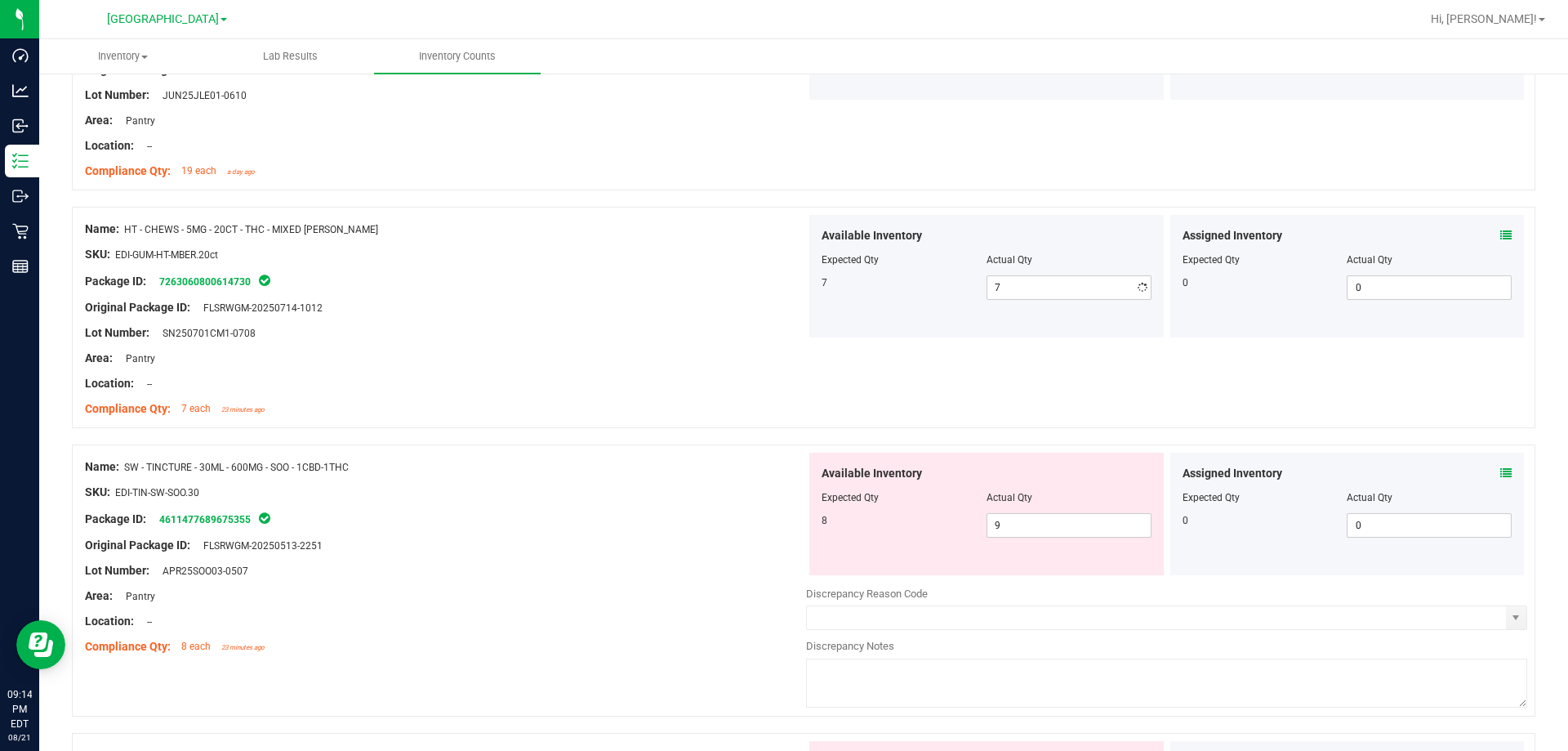
click at [791, 389] on div "Location: --" at bounding box center [445, 383] width 721 height 17
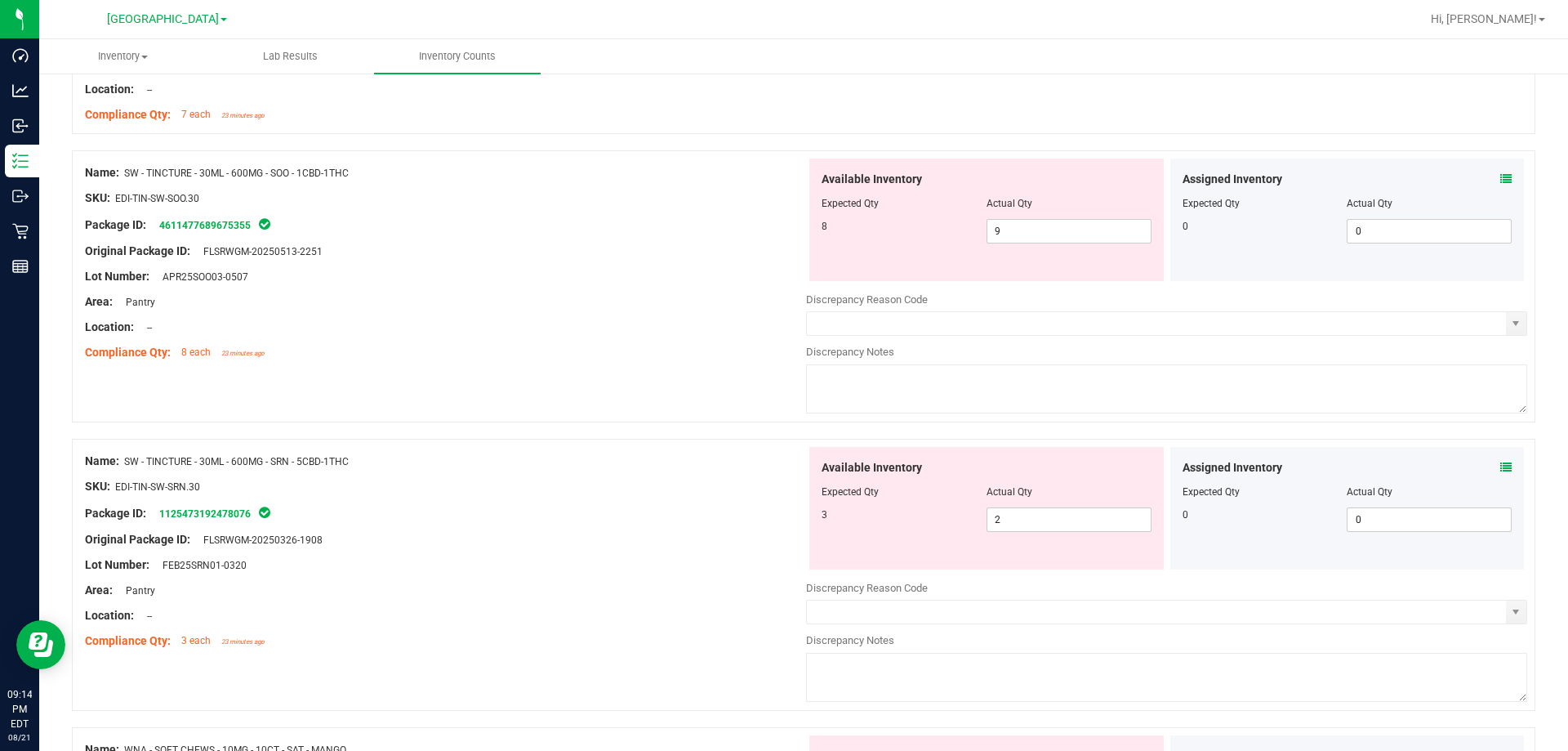
scroll to position [2248, 0]
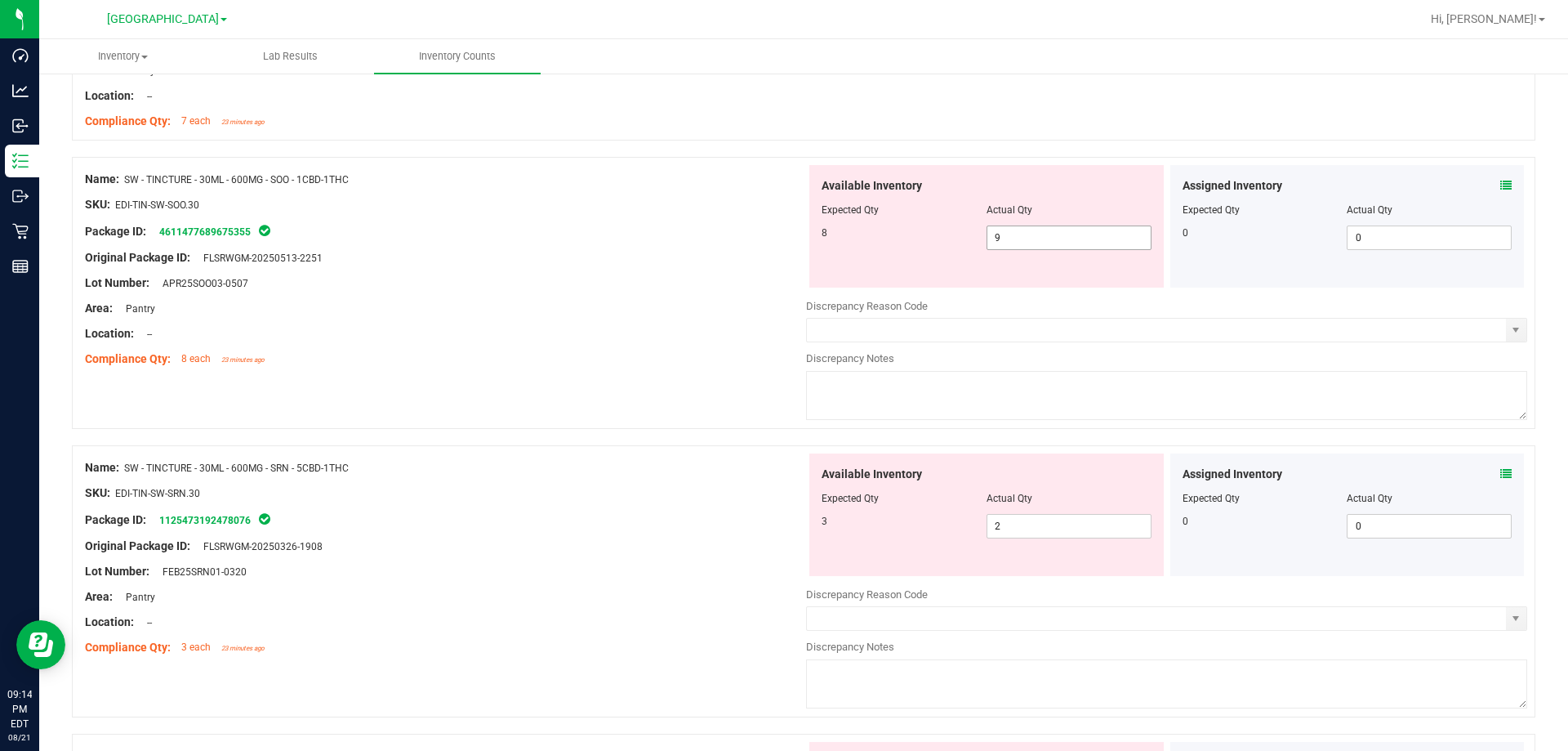
click at [1026, 234] on span "9 9" at bounding box center [1069, 238] width 165 height 24
click at [1026, 234] on input "9" at bounding box center [1069, 237] width 163 height 23
click at [243, 234] on link "4611477689675355" at bounding box center [205, 231] width 92 height 12
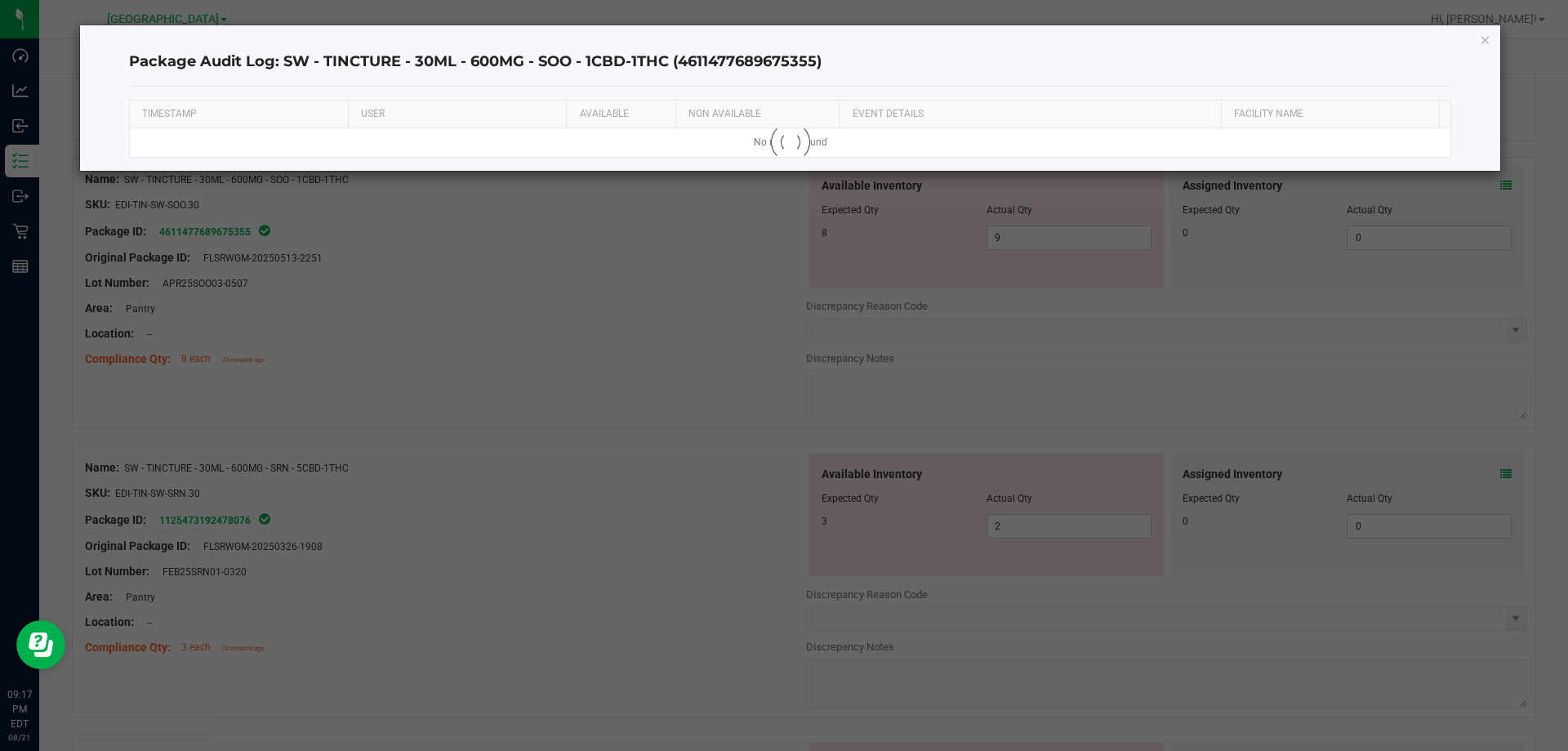
click at [615, 134] on div at bounding box center [790, 142] width 1321 height 29
click at [1487, 42] on icon "button" at bounding box center [1485, 39] width 12 height 20
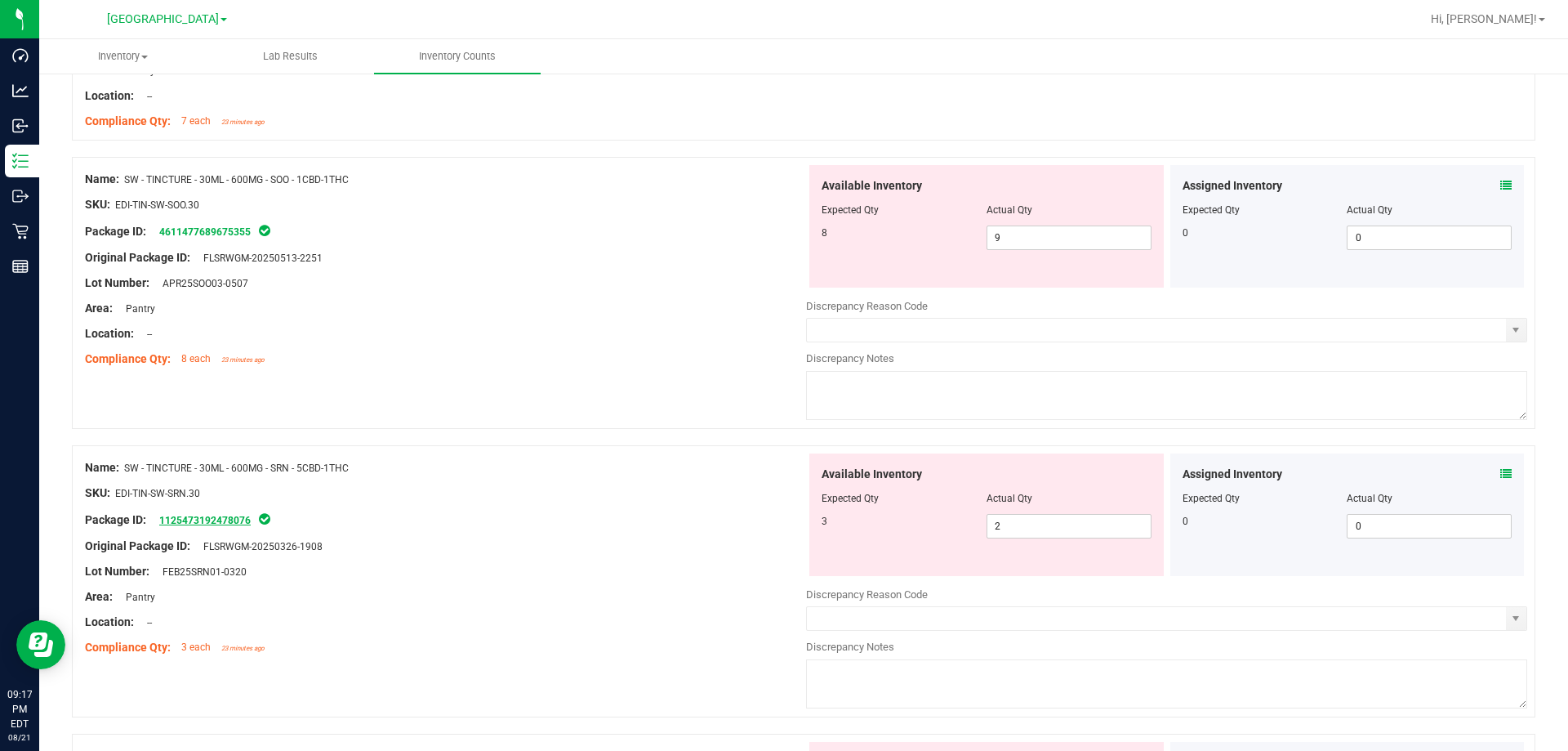
click at [209, 520] on link "1125473192478076" at bounding box center [205, 520] width 92 height 12
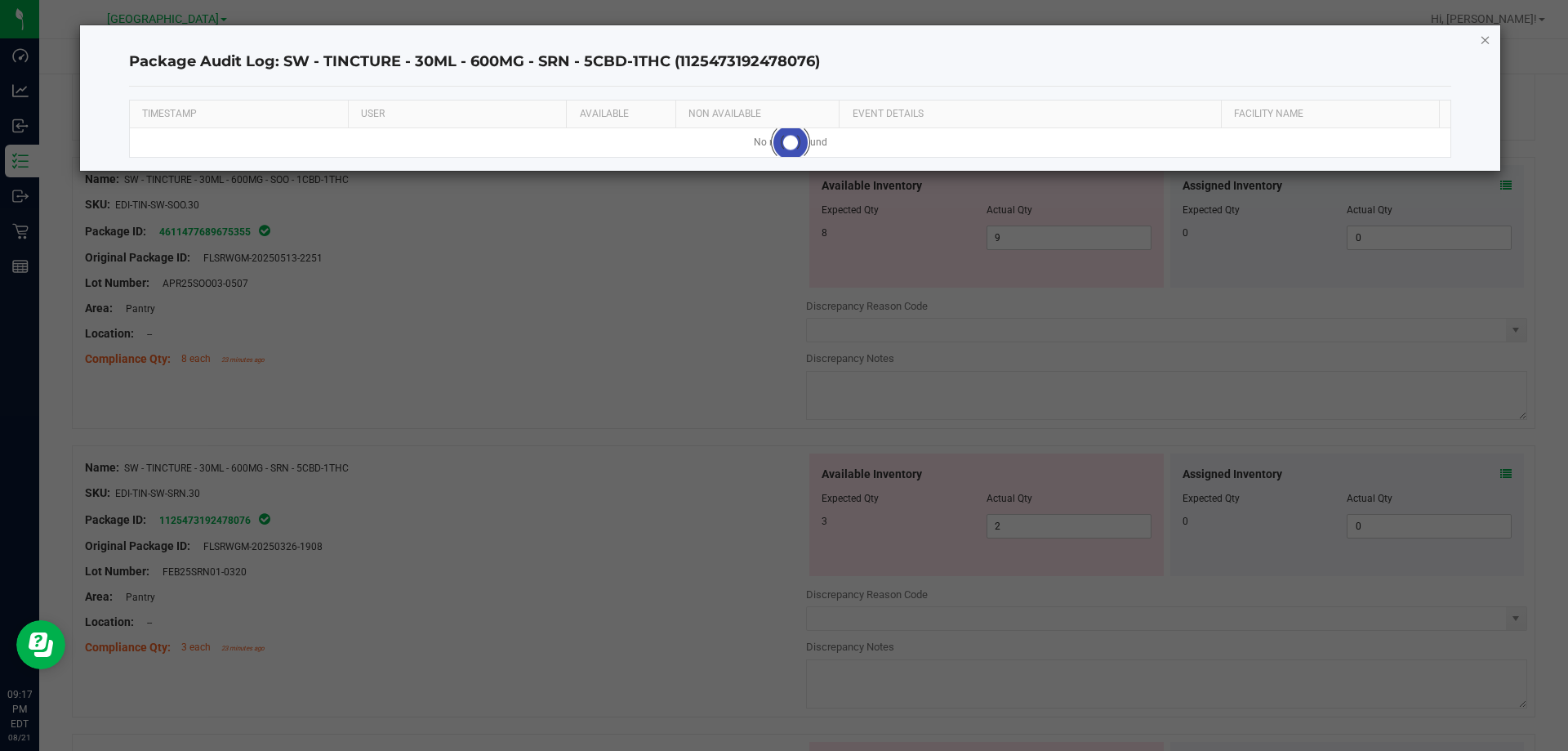
click at [1485, 39] on icon "button" at bounding box center [1485, 39] width 12 height 20
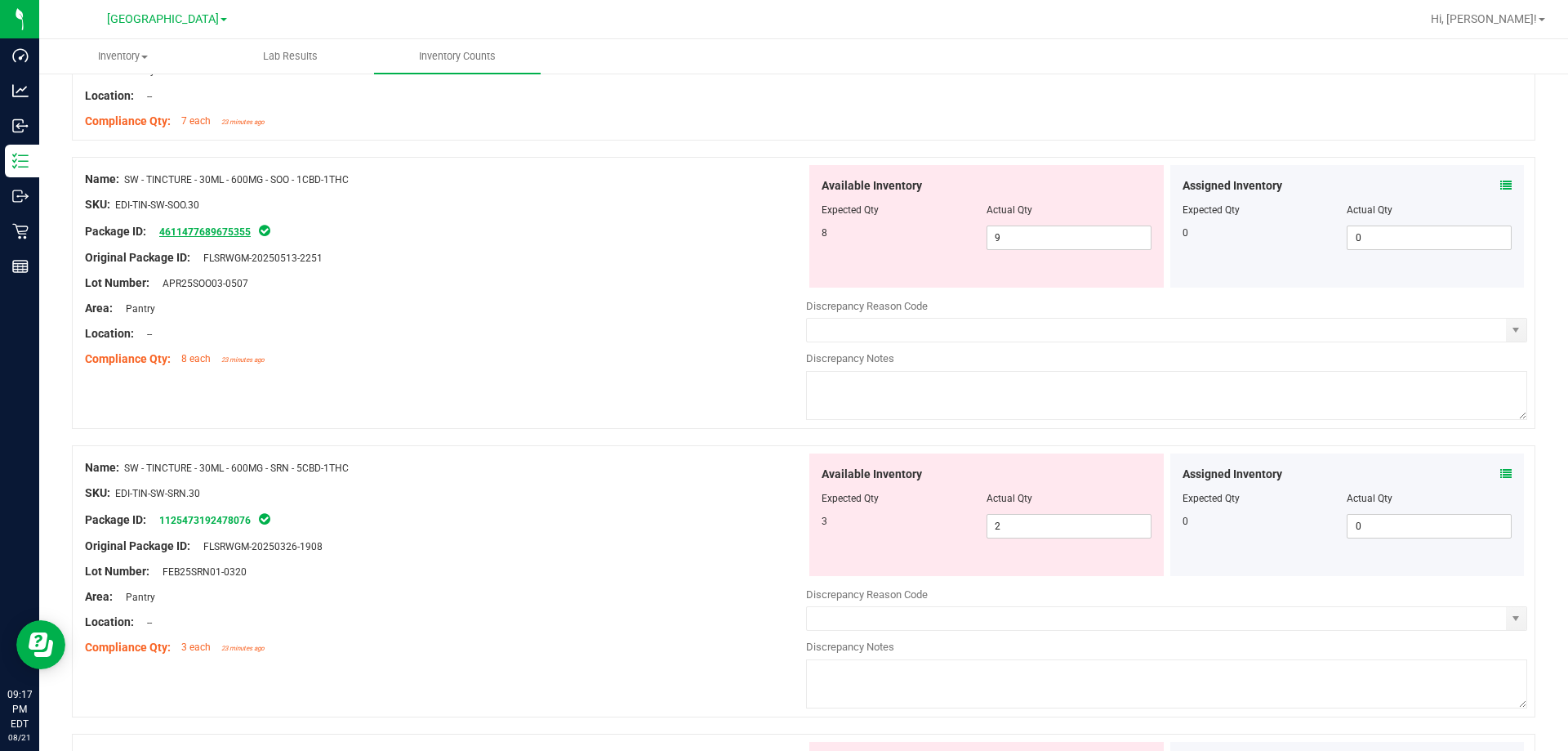
click at [192, 236] on link "4611477689675355" at bounding box center [205, 231] width 92 height 12
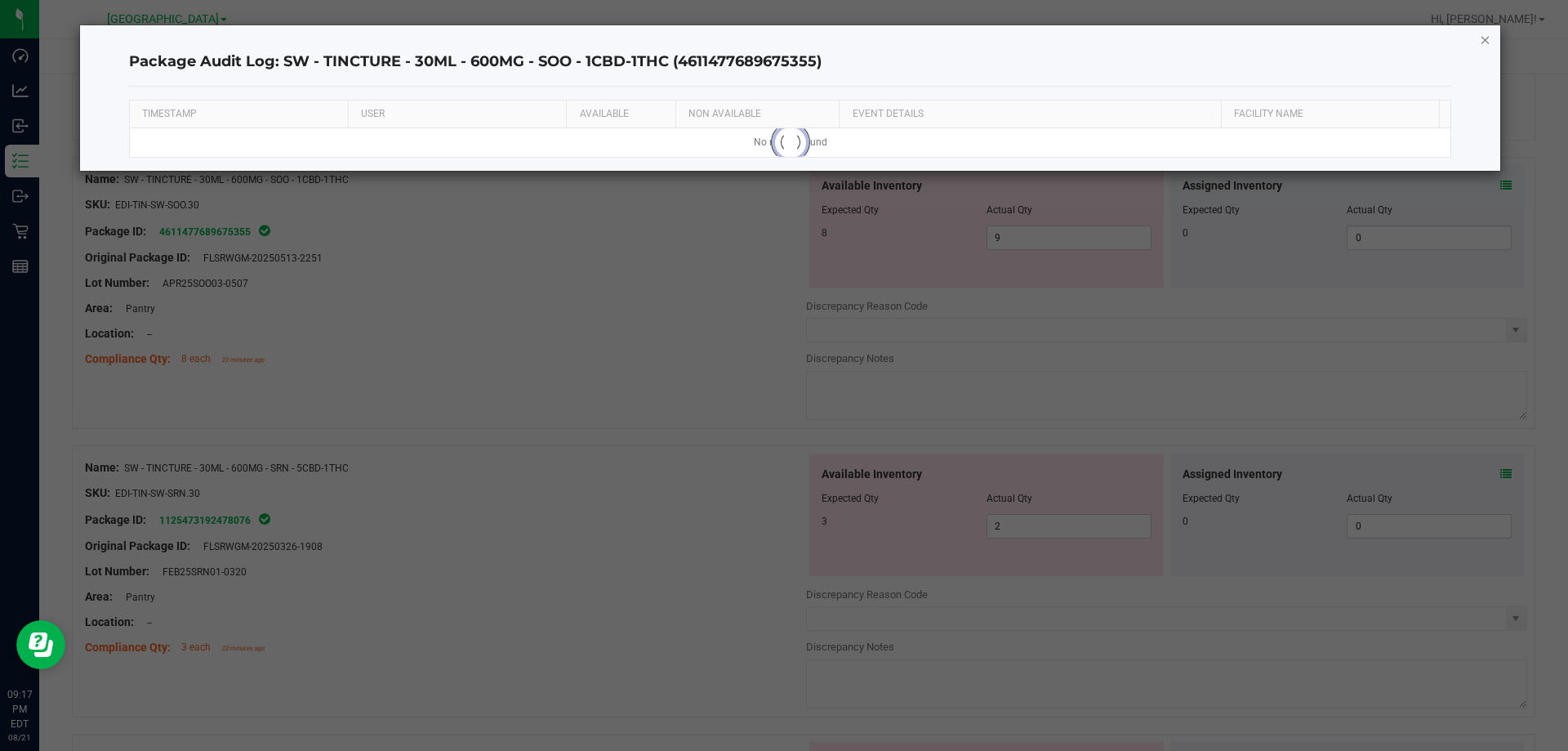
click at [1488, 39] on icon "button" at bounding box center [1485, 39] width 12 height 20
click at [1488, 39] on ul "Inventory All packages All inventory Waste log Create inventory Lab Results Inv…" at bounding box center [823, 56] width 1568 height 35
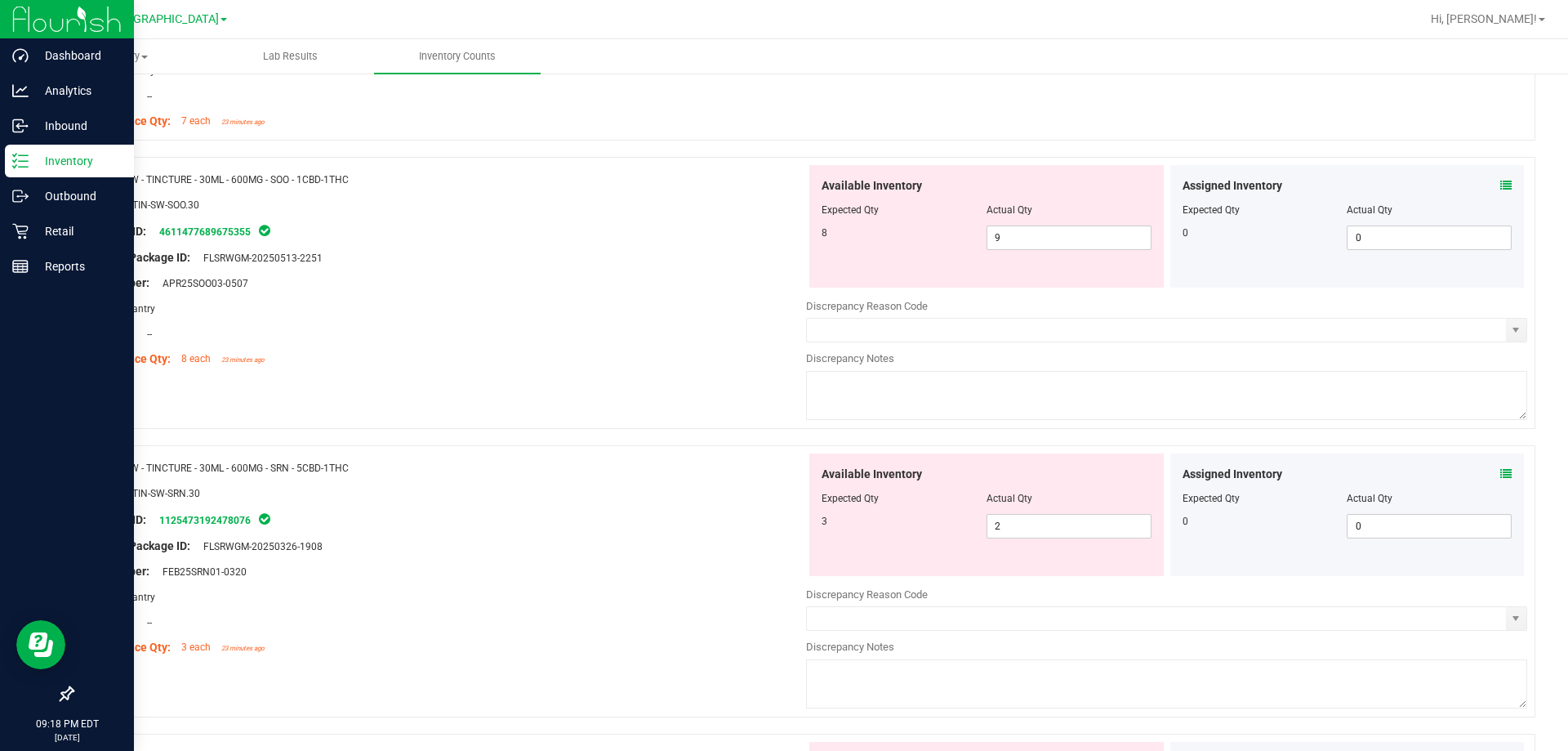
click at [57, 157] on p "Inventory" at bounding box center [78, 161] width 98 height 20
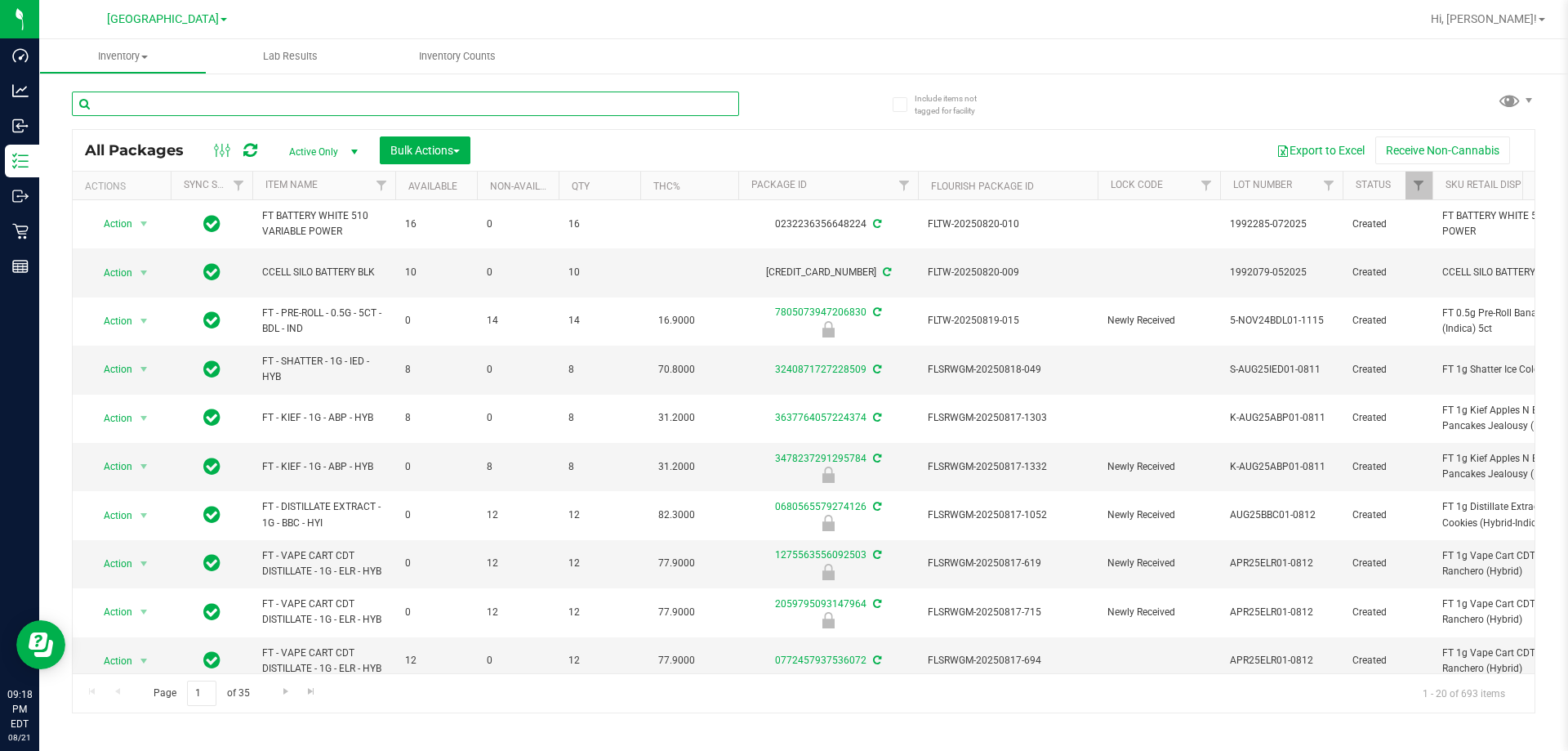
click at [235, 105] on input "text" at bounding box center [405, 103] width 667 height 24
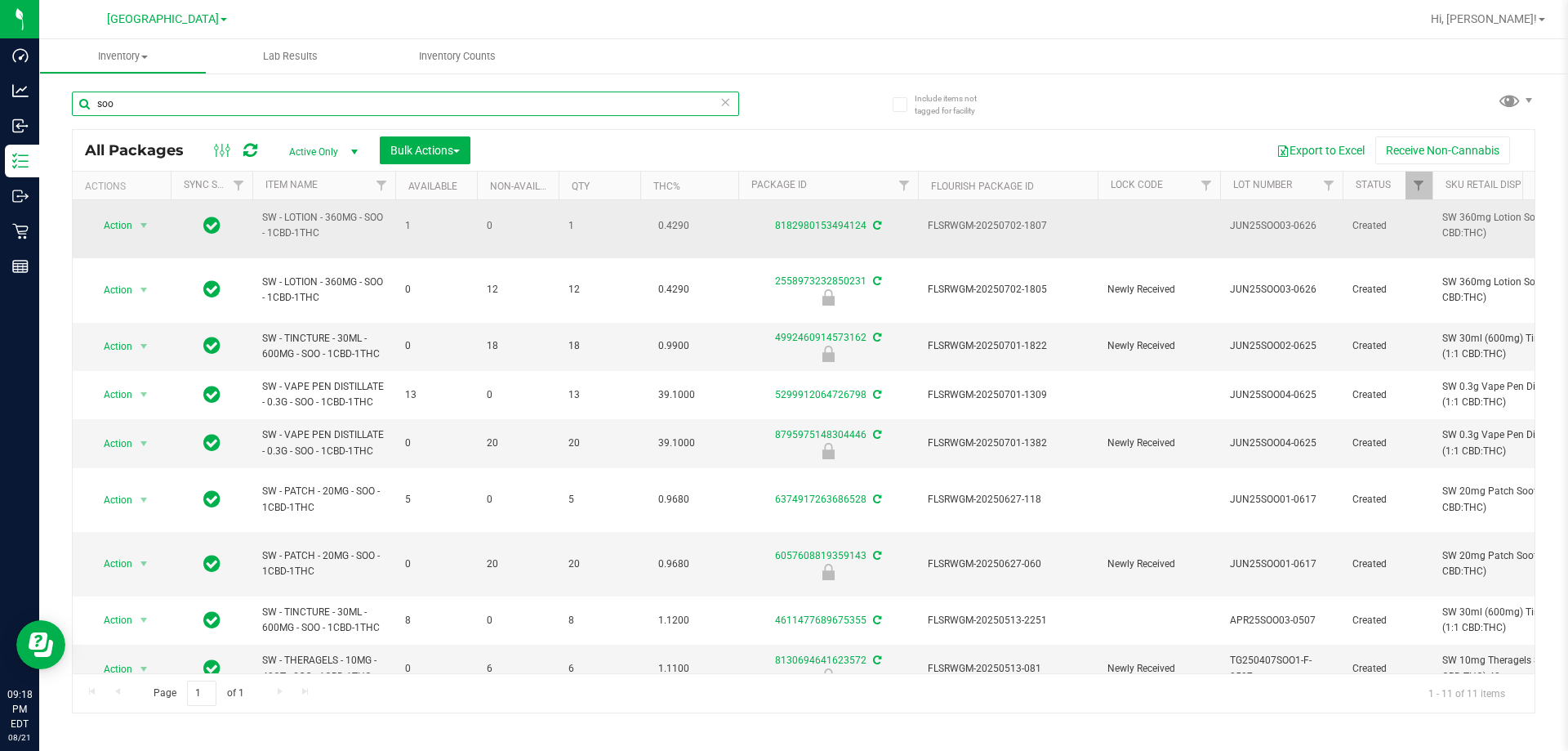
scroll to position [82, 0]
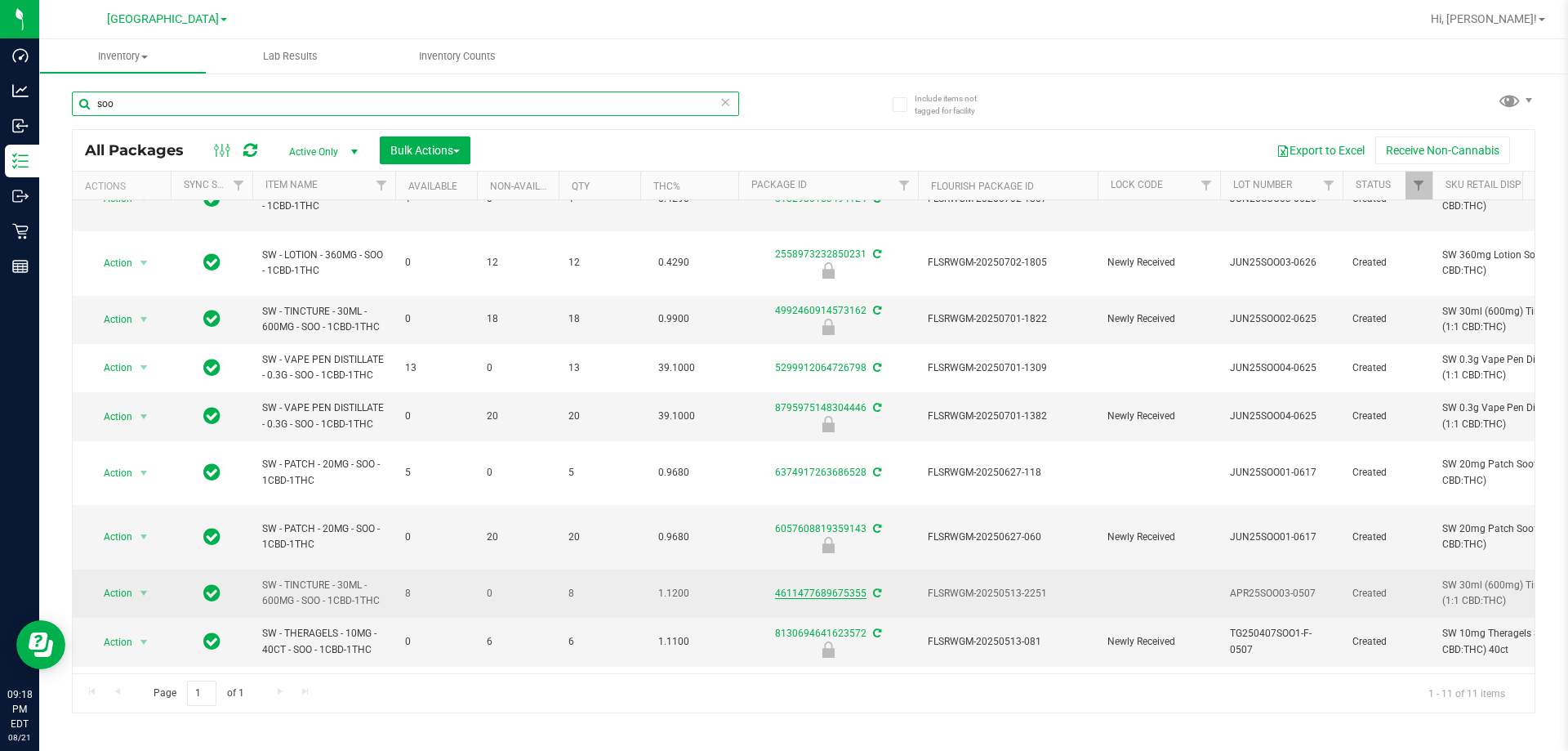
type input "soo"
click at [803, 587] on link "4611477689675355" at bounding box center [821, 592] width 92 height 12
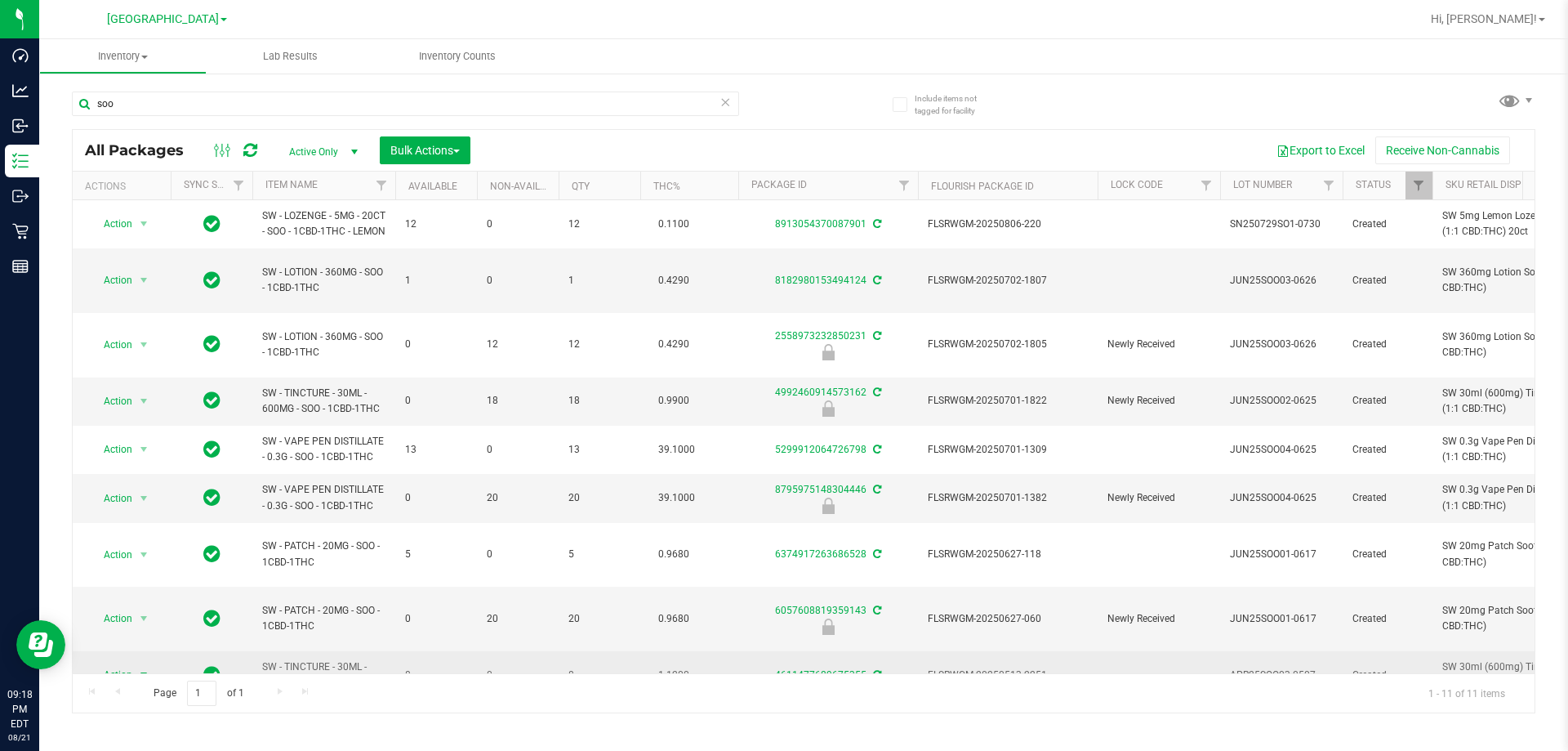
click at [112, 663] on span "Action" at bounding box center [111, 674] width 44 height 23
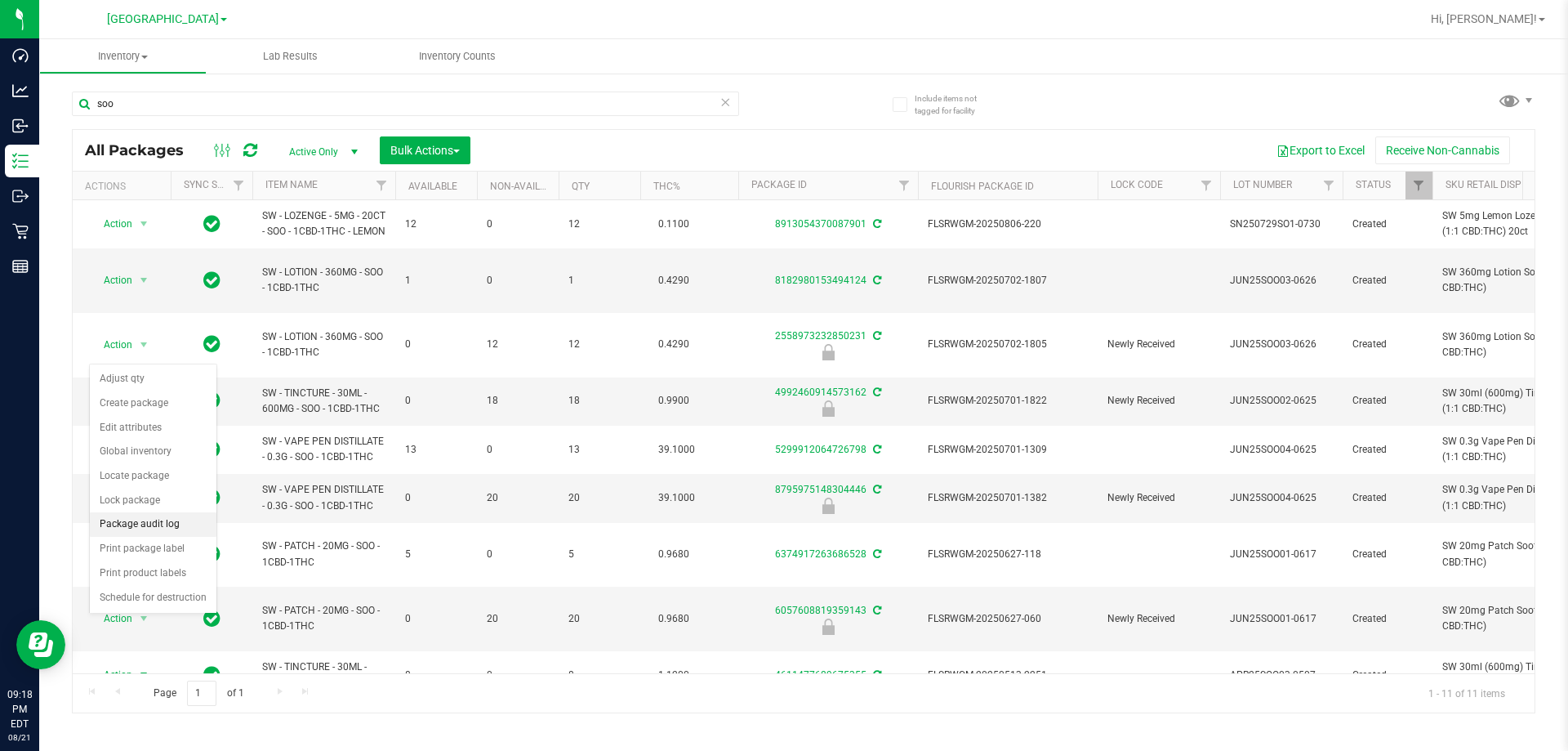
click at [146, 521] on li "Package audit log" at bounding box center [153, 524] width 127 height 24
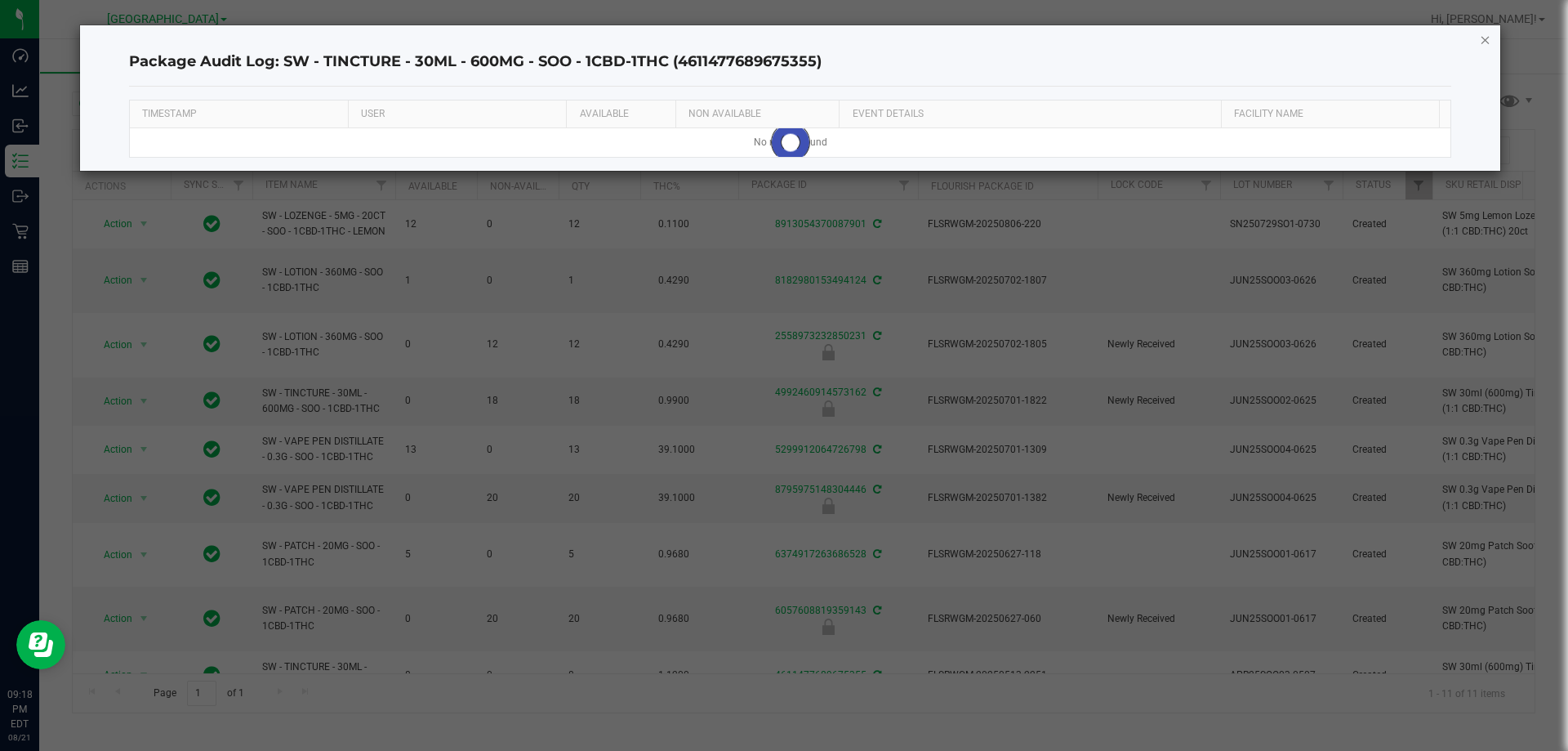
click at [1485, 41] on icon "button" at bounding box center [1485, 39] width 12 height 20
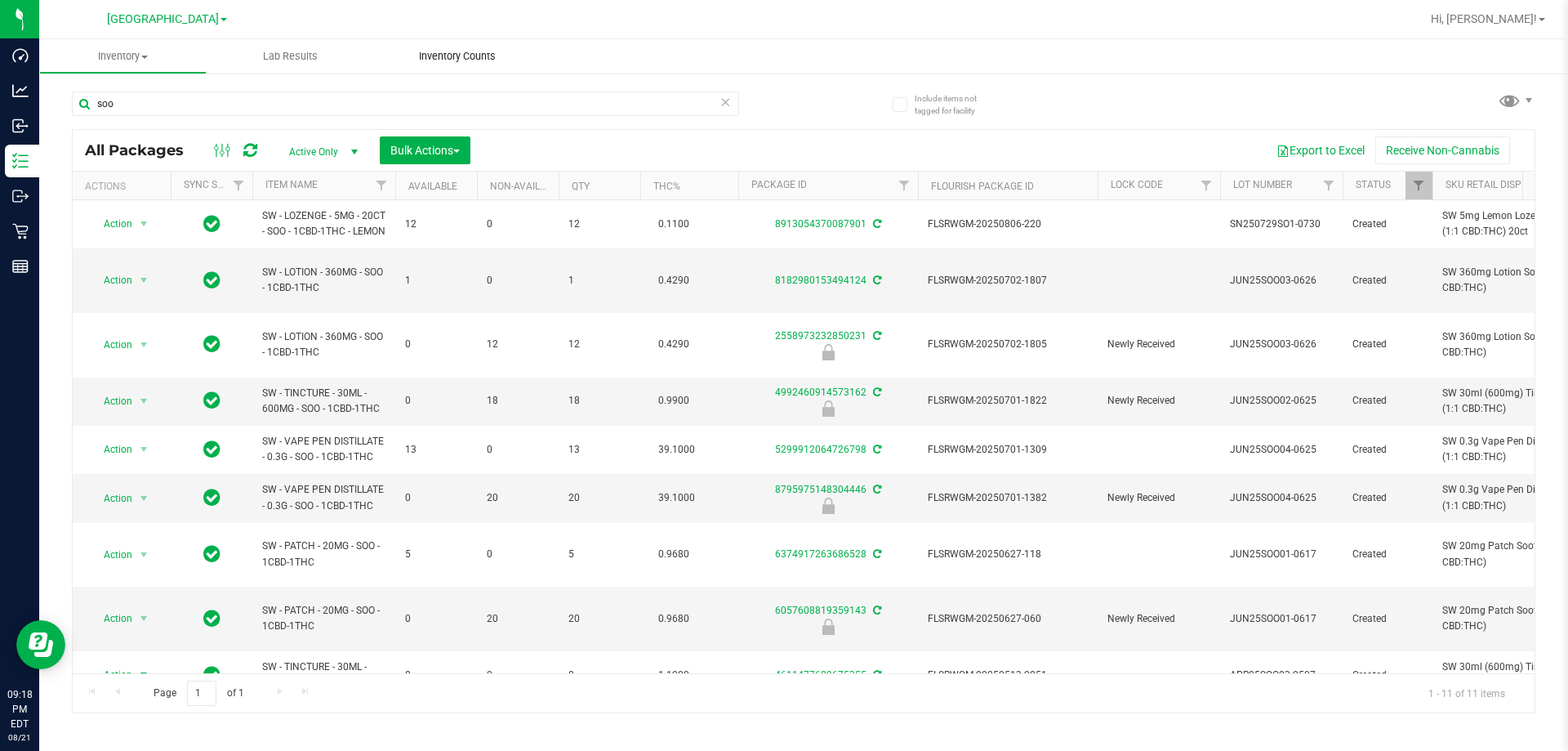
click at [465, 49] on span "Inventory Counts" at bounding box center [457, 56] width 121 height 15
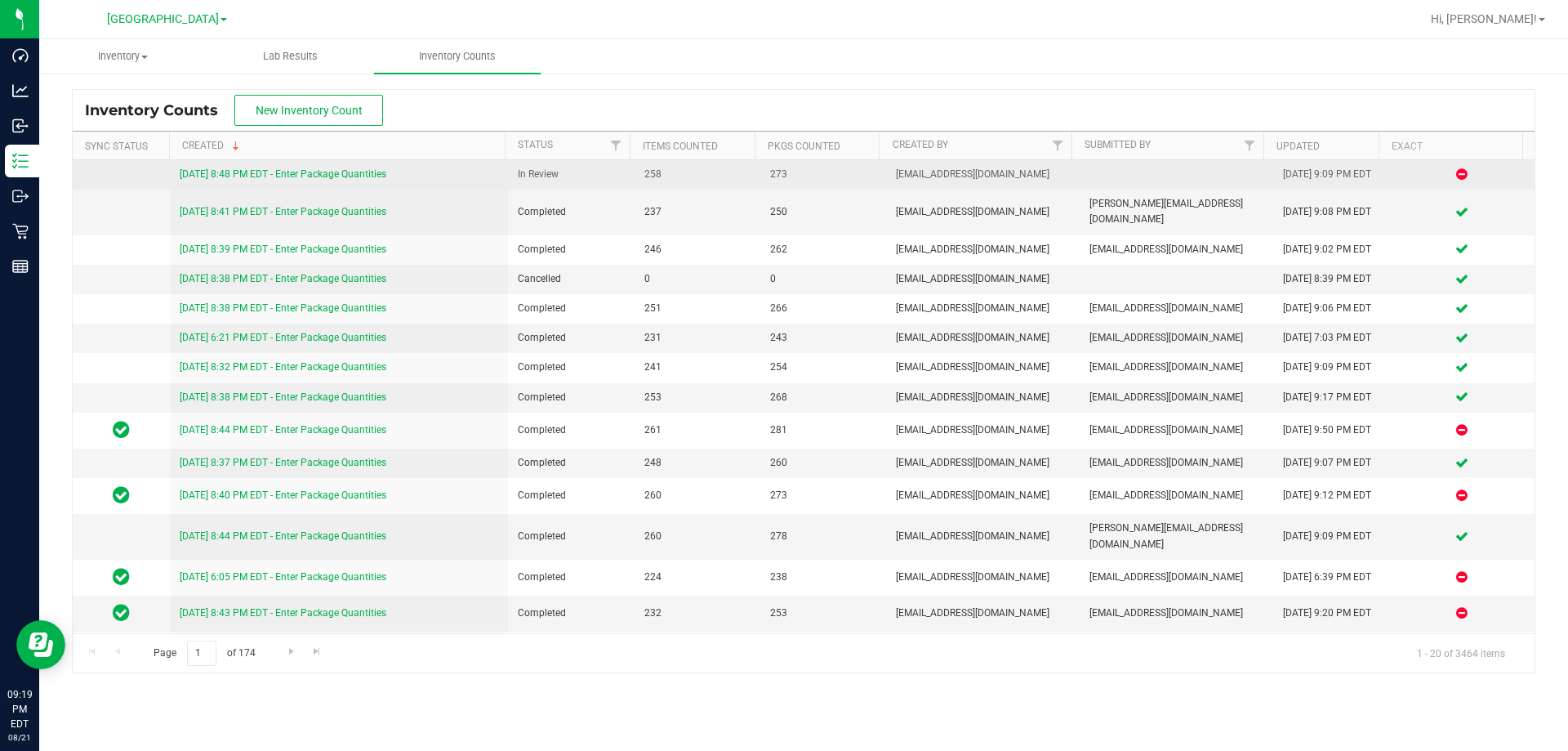
click at [357, 177] on link "8/21/25 8:48 PM EDT - Enter Package Quantities" at bounding box center [283, 173] width 207 height 12
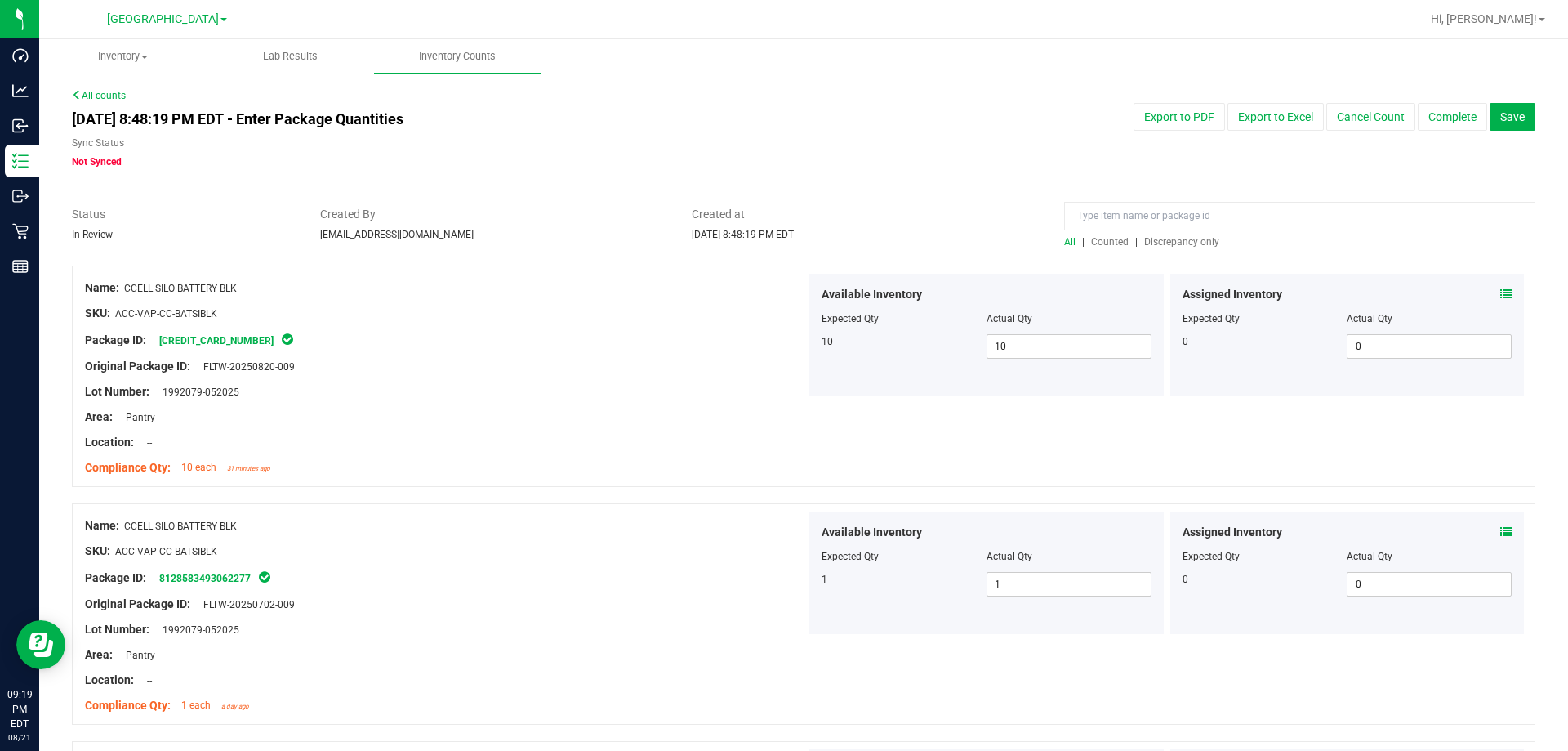
click at [1178, 244] on span "Discrepancy only" at bounding box center [1182, 241] width 75 height 12
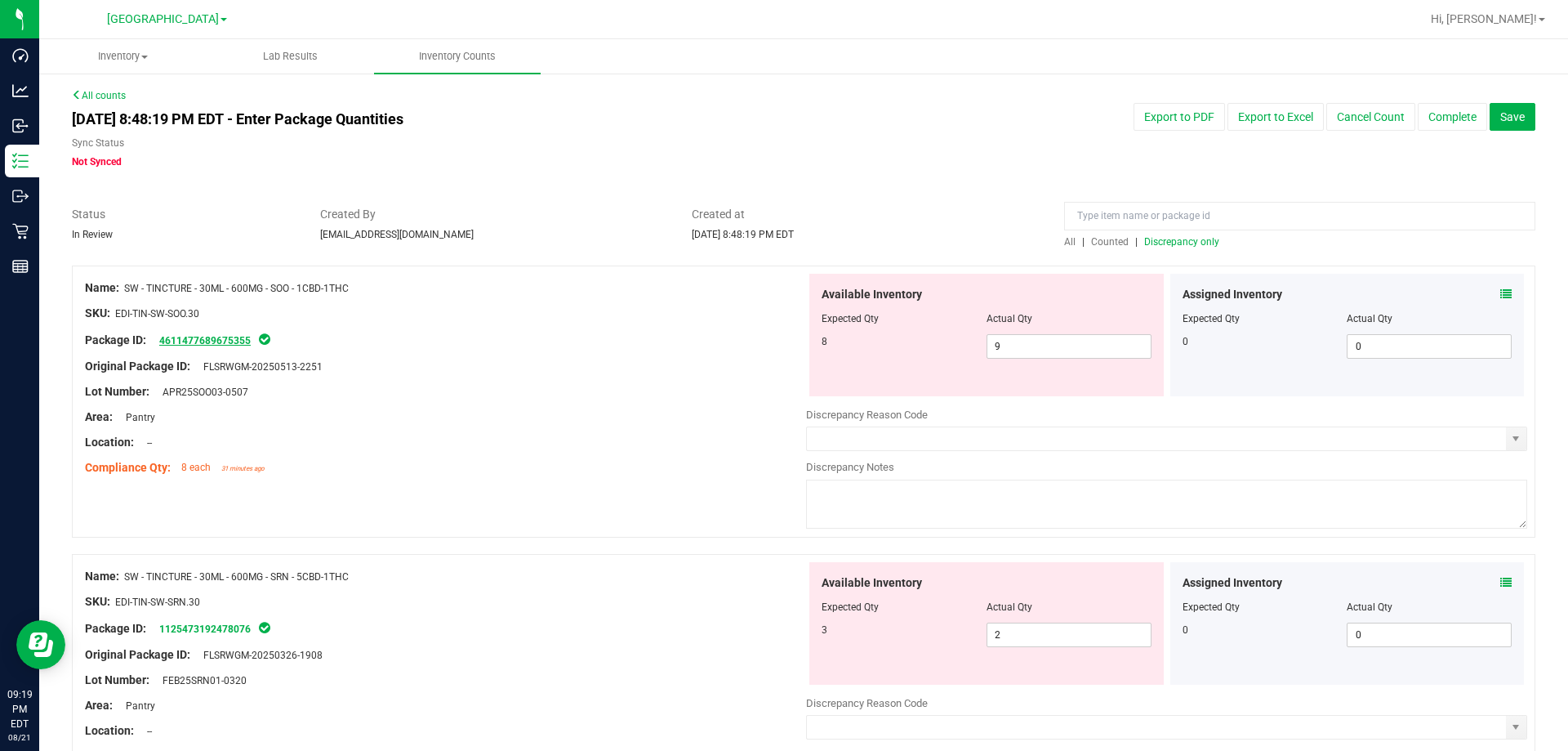
click at [208, 342] on link "4611477689675355" at bounding box center [205, 340] width 92 height 12
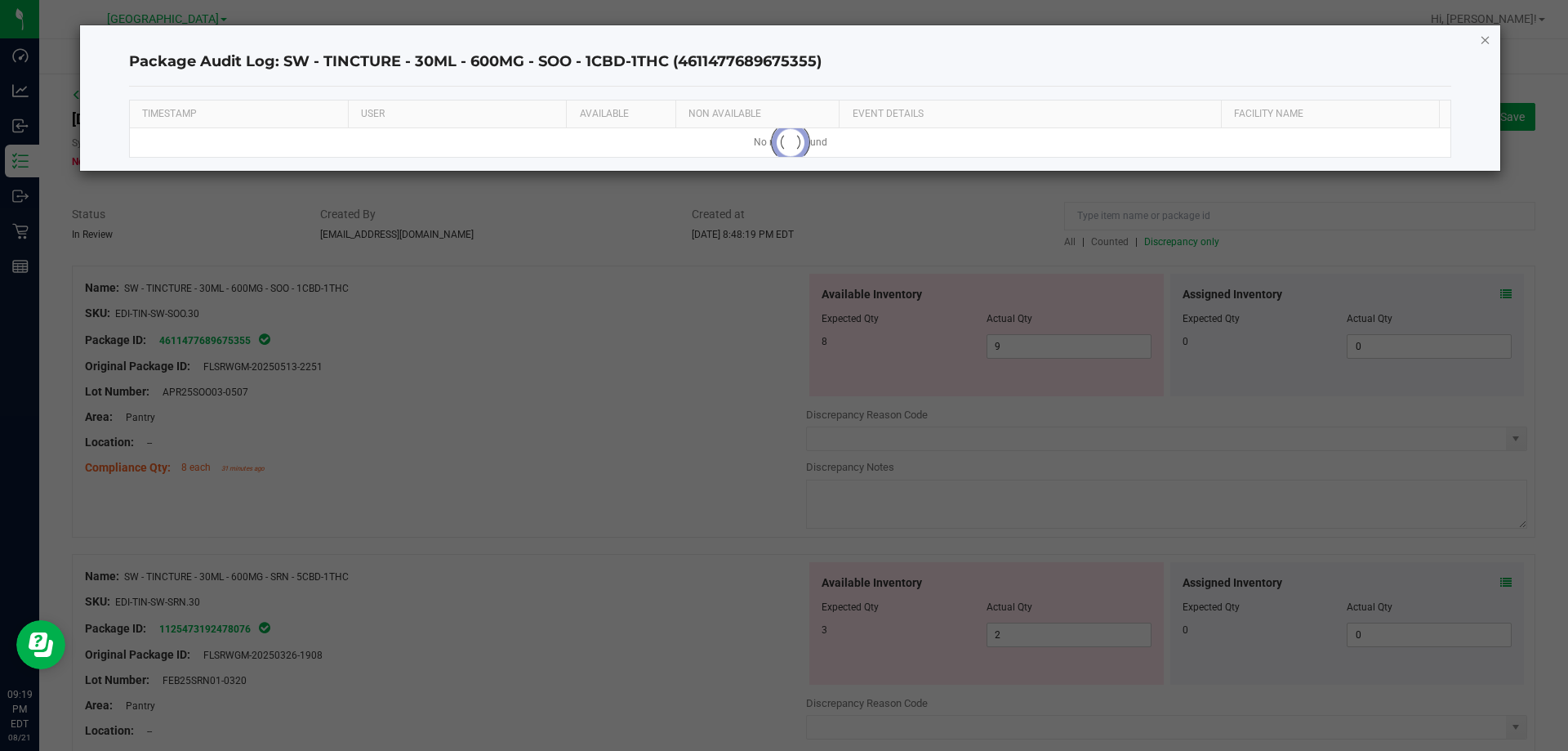
click at [1482, 37] on icon "button" at bounding box center [1485, 39] width 12 height 20
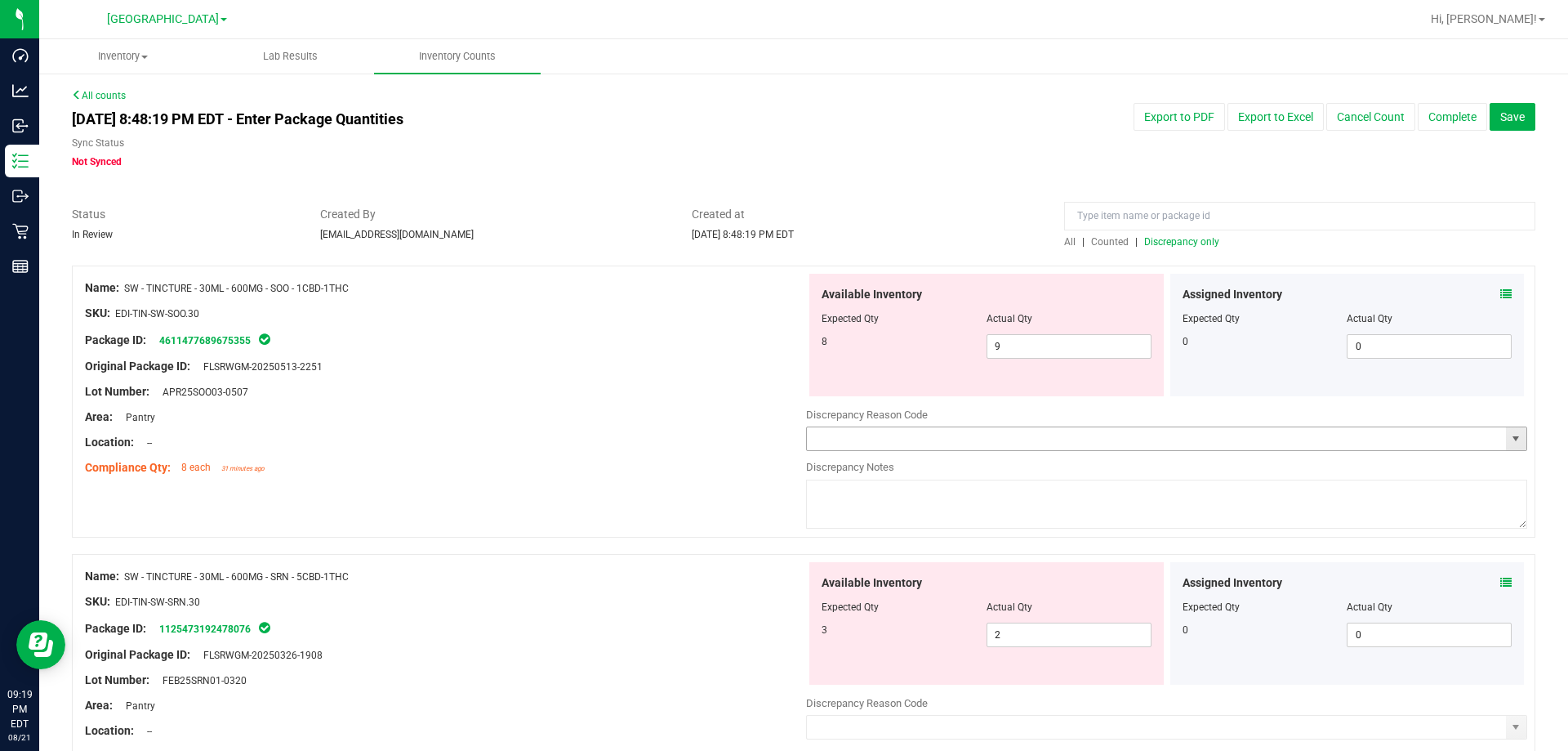
click at [903, 435] on input "text" at bounding box center [1156, 438] width 699 height 23
click at [1509, 441] on span "select" at bounding box center [1515, 438] width 13 height 13
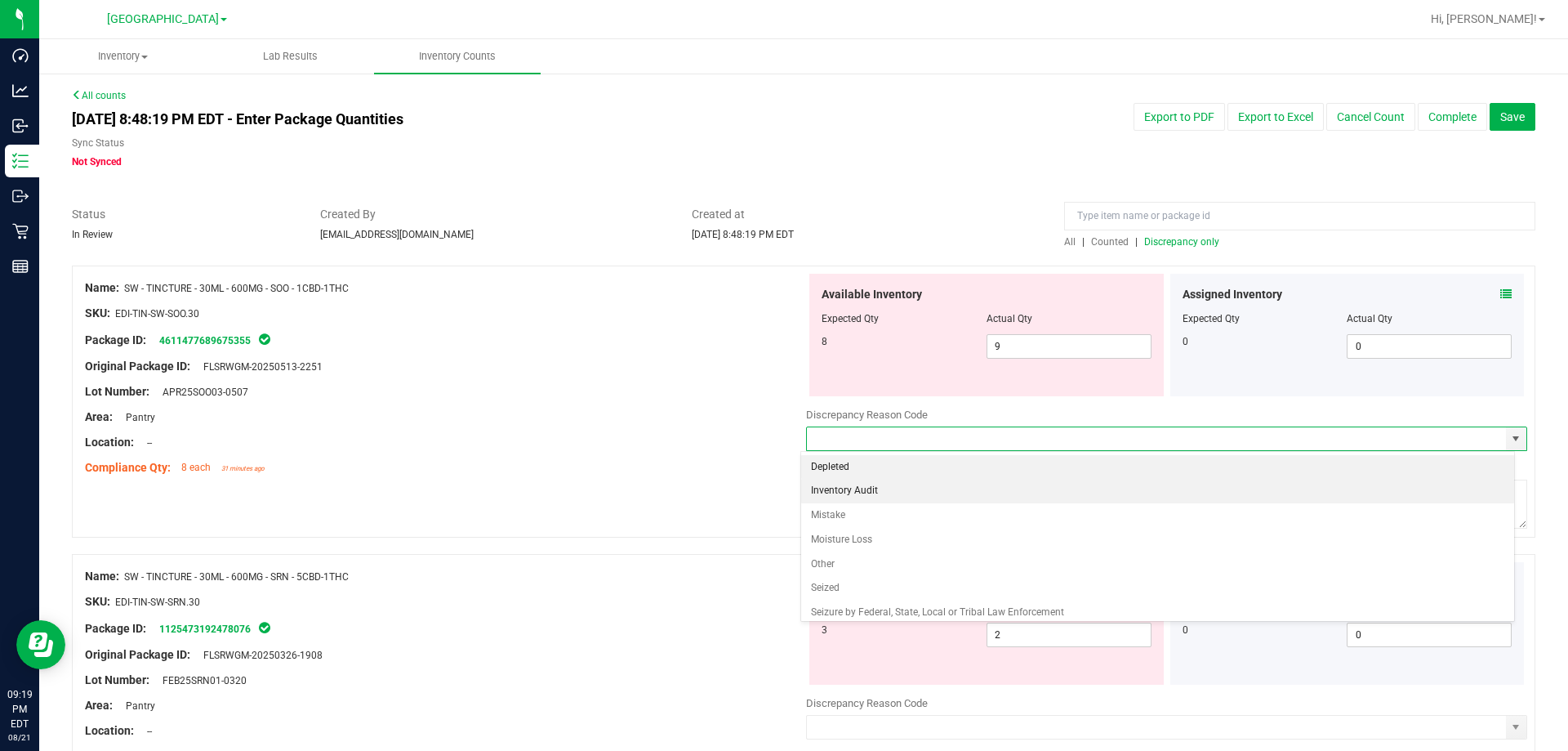
click at [905, 497] on li "Inventory Audit" at bounding box center [1157, 491] width 714 height 24
type input "Inventory Audit"
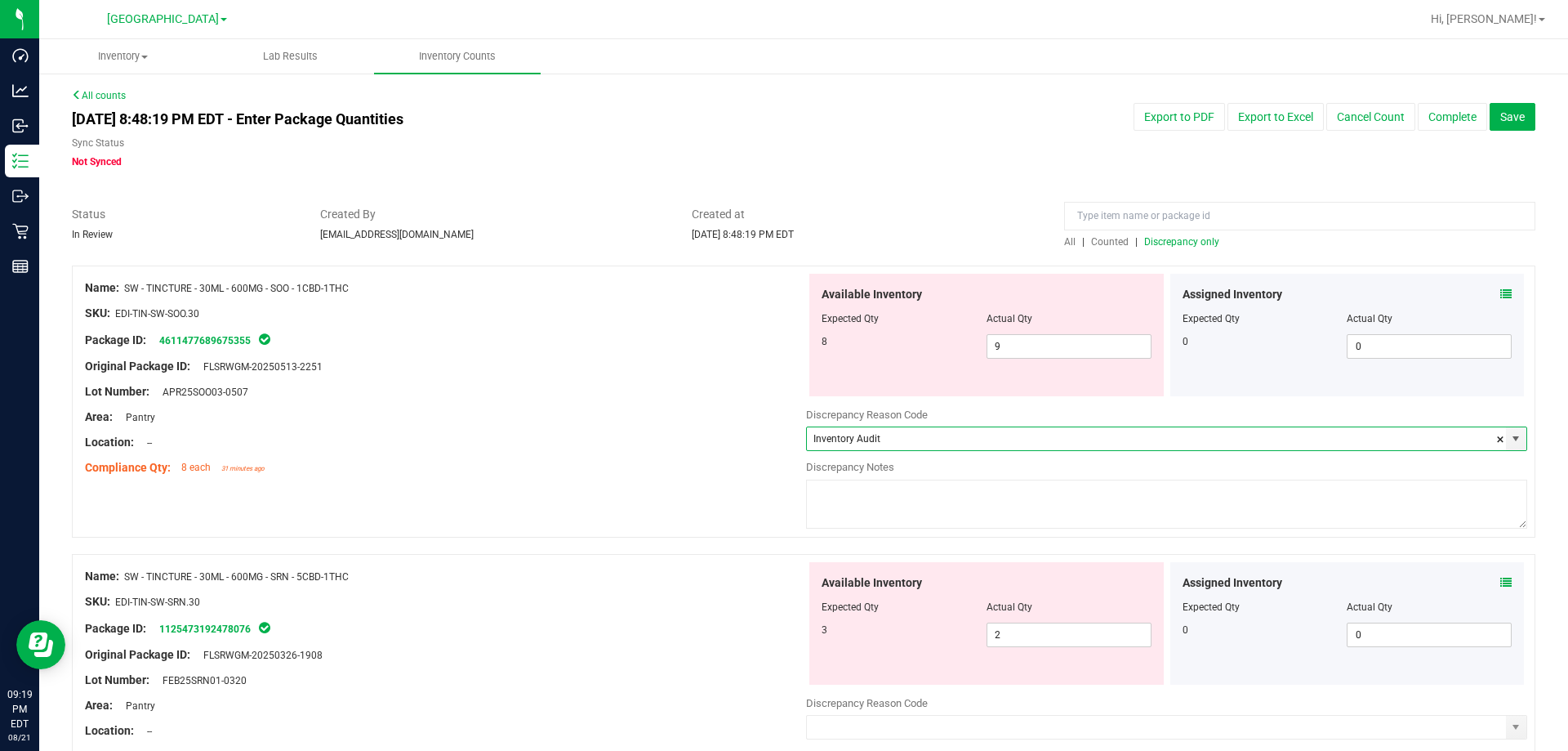
click at [879, 501] on textarea at bounding box center [1166, 504] width 721 height 49
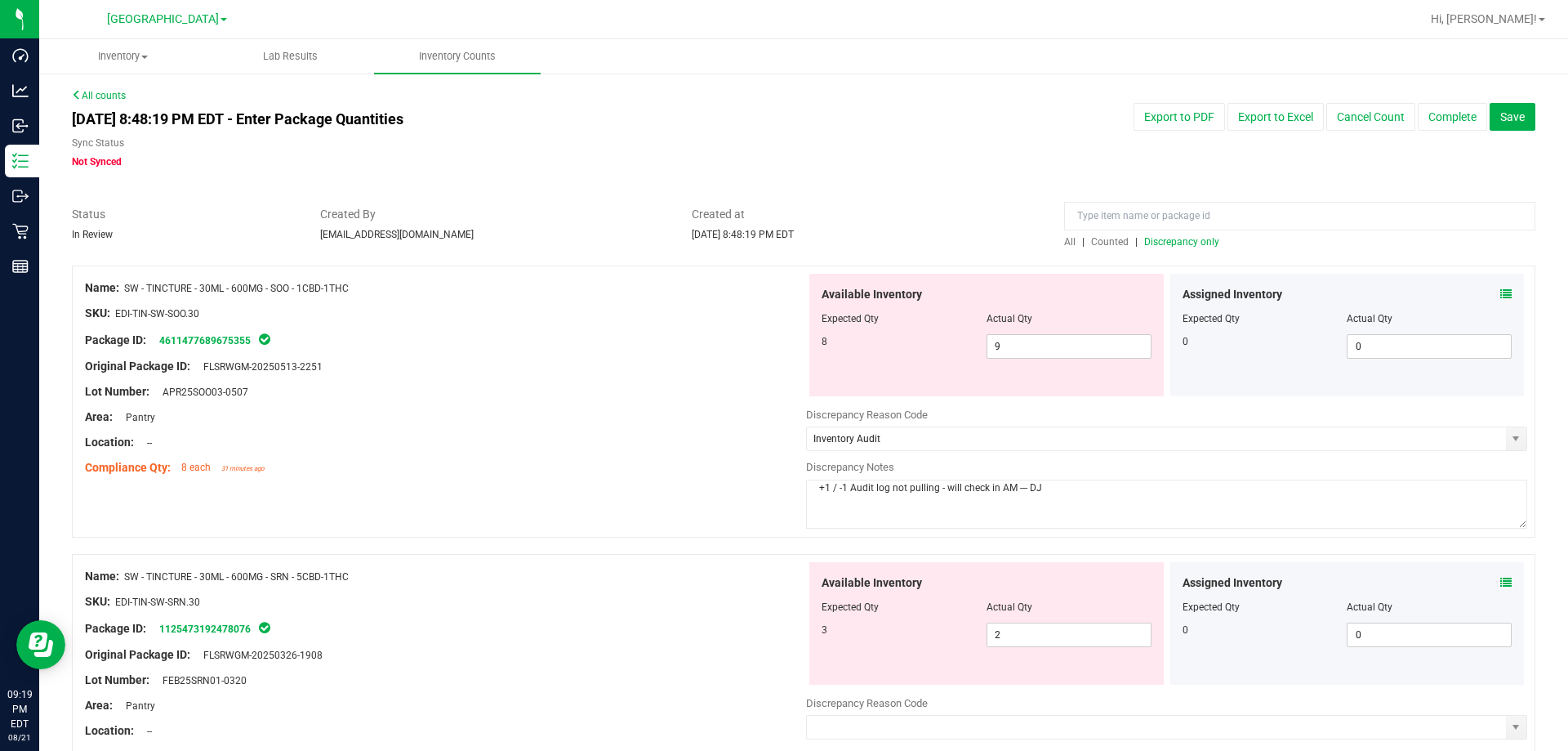
drag, startPoint x: 1043, startPoint y: 488, endPoint x: 789, endPoint y: 488, distance: 254.0
click at [789, 488] on div "Name: SW - TINCTURE - 30ML - 600MG - SOO - 1CBD-1THC SKU: EDI-TIN-SW-SOO.30 Pac…" at bounding box center [803, 402] width 1464 height 272
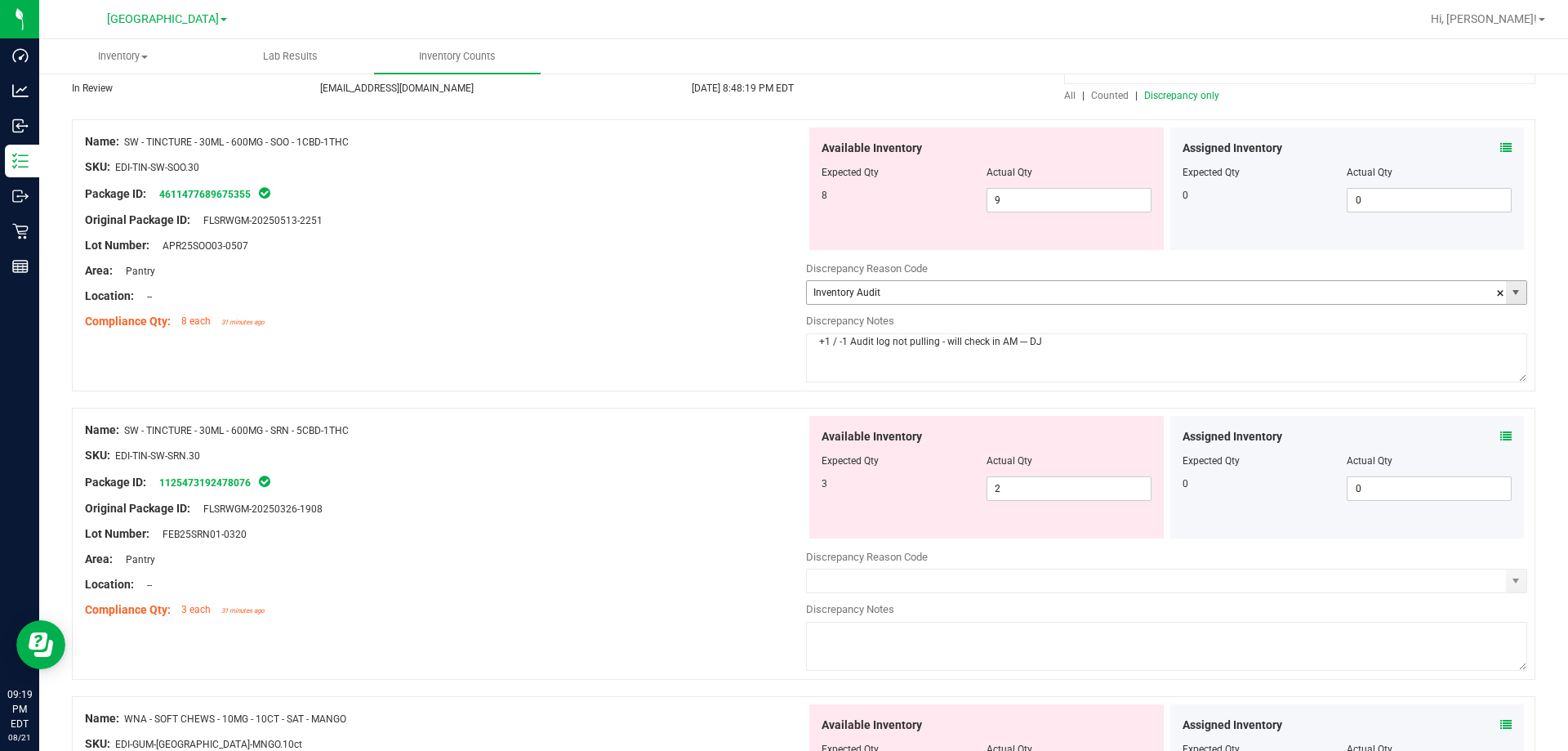
scroll to position [163, 0]
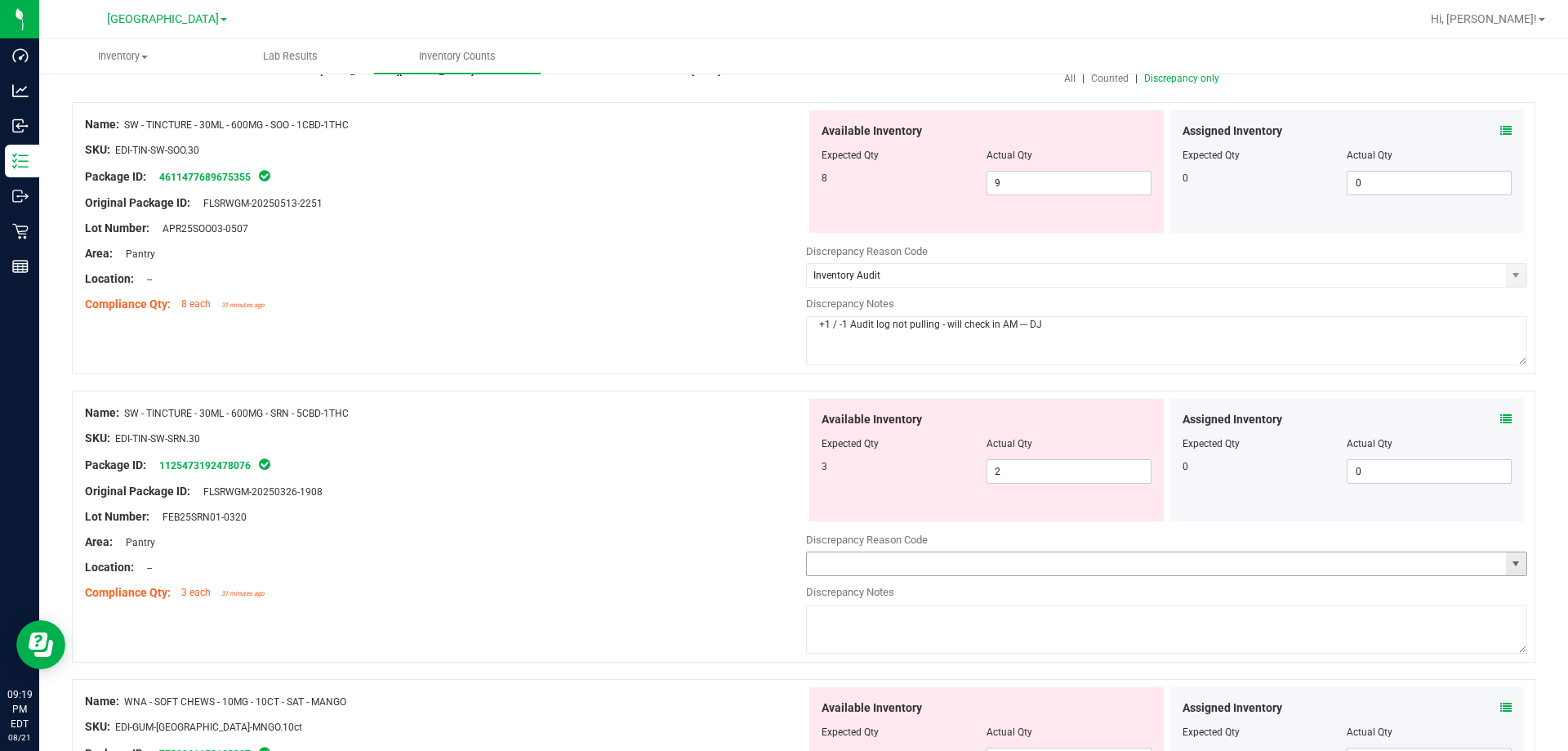
type textarea "+1 / -1 Audit log not pulling - will check in AM --- DJ"
click at [887, 571] on input "text" at bounding box center [1156, 563] width 699 height 23
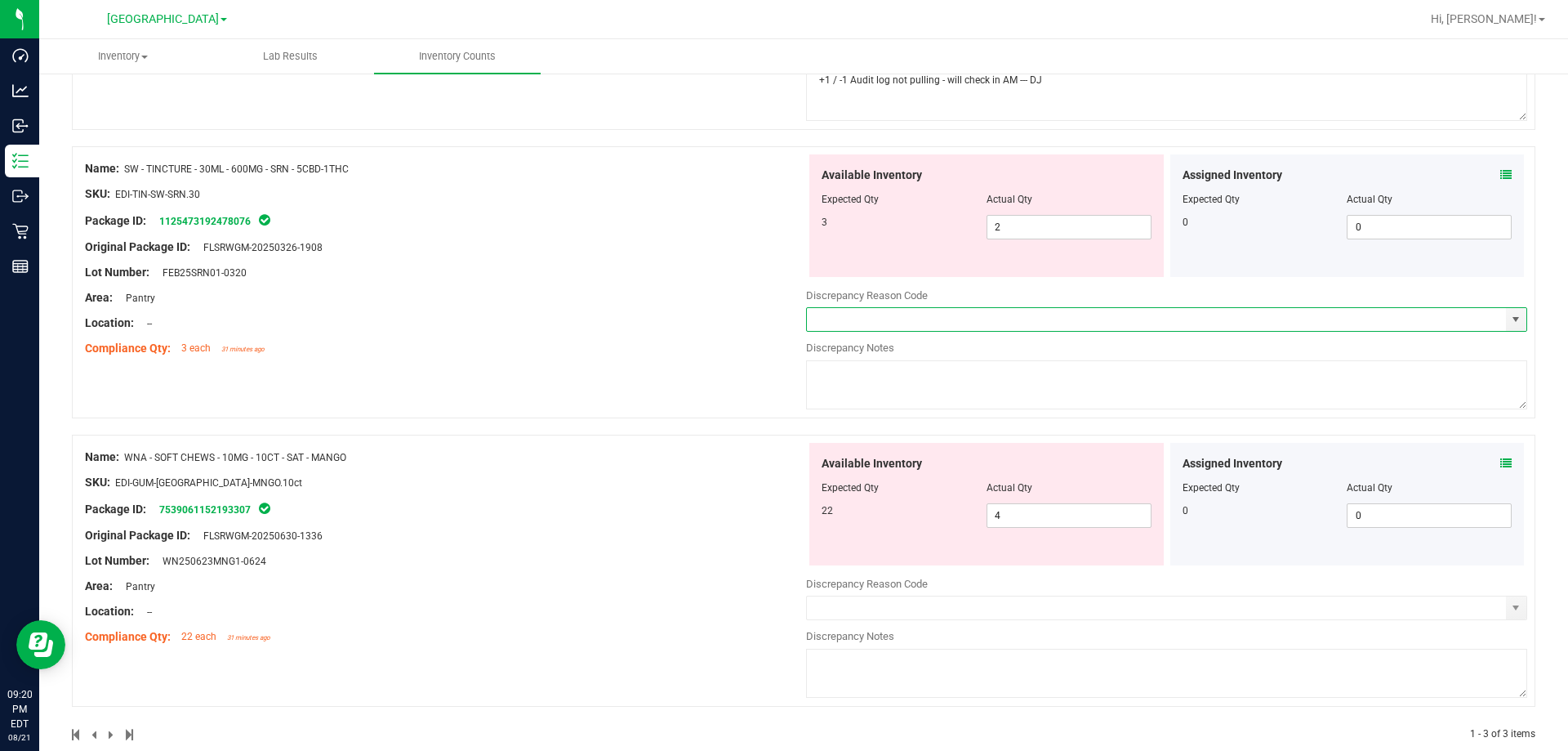
scroll to position [408, 0]
click at [1509, 317] on span "select" at bounding box center [1515, 318] width 13 height 13
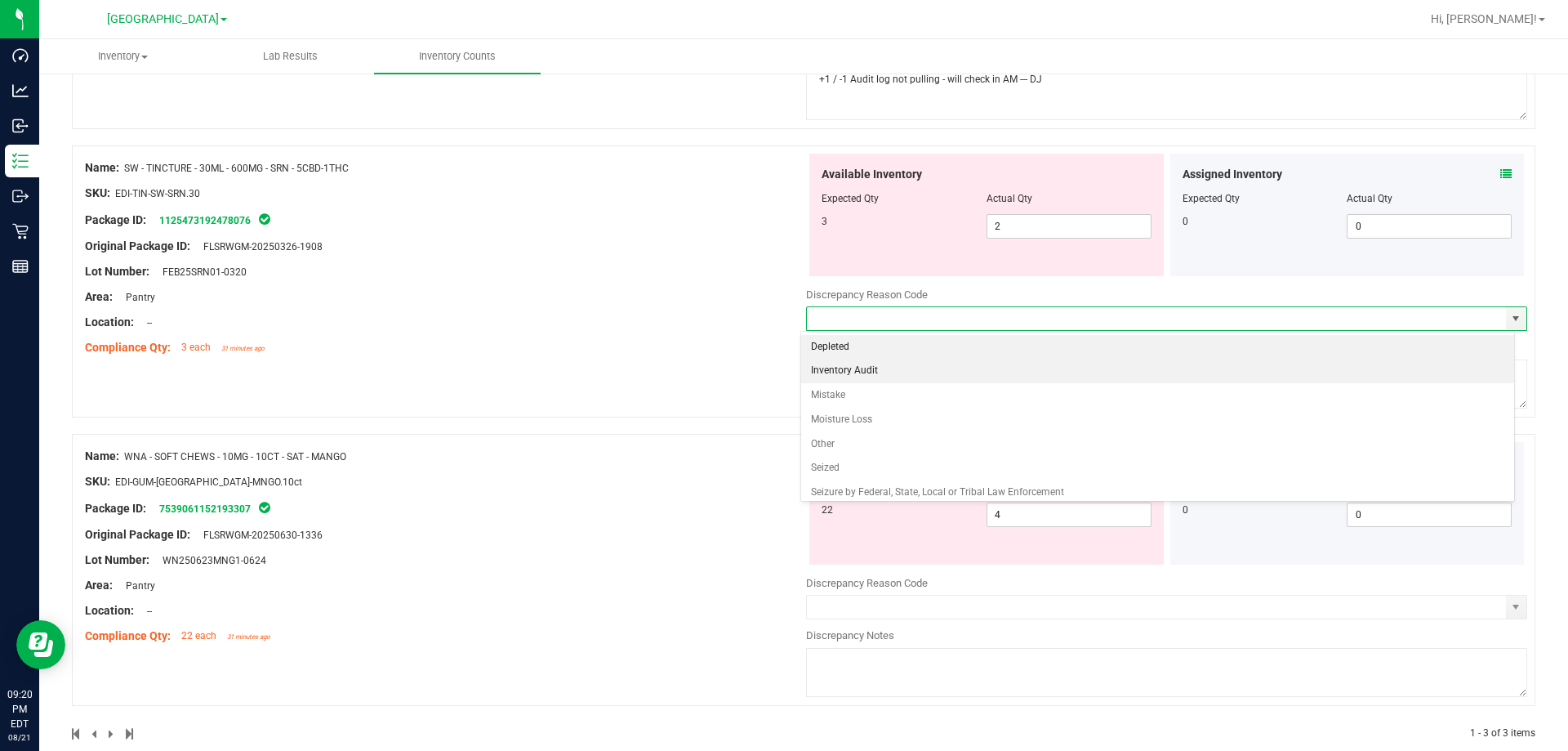
click at [872, 372] on li "Inventory Audit" at bounding box center [1157, 370] width 714 height 24
type input "Inventory Audit"
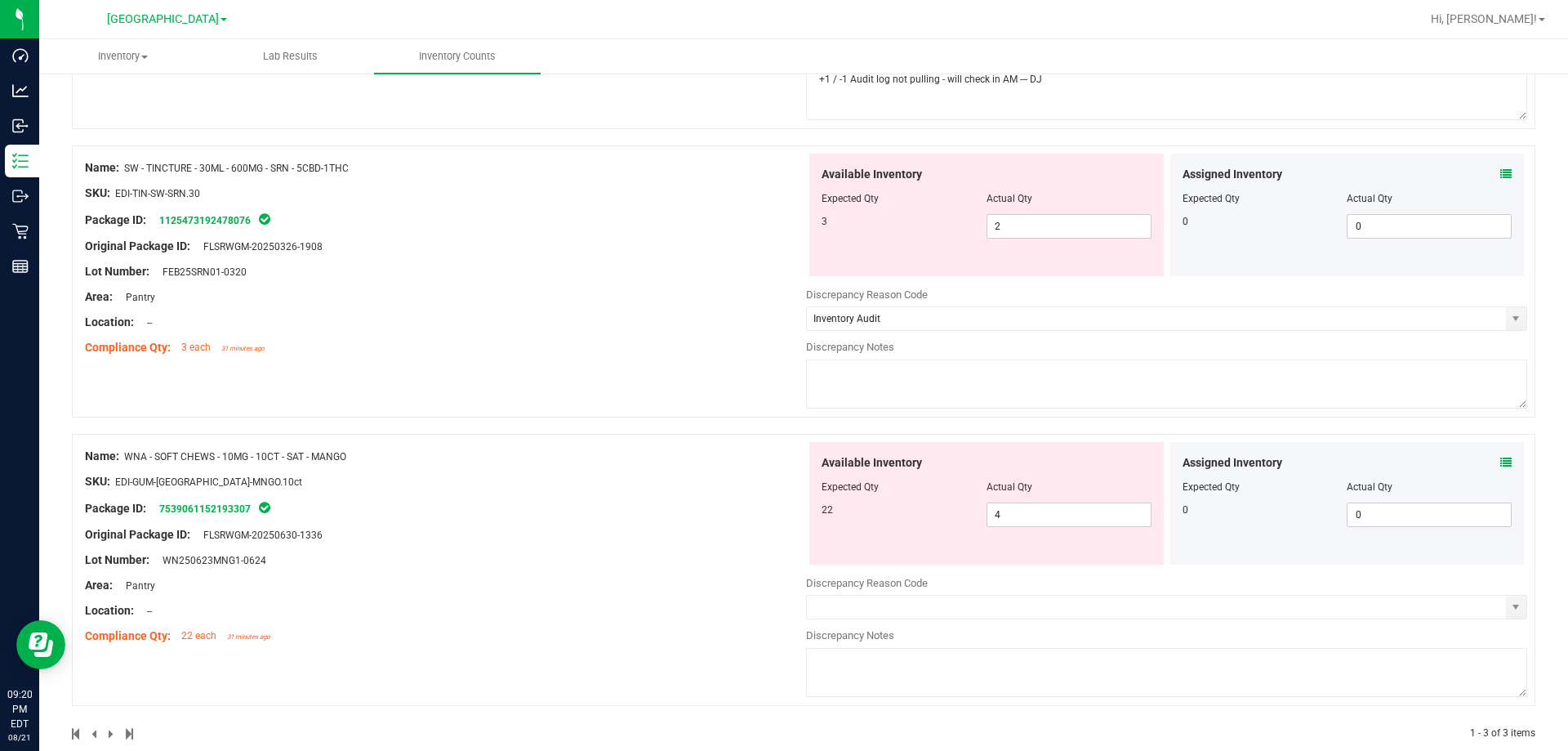
click at [853, 380] on textarea at bounding box center [1166, 384] width 721 height 49
paste textarea "+1 / -1 Audit log not pulling - will check in AM --- DJ"
type textarea "+1 / -1 Audit log not pulling - will check in AM --- DJ"
click at [717, 332] on div at bounding box center [445, 335] width 721 height 8
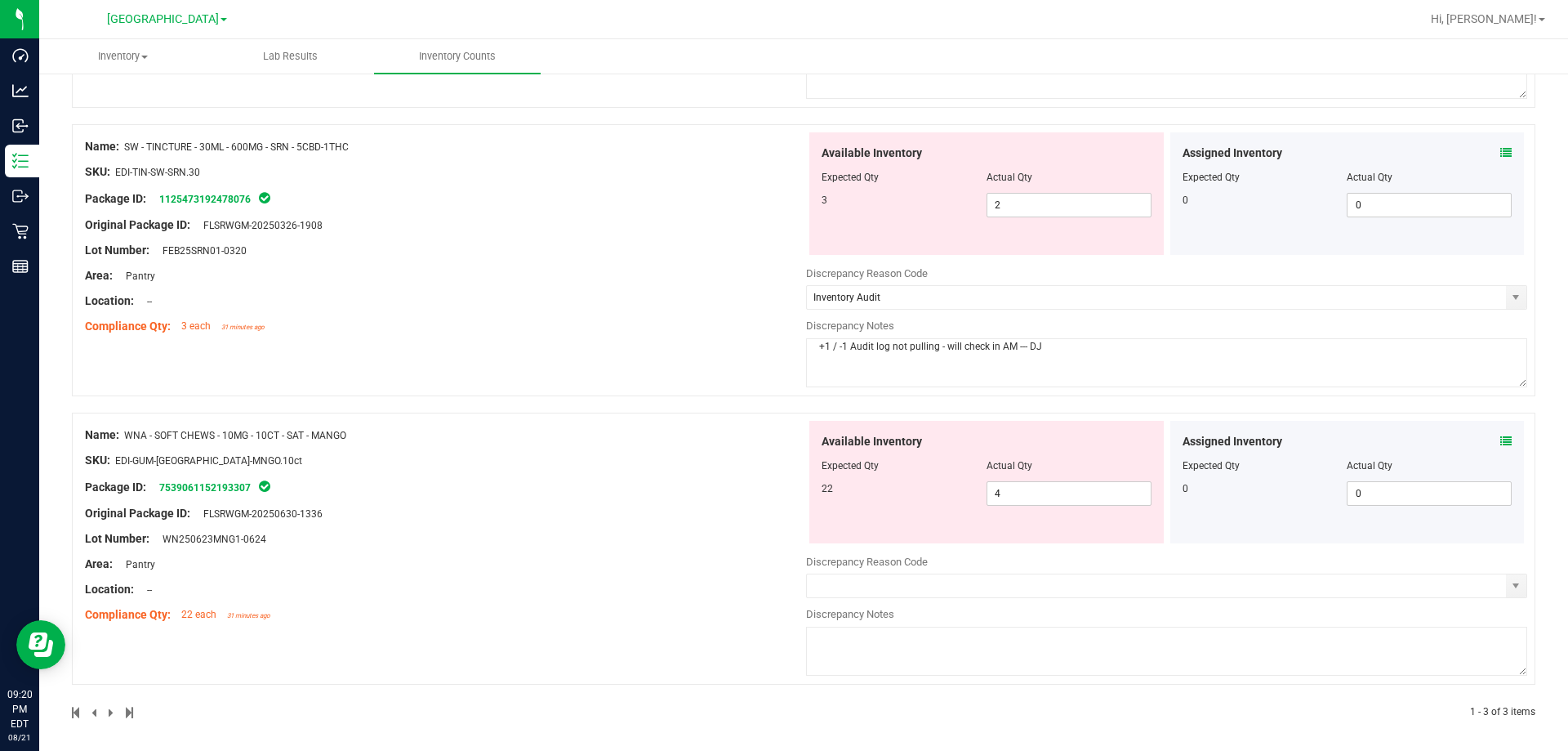
scroll to position [435, 0]
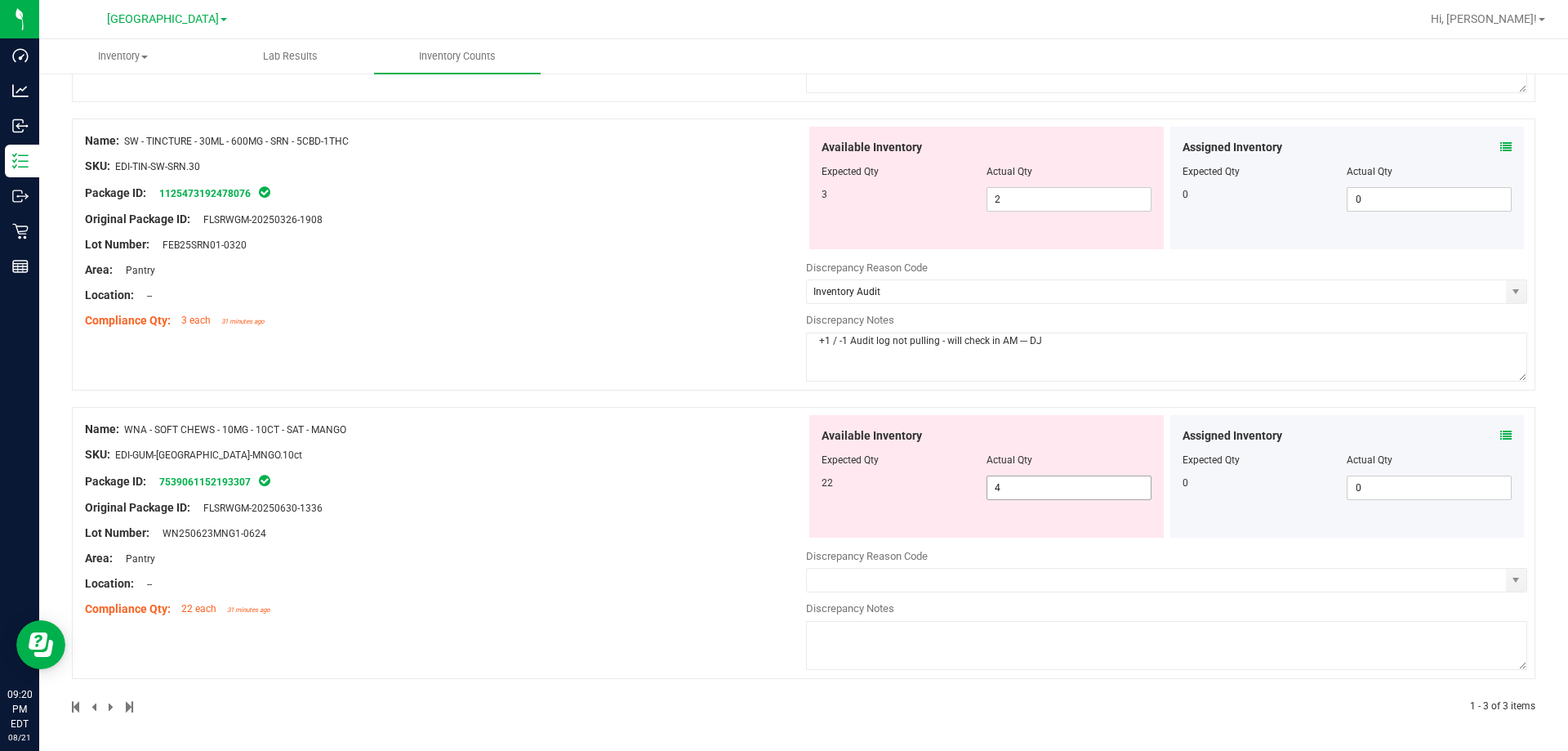
click at [1005, 491] on span "4 4" at bounding box center [1069, 487] width 165 height 24
click at [1005, 491] on input "4" at bounding box center [1069, 487] width 163 height 23
type input "22"
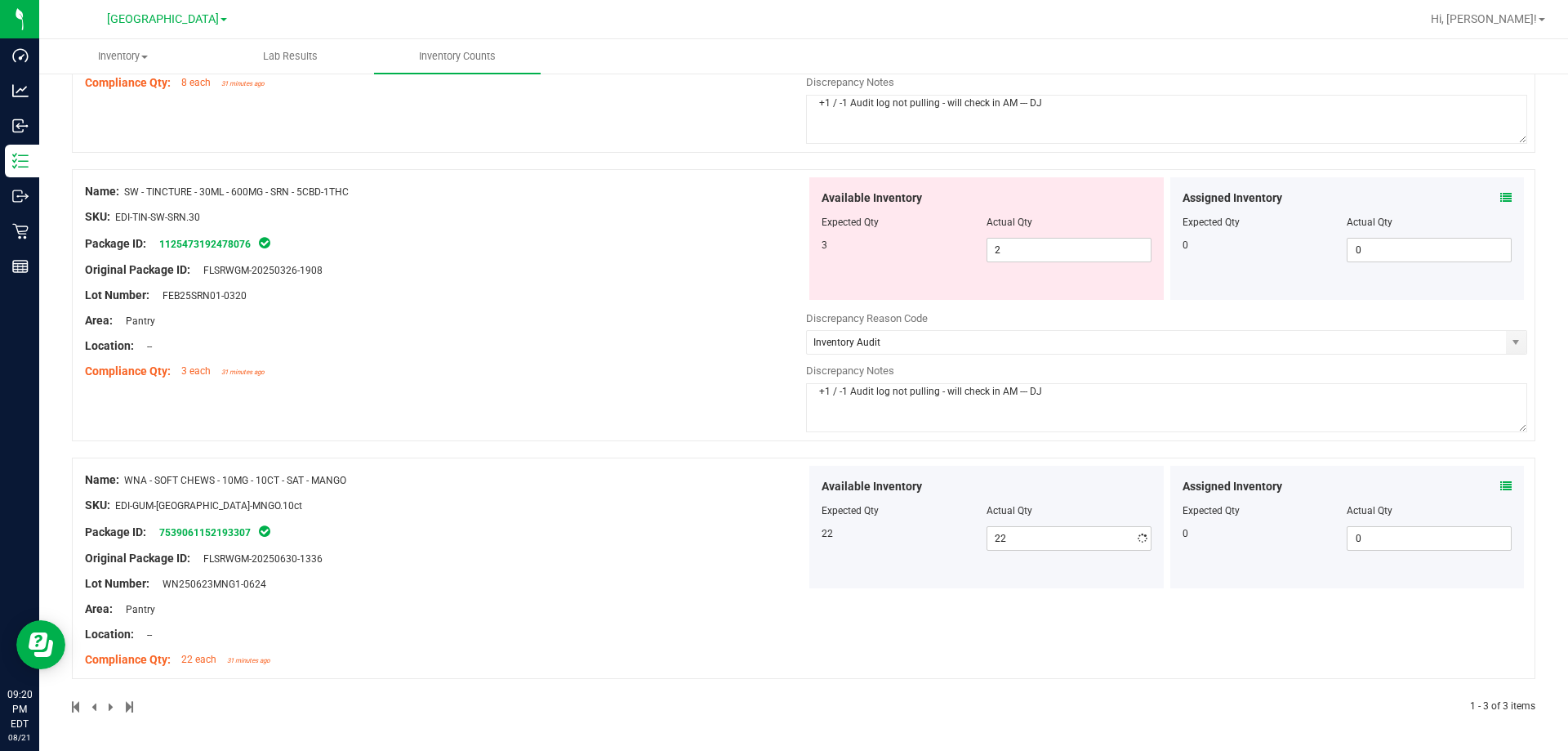
drag, startPoint x: 680, startPoint y: 410, endPoint x: 713, endPoint y: 413, distance: 33.1
click at [682, 410] on div "Name: SW - TINCTURE - 30ML - 600MG - SOO - 1CBD-1THC SKU: EDI-TIN-SW-SOO.30 Pac…" at bounding box center [803, 297] width 1464 height 833
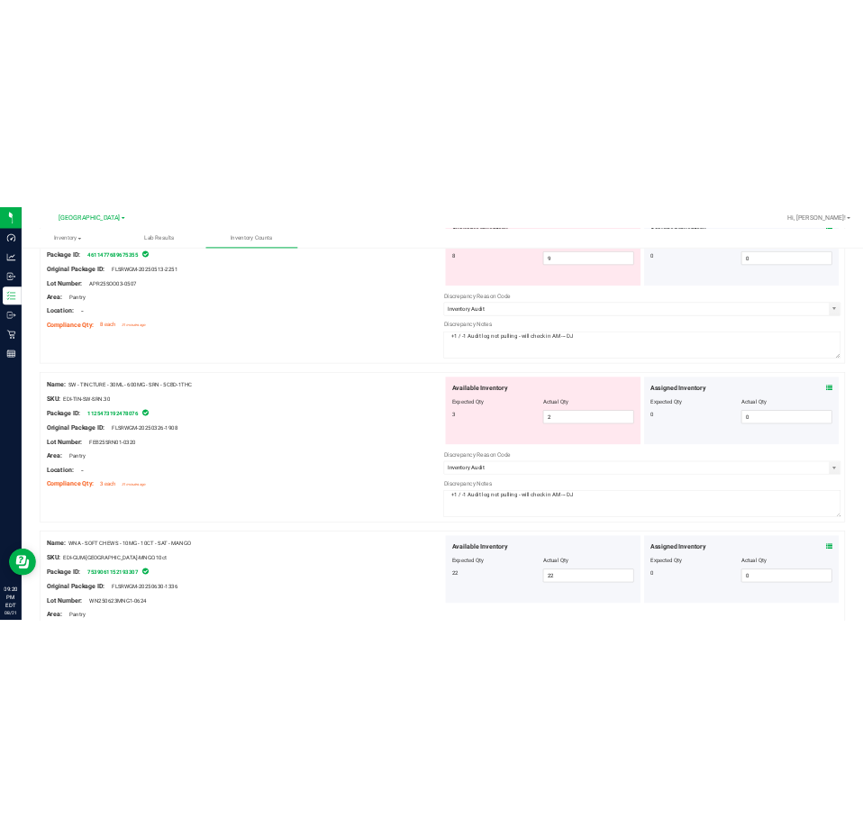
scroll to position [0, 0]
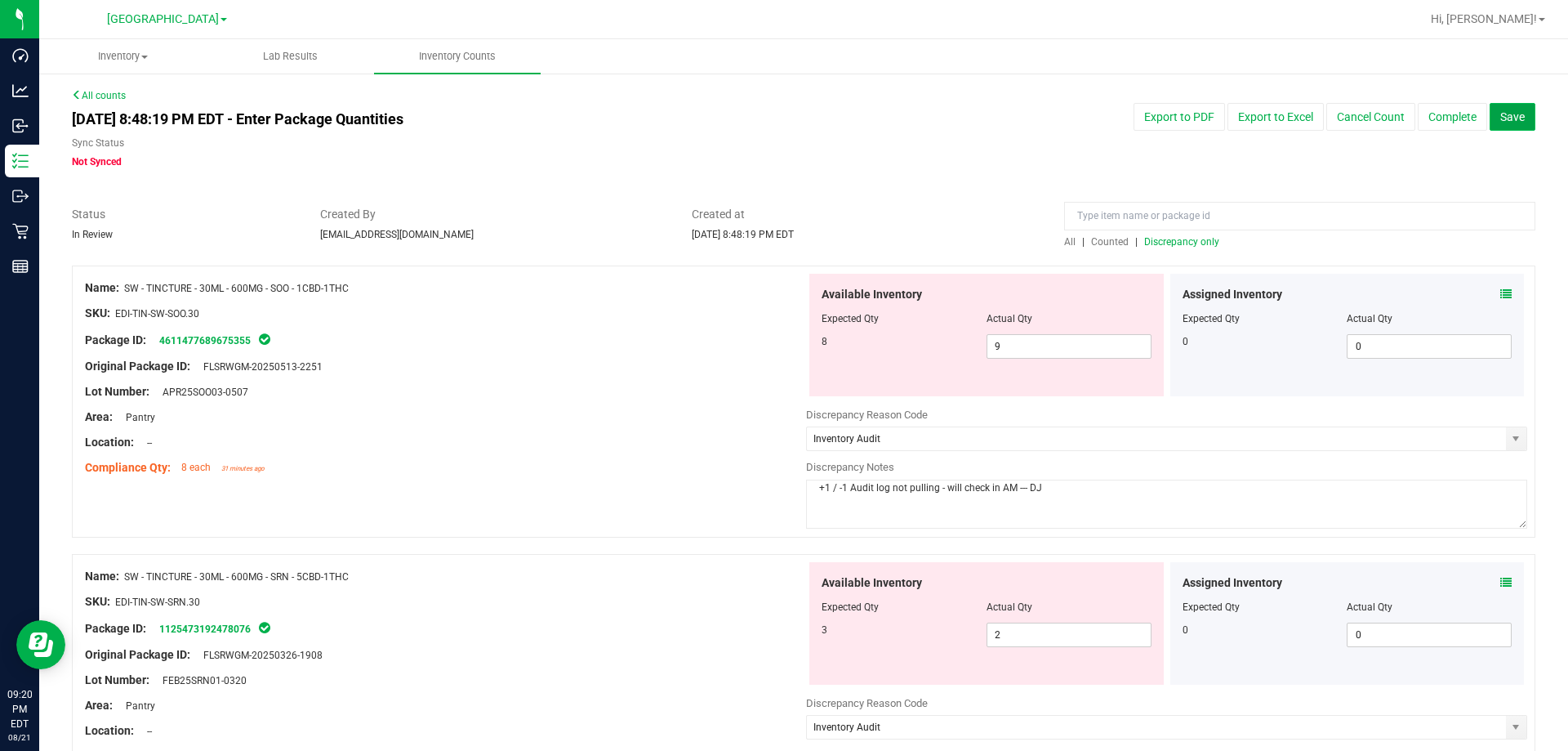
click at [1489, 119] on button "Save" at bounding box center [1512, 116] width 45 height 28
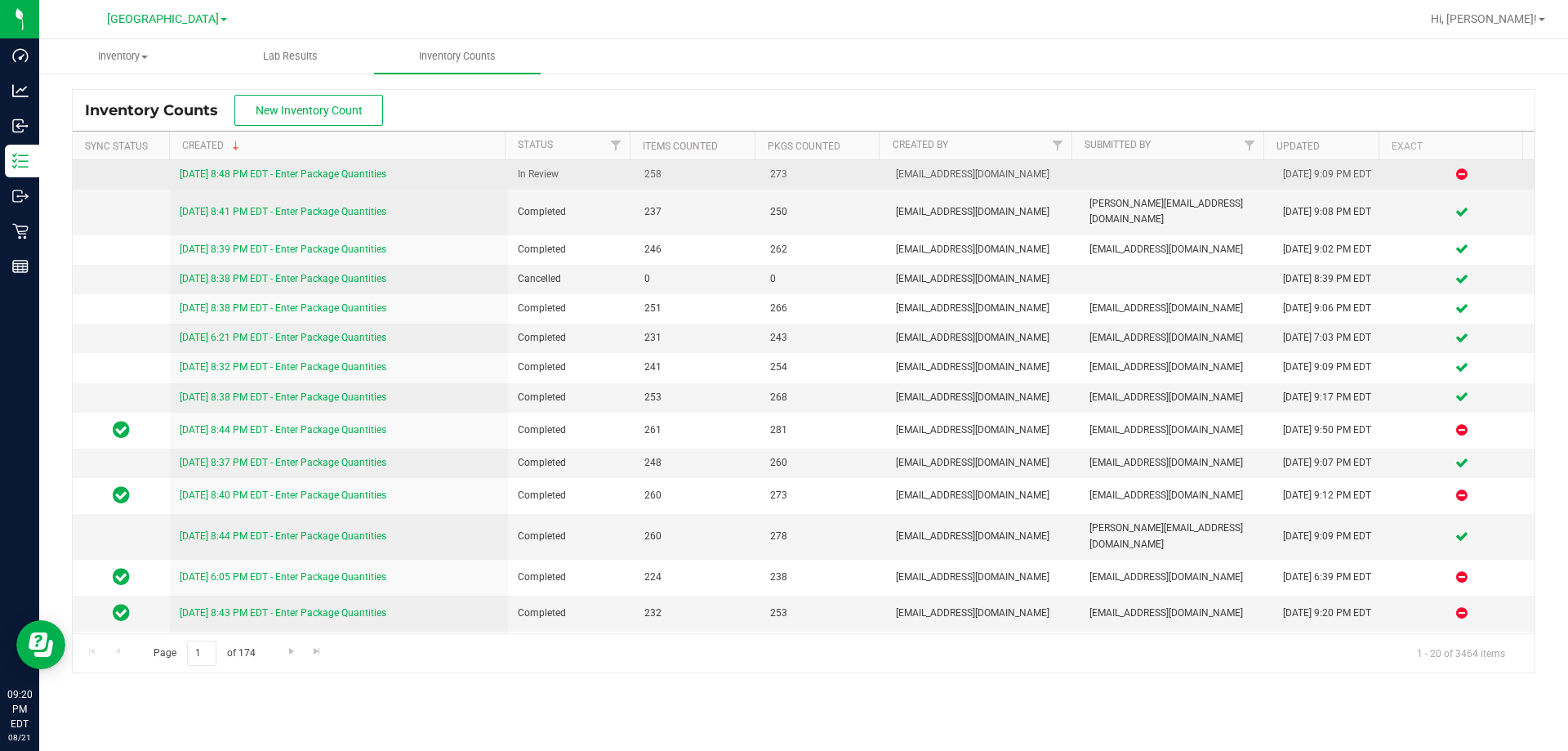
click at [318, 177] on link "8/21/25 8:48 PM EDT - Enter Package Quantities" at bounding box center [283, 173] width 207 height 12
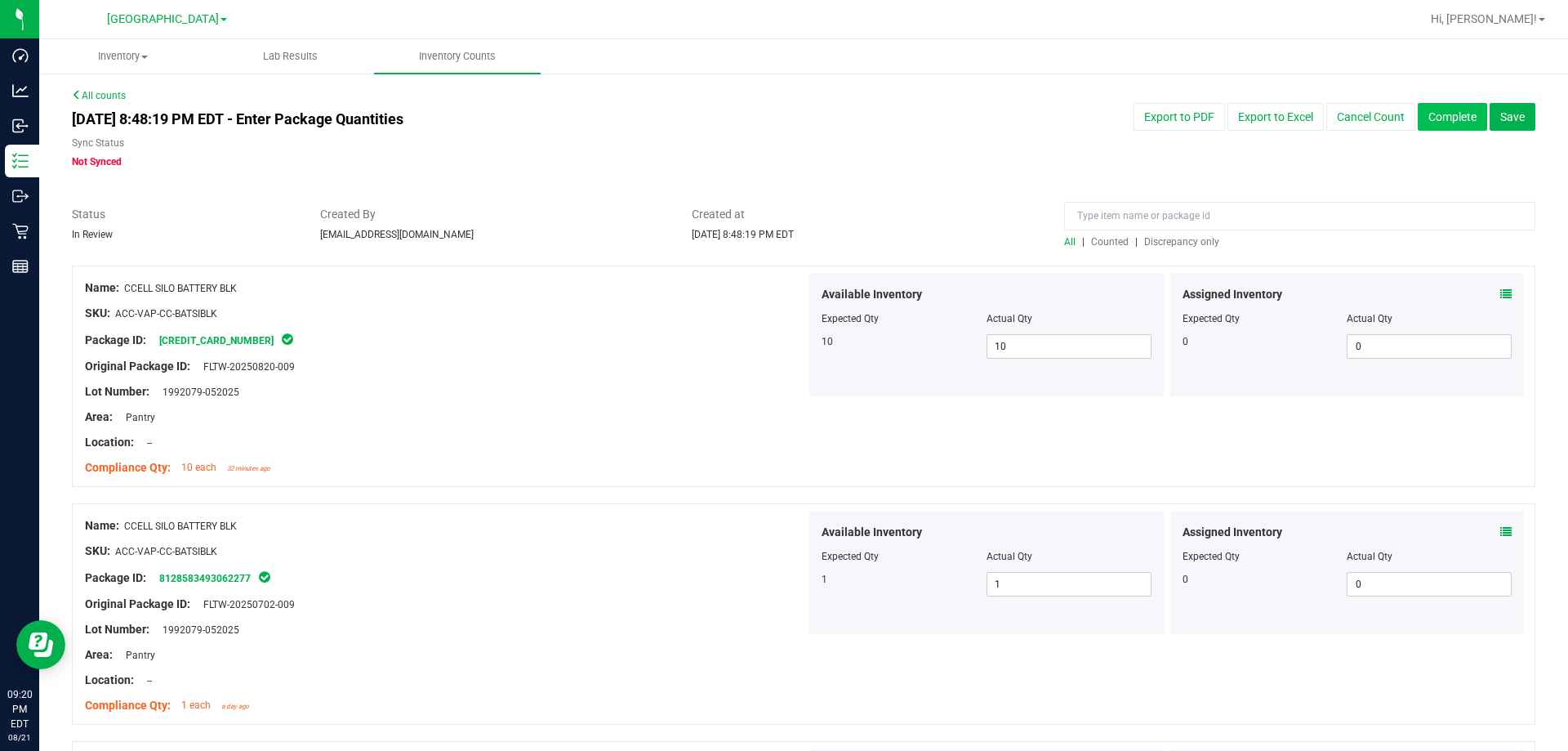
click at [1427, 105] on button "Complete" at bounding box center [1452, 116] width 70 height 28
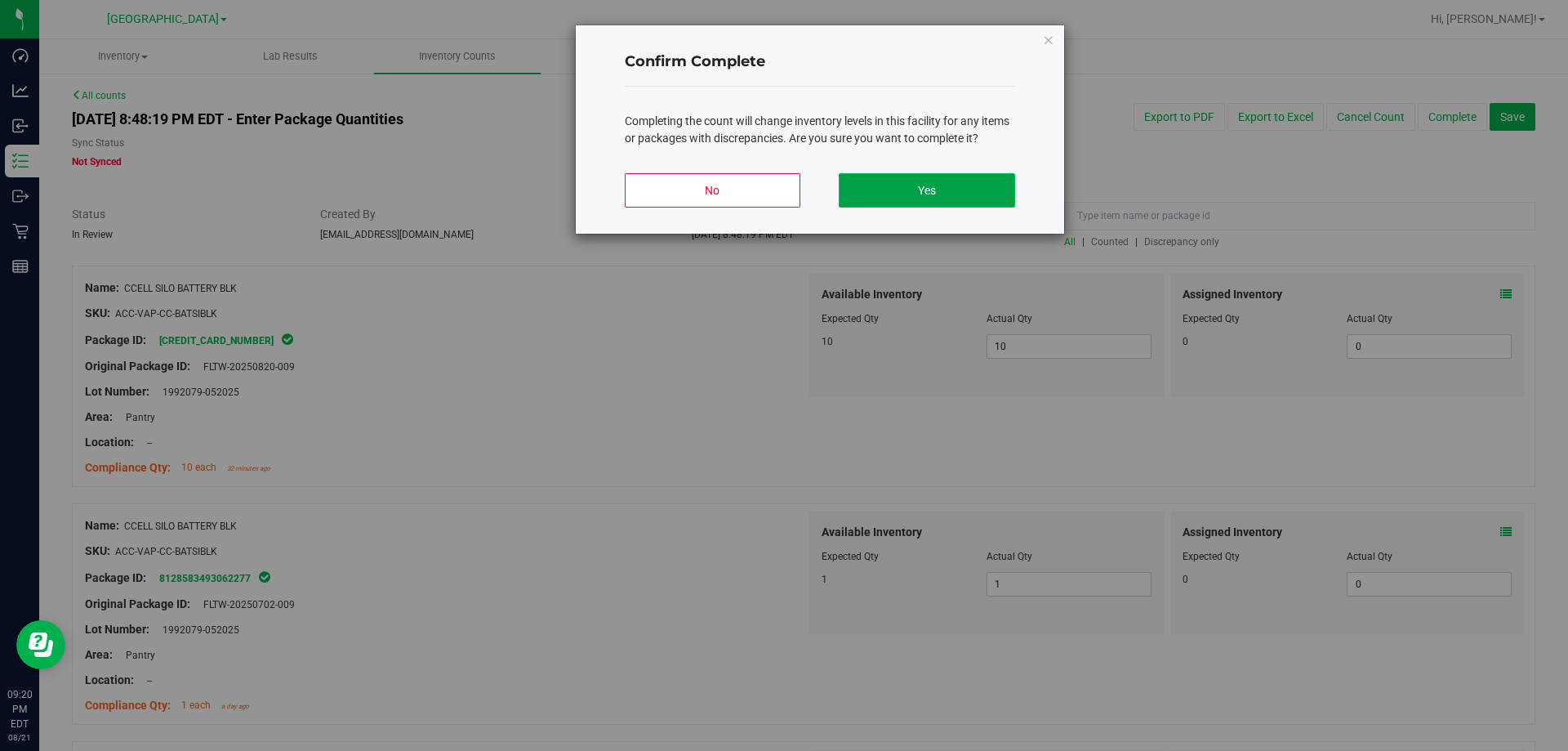
click at [942, 189] on button "Yes" at bounding box center [927, 190] width 176 height 34
